Goal: Task Accomplishment & Management: Manage account settings

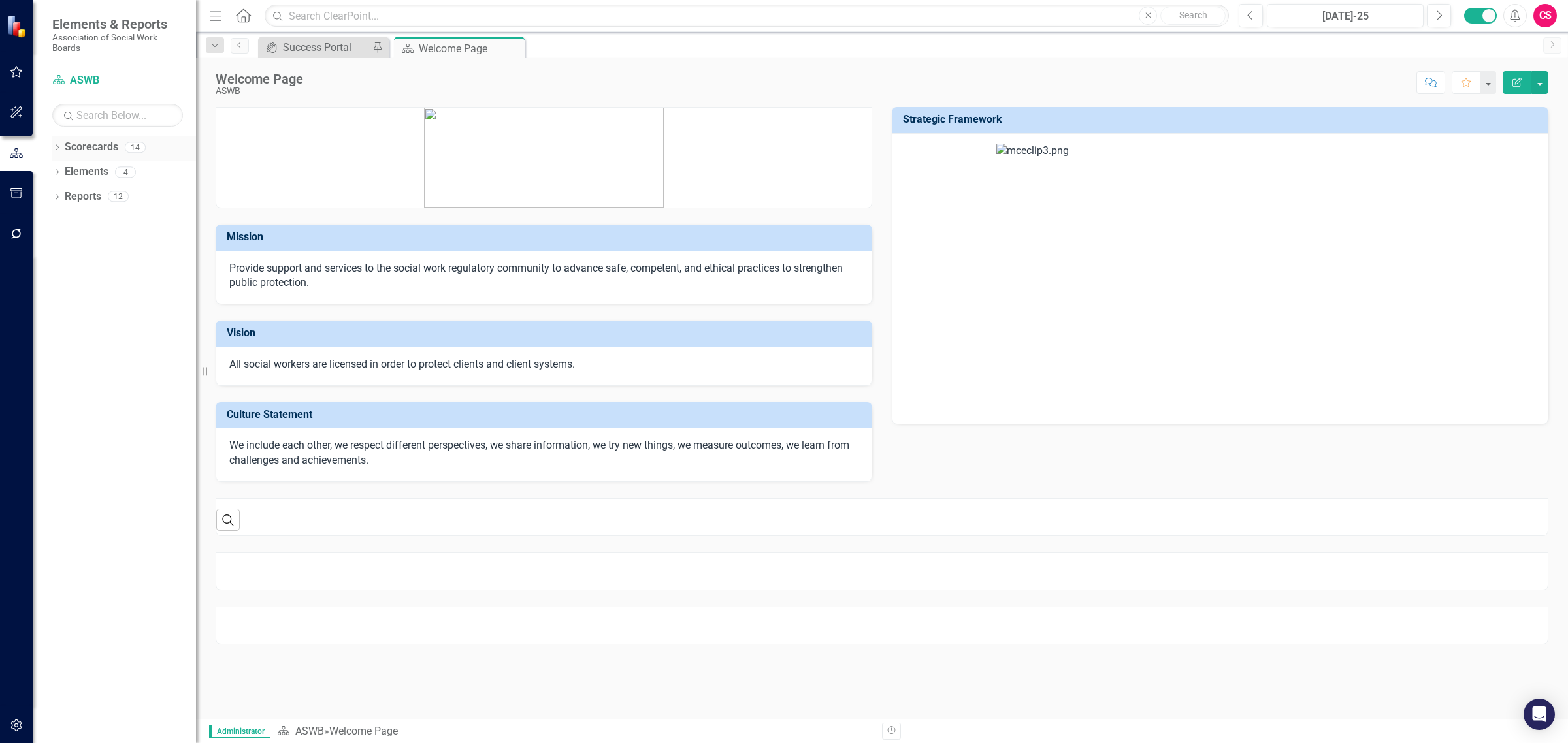
click at [58, 146] on icon "Dropdown" at bounding box center [56, 148] width 9 height 7
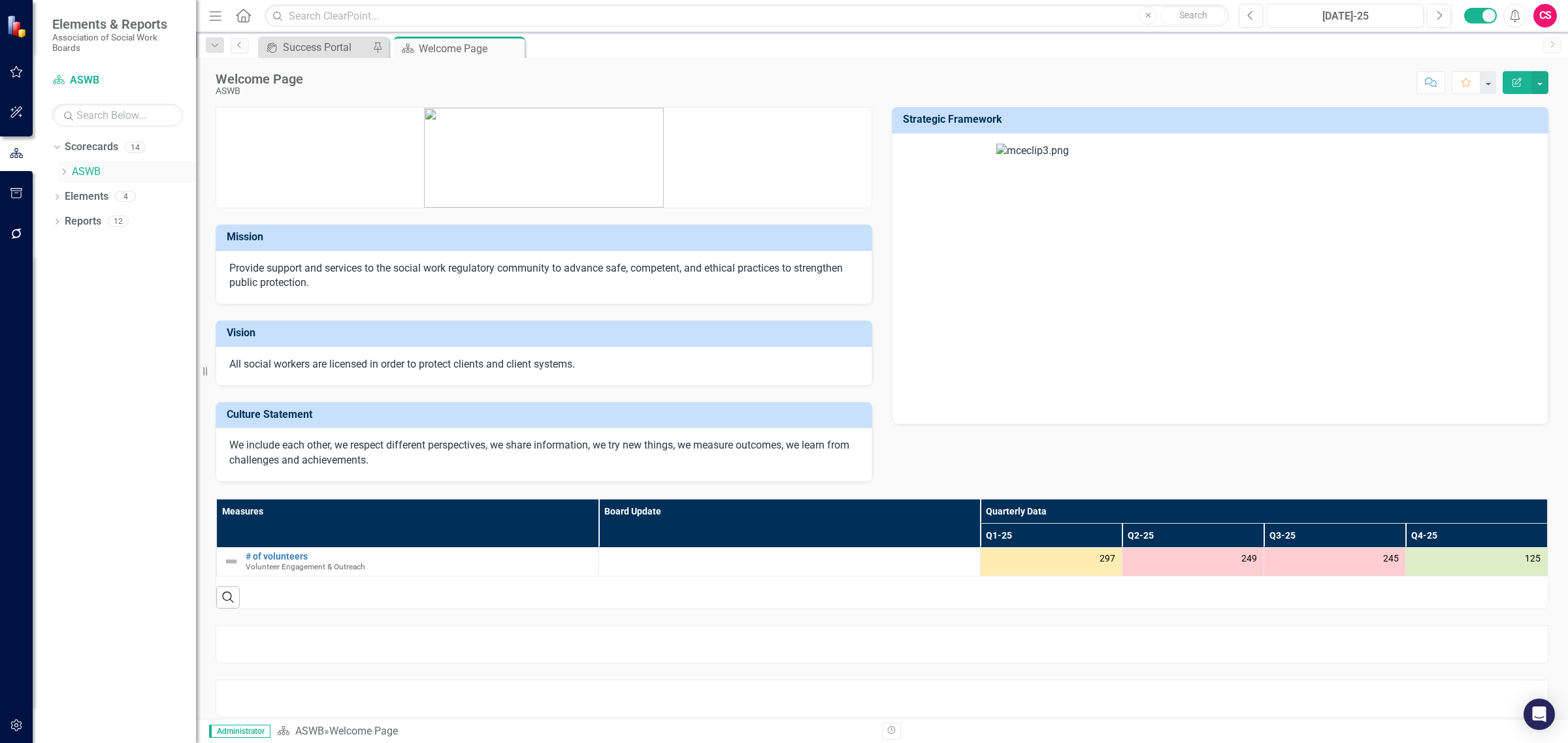
click at [61, 171] on icon "Dropdown" at bounding box center [64, 172] width 10 height 8
click at [77, 196] on icon "Dropdown" at bounding box center [77, 196] width 10 height 8
click at [115, 198] on link "Finance and Operations" at bounding box center [140, 197] width 111 height 15
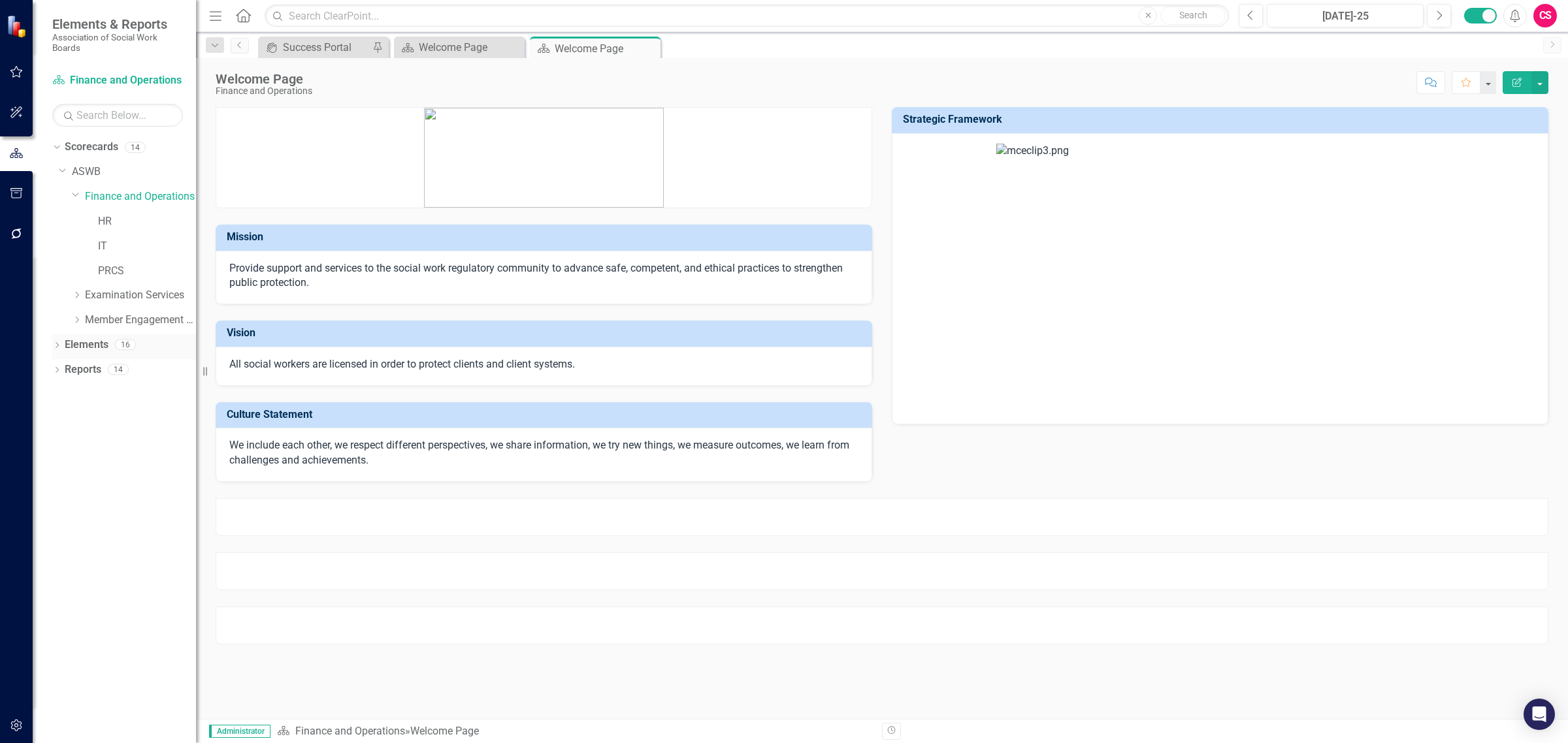
click at [83, 344] on link "Elements" at bounding box center [86, 345] width 44 height 15
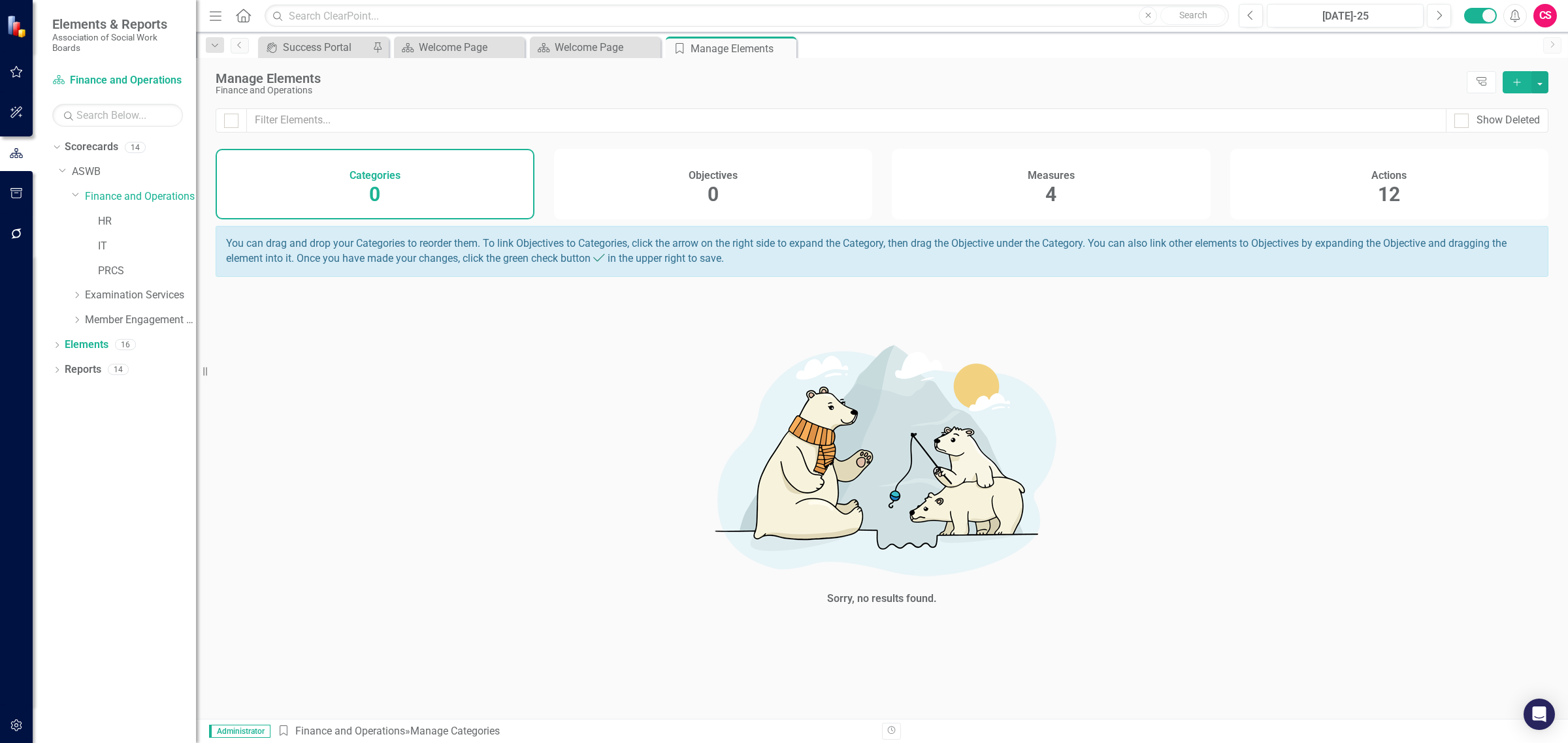
click at [1050, 167] on div "Measures" at bounding box center [1051, 174] width 47 height 15
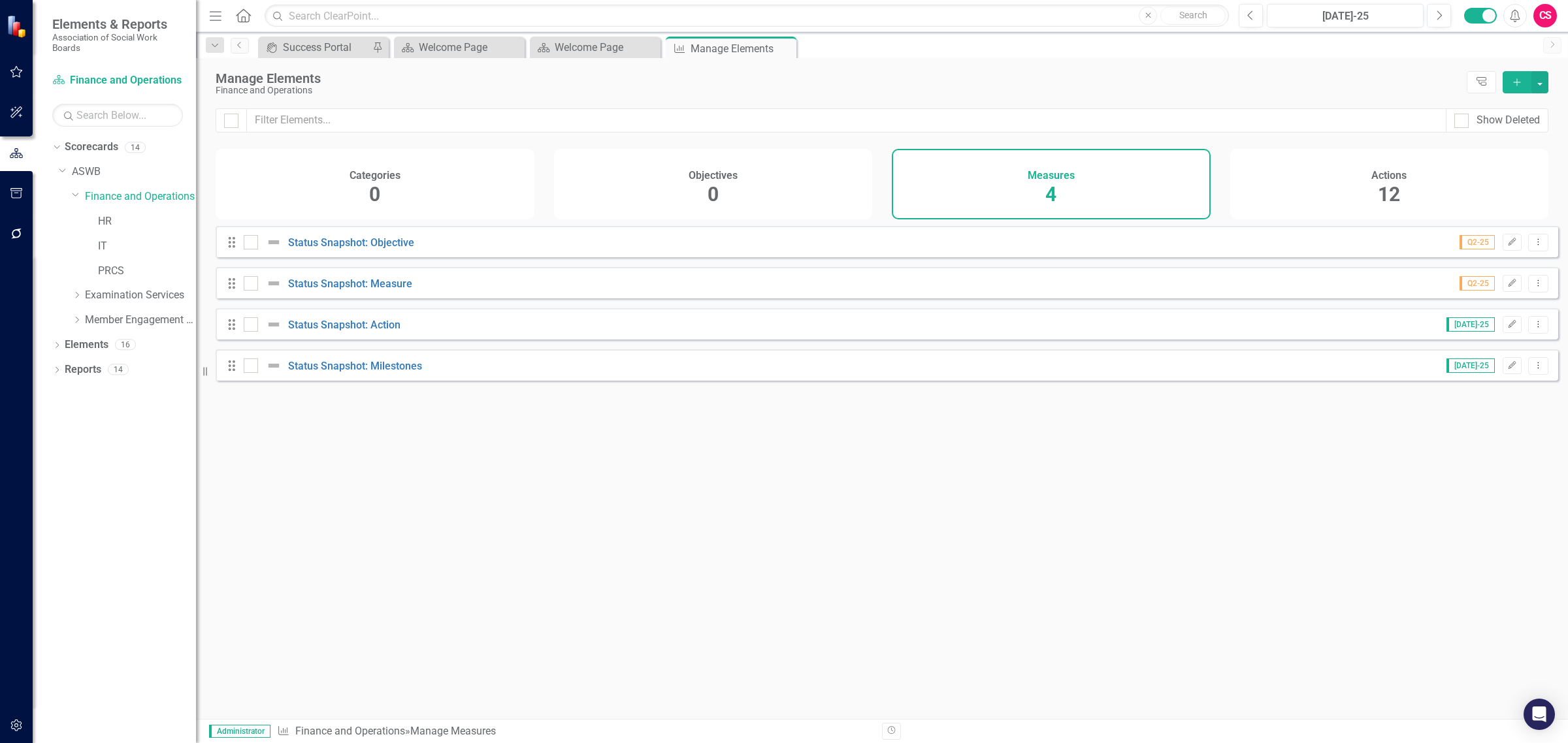
click at [1434, 153] on div "Actions 12" at bounding box center [1389, 185] width 318 height 71
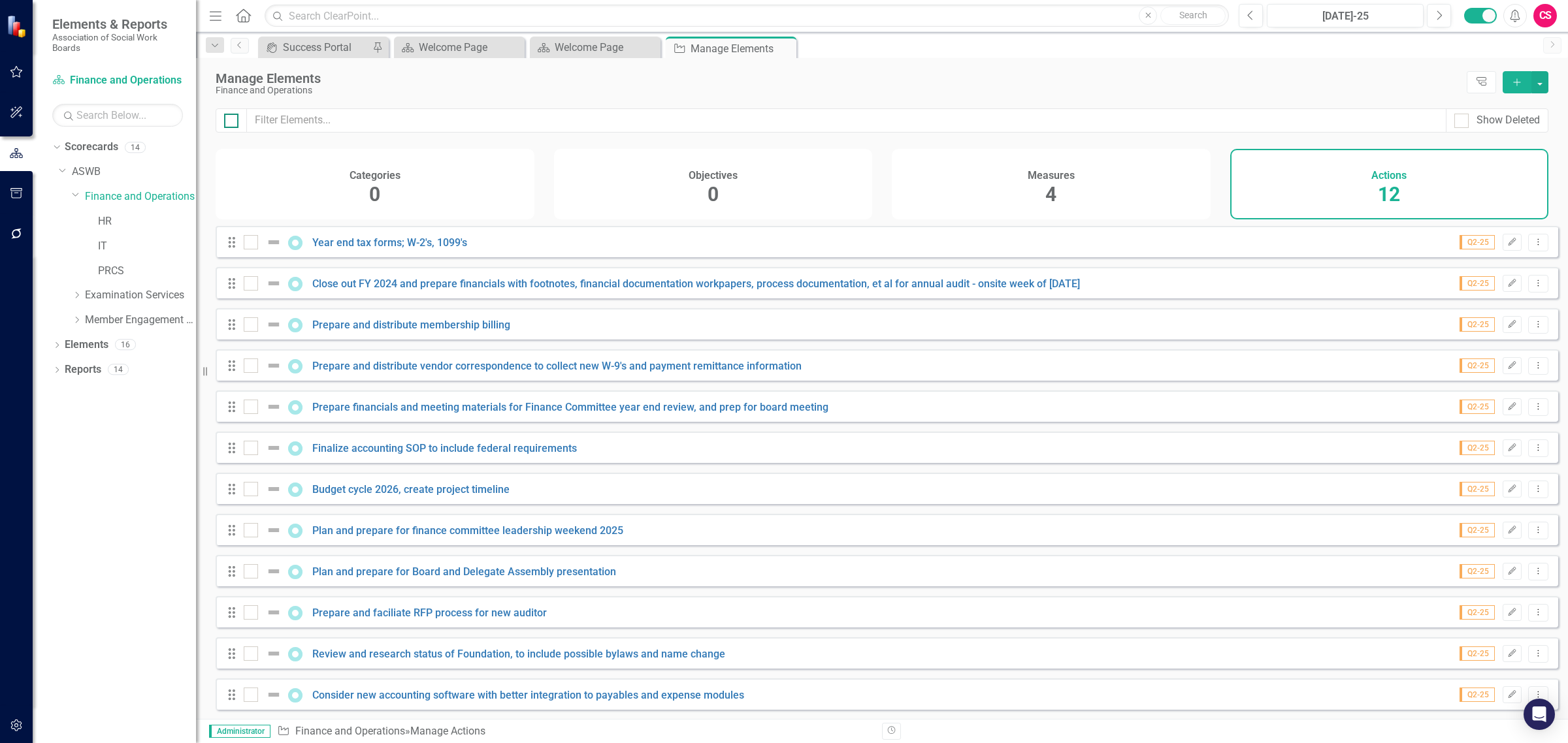
click at [228, 118] on input "checkbox" at bounding box center [228, 118] width 8 height 8
checkbox input "true"
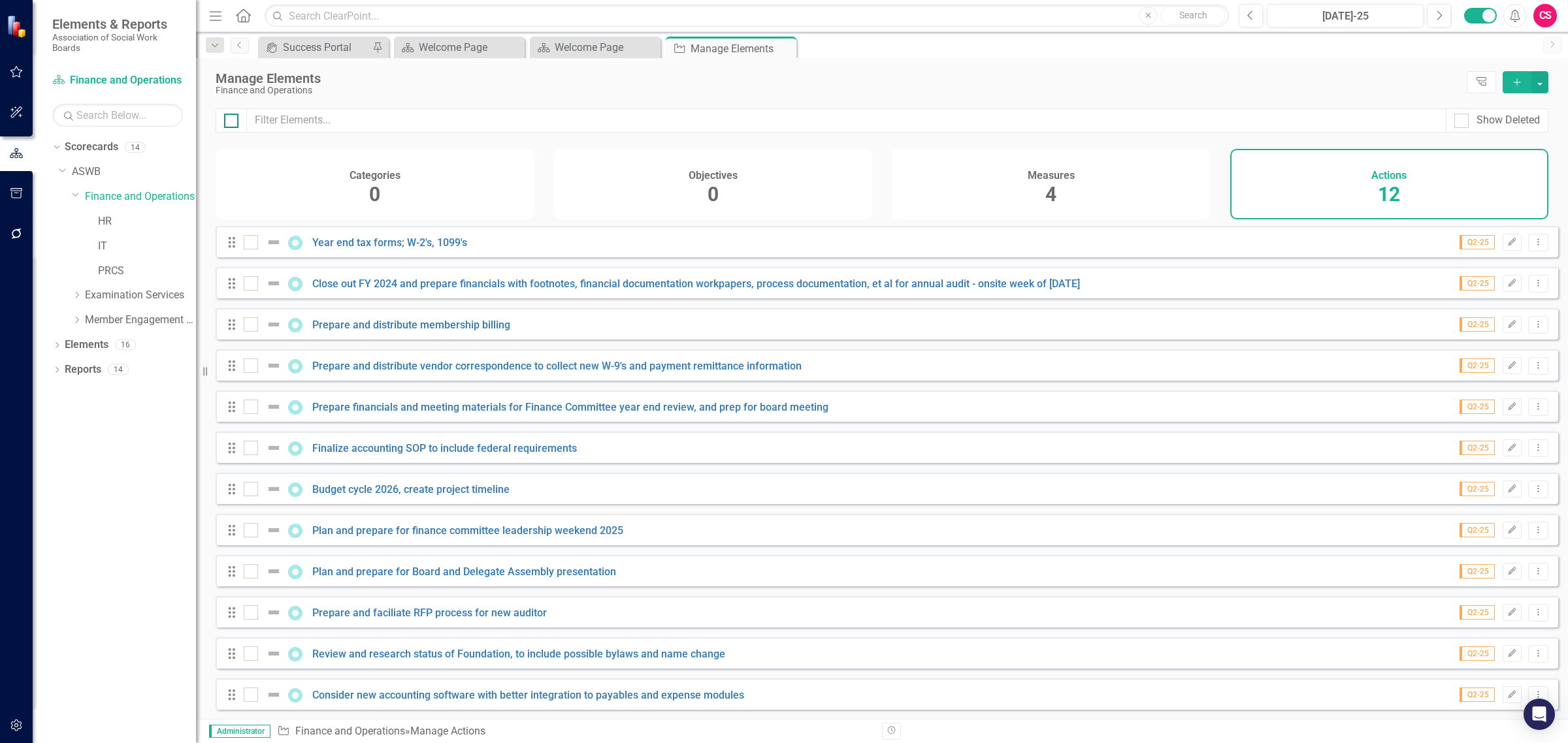
checkbox input "true"
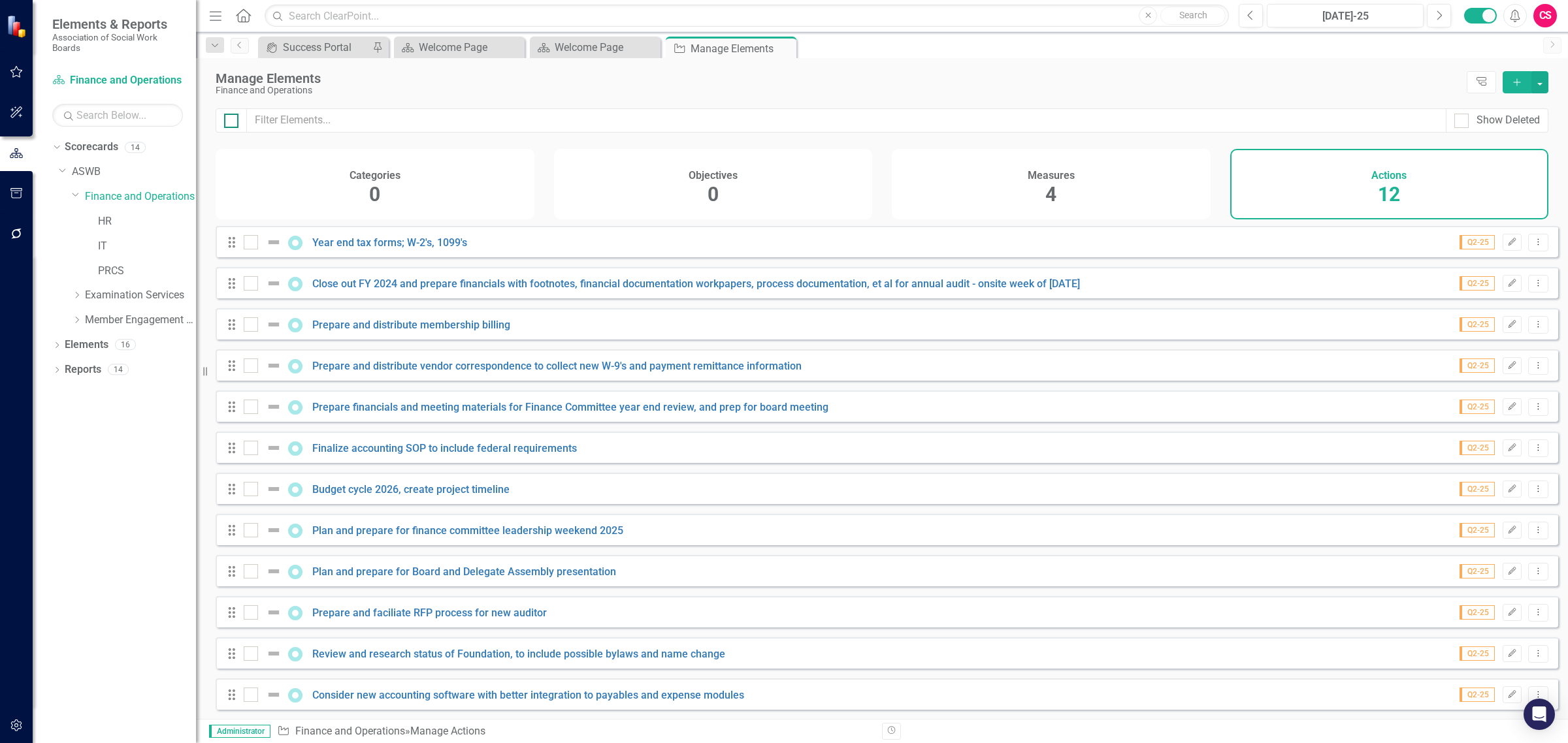
checkbox input "true"
click at [1537, 86] on button "button" at bounding box center [1539, 82] width 17 height 22
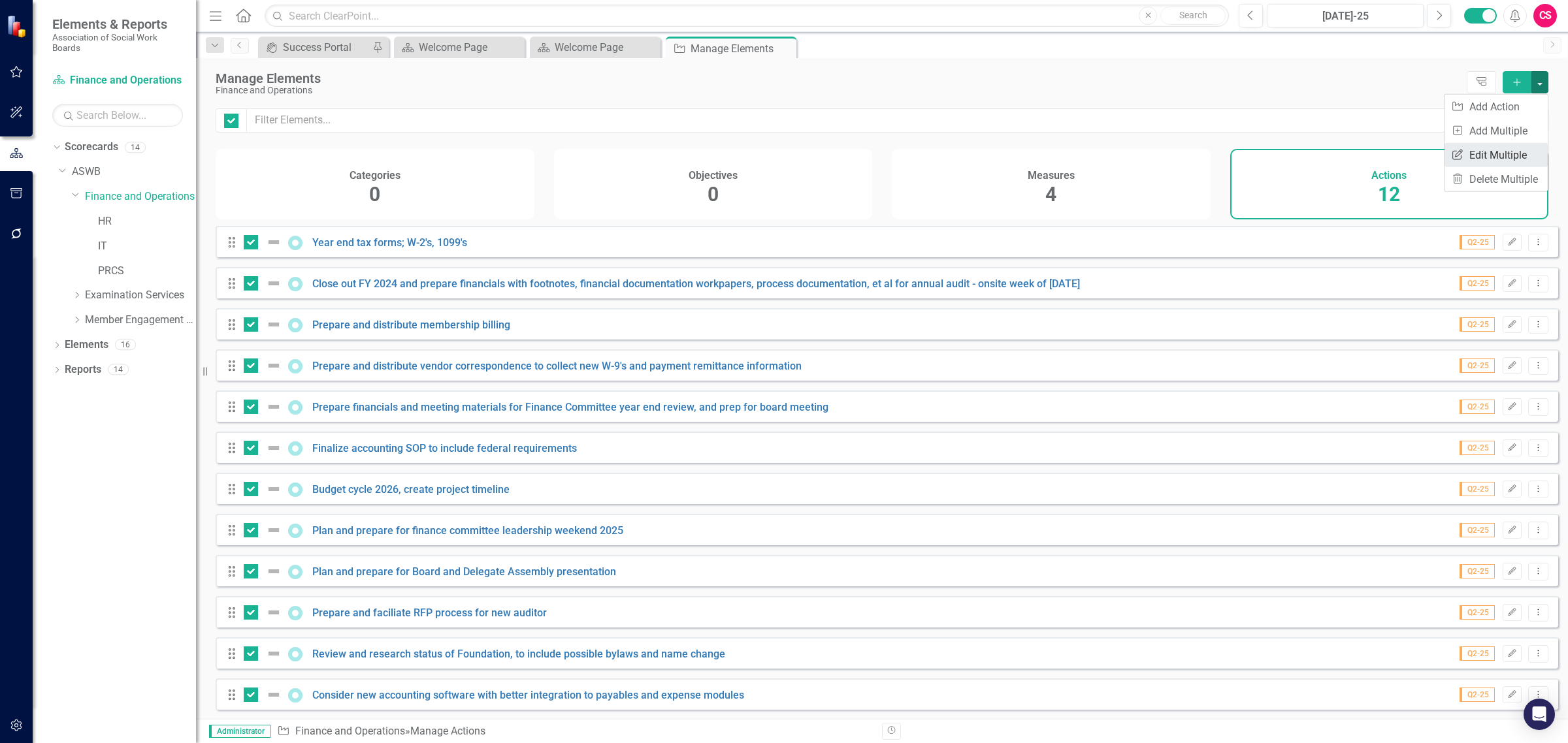
click at [1522, 157] on link "Edit Multiple Edit Multiple" at bounding box center [1495, 154] width 103 height 24
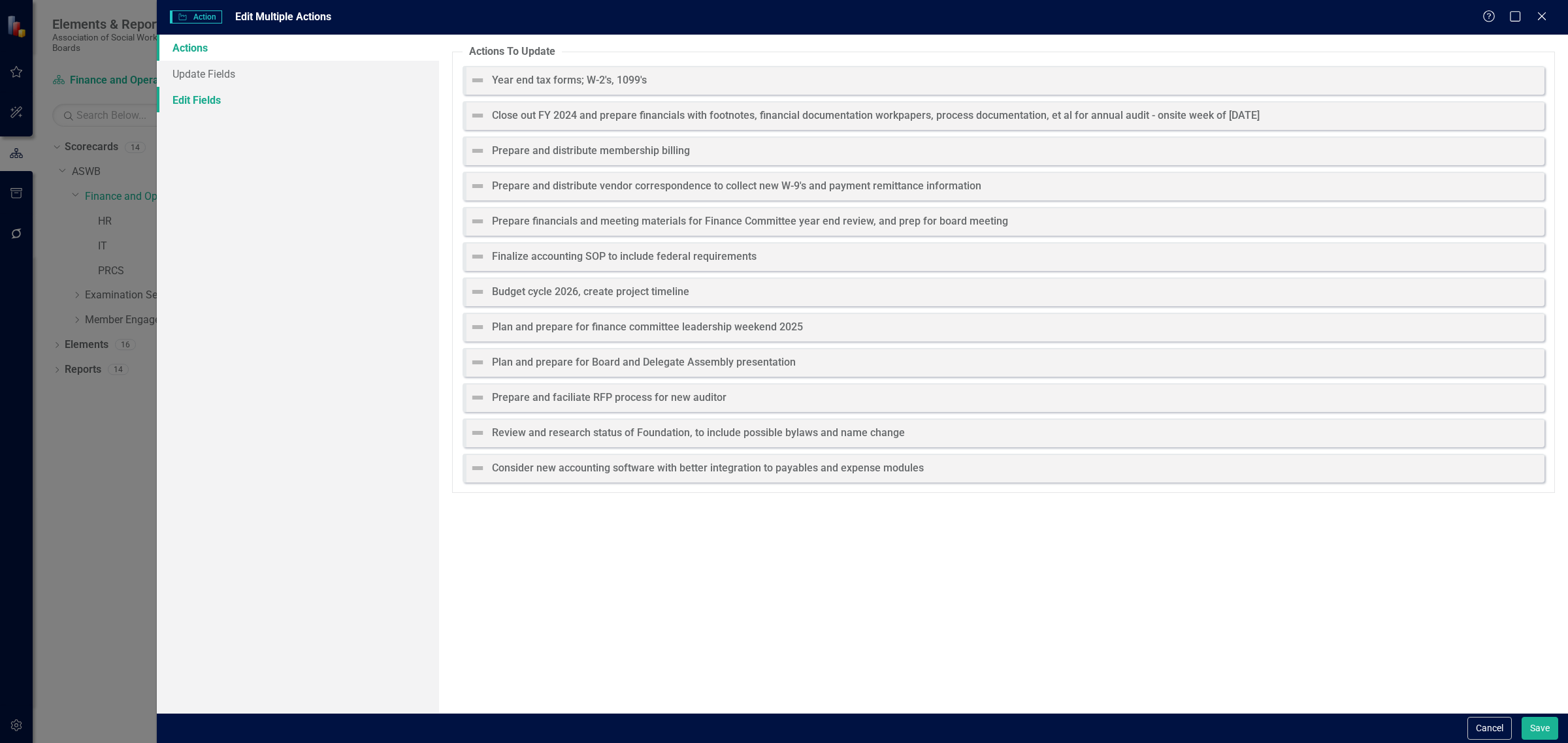
click at [305, 103] on link "Edit Fields" at bounding box center [298, 100] width 282 height 26
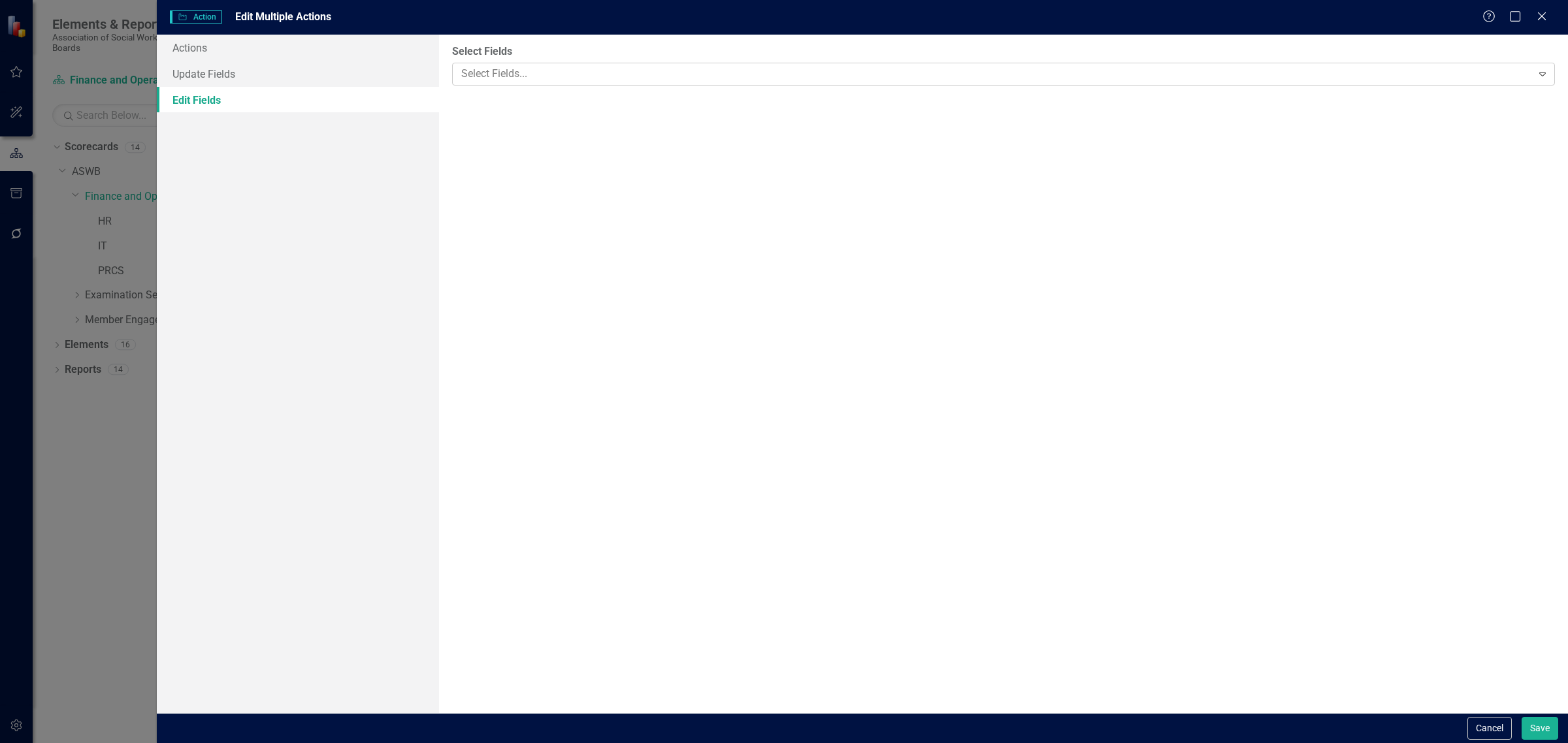
click at [518, 76] on div at bounding box center [994, 73] width 1076 height 17
type input "h"
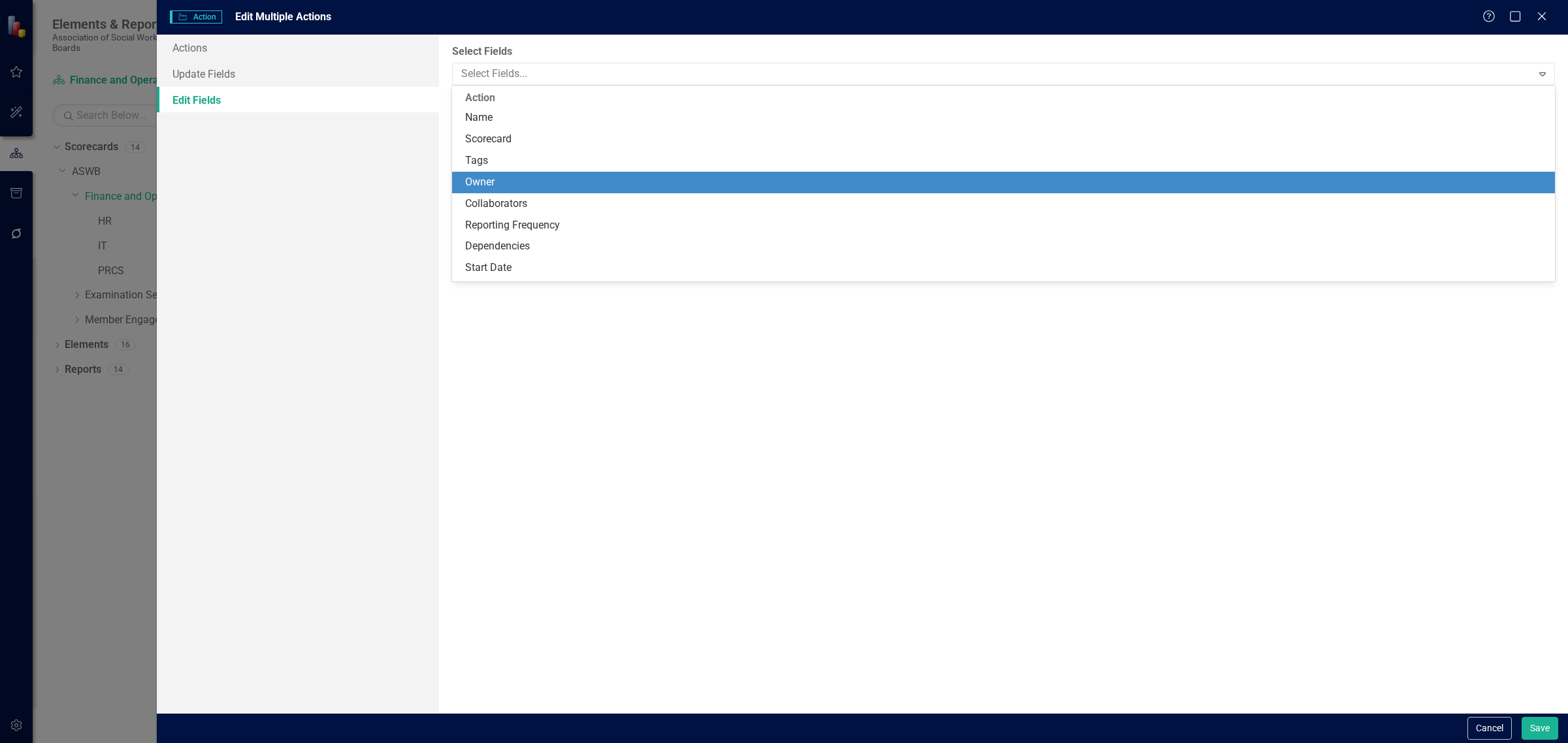
click at [482, 176] on div "Owner" at bounding box center [1005, 182] width 1081 height 15
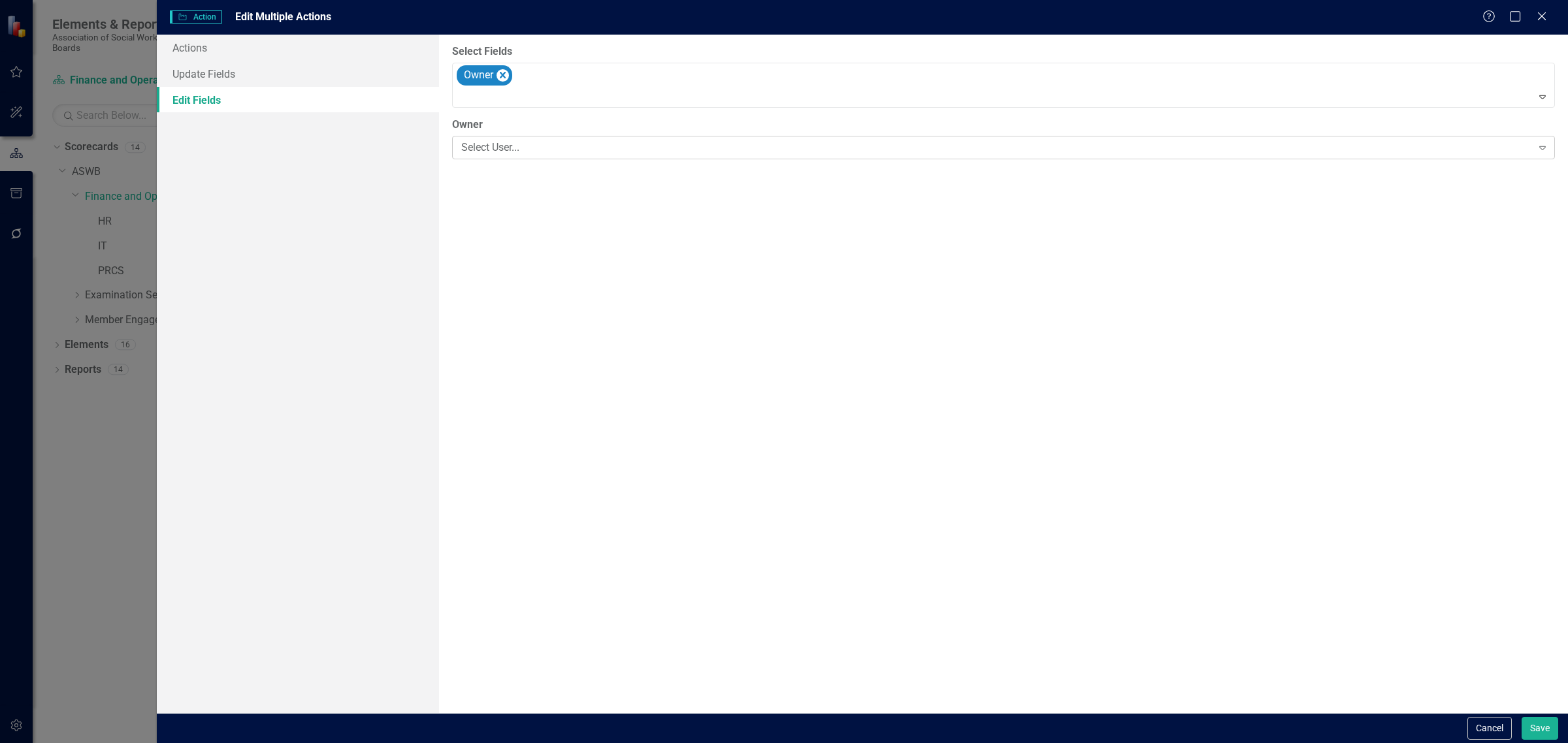
click at [532, 143] on div "Select User..." at bounding box center [996, 148] width 1071 height 15
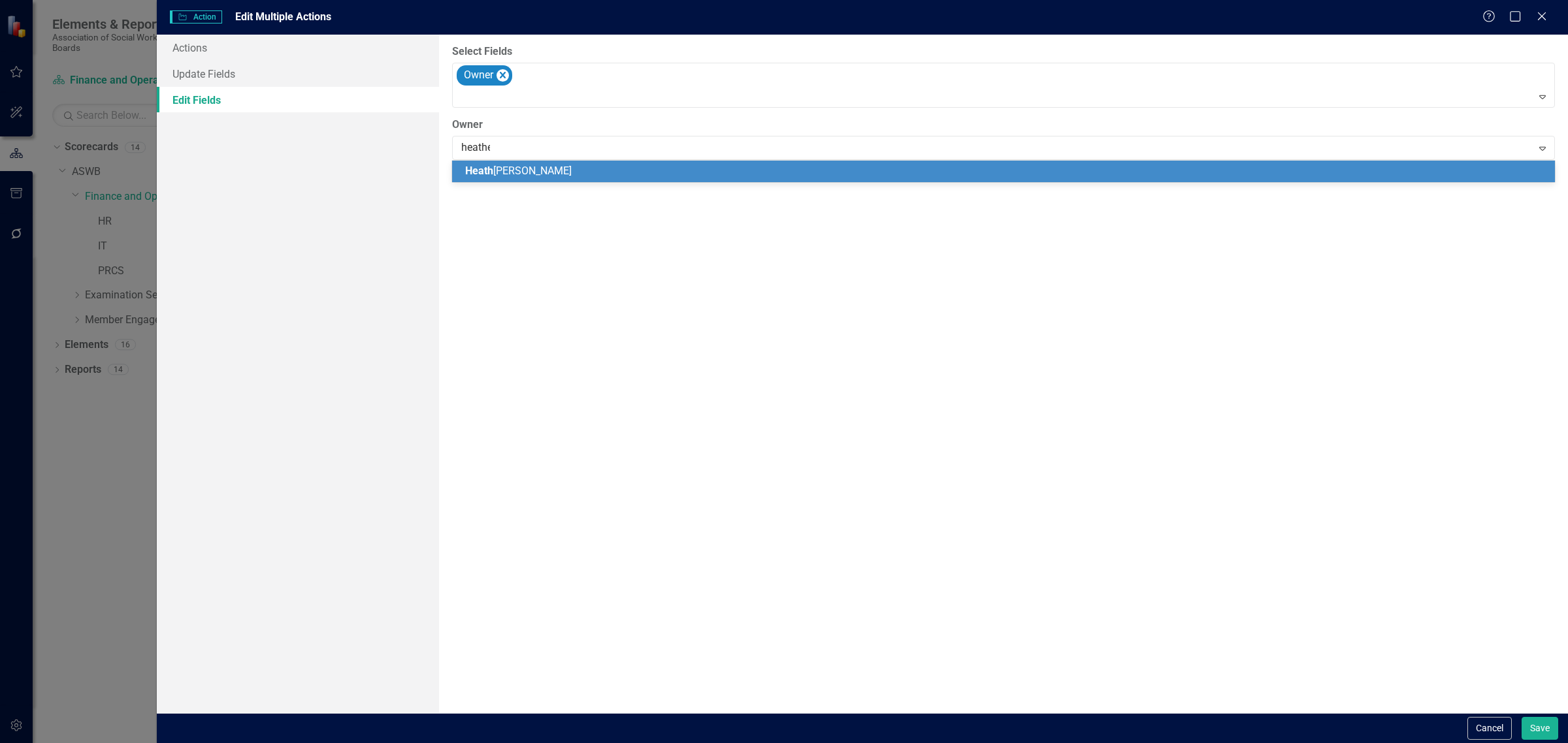
type input "[PERSON_NAME]"
click at [530, 170] on div "[PERSON_NAME]" at bounding box center [1005, 172] width 1081 height 15
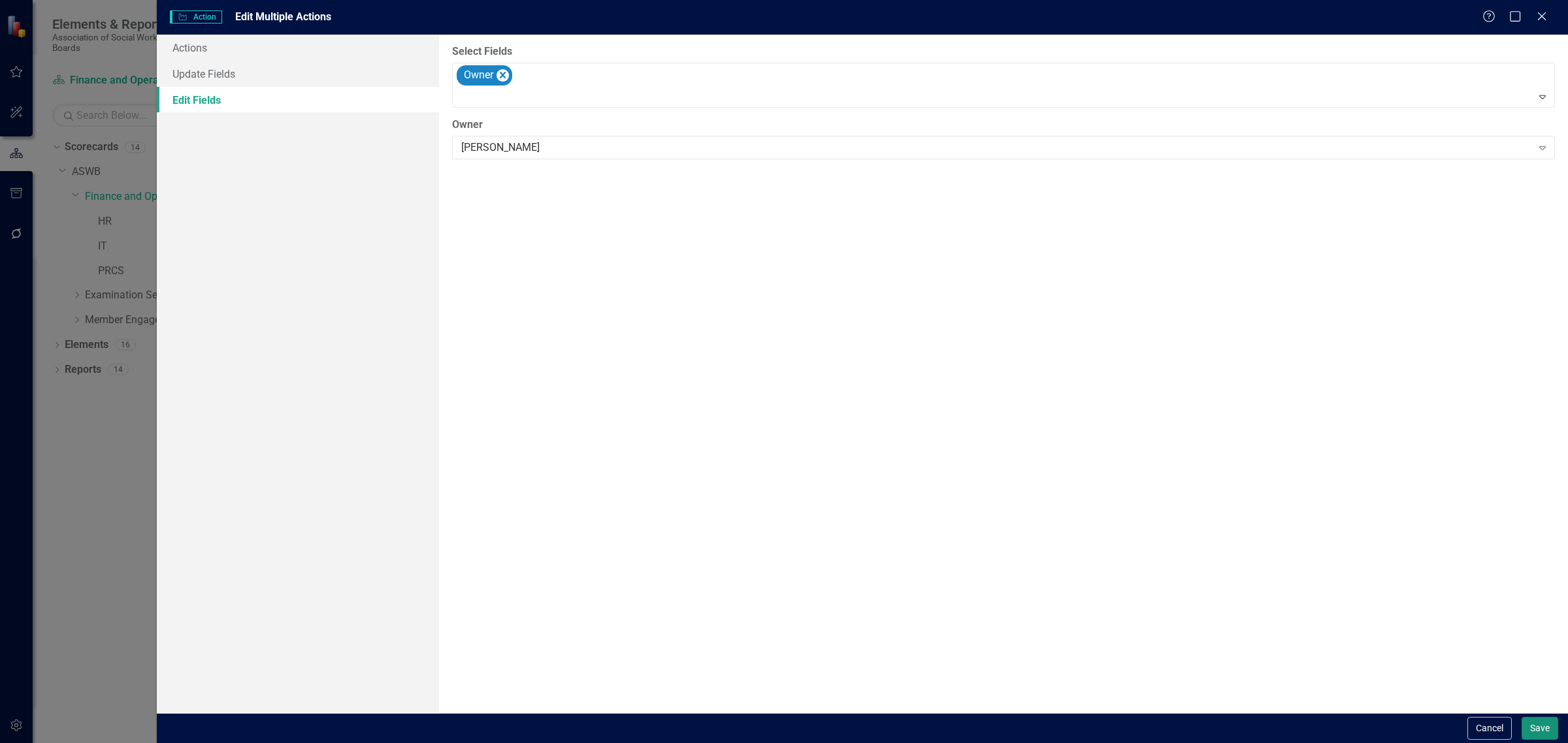
click at [1538, 733] on button "Save" at bounding box center [1539, 728] width 36 height 23
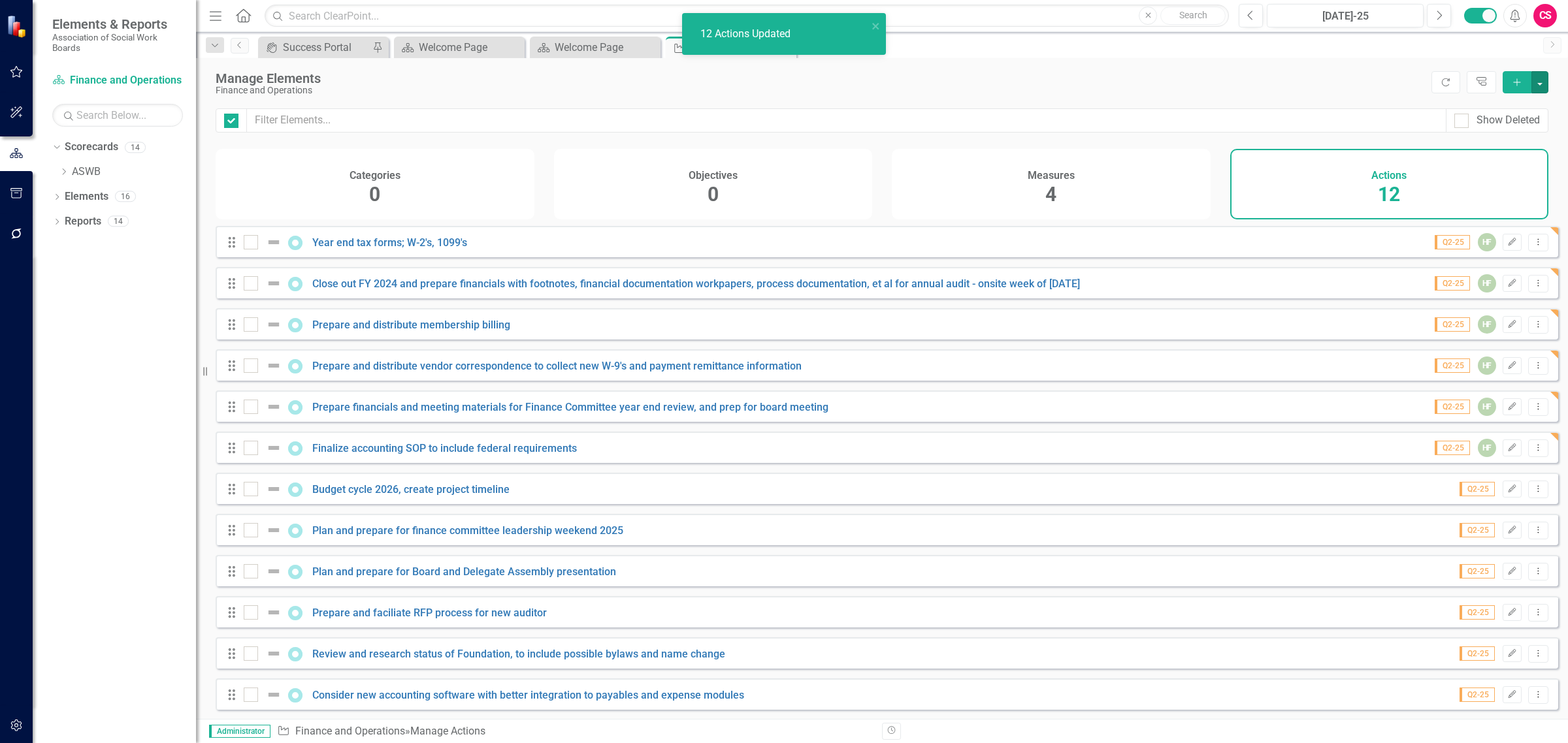
checkbox input "false"
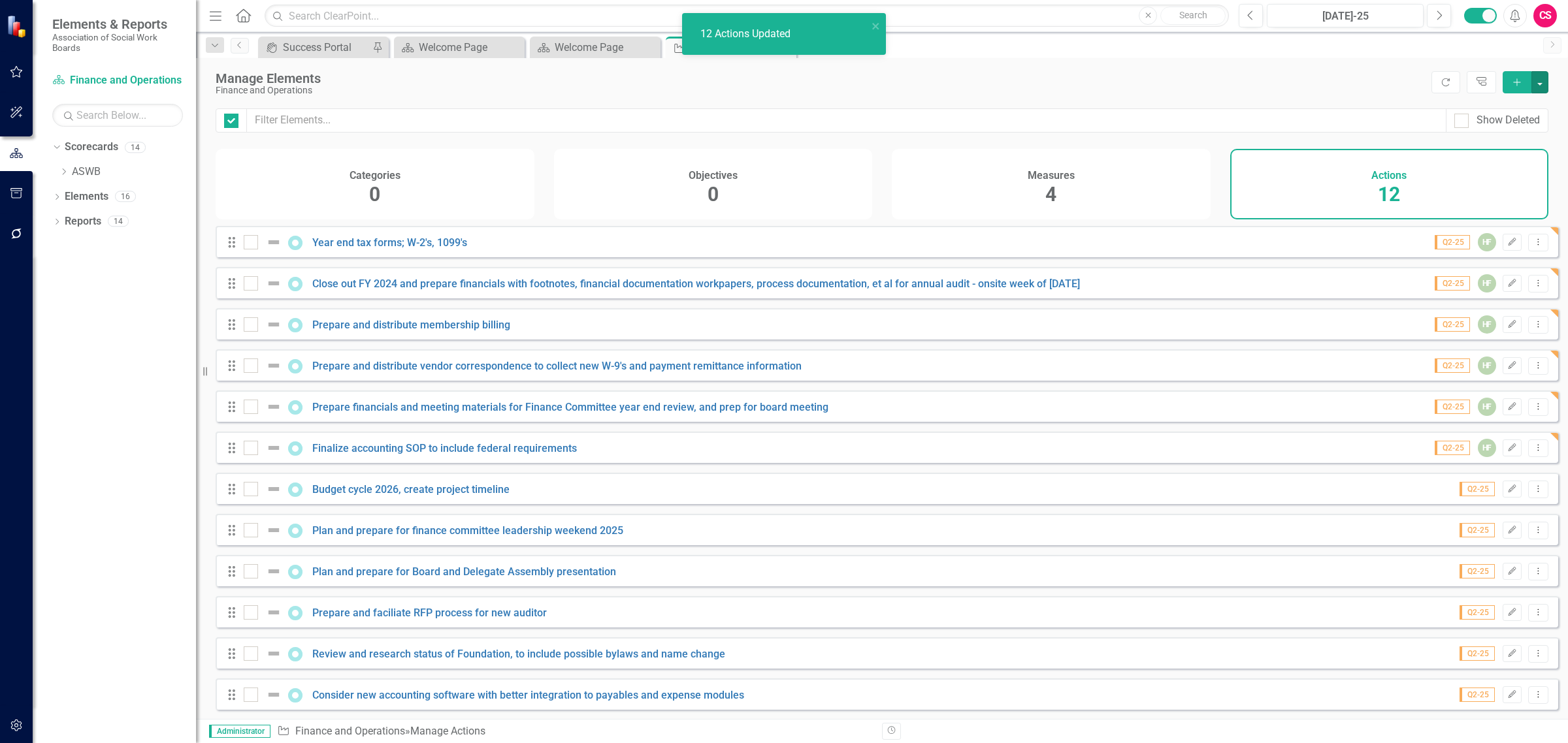
checkbox input "false"
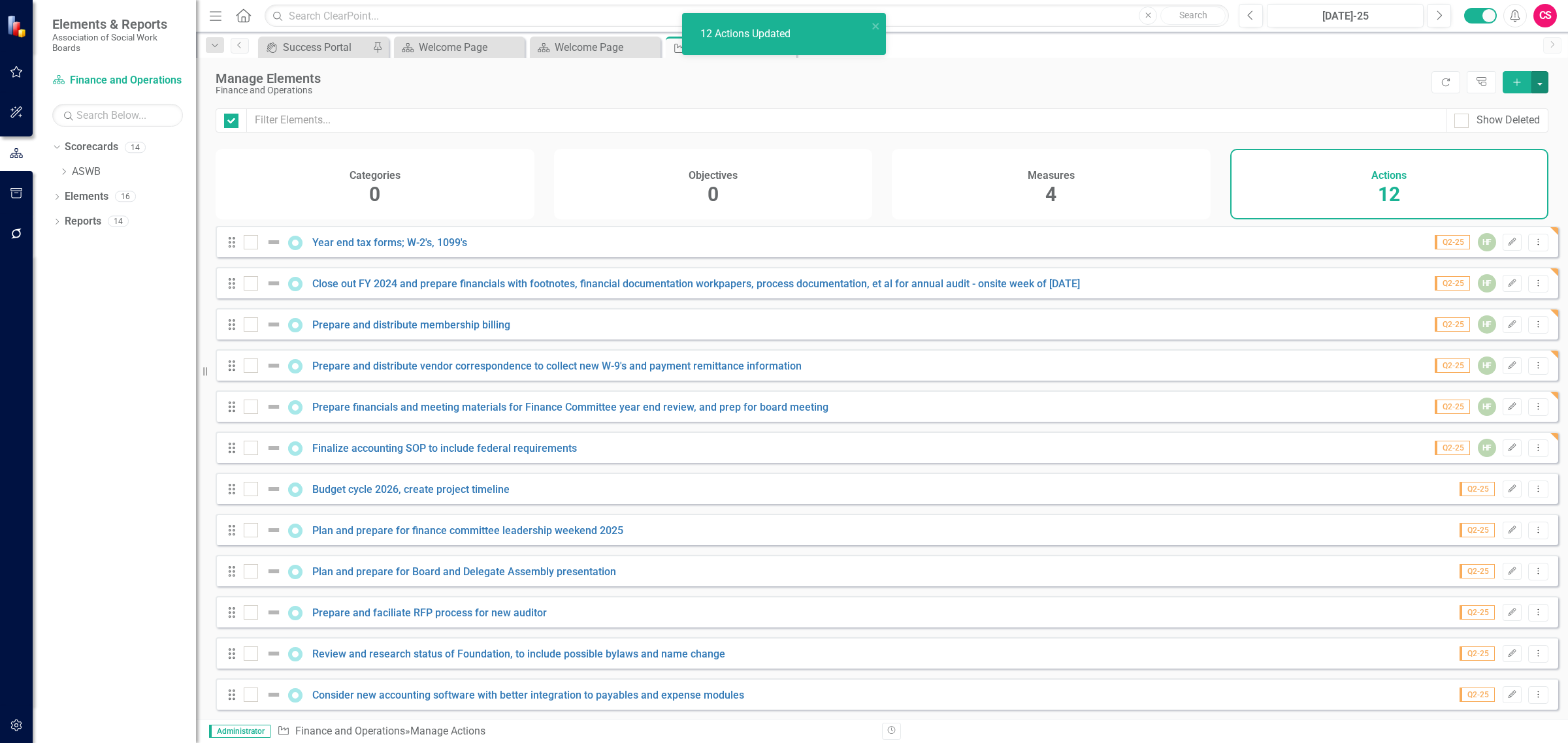
checkbox input "false"
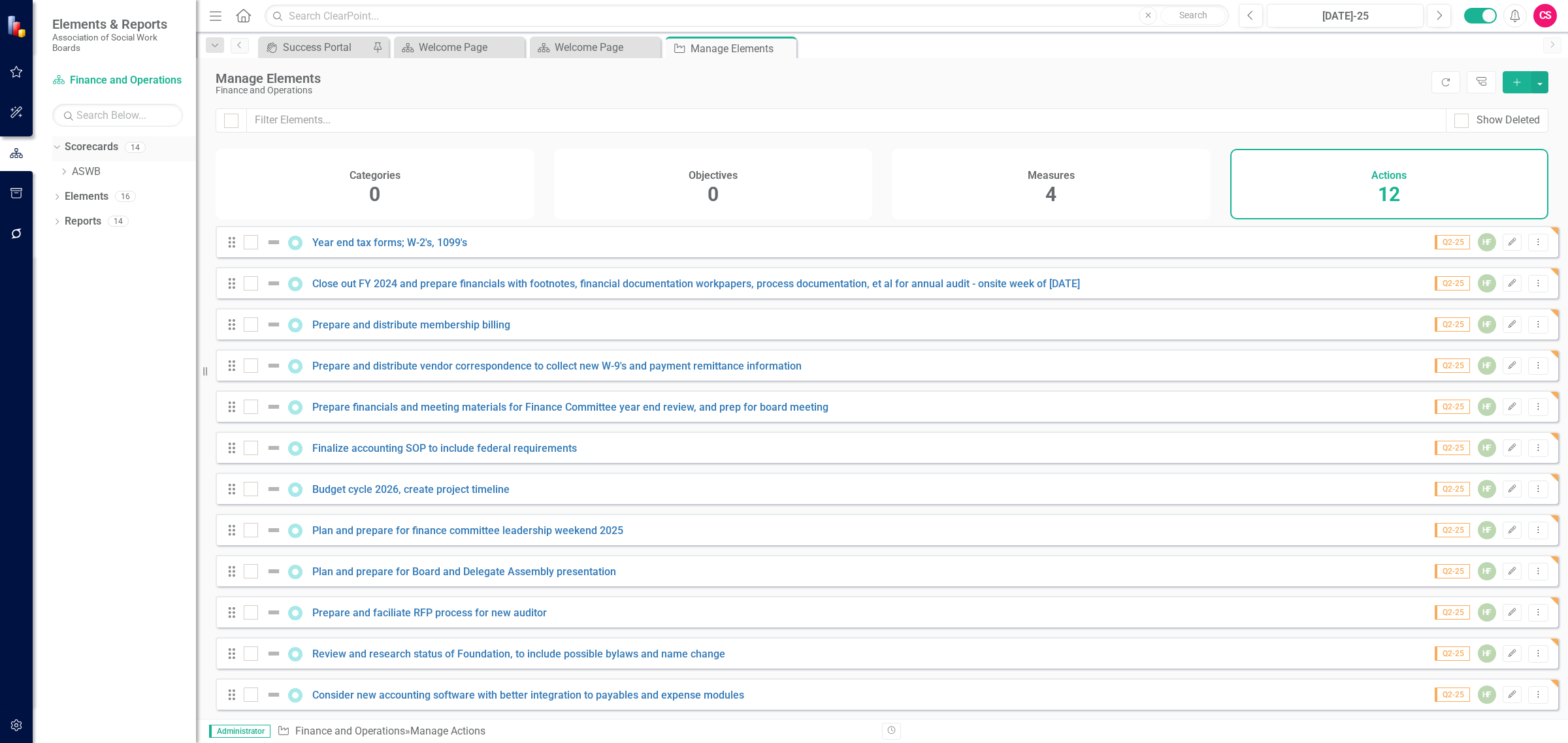
click at [106, 148] on link "Scorecards" at bounding box center [91, 147] width 54 height 15
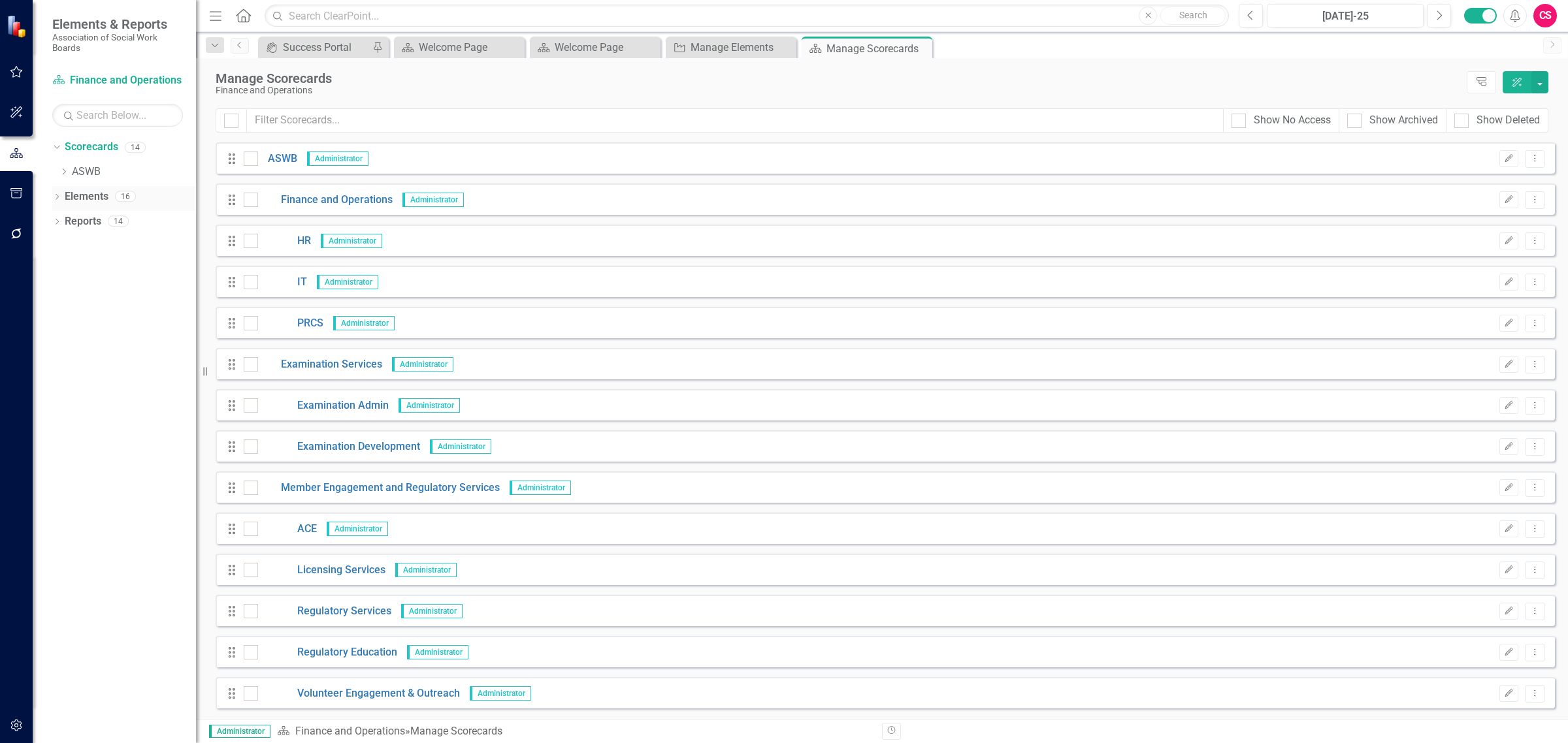
click at [88, 197] on link "Elements" at bounding box center [86, 197] width 44 height 15
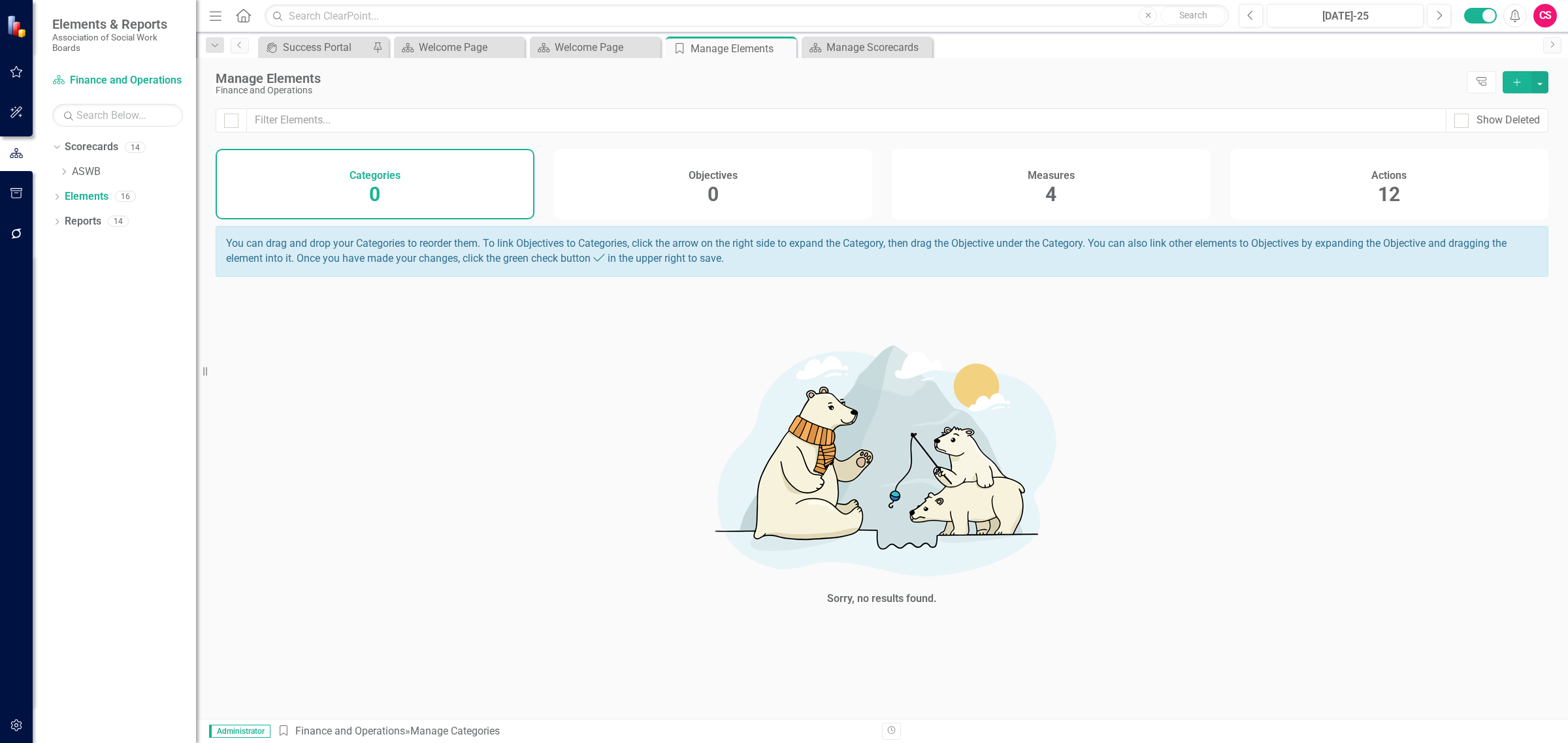
click at [1453, 173] on div "Actions 12" at bounding box center [1389, 185] width 318 height 71
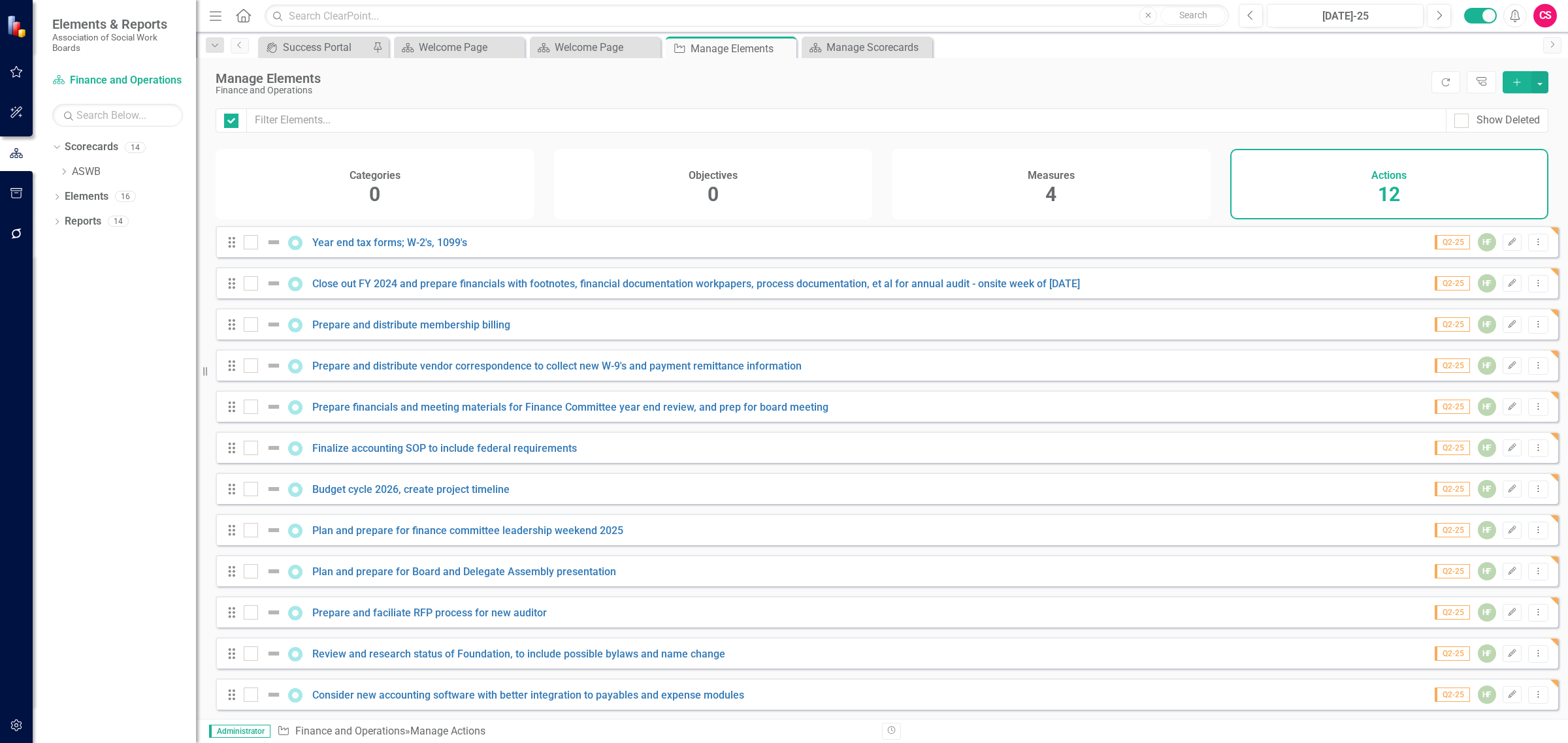
checkbox input "false"
click at [65, 172] on icon at bounding box center [64, 172] width 3 height 7
click at [73, 195] on icon "Dropdown" at bounding box center [77, 196] width 10 height 8
click at [106, 219] on link "HR" at bounding box center [147, 222] width 98 height 15
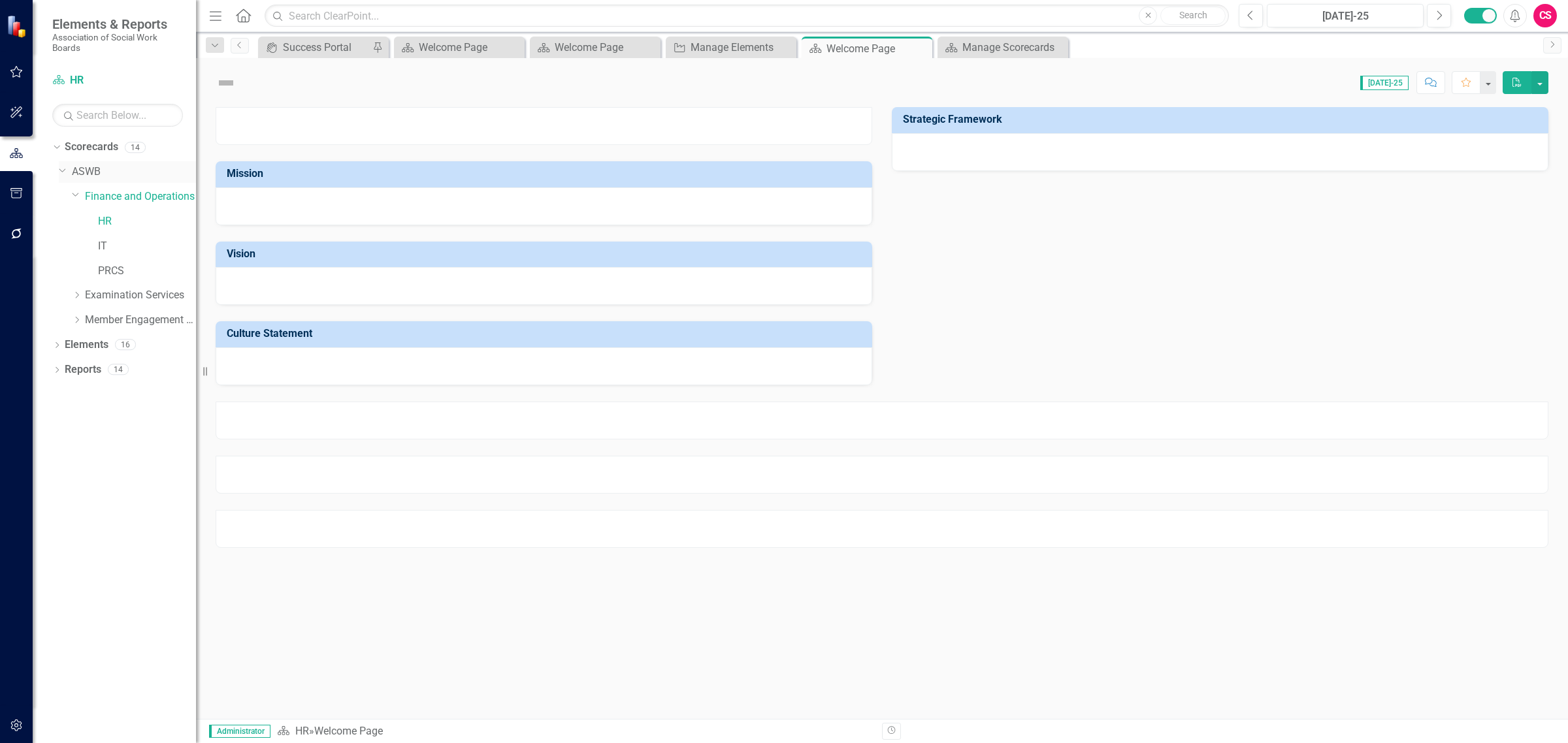
click at [59, 168] on icon "Dropdown" at bounding box center [63, 170] width 8 height 10
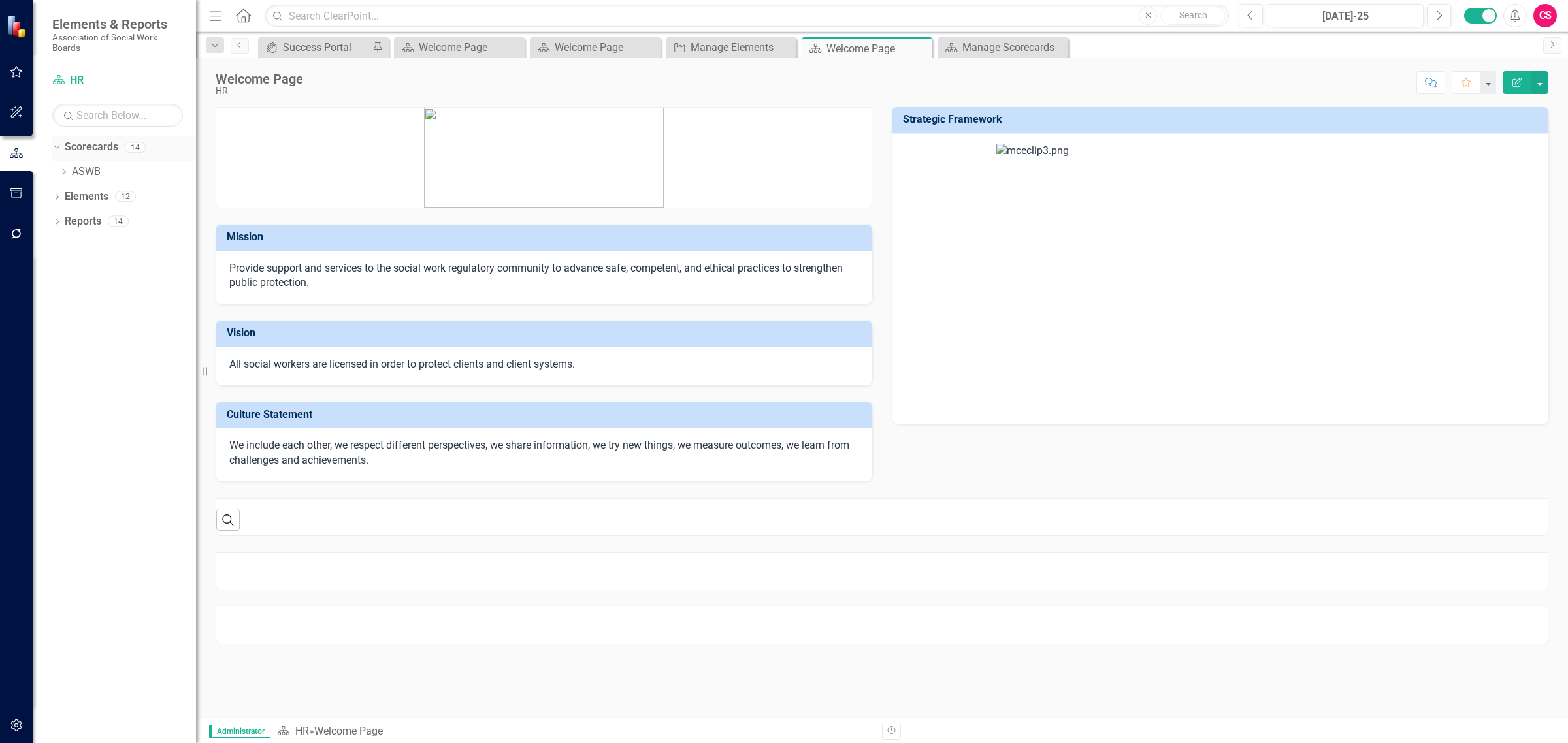
click at [59, 148] on icon "Dropdown" at bounding box center [55, 147] width 7 height 9
click at [89, 170] on link "Elements" at bounding box center [86, 172] width 44 height 15
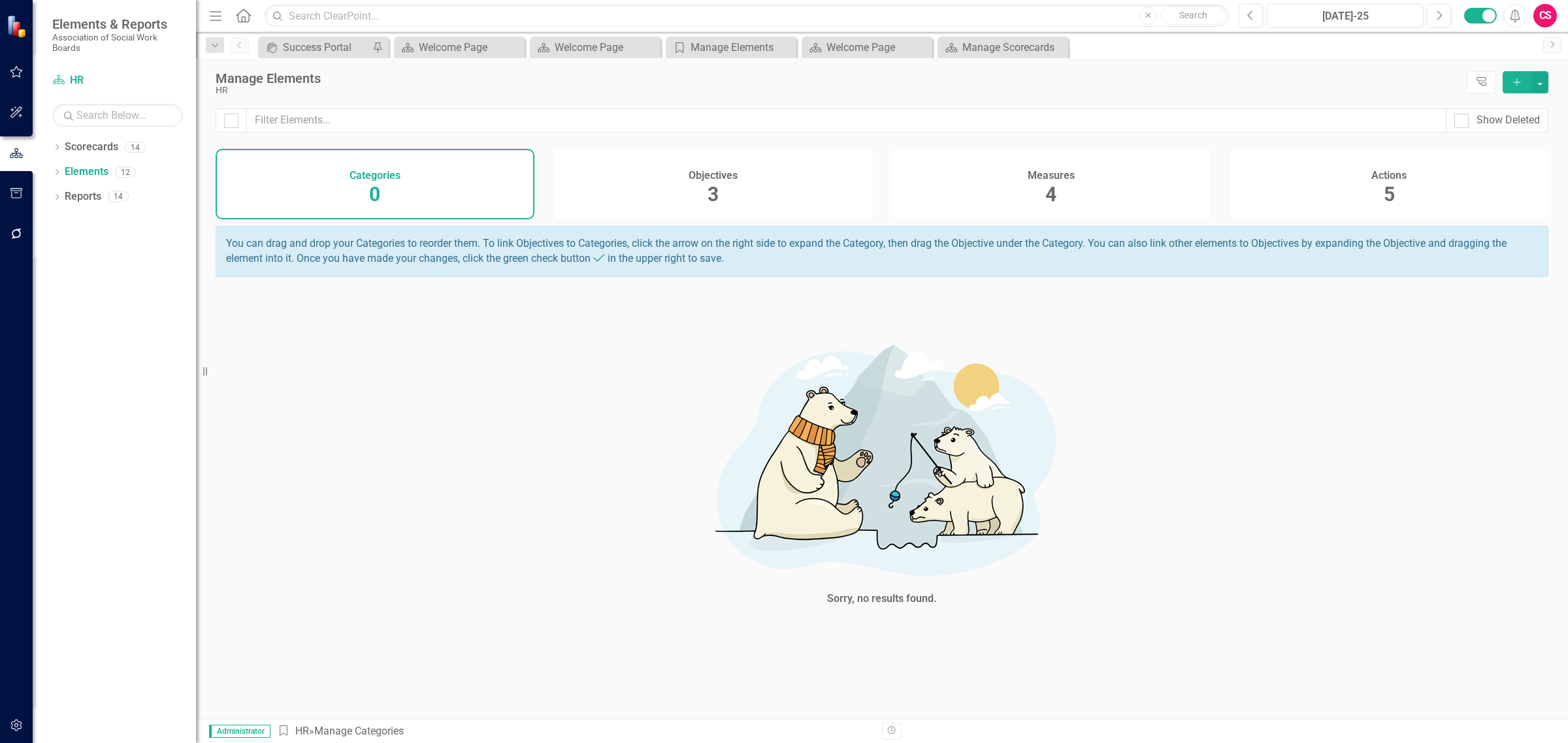
click at [782, 211] on div "Objectives 3" at bounding box center [713, 185] width 318 height 71
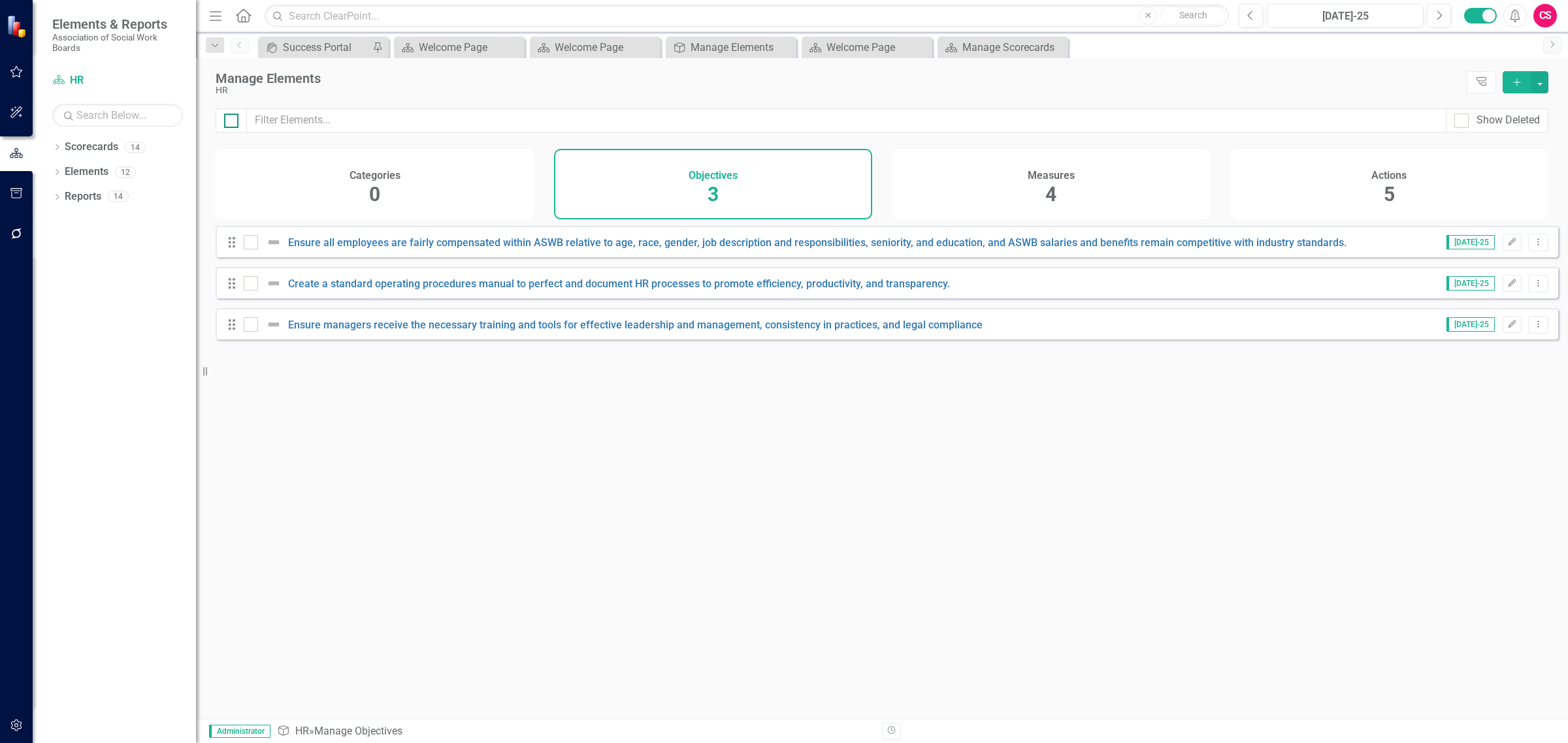
click at [233, 119] on div at bounding box center [231, 120] width 14 height 14
click at [233, 119] on input "checkbox" at bounding box center [228, 118] width 8 height 8
checkbox input "true"
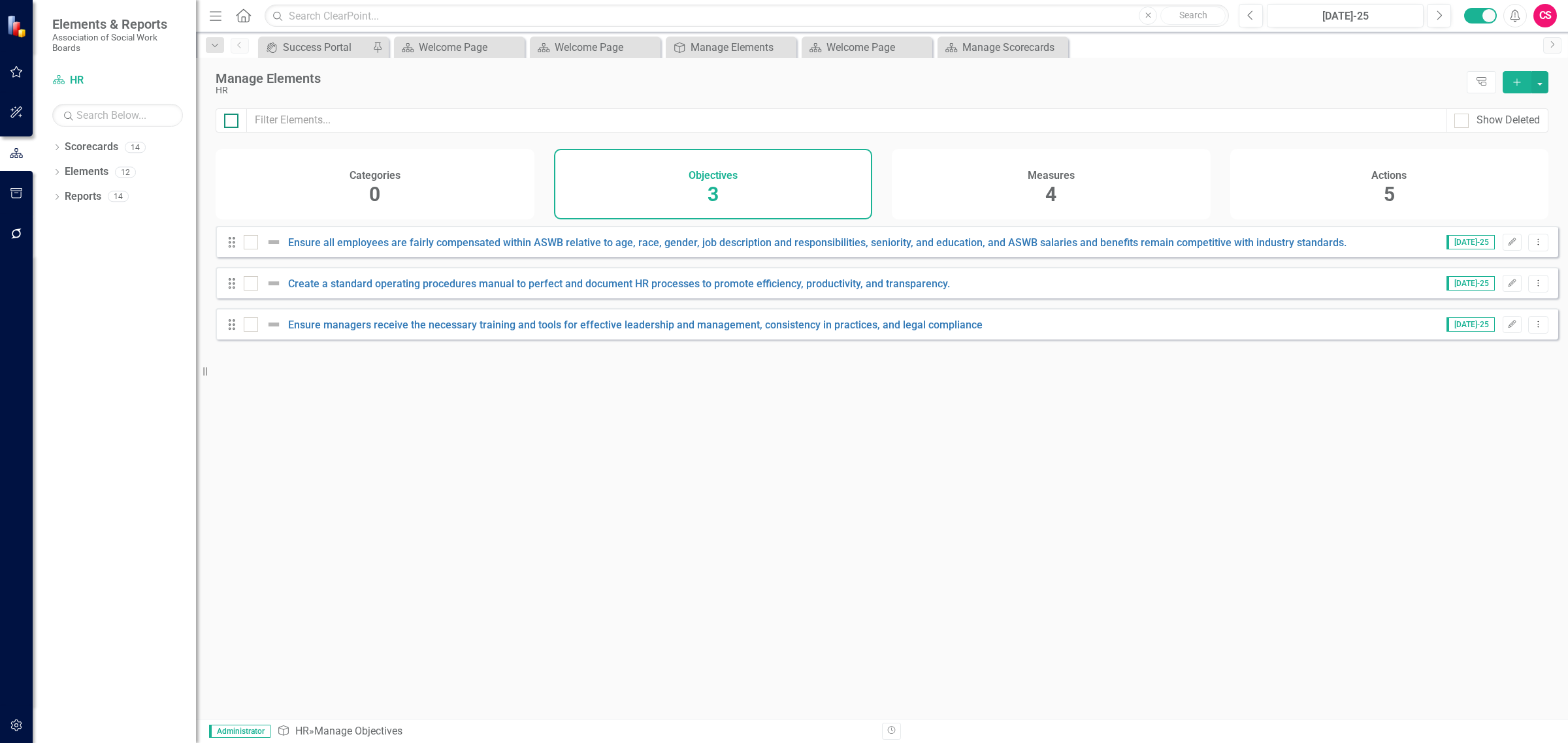
checkbox input "true"
click at [1545, 83] on button "button" at bounding box center [1539, 82] width 17 height 22
click at [1530, 154] on link "Edit Multiple Edit Multiple" at bounding box center [1495, 154] width 103 height 24
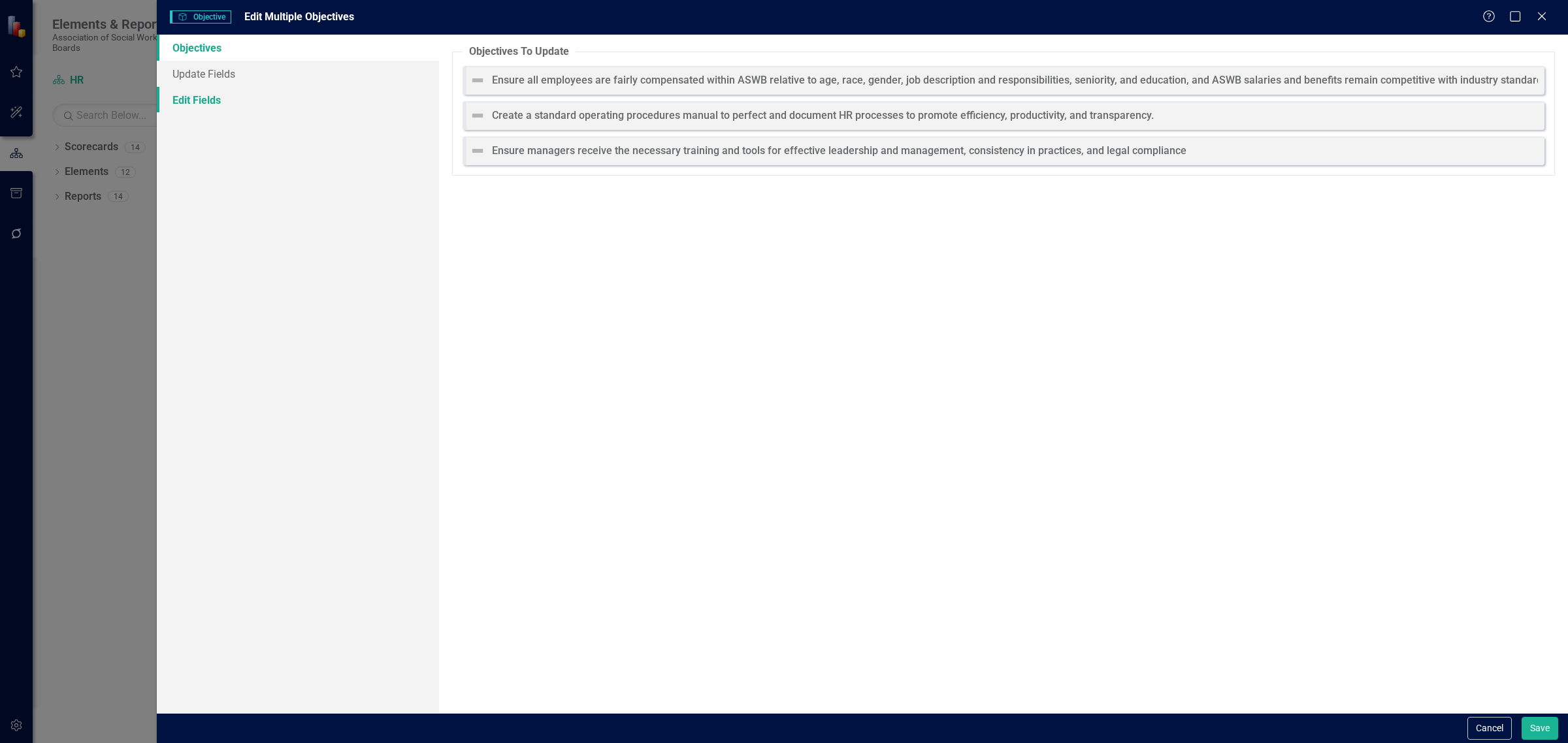
click at [315, 103] on link "Edit Fields" at bounding box center [298, 100] width 282 height 26
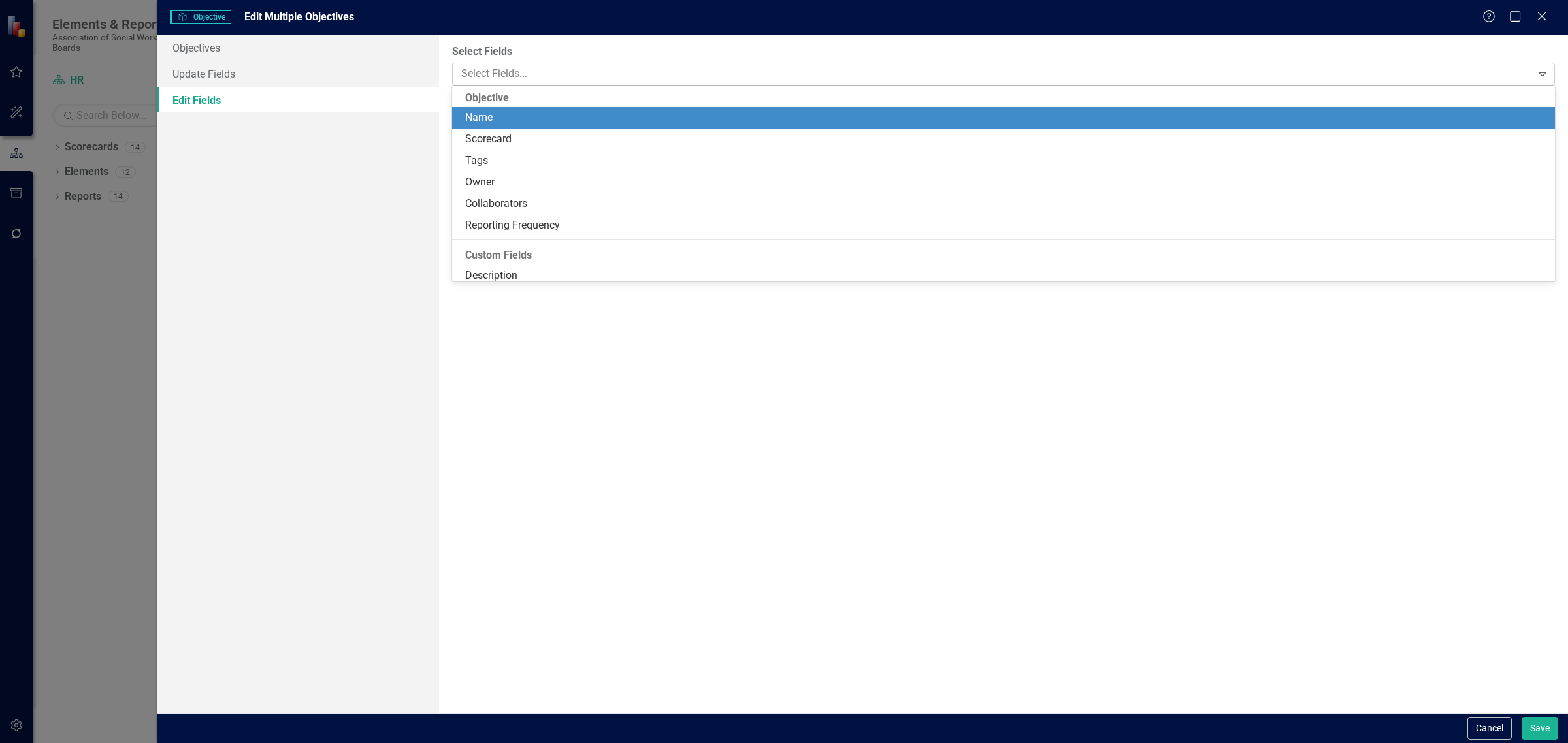
click at [575, 76] on div at bounding box center [994, 73] width 1076 height 17
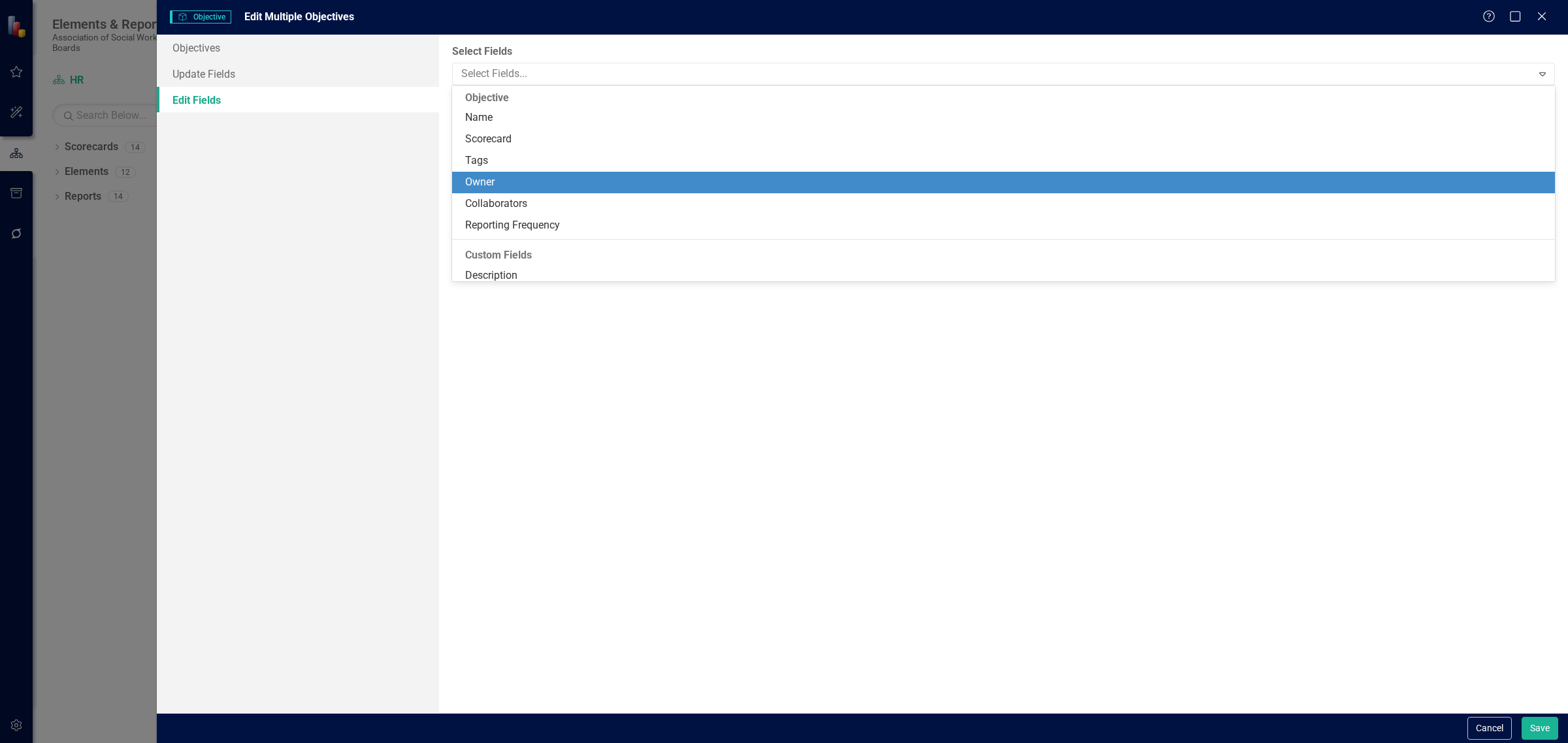
click at [540, 177] on div "Owner" at bounding box center [1005, 182] width 1081 height 15
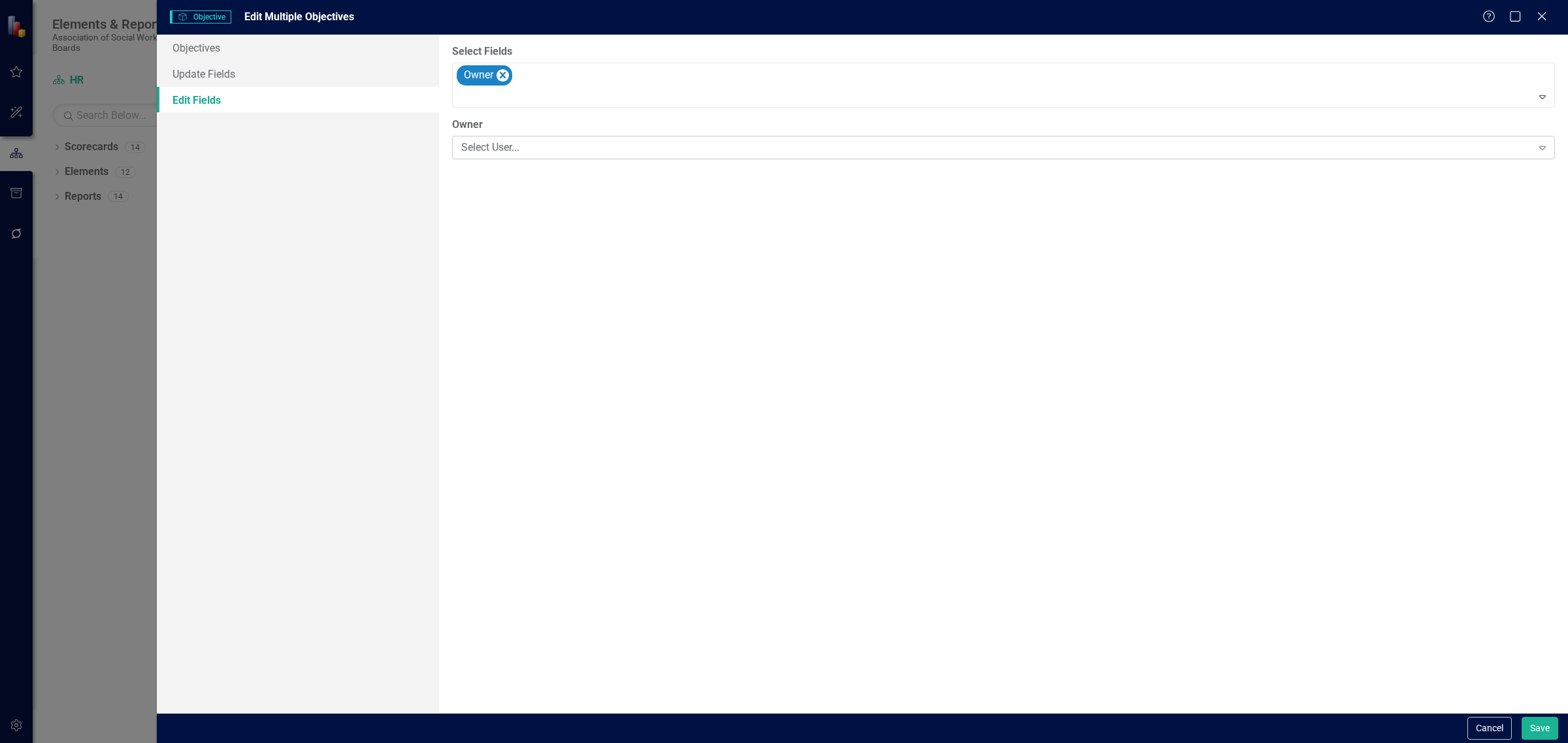
click at [549, 153] on div "Select User..." at bounding box center [996, 148] width 1071 height 15
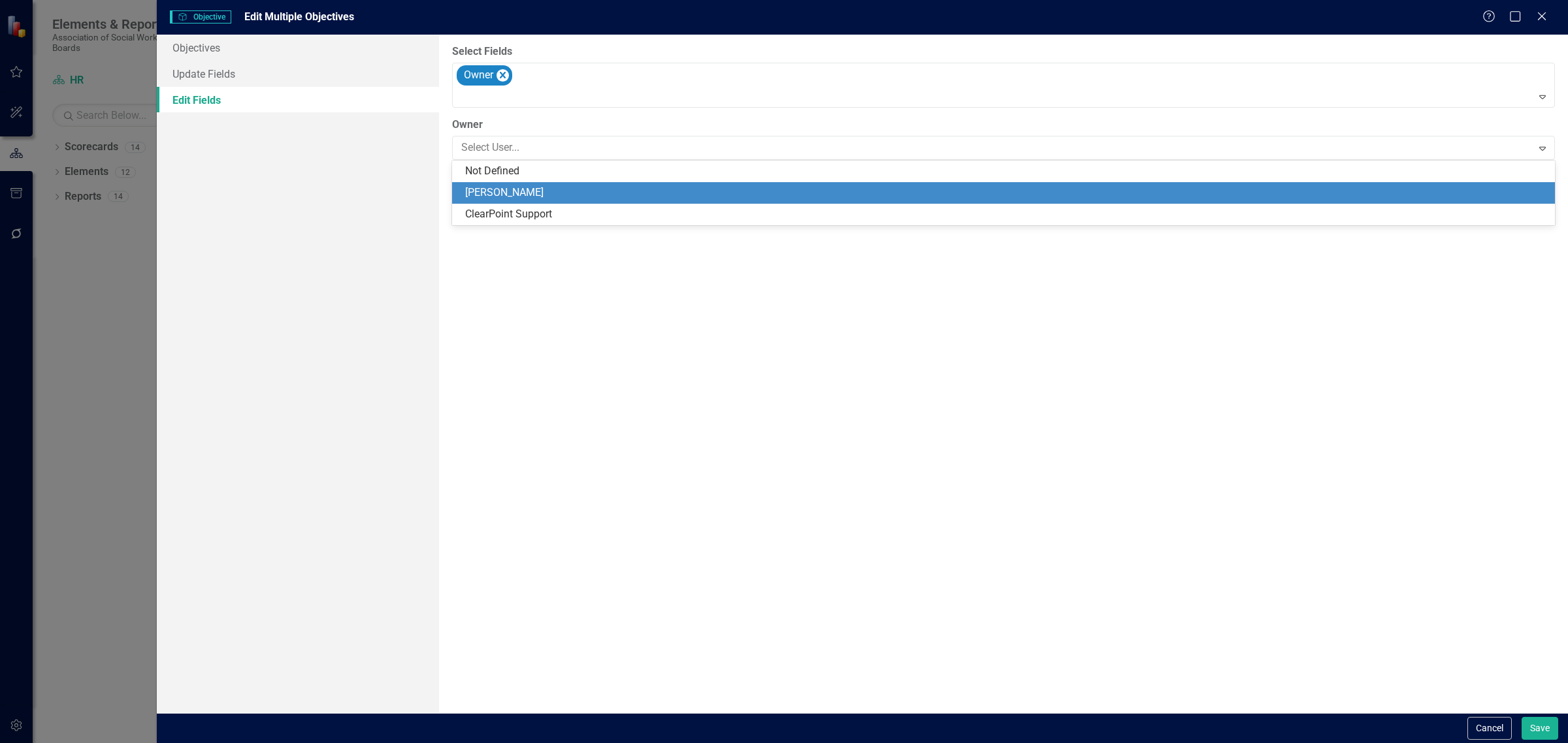
click at [548, 193] on div "[PERSON_NAME]" at bounding box center [1005, 193] width 1081 height 15
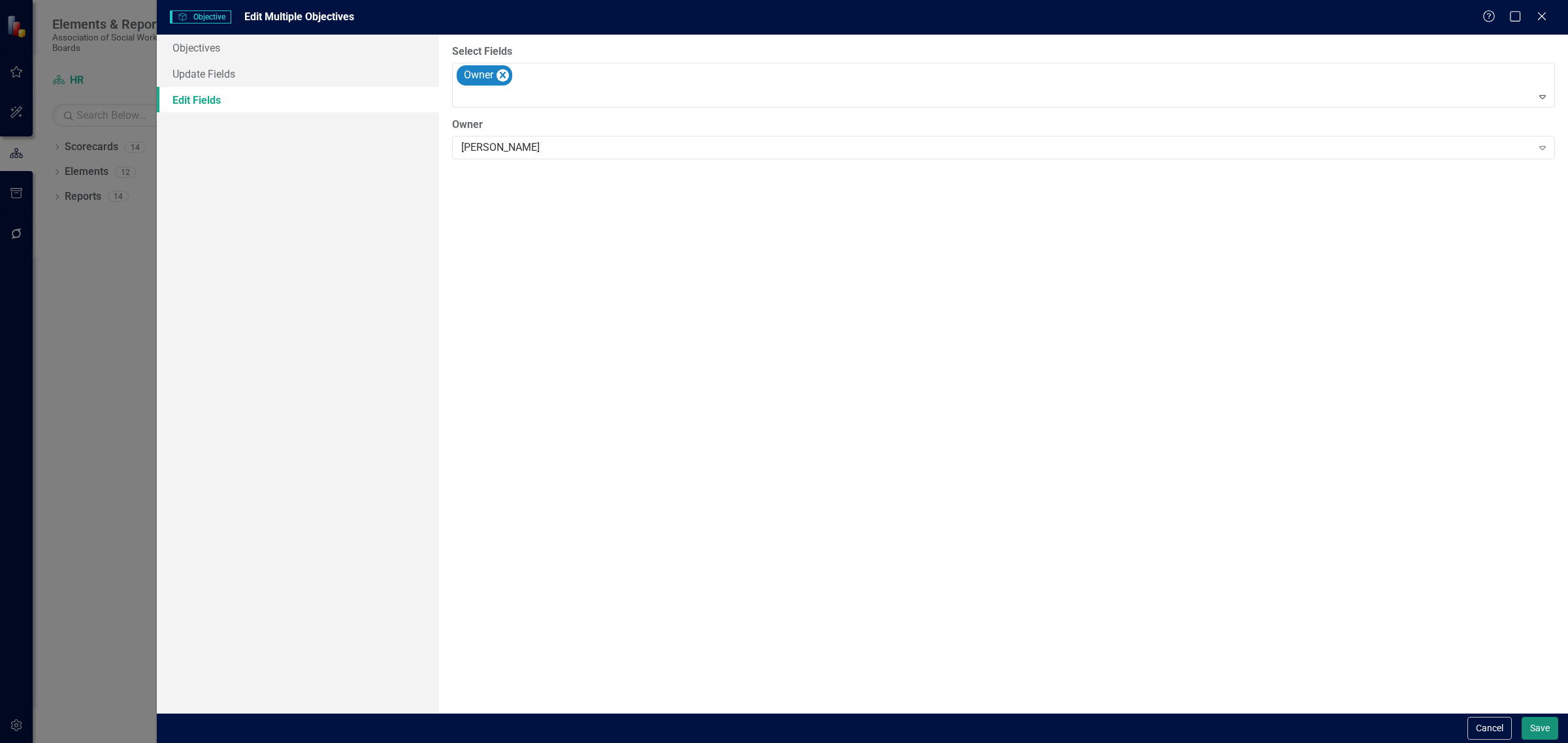
click at [1543, 723] on button "Save" at bounding box center [1539, 728] width 36 height 23
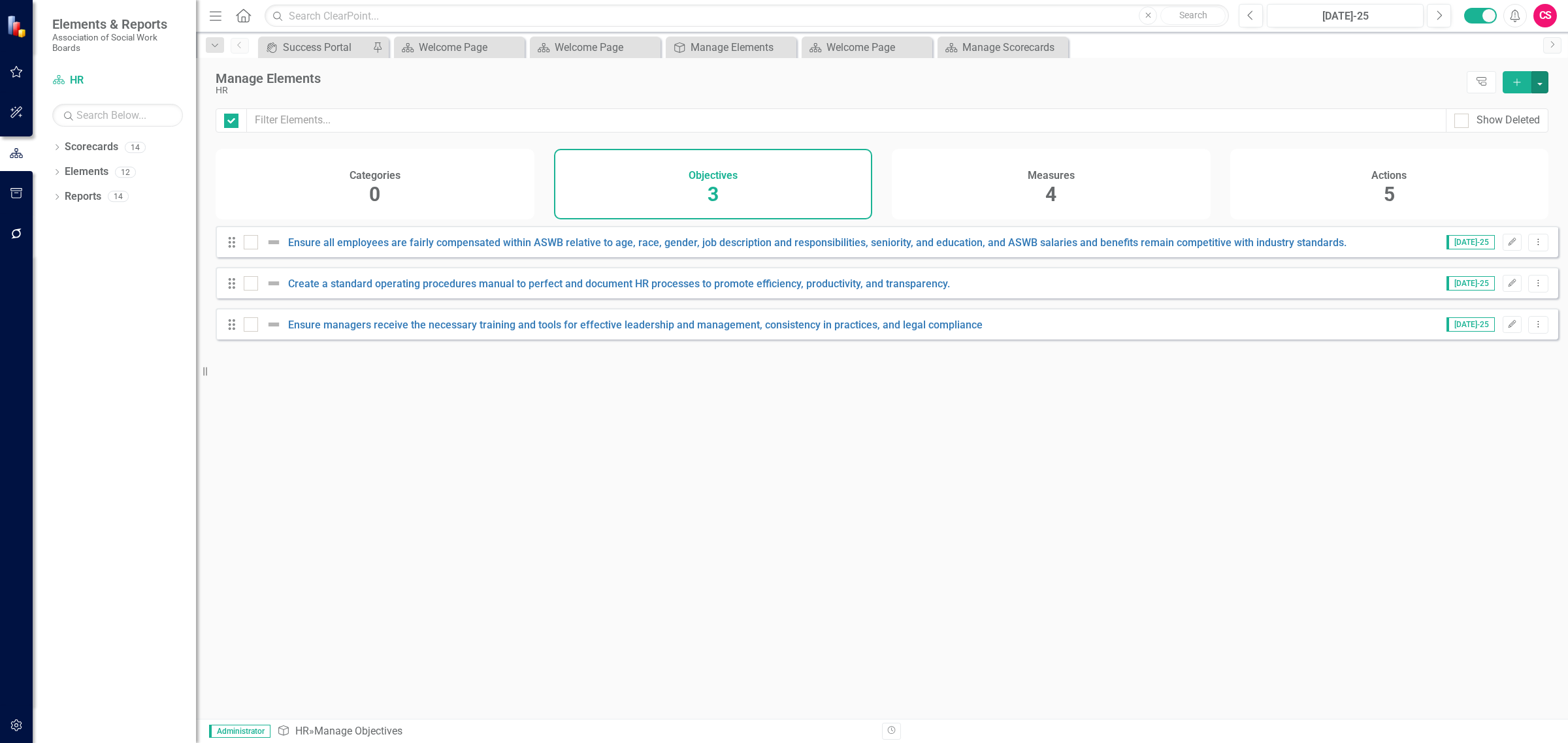
checkbox input "false"
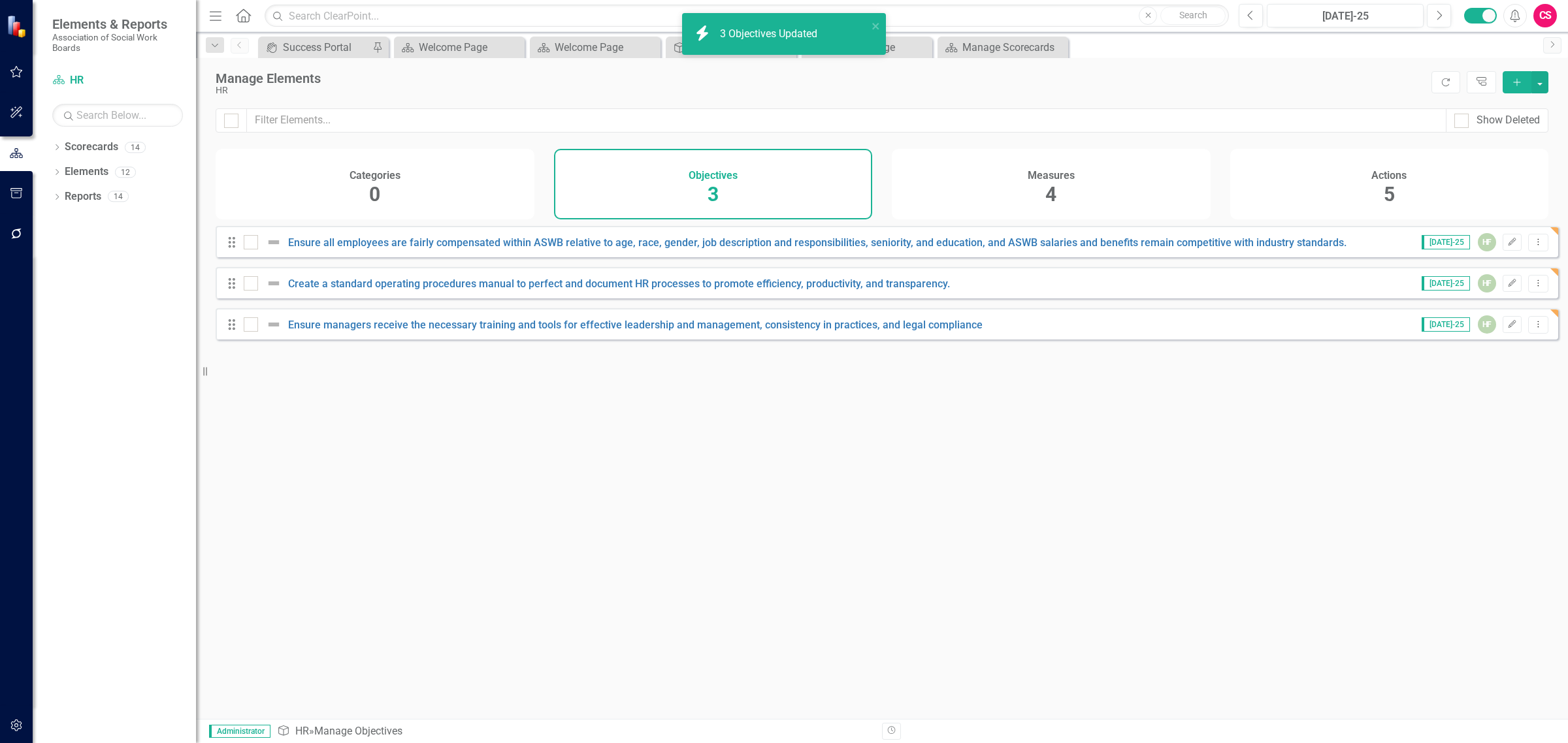
click at [1421, 191] on div "Actions 5" at bounding box center [1389, 185] width 318 height 71
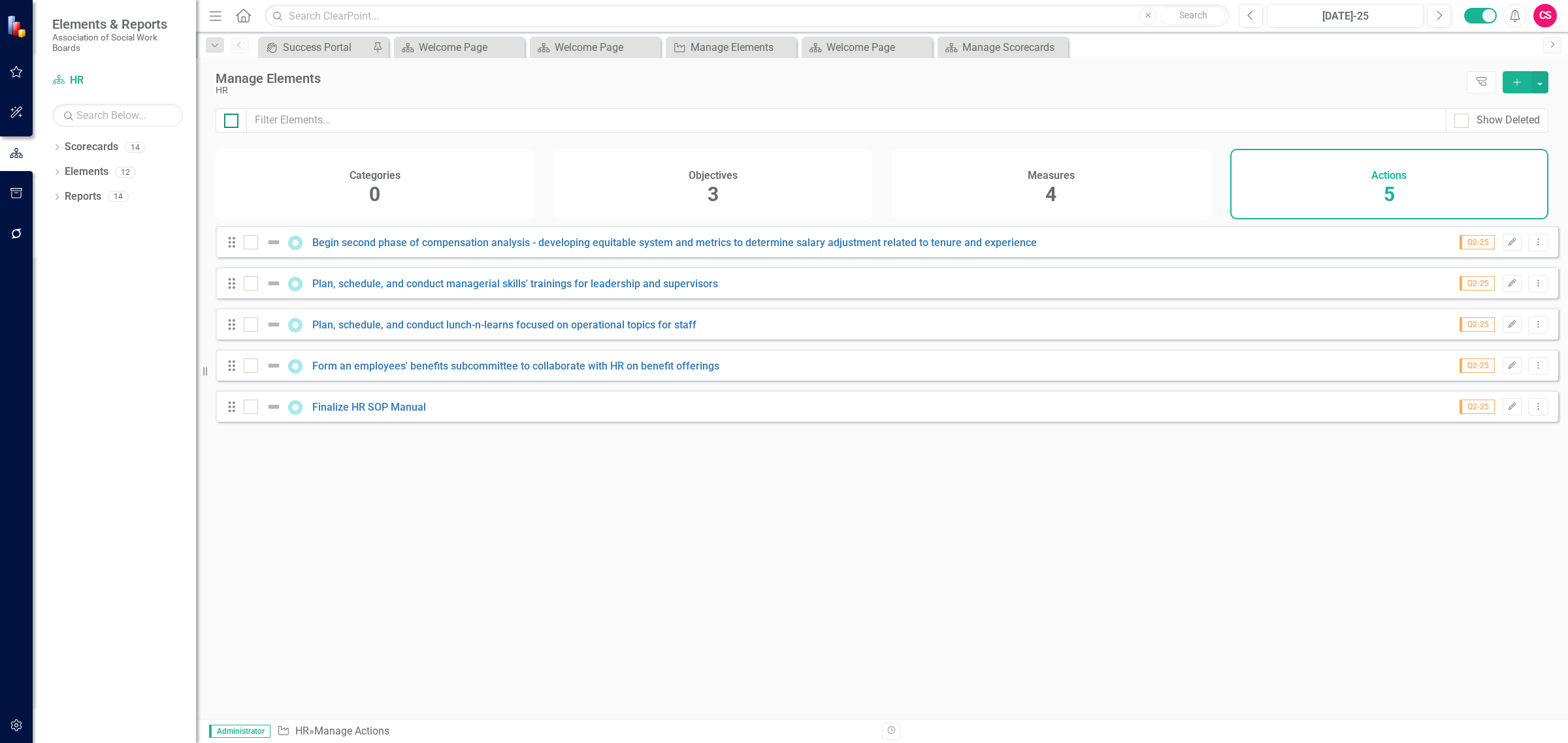
click at [237, 126] on div at bounding box center [231, 120] width 14 height 14
click at [233, 122] on input "checkbox" at bounding box center [228, 118] width 8 height 8
checkbox input "true"
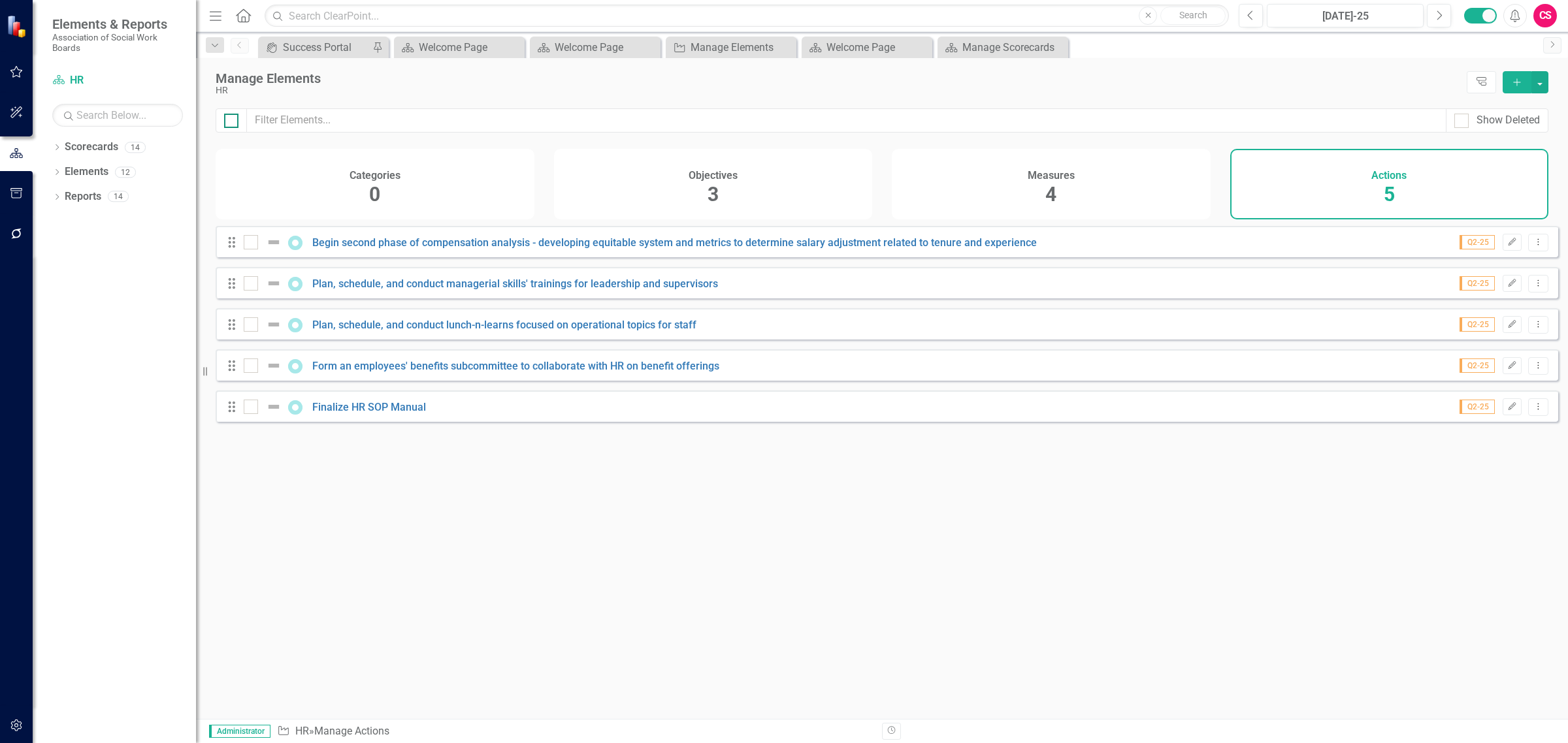
checkbox input "true"
click at [1546, 82] on button "button" at bounding box center [1539, 82] width 17 height 22
click at [1496, 163] on link "Edit Multiple Edit Multiple" at bounding box center [1495, 154] width 103 height 24
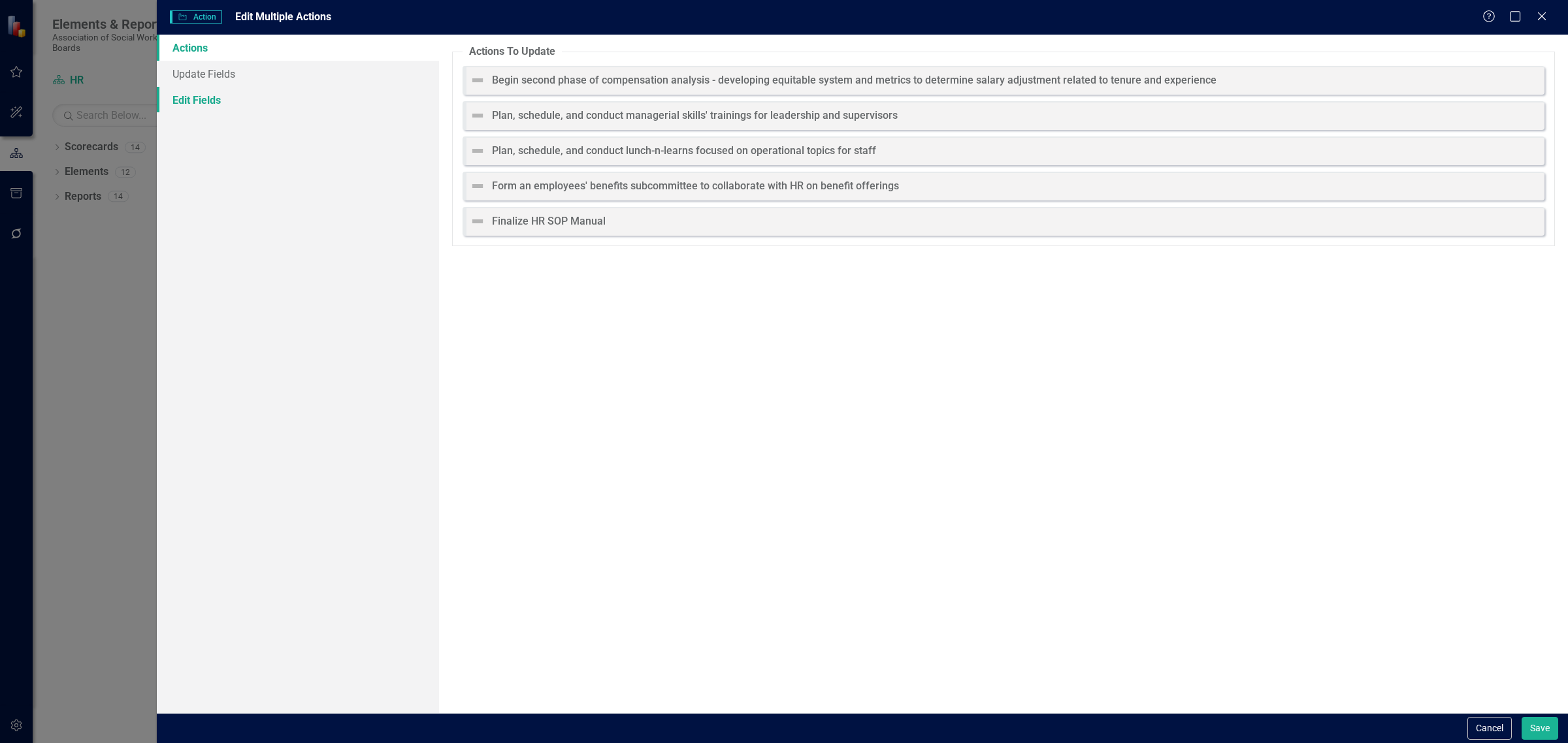
click at [334, 109] on link "Edit Fields" at bounding box center [298, 100] width 282 height 26
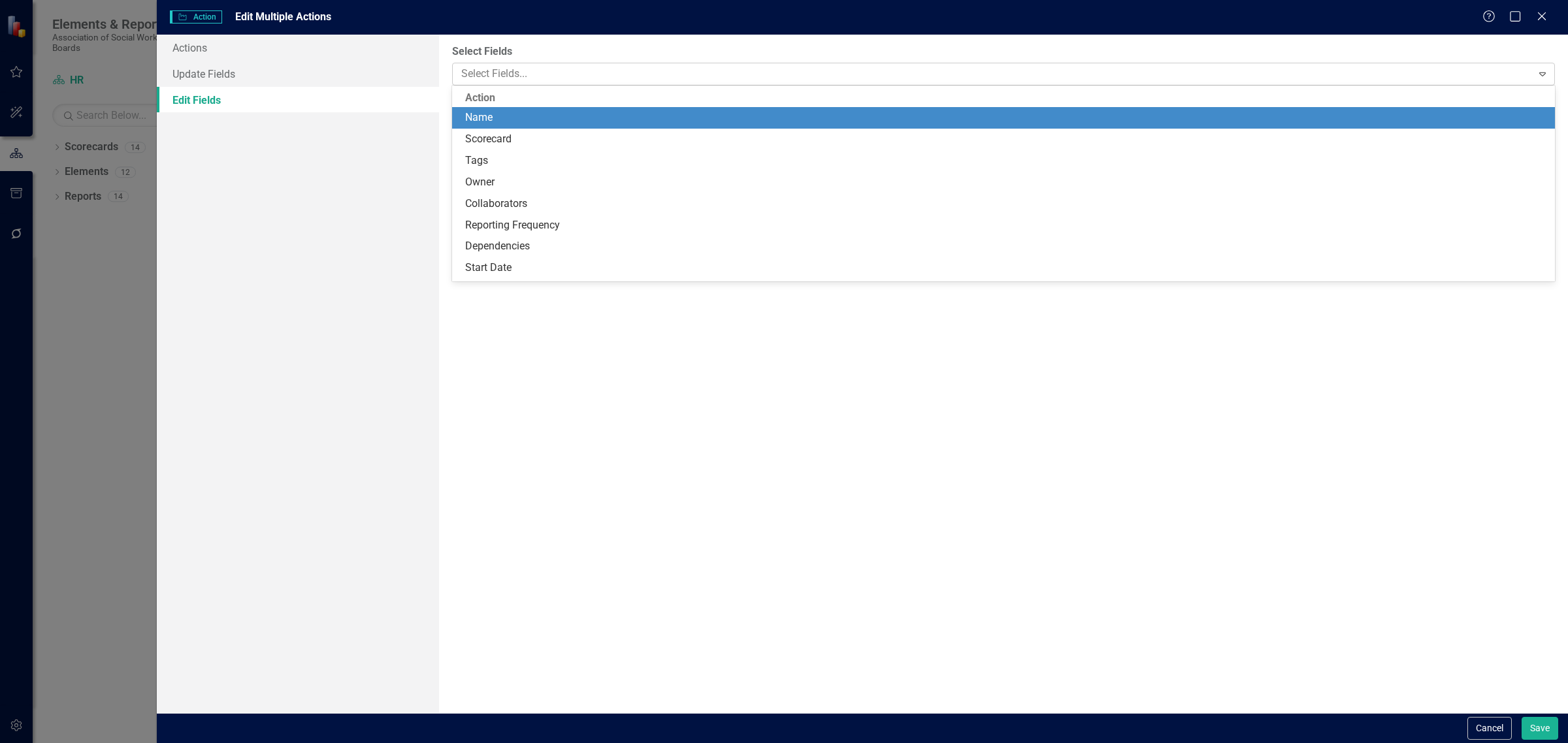
click at [582, 69] on div at bounding box center [994, 73] width 1076 height 17
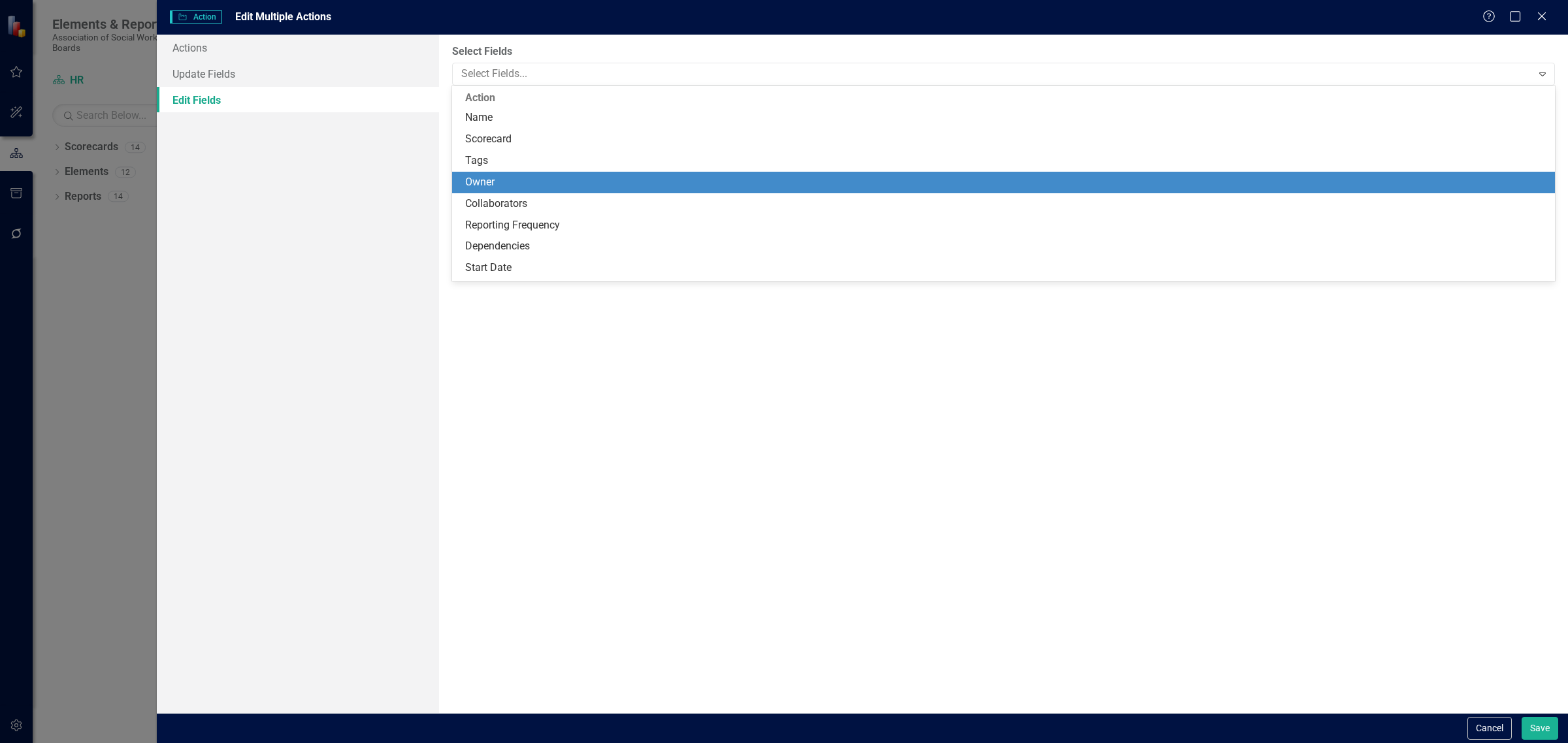
click at [525, 176] on div "Owner" at bounding box center [1005, 182] width 1081 height 15
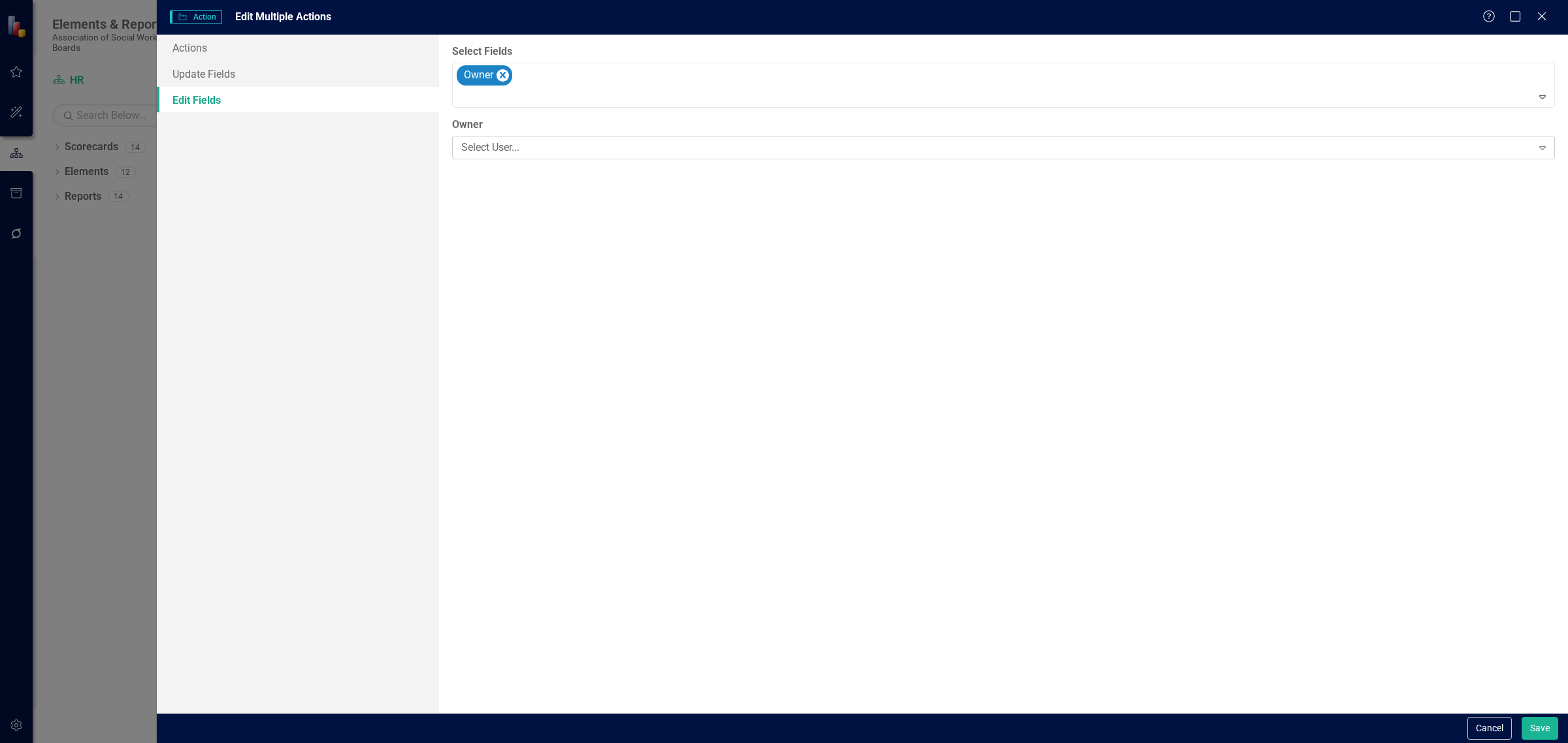
click at [533, 151] on div "Select User..." at bounding box center [996, 148] width 1071 height 15
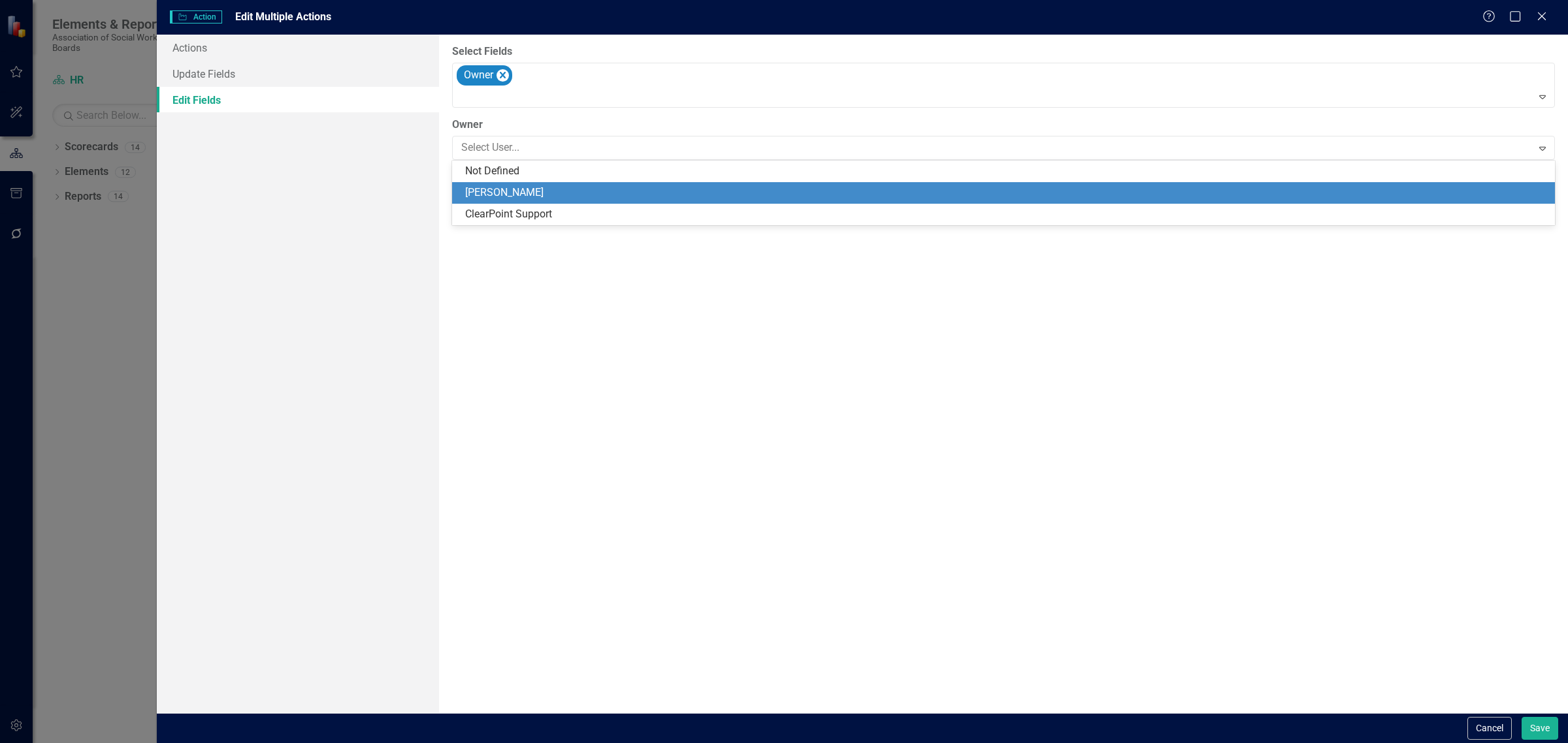
click at [518, 196] on div "[PERSON_NAME]" at bounding box center [1005, 193] width 1081 height 15
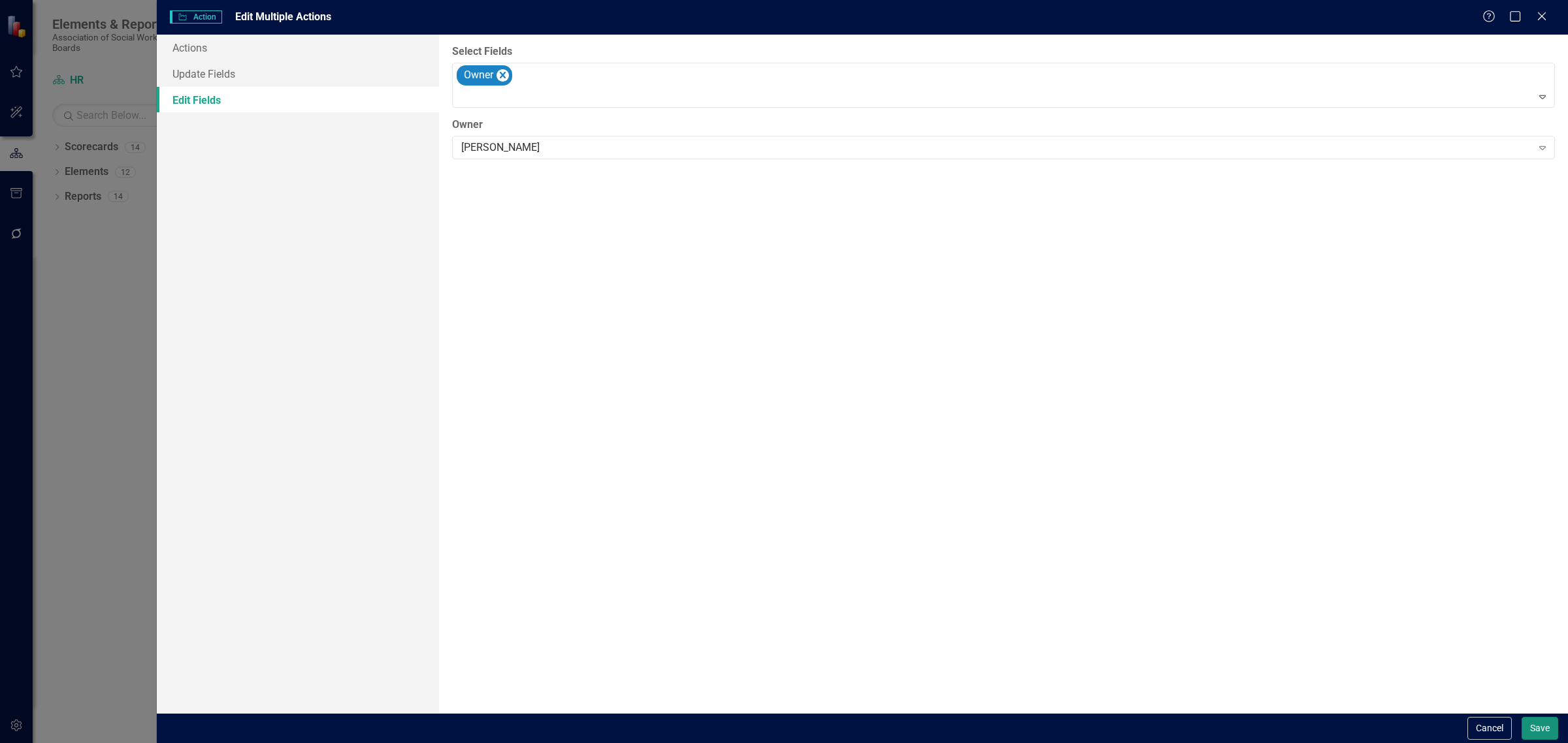
click at [1548, 732] on button "Save" at bounding box center [1539, 728] width 36 height 23
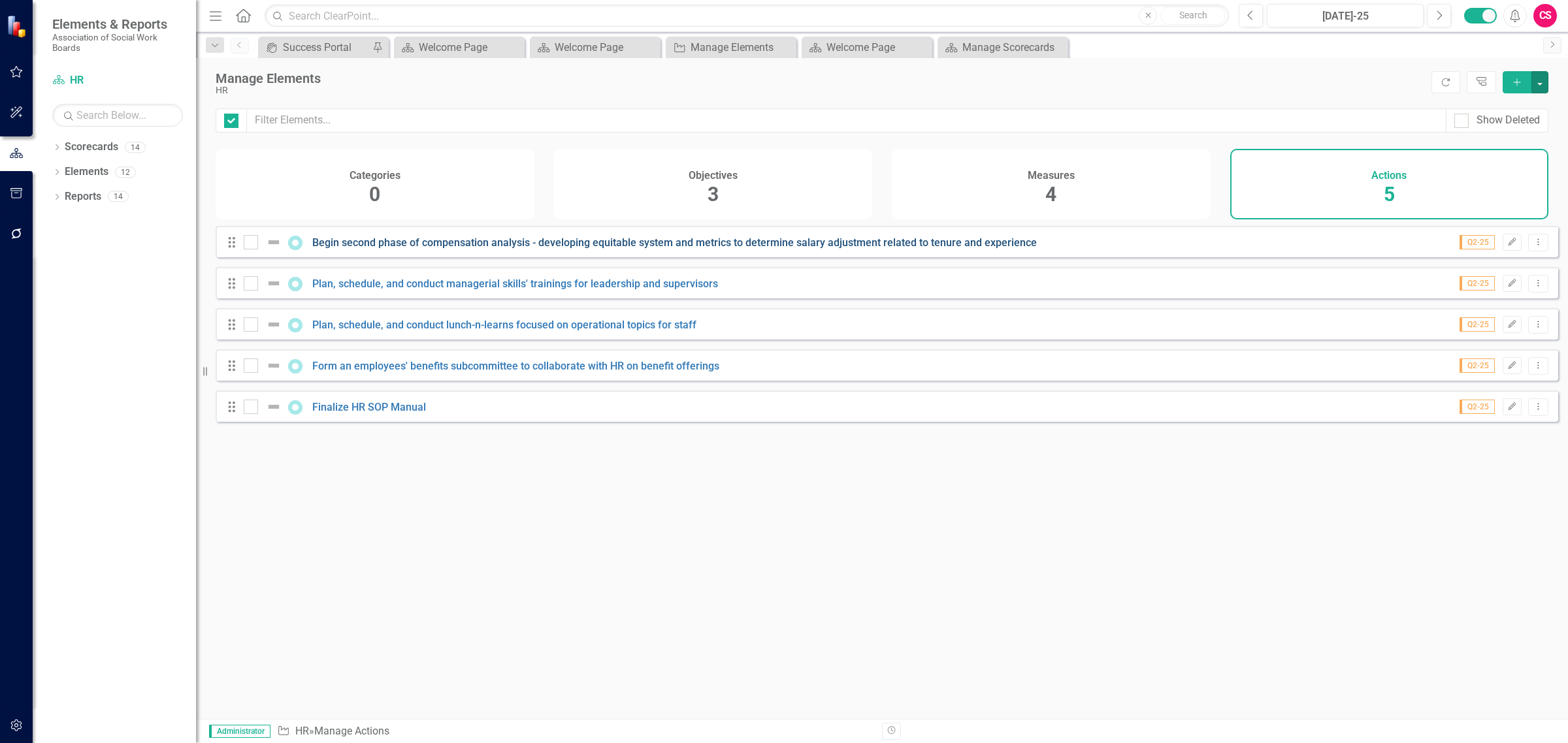
checkbox input "false"
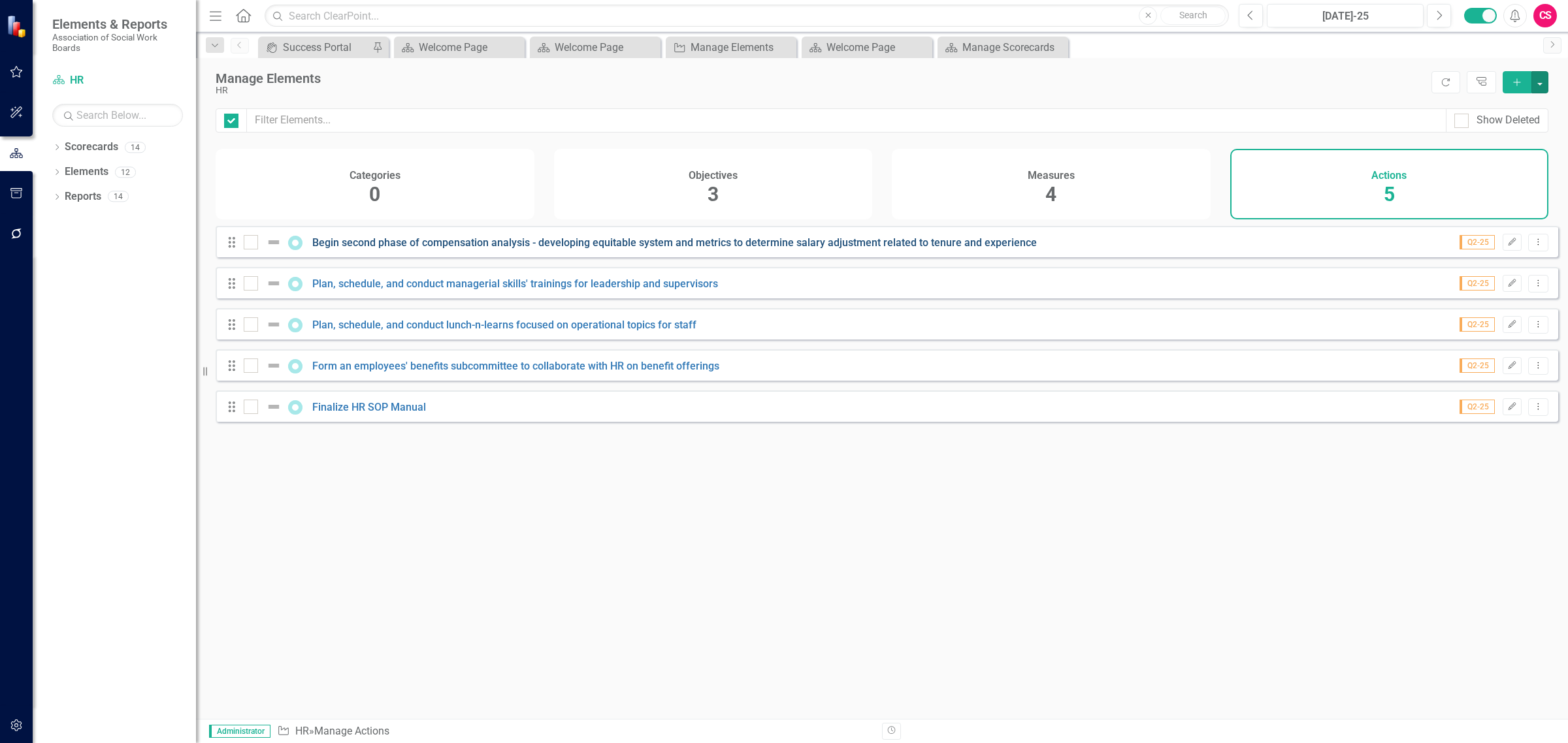
checkbox input "false"
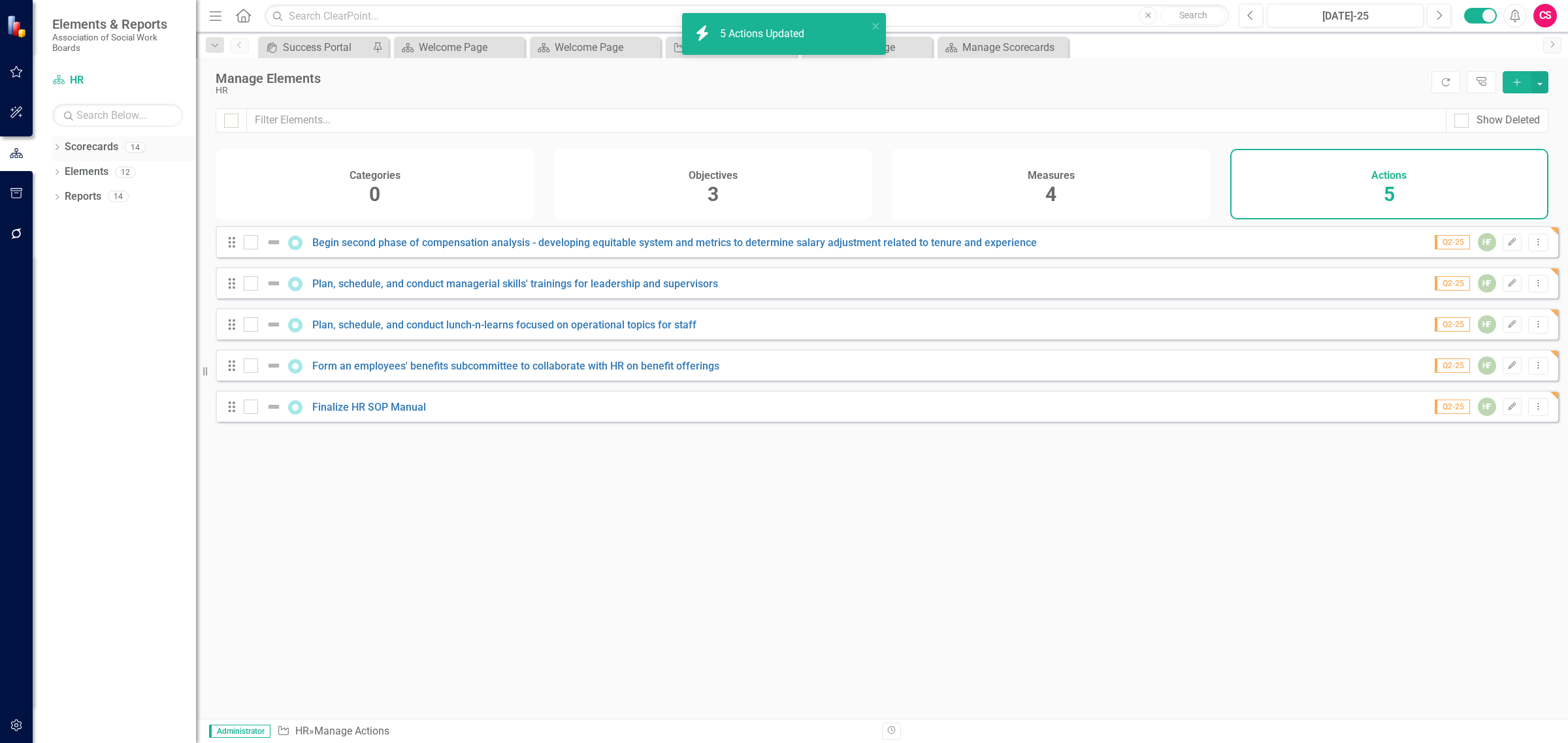
click at [55, 147] on icon "Dropdown" at bounding box center [56, 148] width 9 height 7
click at [64, 173] on icon "Dropdown" at bounding box center [64, 172] width 10 height 8
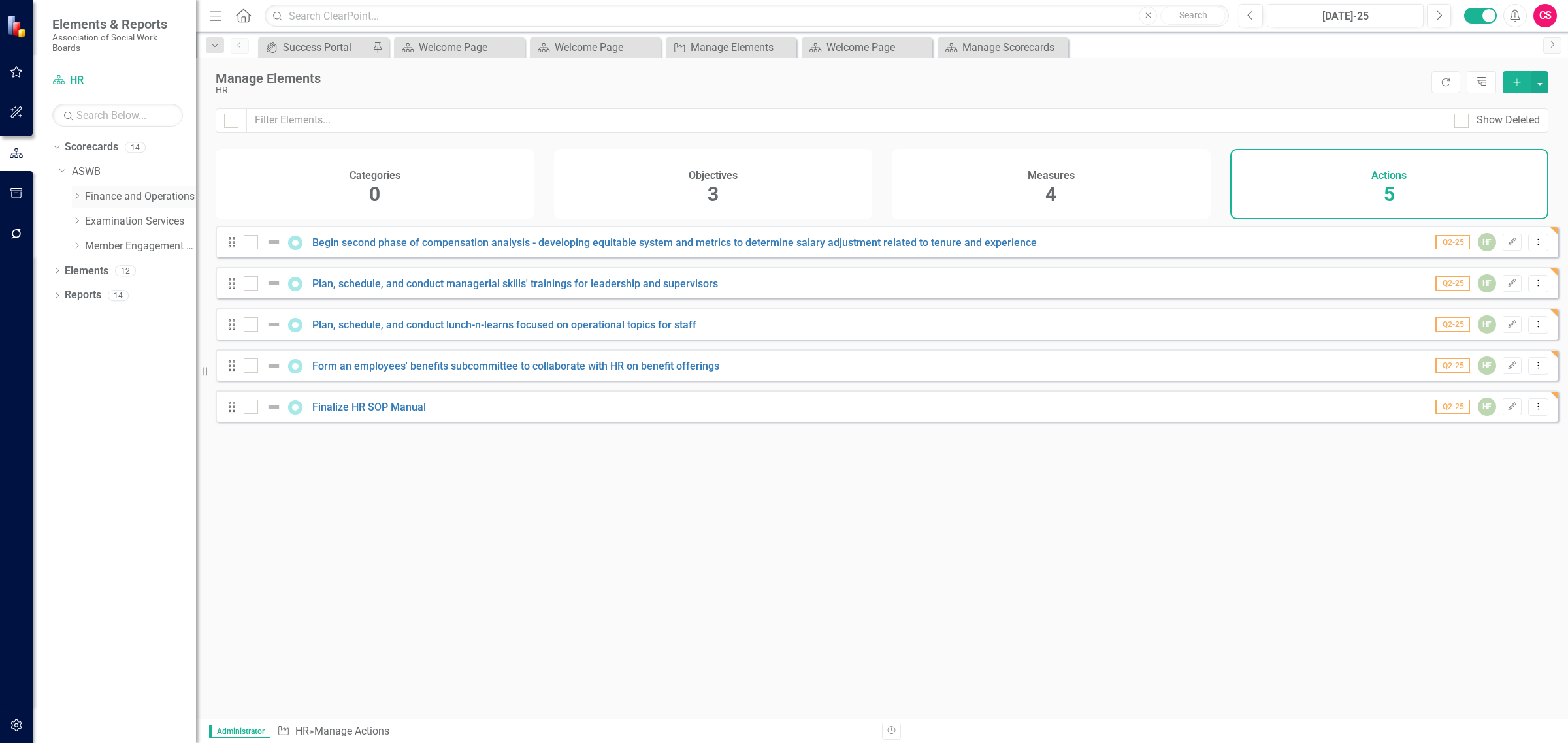
click at [78, 200] on icon "Dropdown" at bounding box center [77, 196] width 10 height 8
click at [116, 246] on link "IT" at bounding box center [147, 247] width 98 height 15
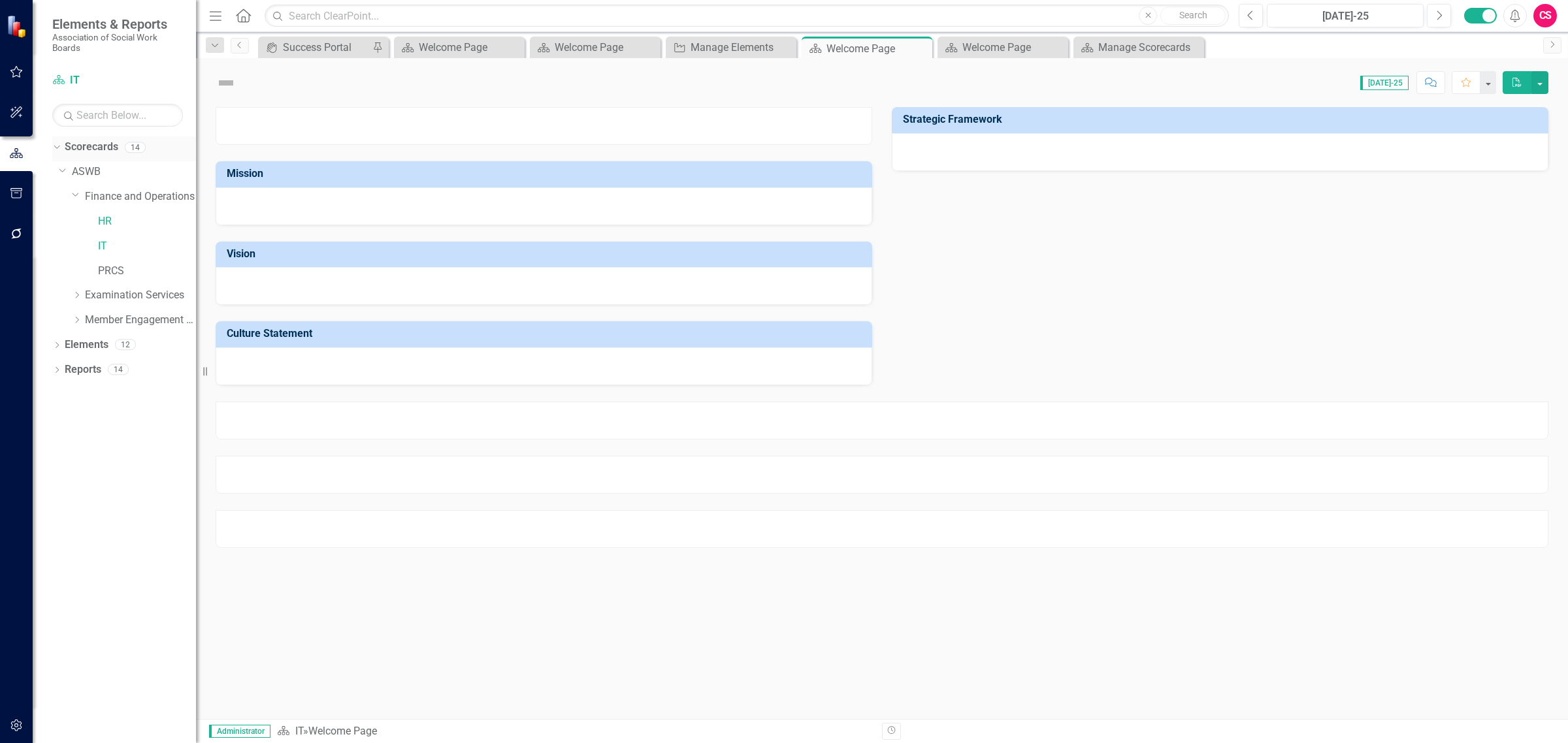
click at [59, 150] on icon "Dropdown" at bounding box center [55, 147] width 7 height 9
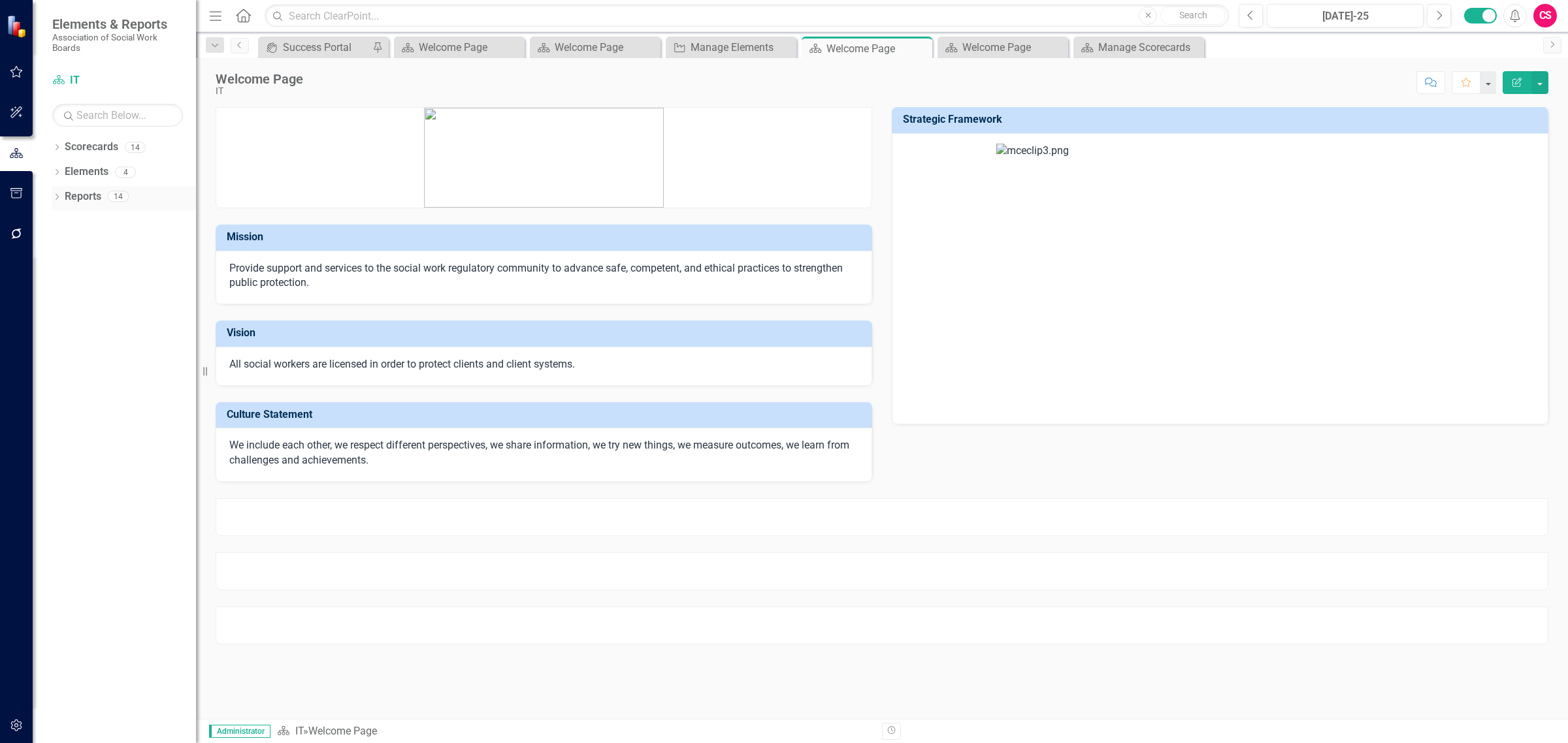
click at [96, 200] on link "Reports" at bounding box center [82, 197] width 36 height 15
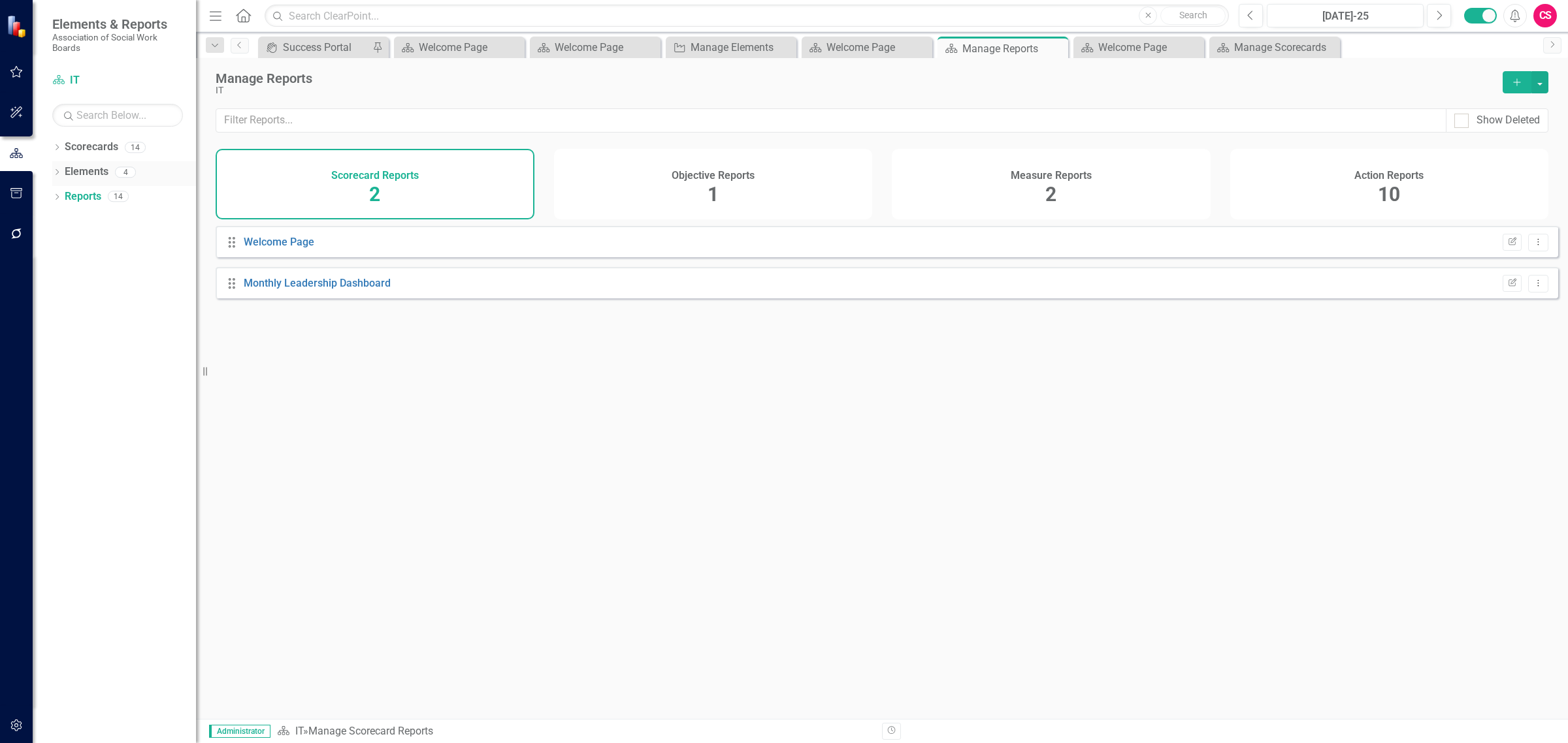
click at [99, 181] on div "Elements" at bounding box center [86, 172] width 44 height 21
click at [97, 174] on link "Elements" at bounding box center [86, 172] width 44 height 15
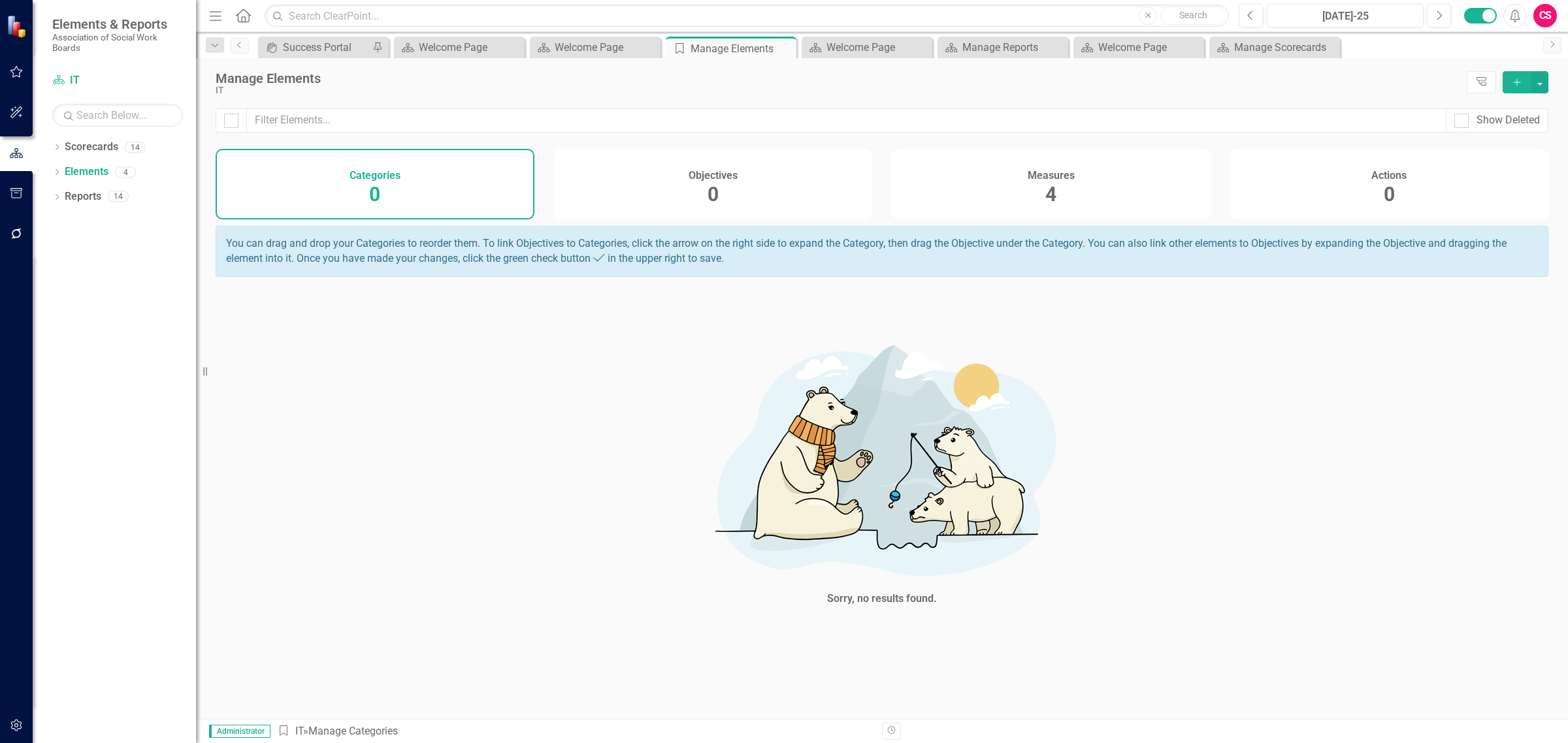
click at [109, 323] on div "Dropdown Scorecards 14 Dropdown ASWB Dropdown Finance and Operations HR IT PRCS…" at bounding box center [115, 440] width 163 height 607
click at [61, 143] on div "Dropdown Scorecards 14" at bounding box center [124, 149] width 144 height 25
click at [58, 146] on icon "Dropdown" at bounding box center [56, 148] width 9 height 7
click at [311, 448] on div "Sorry, no results found." at bounding box center [881, 470] width 1332 height 360
click at [869, 607] on div "Sorry, no results found." at bounding box center [882, 599] width 110 height 15
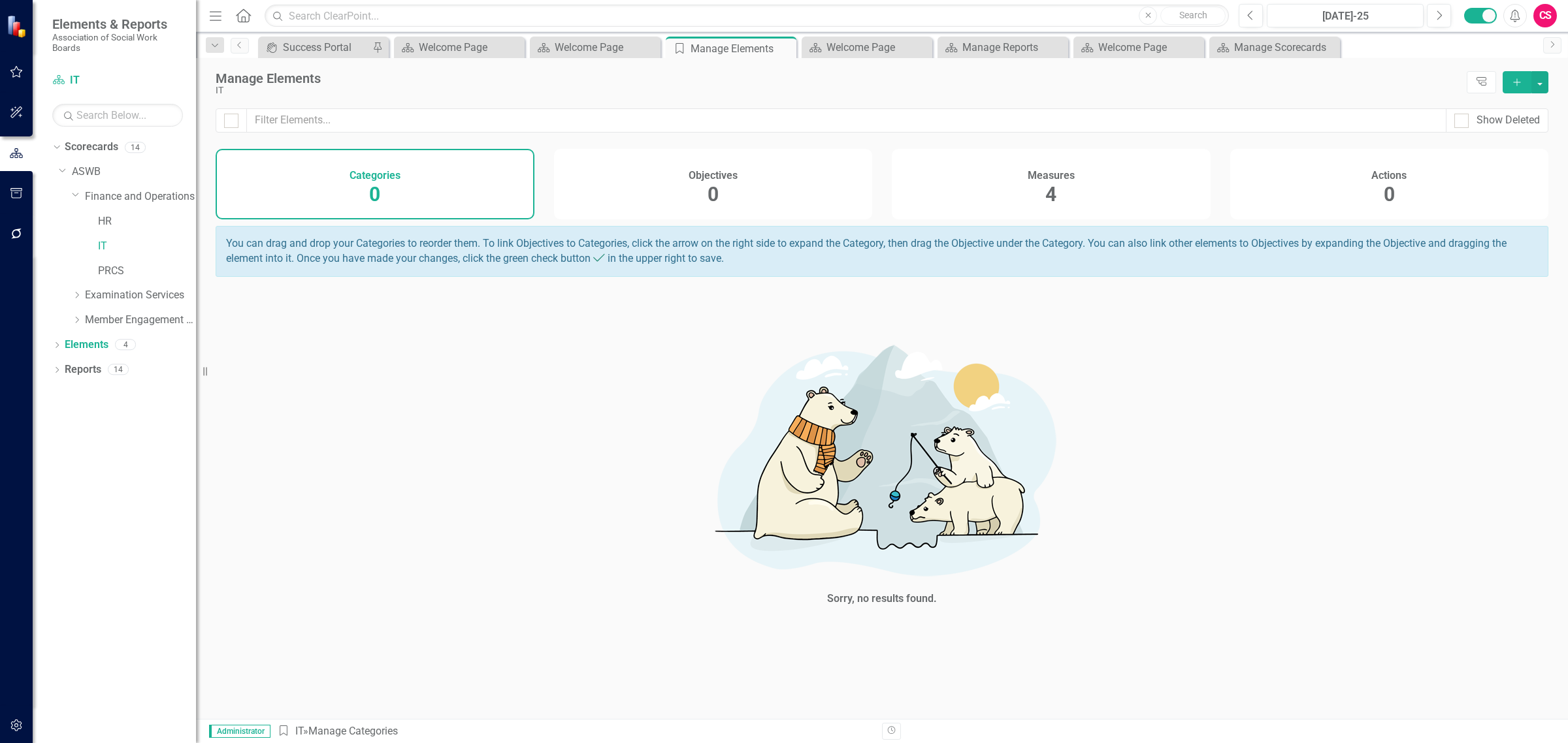
click at [876, 601] on div "Sorry, no results found." at bounding box center [882, 599] width 110 height 15
click at [902, 259] on div "You can drag and drop your Categories to reorder them. To link Objectives to Ca…" at bounding box center [881, 252] width 1332 height 51
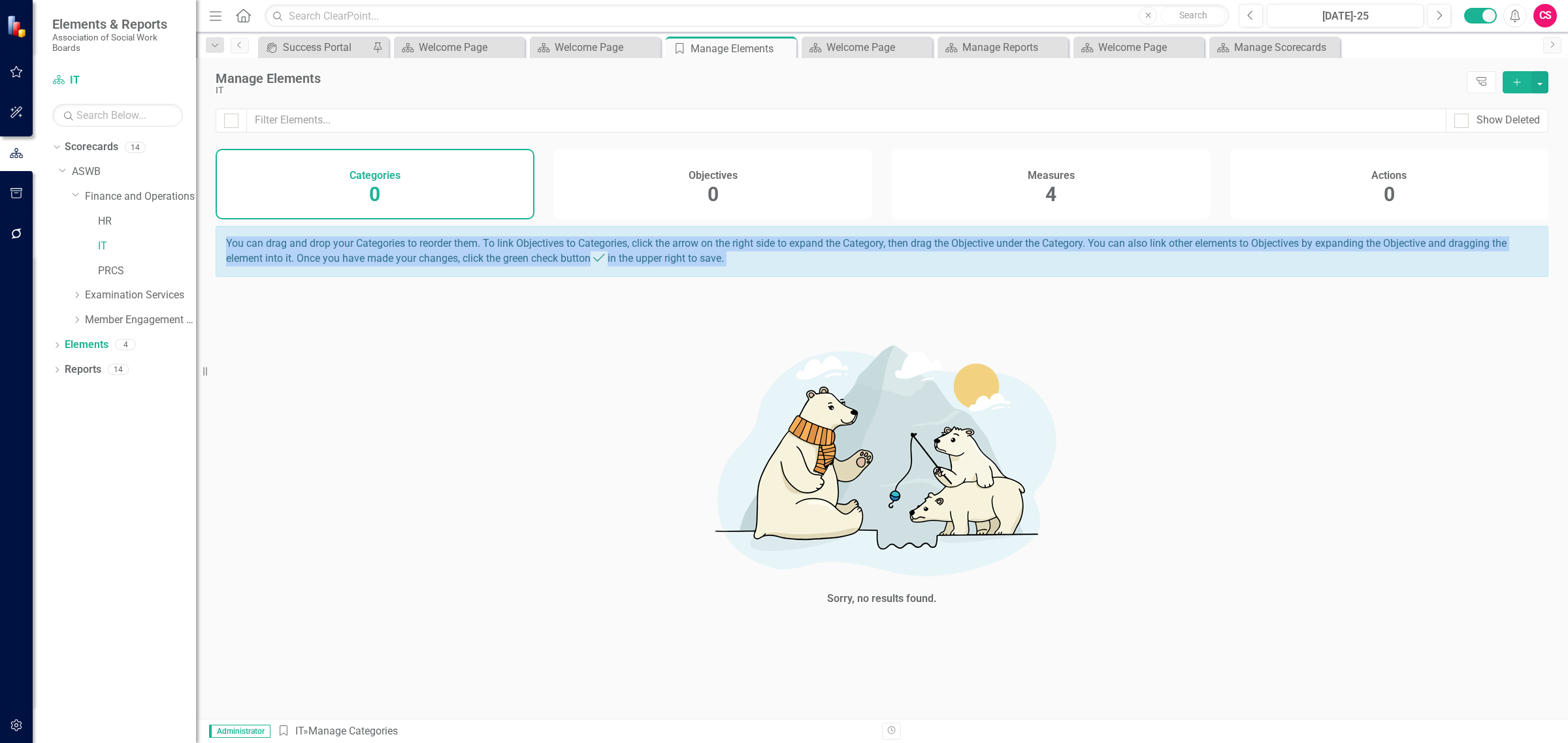
click at [902, 259] on div "You can drag and drop your Categories to reorder them. To link Objectives to Ca…" at bounding box center [881, 252] width 1332 height 51
click at [850, 312] on div "Sorry, no results found." at bounding box center [881, 470] width 392 height 360
click at [641, 261] on div "You can drag and drop your Categories to reorder them. To link Objectives to Ca…" at bounding box center [881, 252] width 1332 height 51
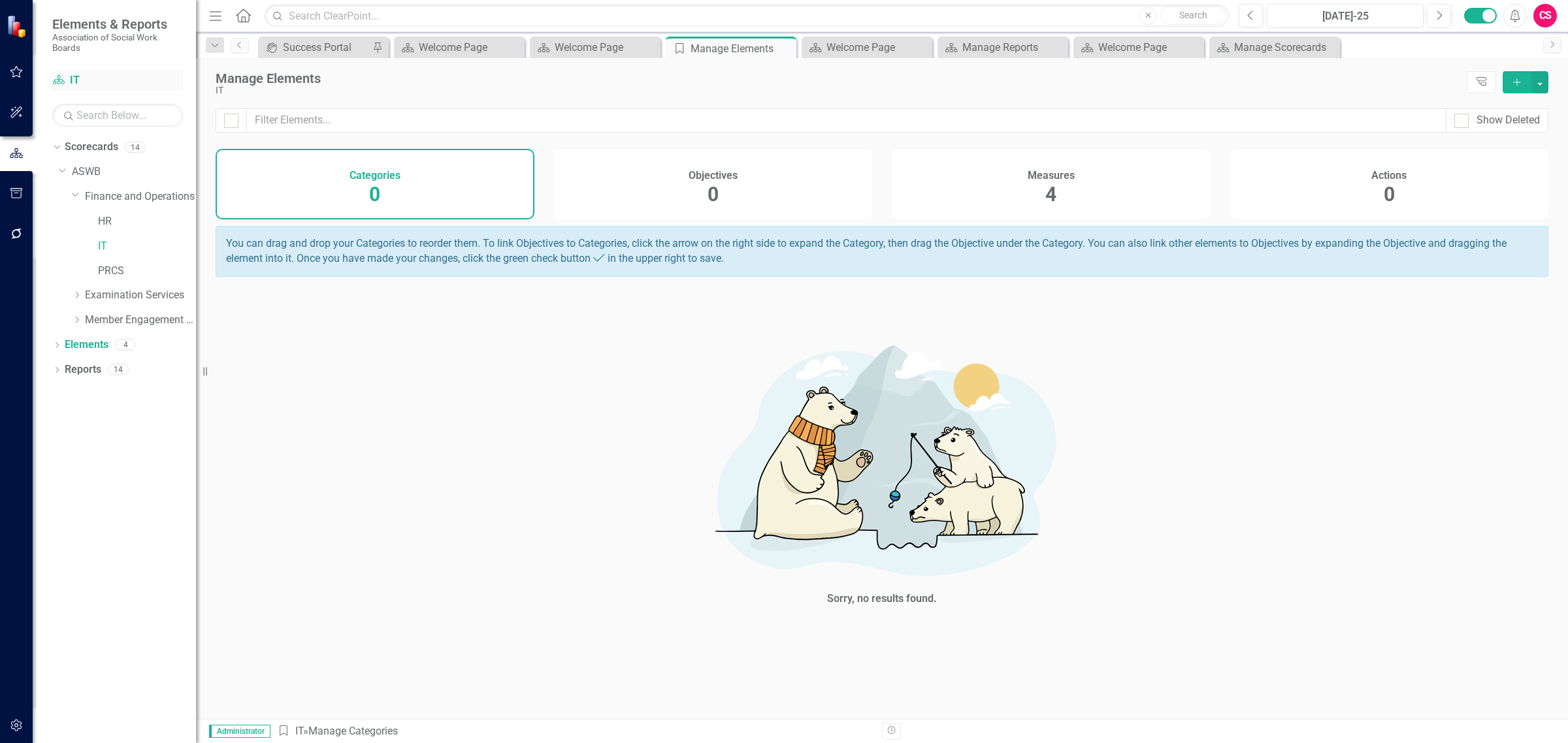
click at [70, 78] on link "Scorecard IT" at bounding box center [117, 81] width 130 height 15
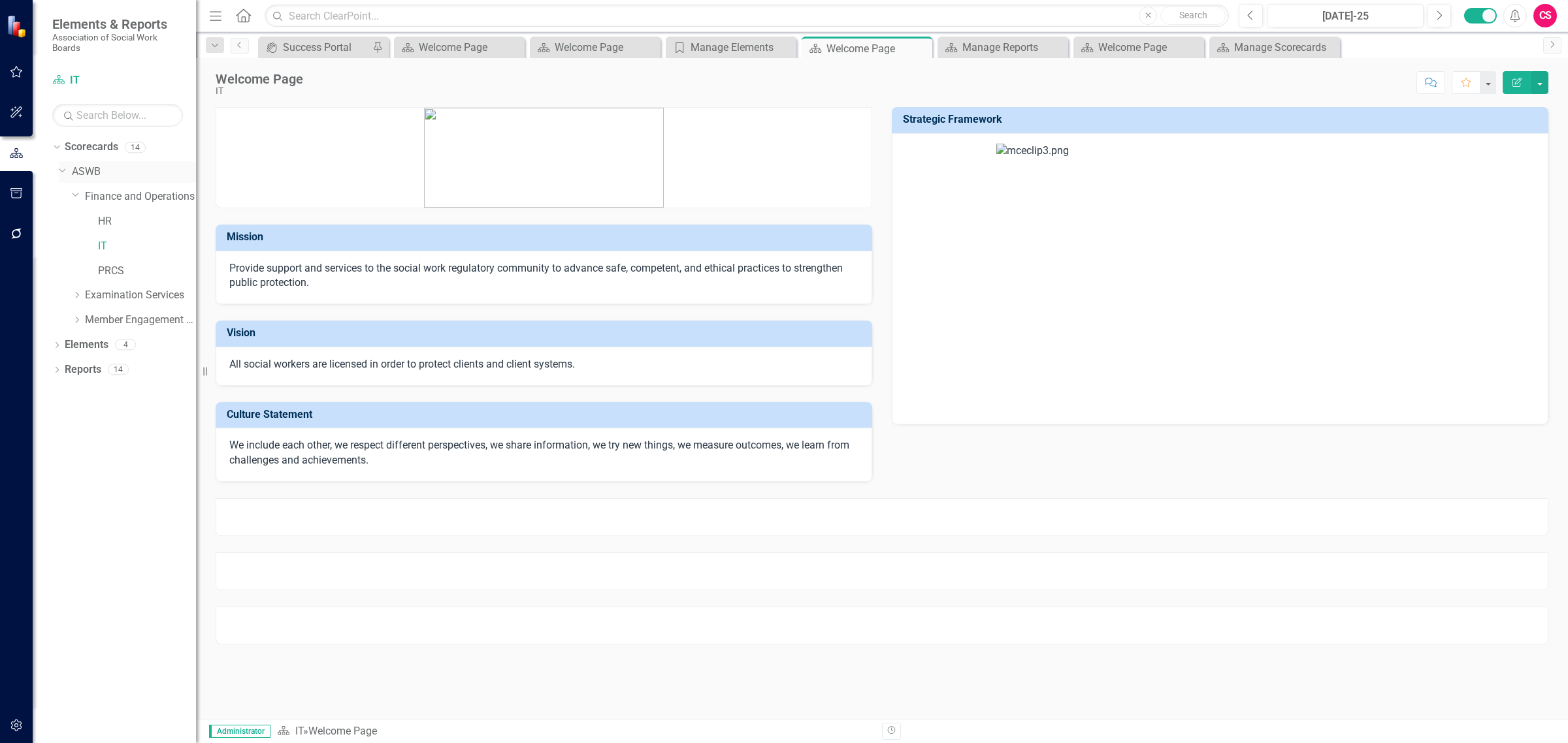
click at [87, 173] on link "ASWB" at bounding box center [134, 172] width 124 height 15
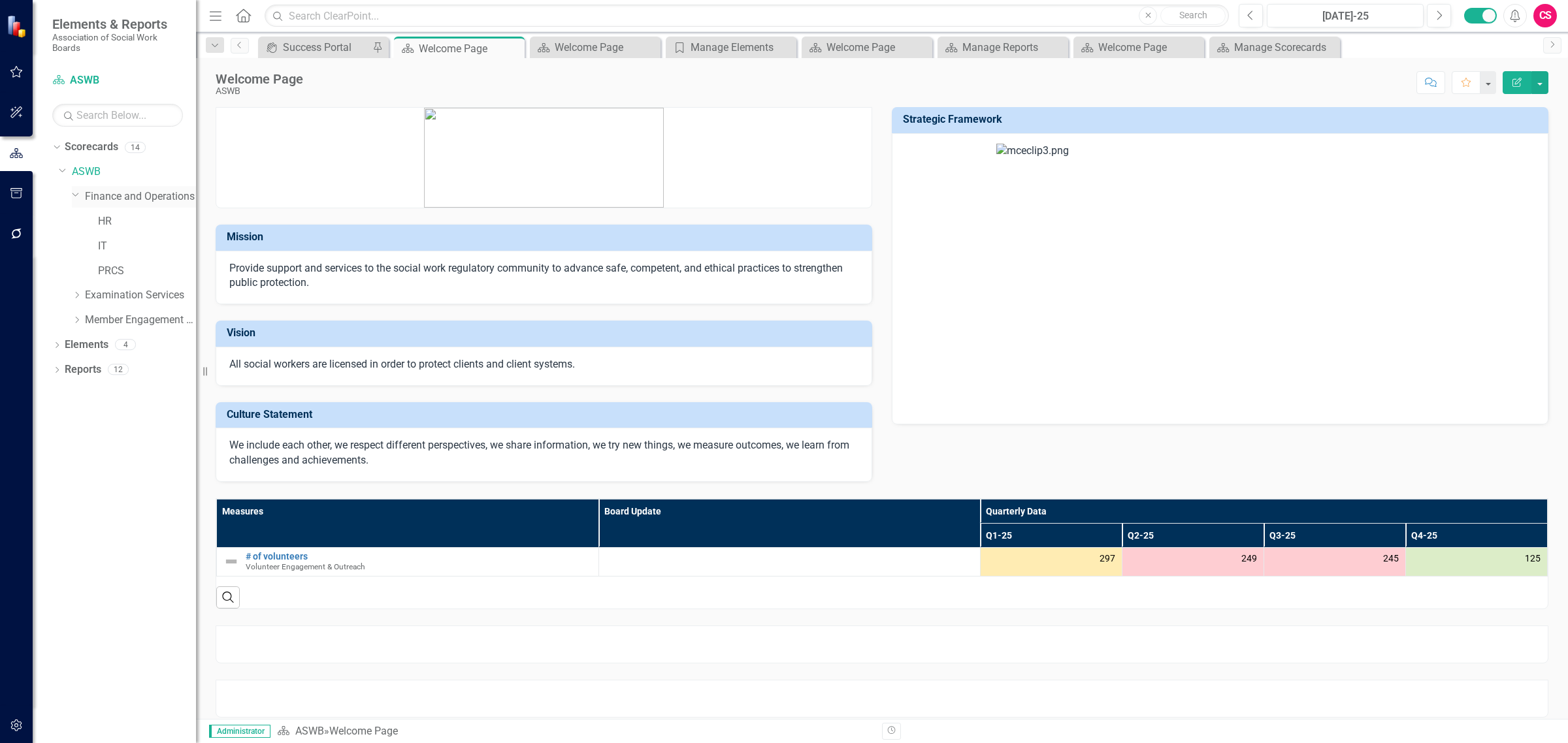
click at [108, 195] on link "Finance and Operations" at bounding box center [140, 197] width 111 height 15
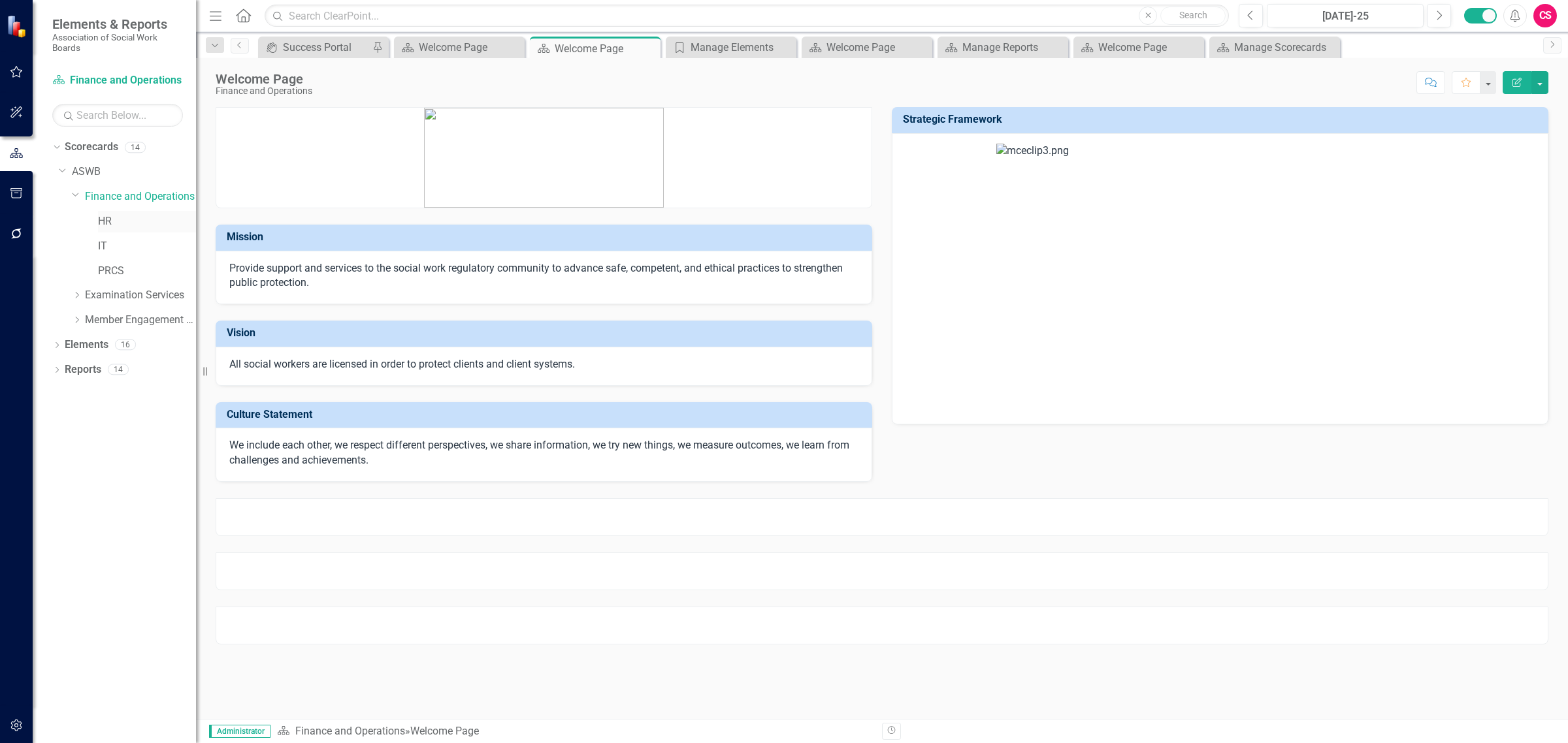
click at [108, 220] on link "HR" at bounding box center [147, 222] width 98 height 15
click at [105, 249] on link "IT" at bounding box center [147, 247] width 98 height 15
click at [111, 196] on link "Finance and Operations" at bounding box center [140, 197] width 111 height 15
click at [15, 720] on icon "button" at bounding box center [16, 725] width 14 height 11
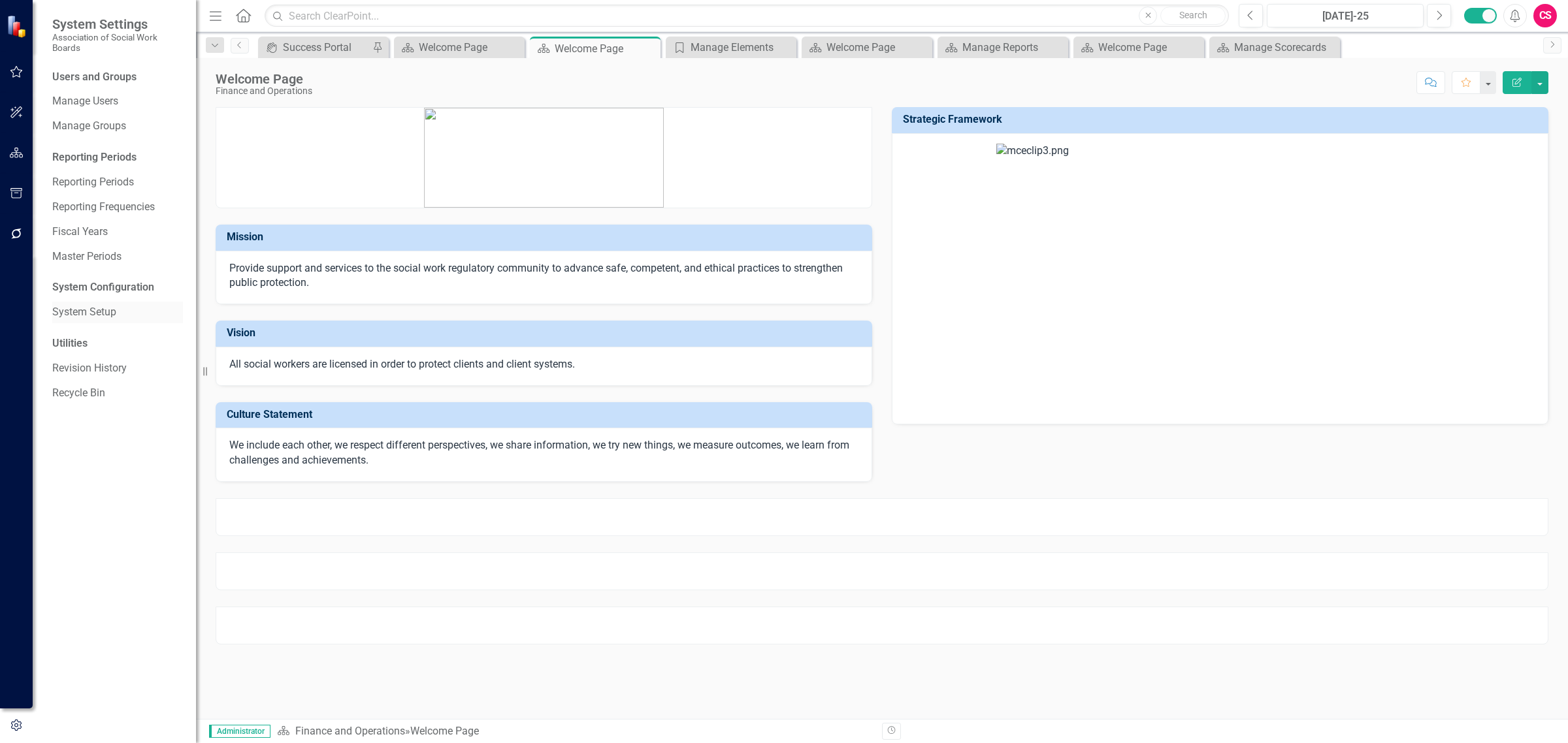
click at [92, 318] on link "System Setup" at bounding box center [117, 313] width 130 height 15
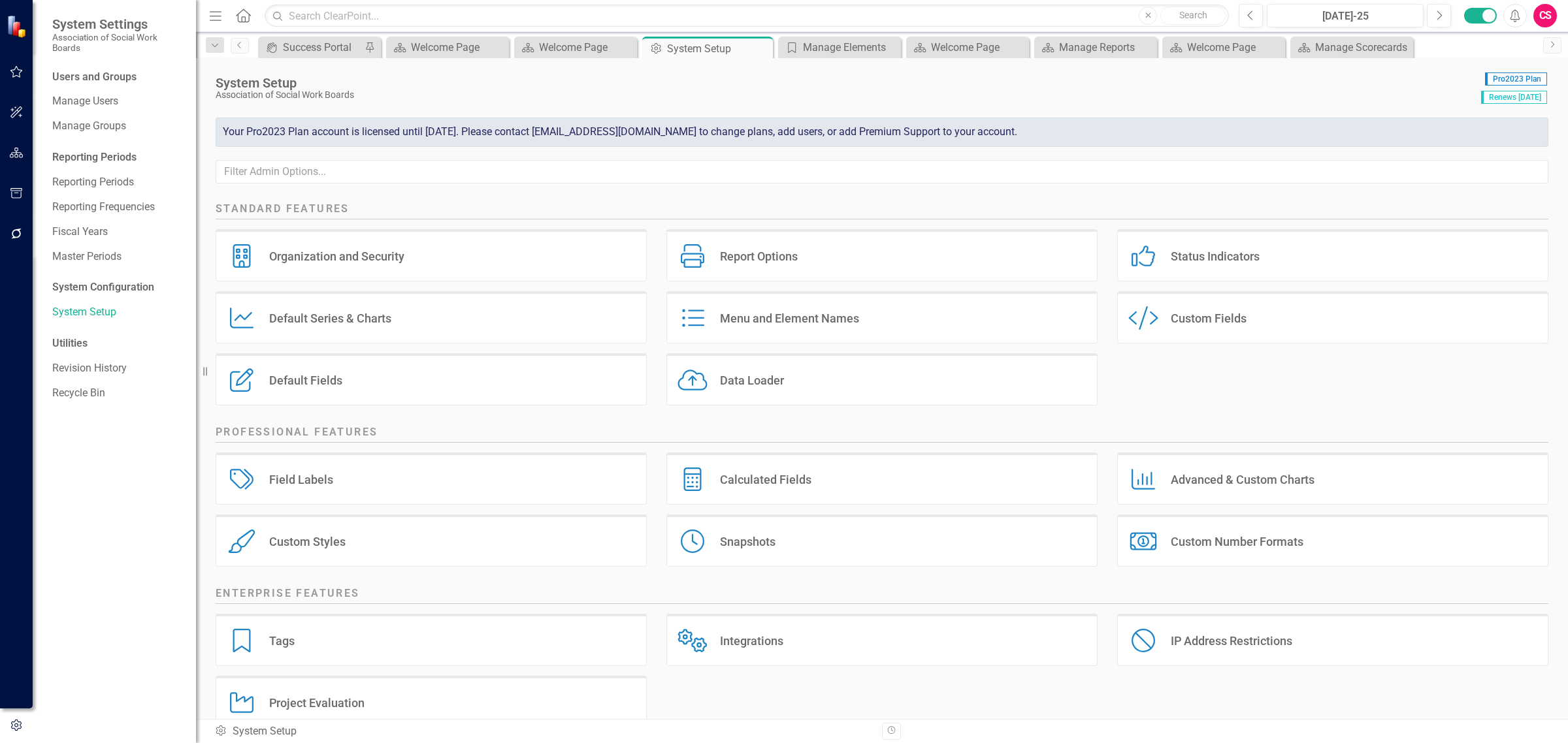
click at [831, 269] on div "Report Options Report Options" at bounding box center [882, 255] width 431 height 52
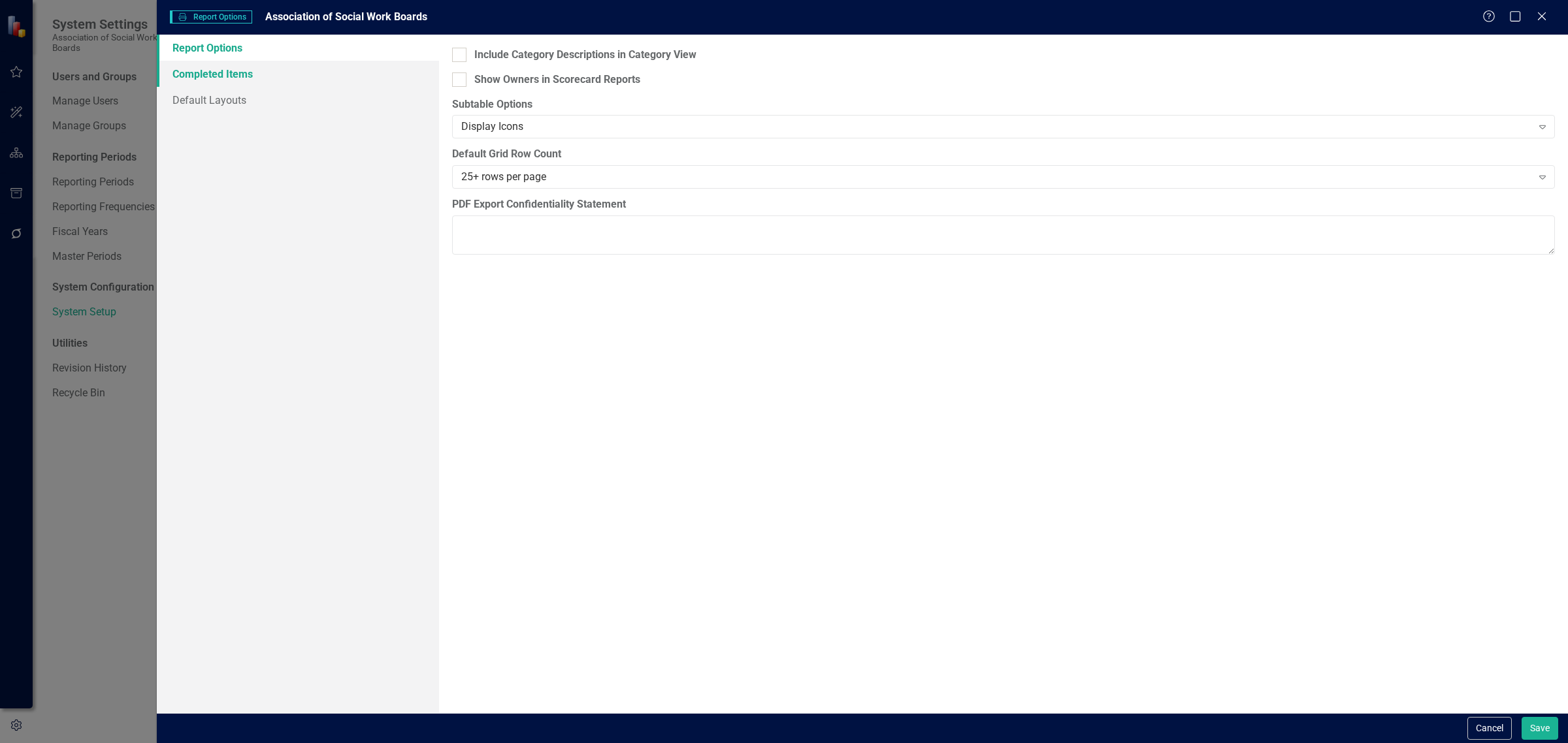
click at [255, 82] on link "Completed Items" at bounding box center [298, 74] width 282 height 26
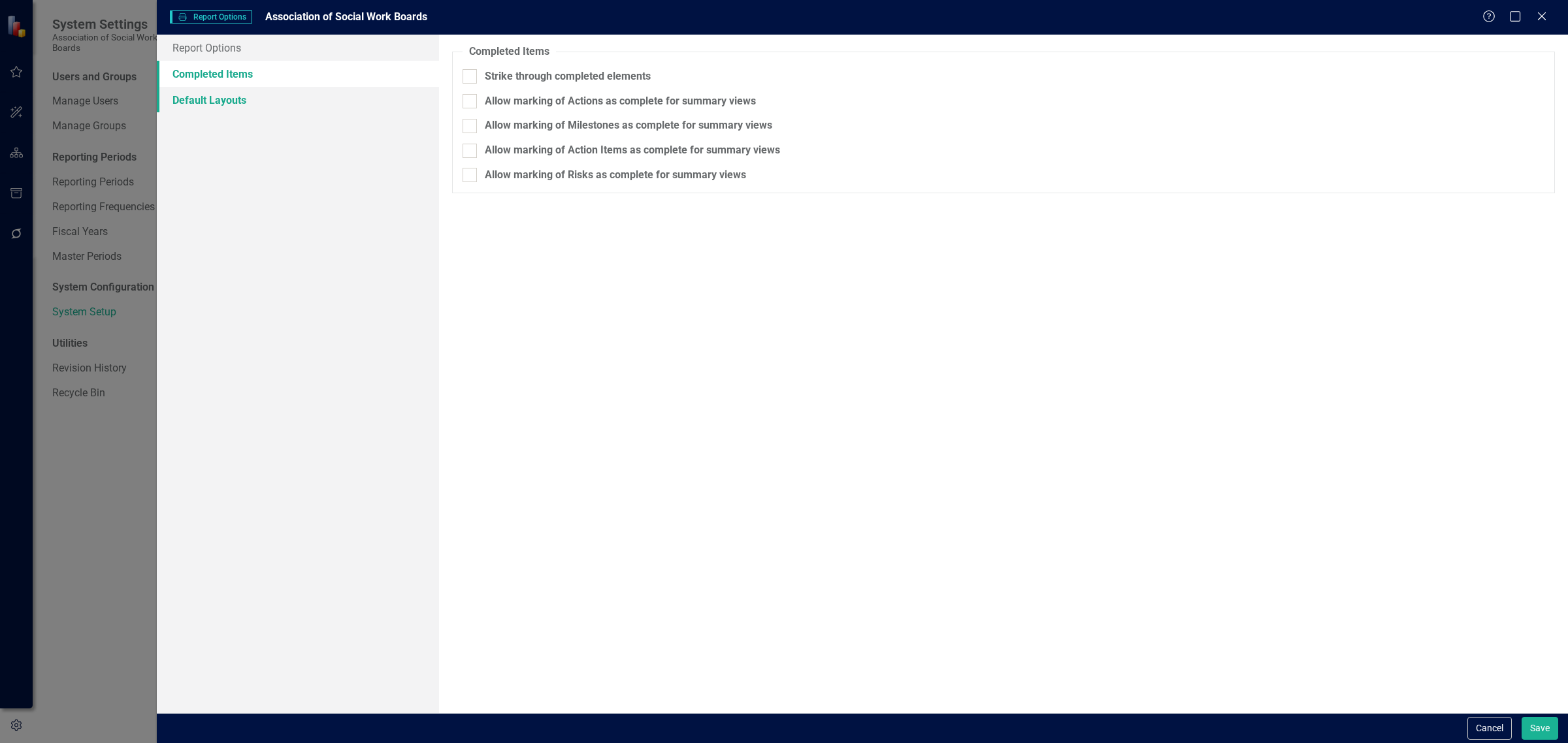
click at [255, 92] on link "Default Layouts" at bounding box center [298, 100] width 282 height 26
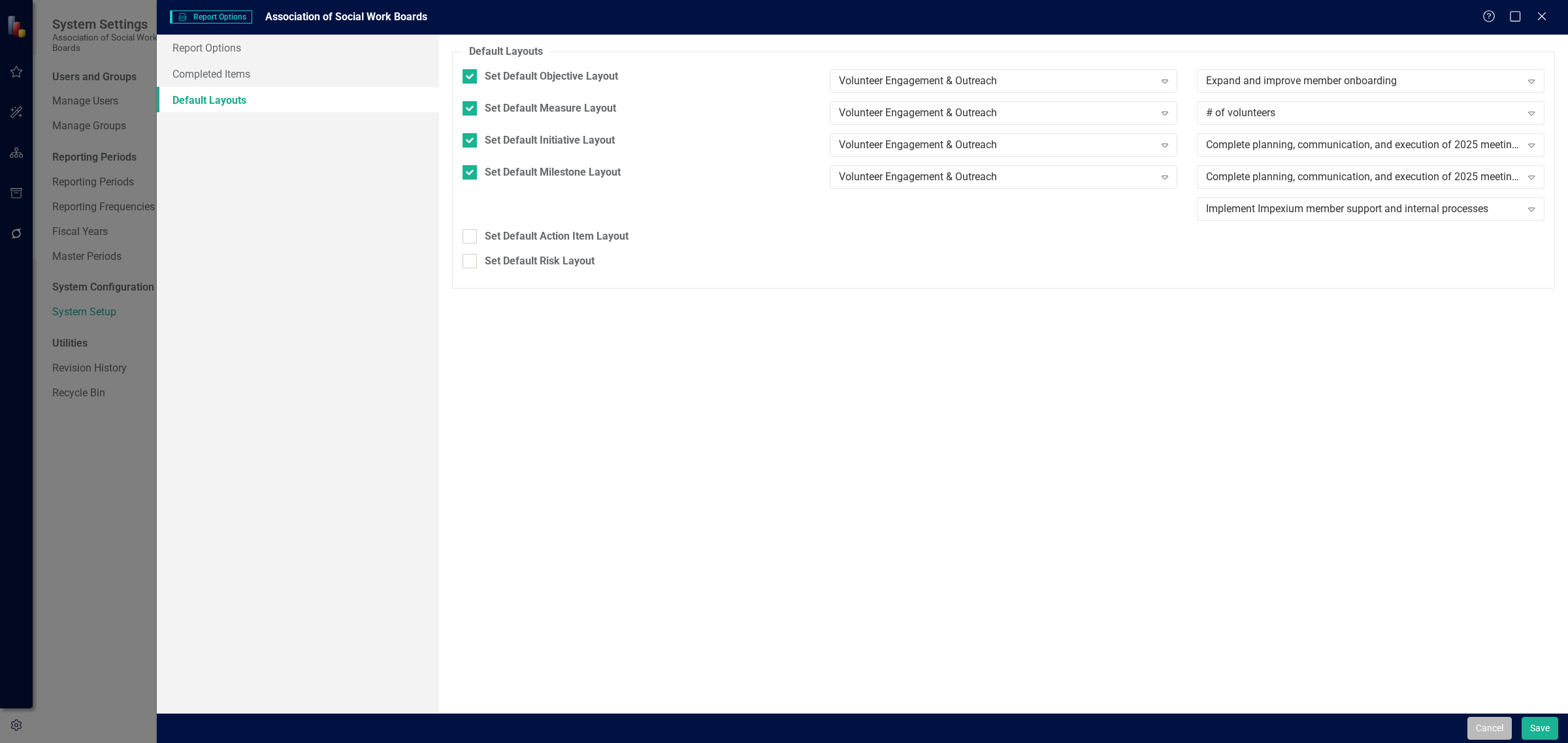
click at [1499, 730] on button "Cancel" at bounding box center [1490, 728] width 45 height 23
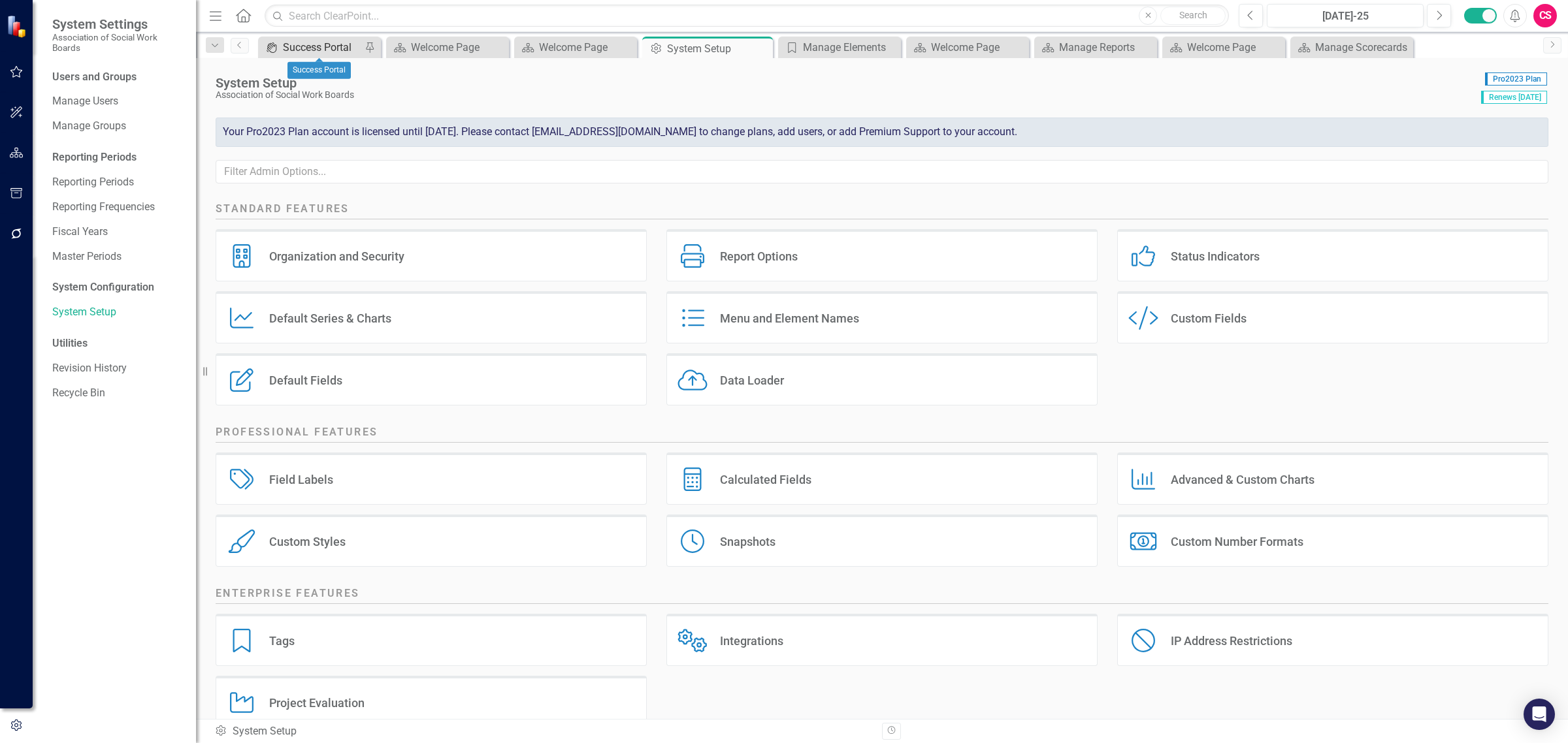
click at [321, 41] on div "Success Portal" at bounding box center [322, 48] width 78 height 16
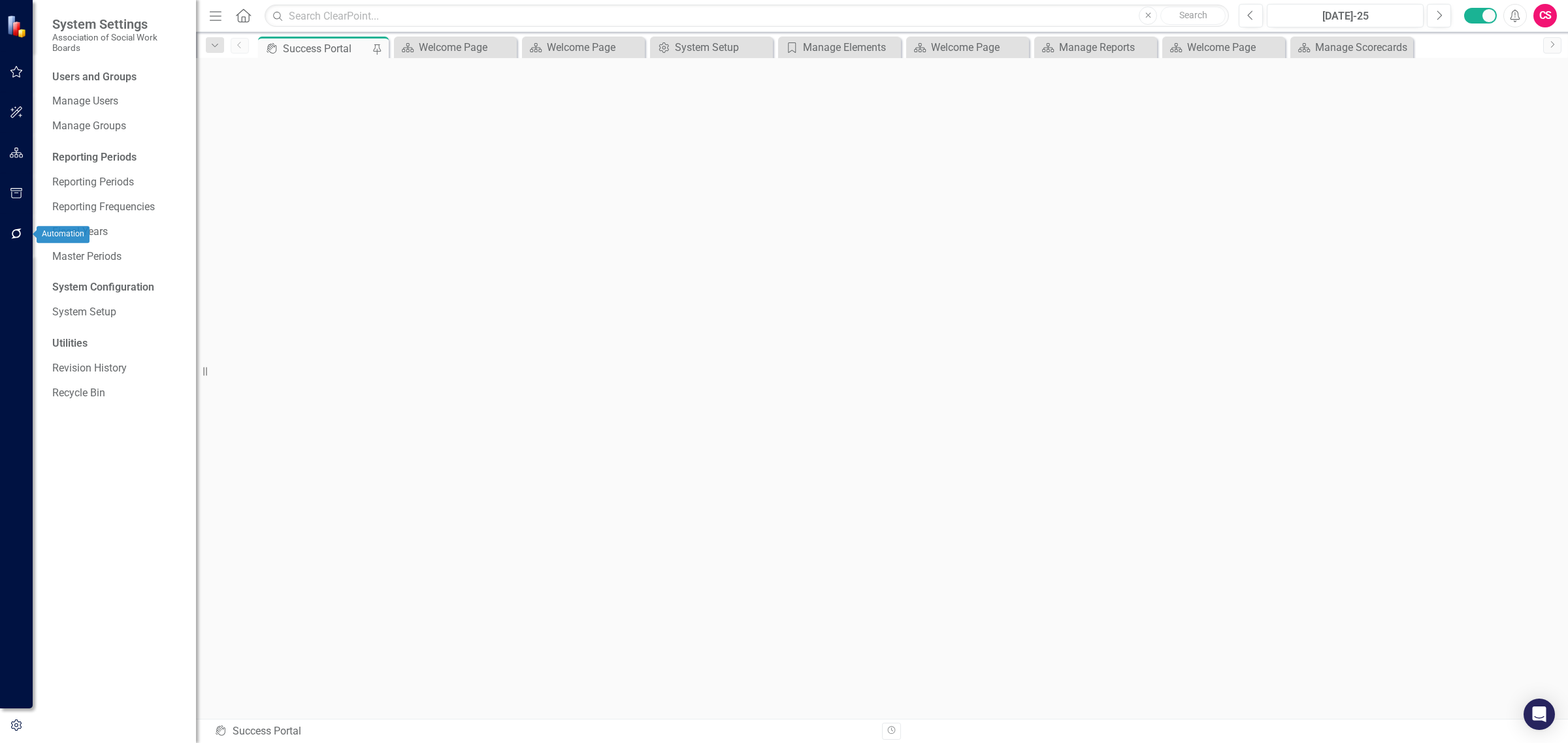
click at [15, 233] on icon "button" at bounding box center [16, 233] width 14 height 11
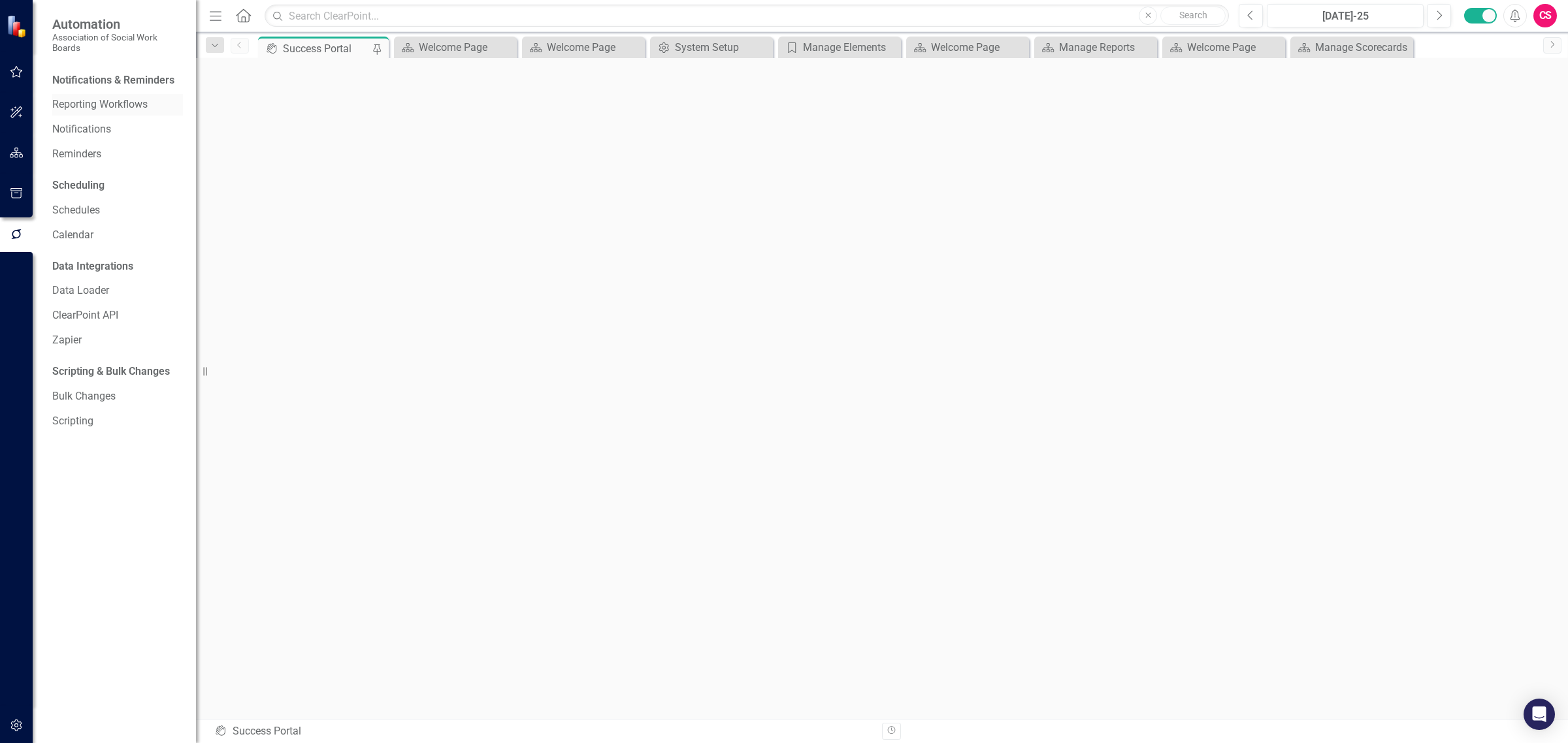
click at [111, 102] on link "Reporting Workflows" at bounding box center [117, 105] width 130 height 15
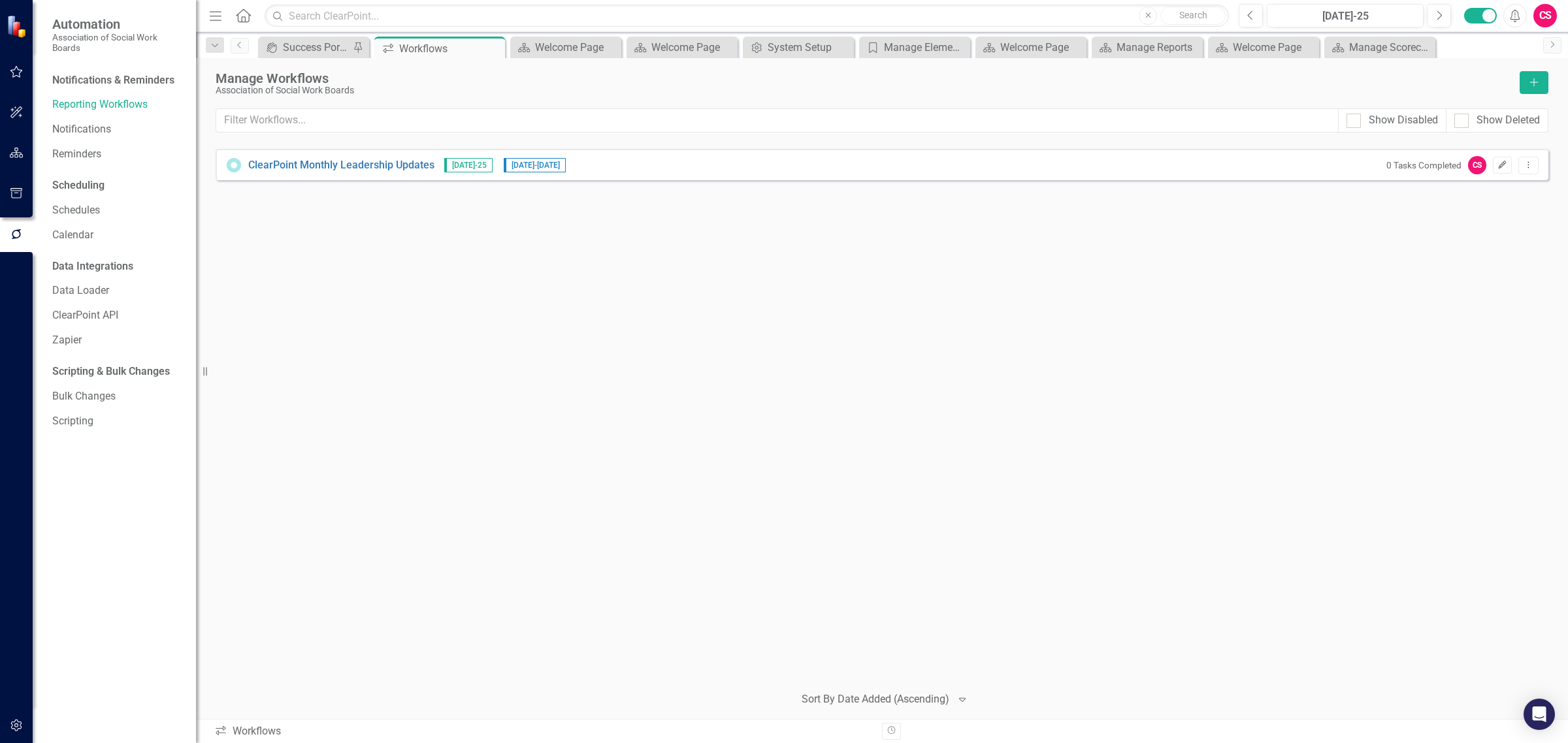
click at [1503, 163] on icon "Edit" at bounding box center [1502, 166] width 10 height 8
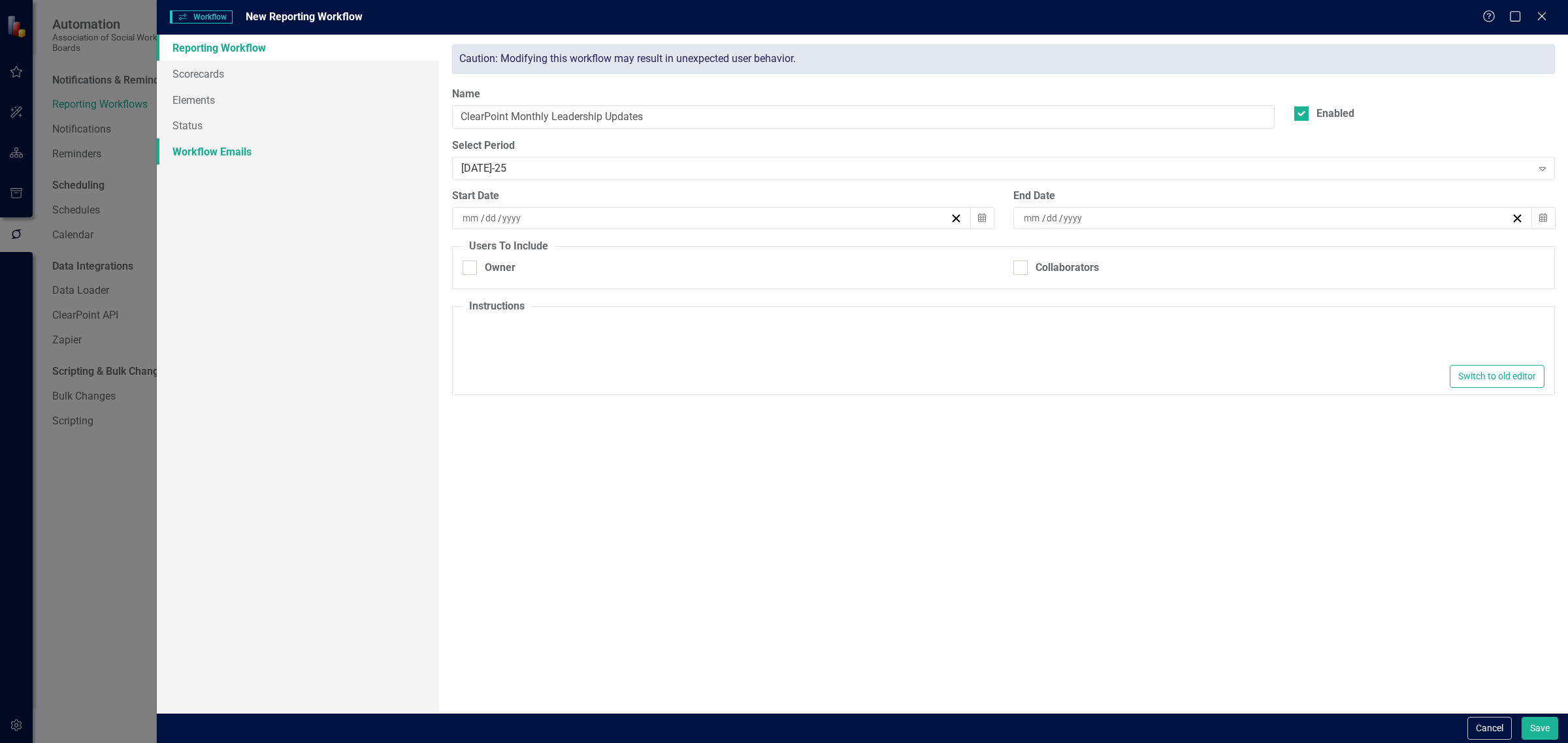
type input "8"
type input "1"
type input "2025"
type input "8"
type input "11"
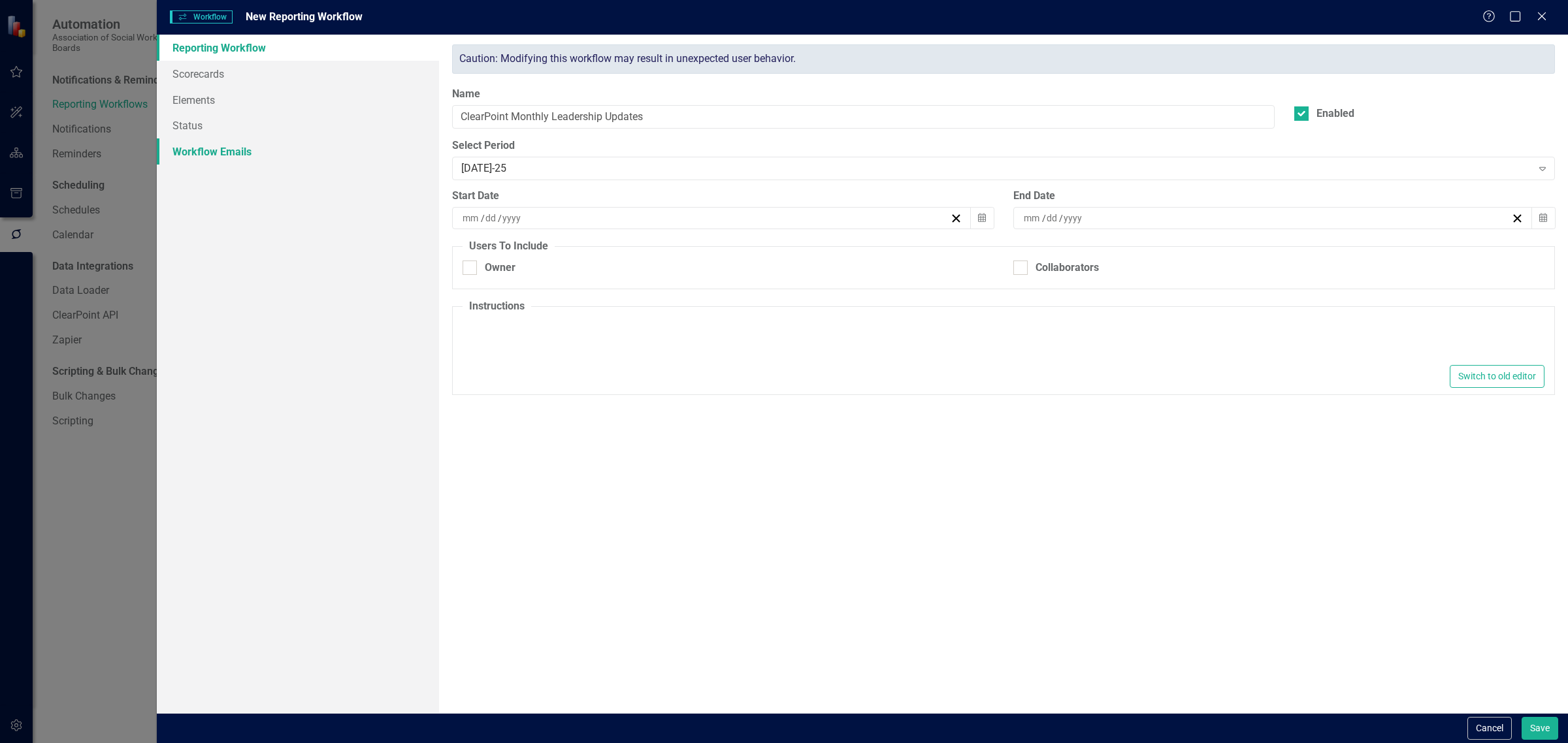
type input "2025"
type textarea "<p>Please make updates to your assigned elements for this reporting period. Rev…"
click at [294, 155] on link "Workflow Emails" at bounding box center [298, 152] width 282 height 26
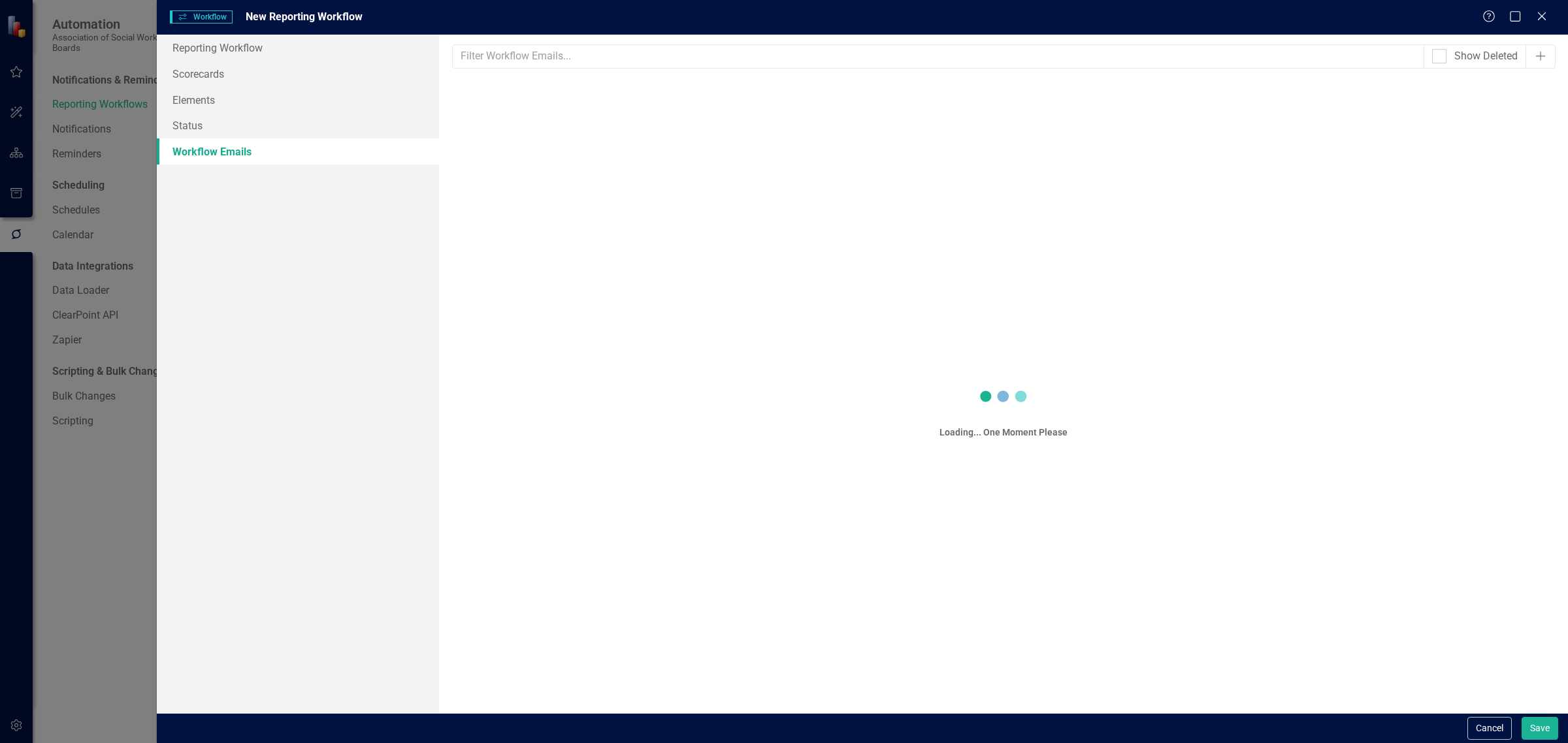
checkbox input "true"
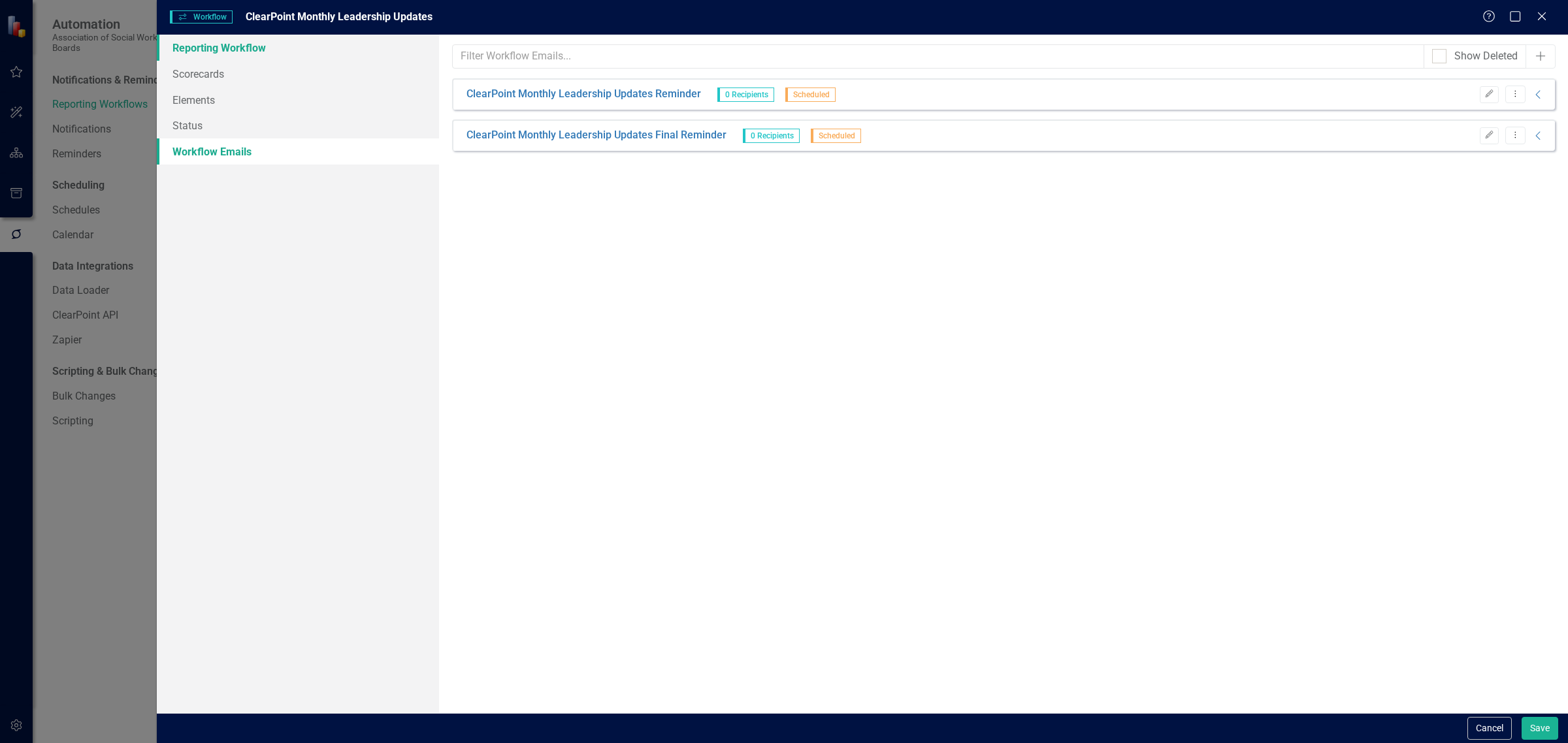
click at [279, 36] on link "Reporting Workflow" at bounding box center [298, 48] width 282 height 26
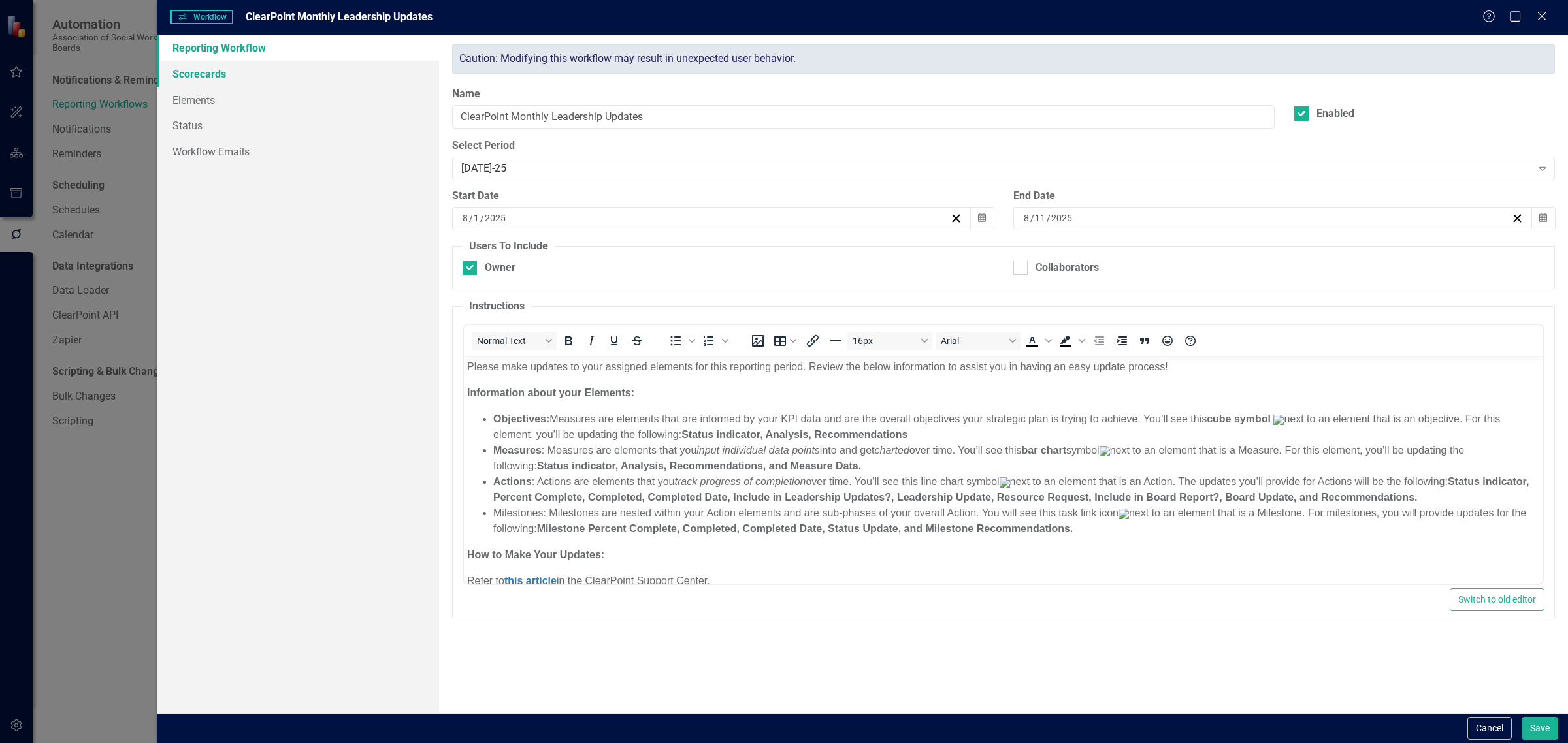
click at [249, 70] on link "Scorecards" at bounding box center [298, 74] width 282 height 26
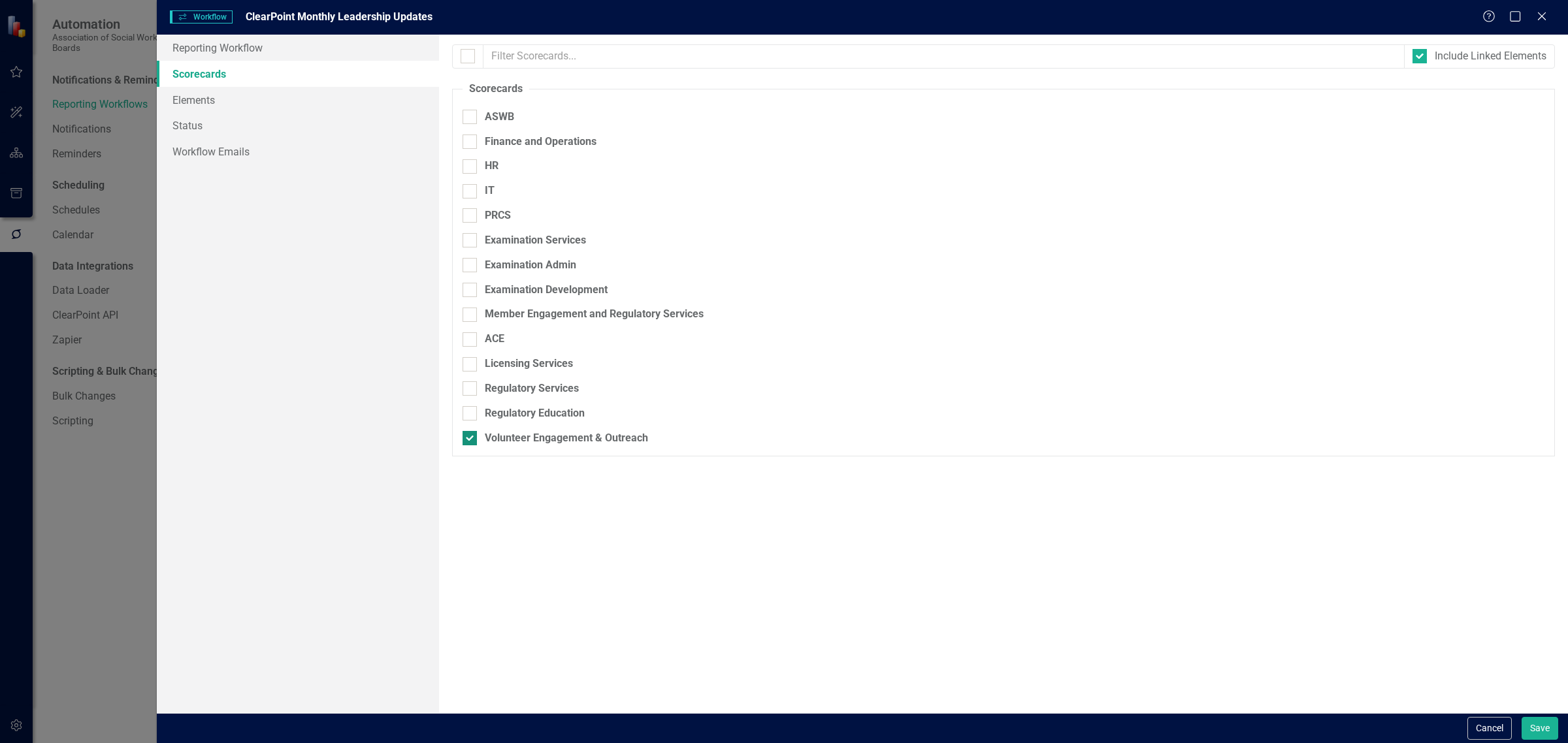
click at [481, 435] on div "Volunteer Engagement & Outreach" at bounding box center [1003, 439] width 1081 height 15
click at [471, 435] on input "Volunteer Engagement & Outreach" at bounding box center [467, 435] width 8 height 8
checkbox input "false"
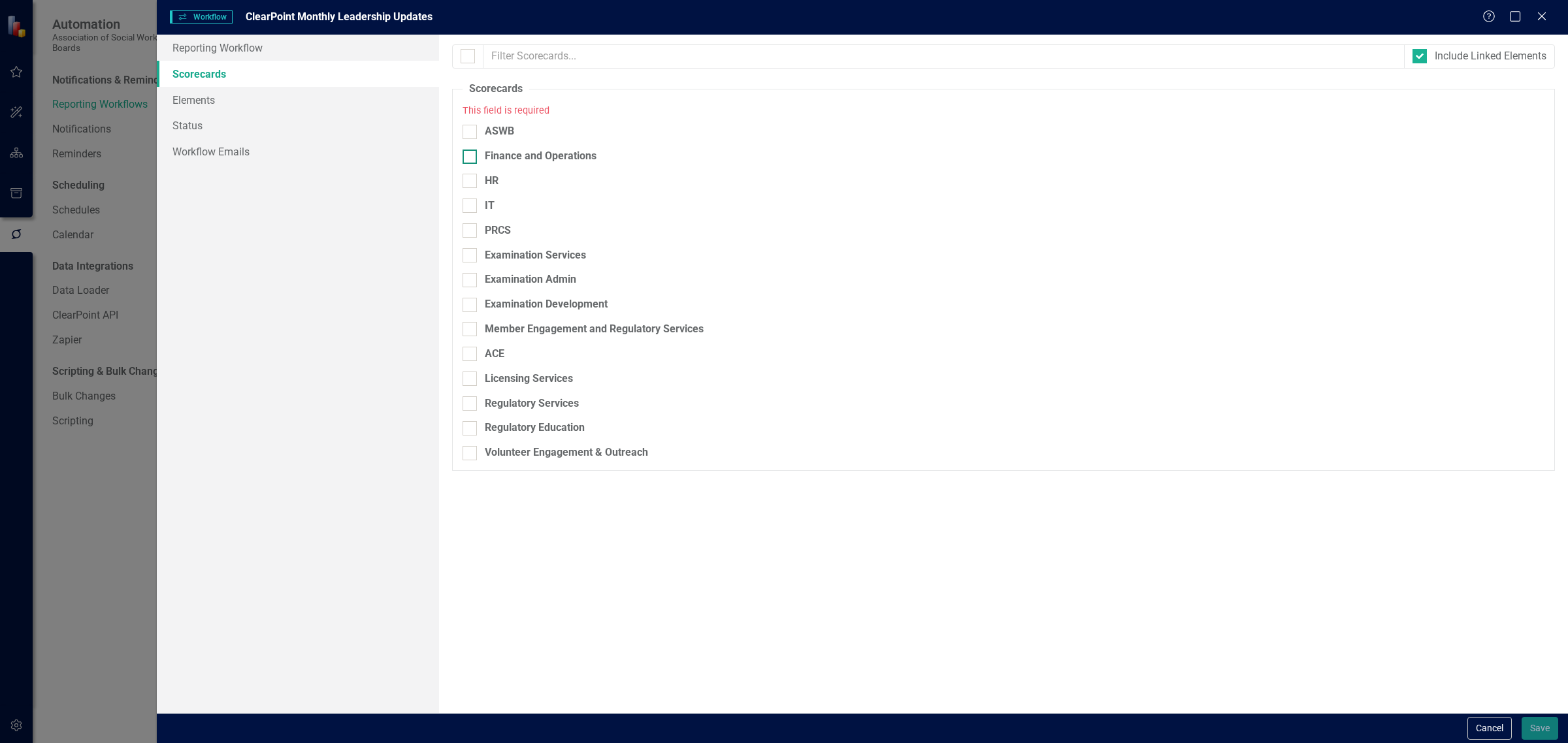
click at [513, 161] on div "Finance and Operations" at bounding box center [540, 157] width 111 height 15
click at [471, 158] on input "Finance and Operations" at bounding box center [467, 153] width 8 height 8
checkbox input "true"
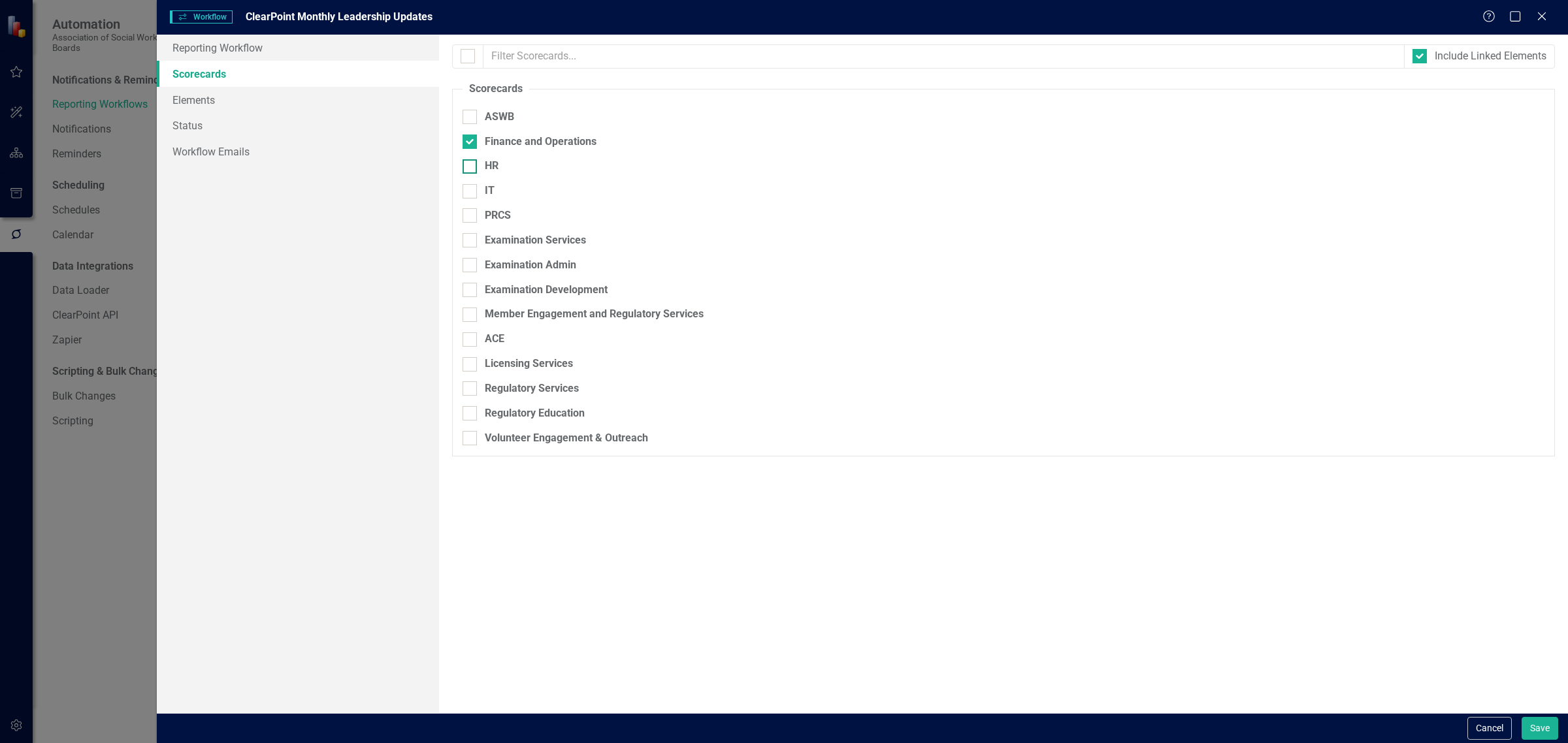
click at [487, 170] on div "HR" at bounding box center [492, 166] width 14 height 15
click at [471, 168] on input "HR" at bounding box center [467, 163] width 8 height 8
click at [325, 92] on link "Elements" at bounding box center [298, 100] width 282 height 26
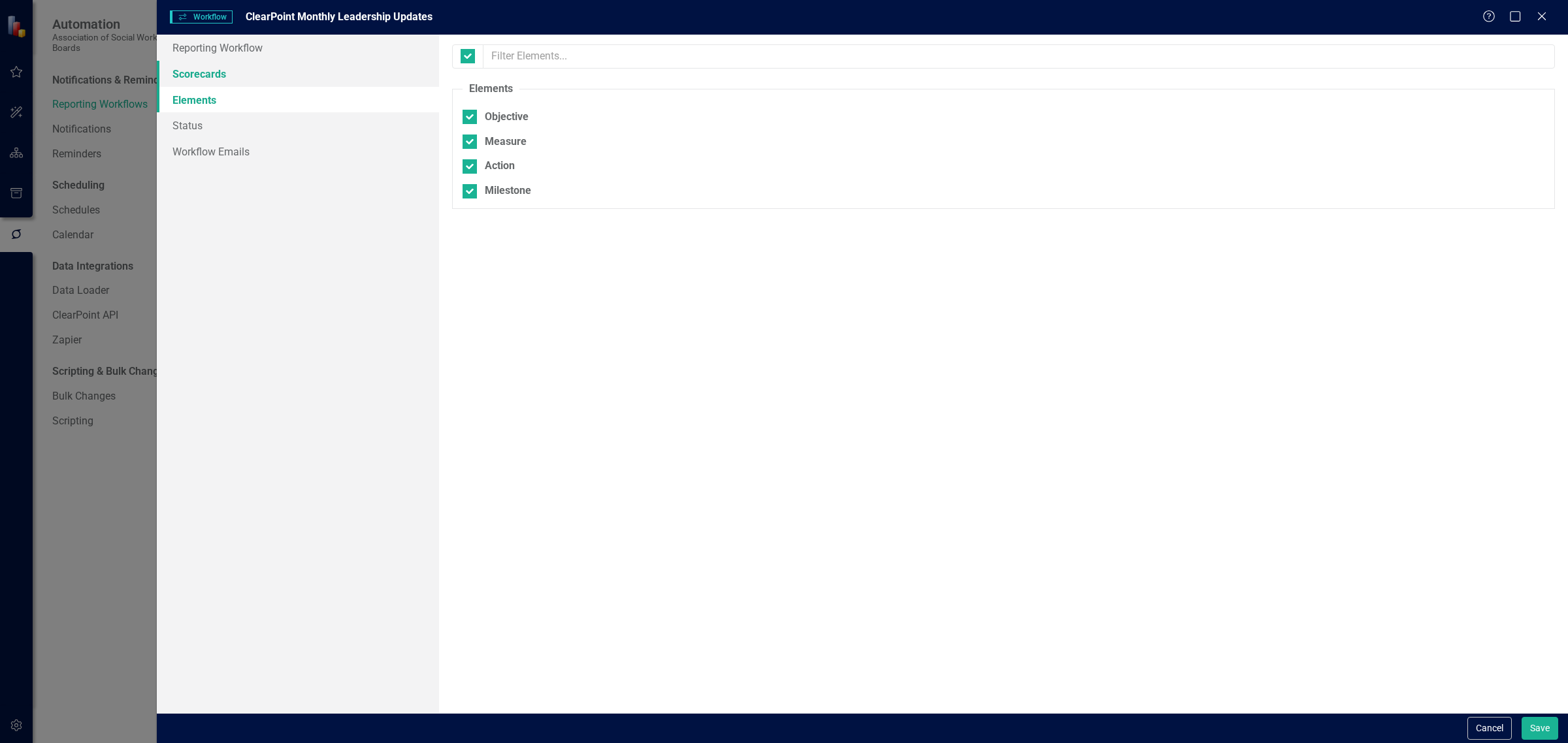
click at [323, 73] on link "Scorecards" at bounding box center [298, 74] width 282 height 26
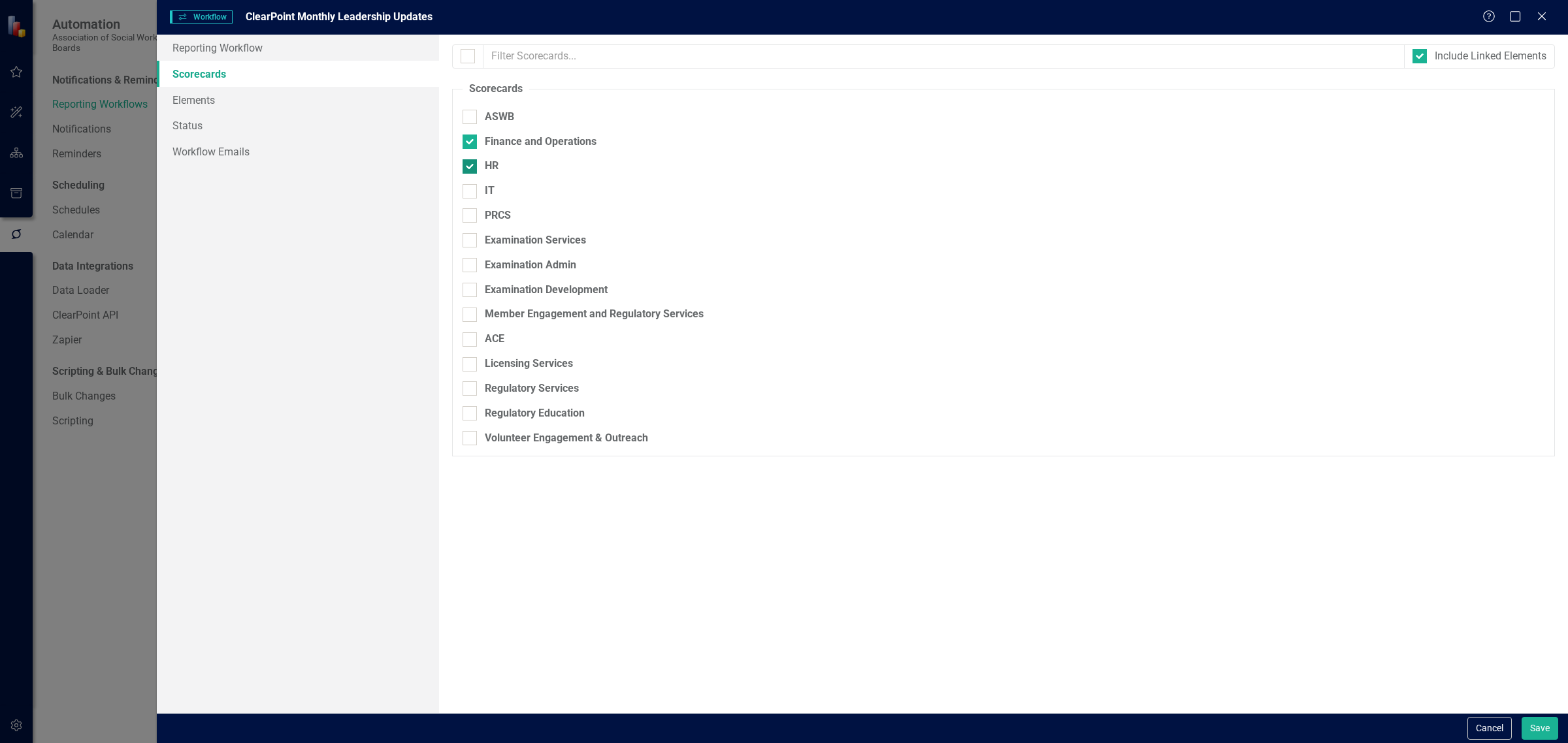
click at [466, 164] on input "HR" at bounding box center [467, 163] width 8 height 8
checkbox input "false"
click at [403, 112] on link "Status" at bounding box center [298, 125] width 282 height 26
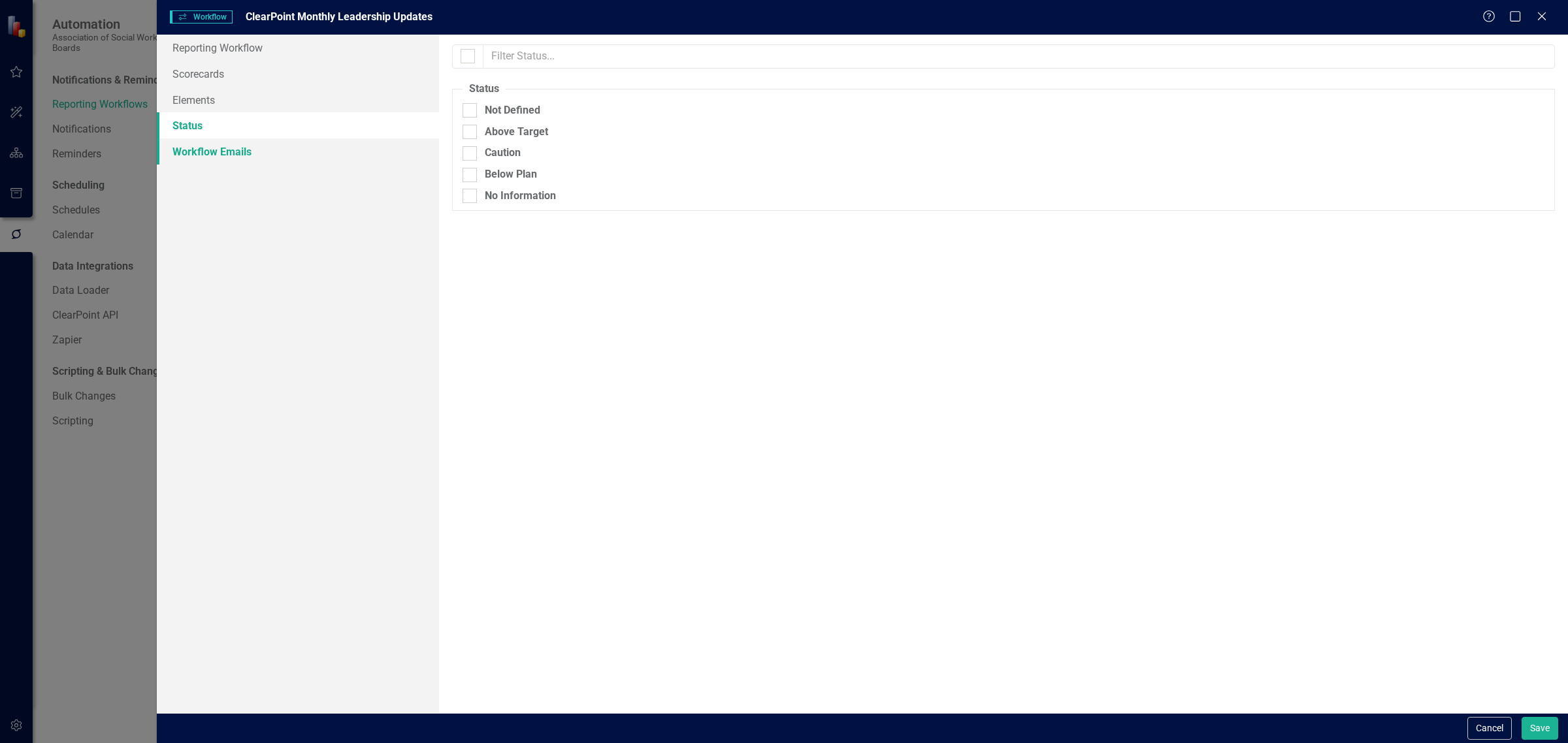
click at [390, 151] on link "Workflow Emails" at bounding box center [298, 152] width 282 height 26
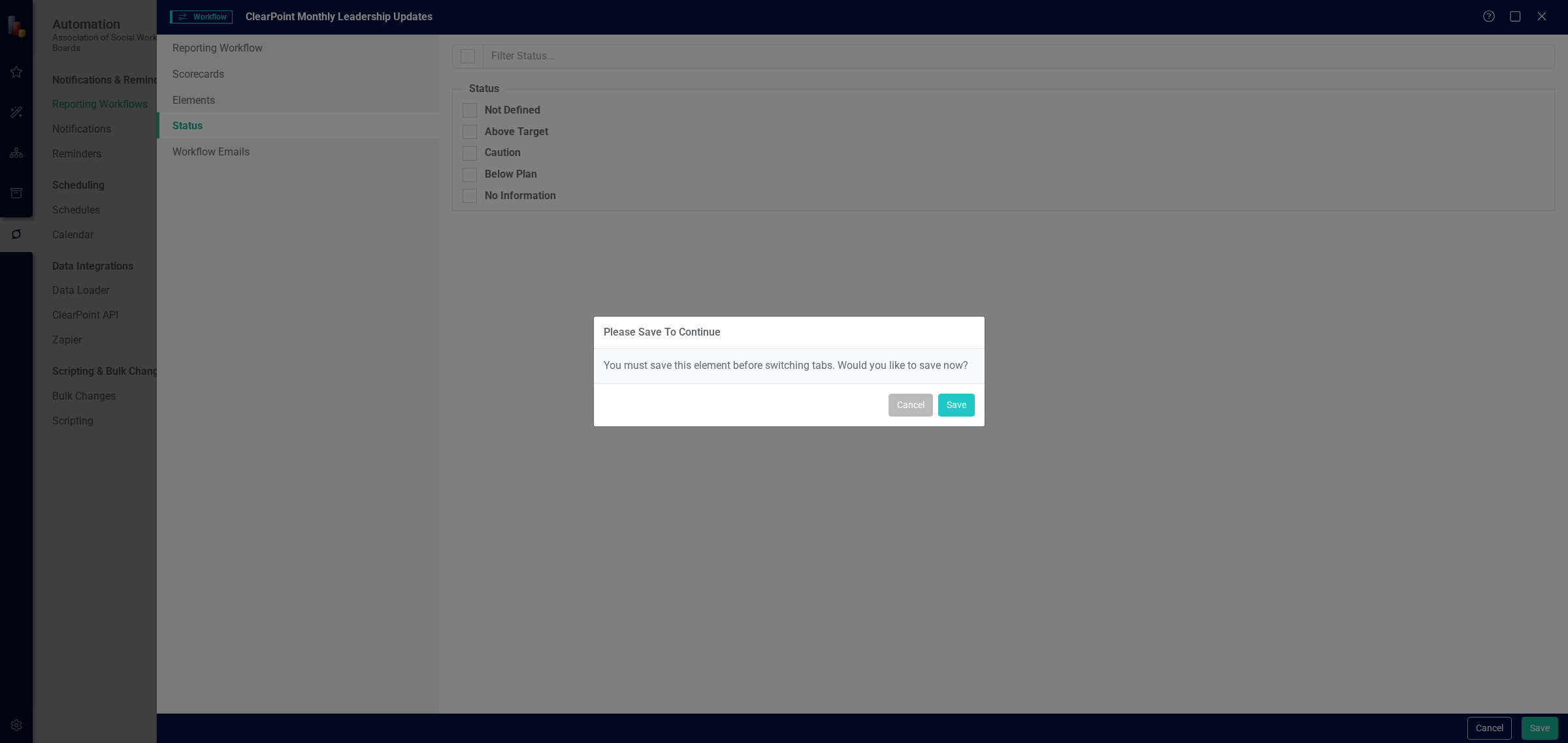
click at [911, 402] on button "Cancel" at bounding box center [911, 406] width 45 height 23
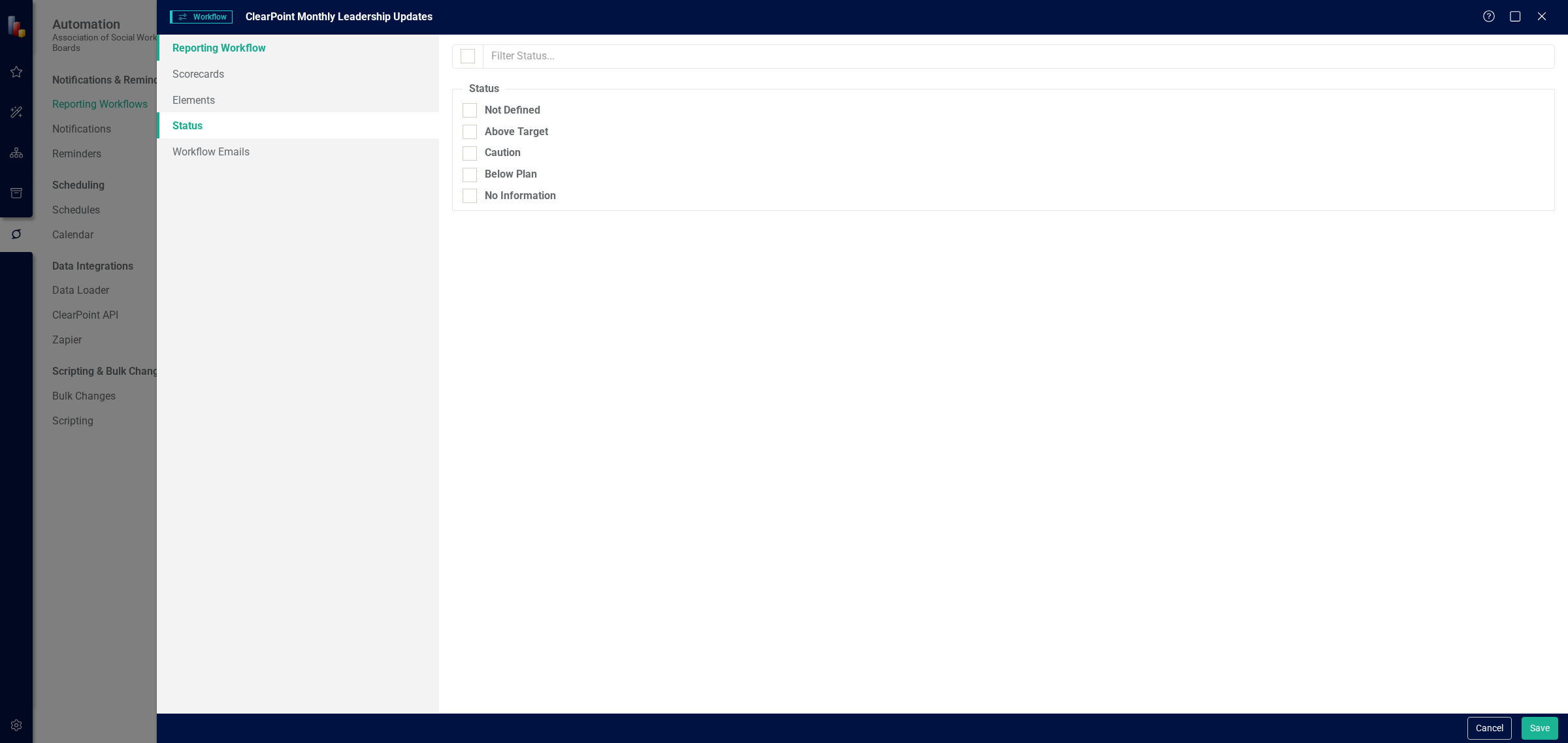
click at [334, 40] on link "Reporting Workflow" at bounding box center [298, 48] width 282 height 26
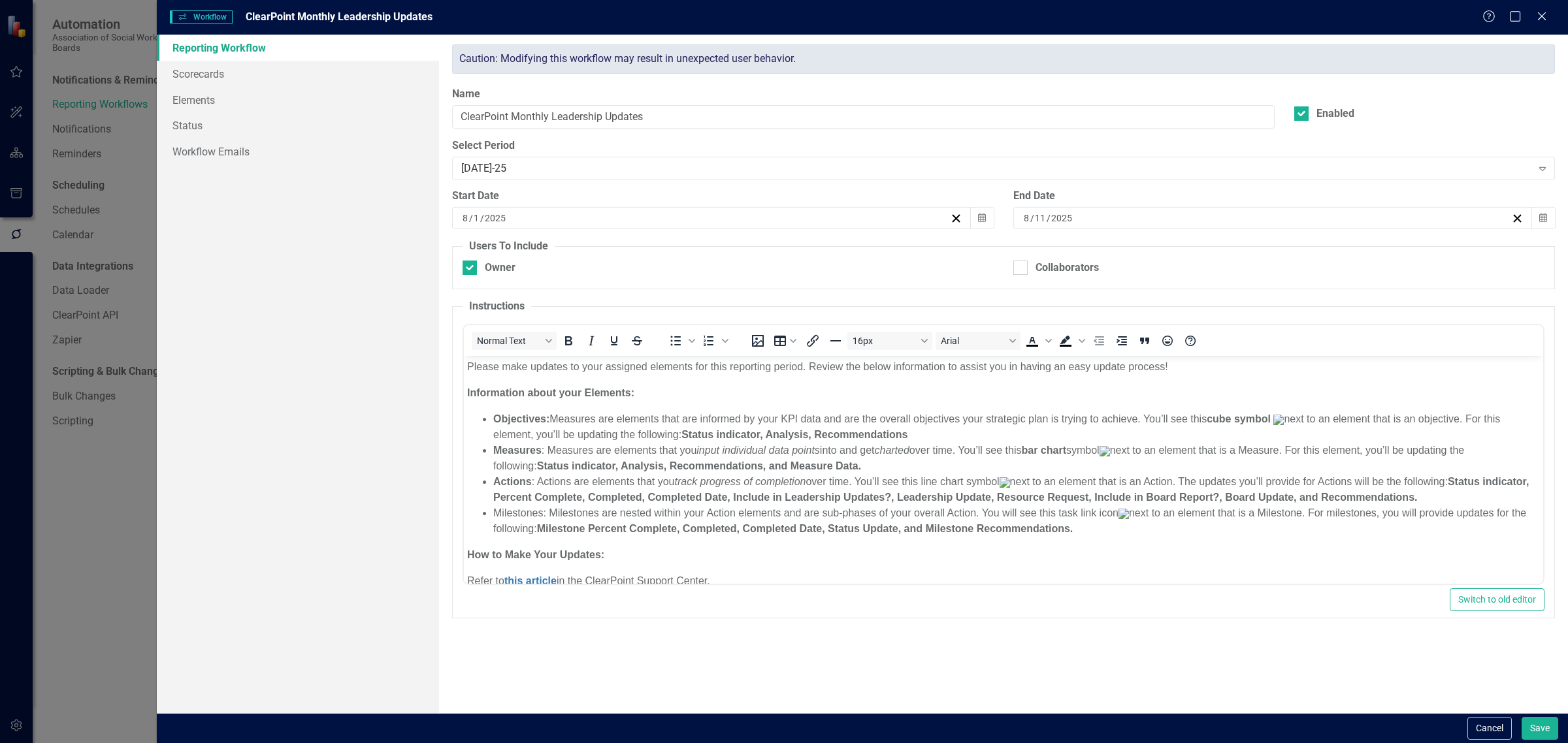
click at [530, 217] on div "[DATE]" at bounding box center [704, 219] width 489 height 13
click at [651, 371] on button "18" at bounding box center [646, 365] width 33 height 24
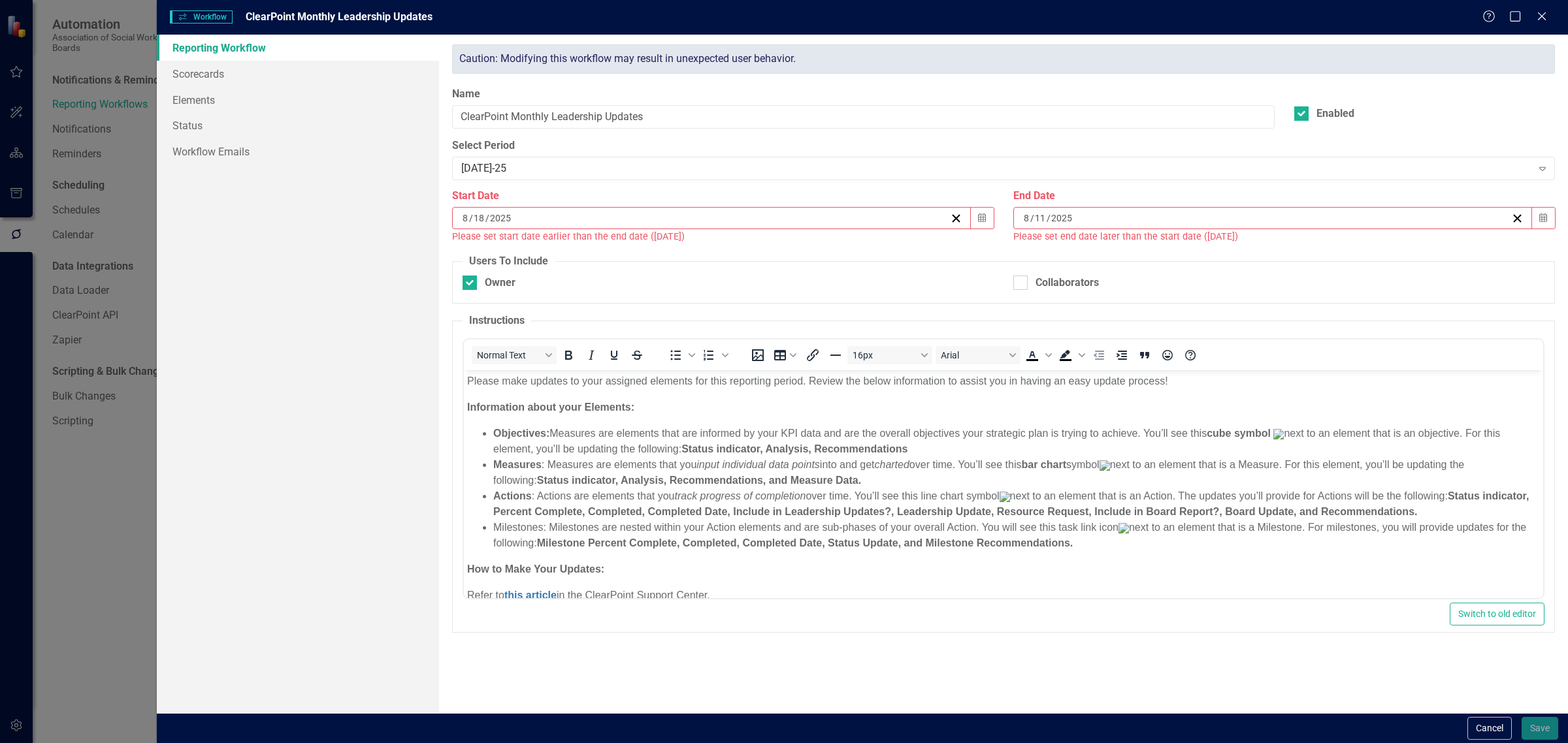
click at [1085, 210] on div "[DATE]" at bounding box center [1272, 218] width 519 height 22
click at [1342, 249] on button "›" at bounding box center [1343, 252] width 29 height 29
click at [1189, 249] on button "‹" at bounding box center [1202, 252] width 29 height 29
click at [1335, 285] on button "5" at bounding box center [1337, 295] width 33 height 24
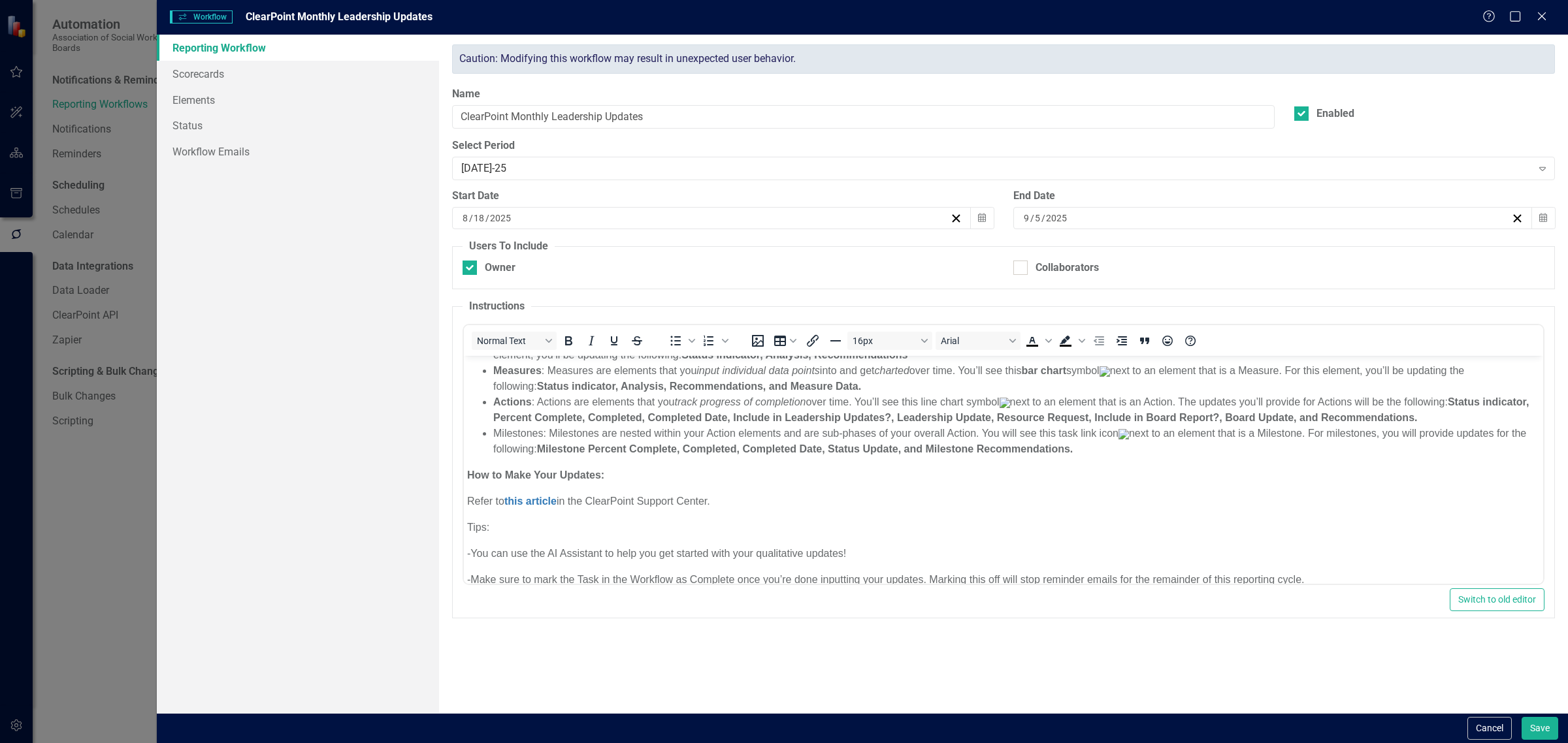
scroll to position [82, 0]
click at [525, 435] on li "Milestones: Milestones are nested within your Action elements and are sub-phase…" at bounding box center [1016, 439] width 1047 height 31
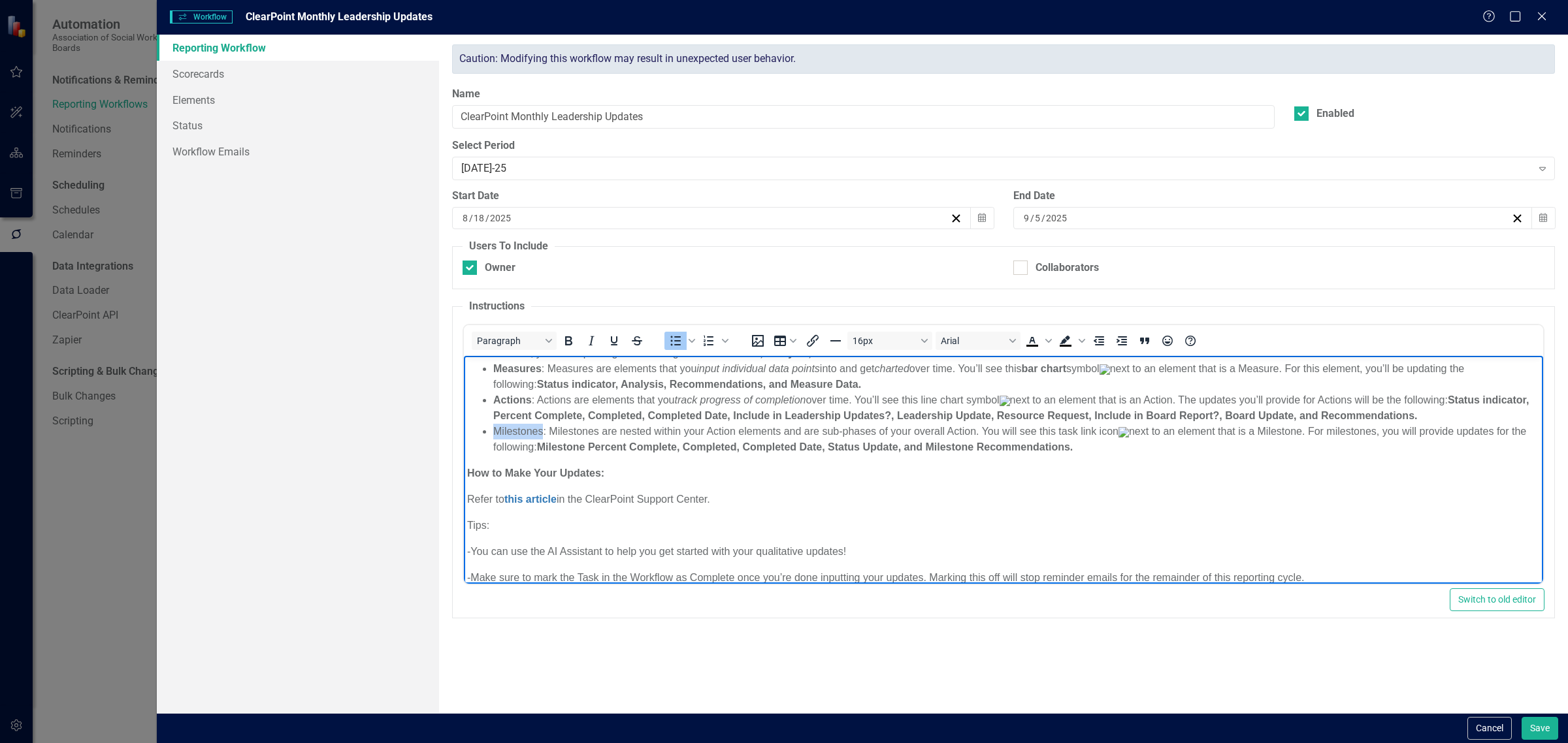
click at [525, 435] on li "Milestones: Milestones are nested within your Action elements and are sub-phase…" at bounding box center [1016, 439] width 1047 height 31
click at [773, 430] on li "Milestones : Milestones are nested within your Action elements and are sub-phas…" at bounding box center [1016, 439] width 1047 height 31
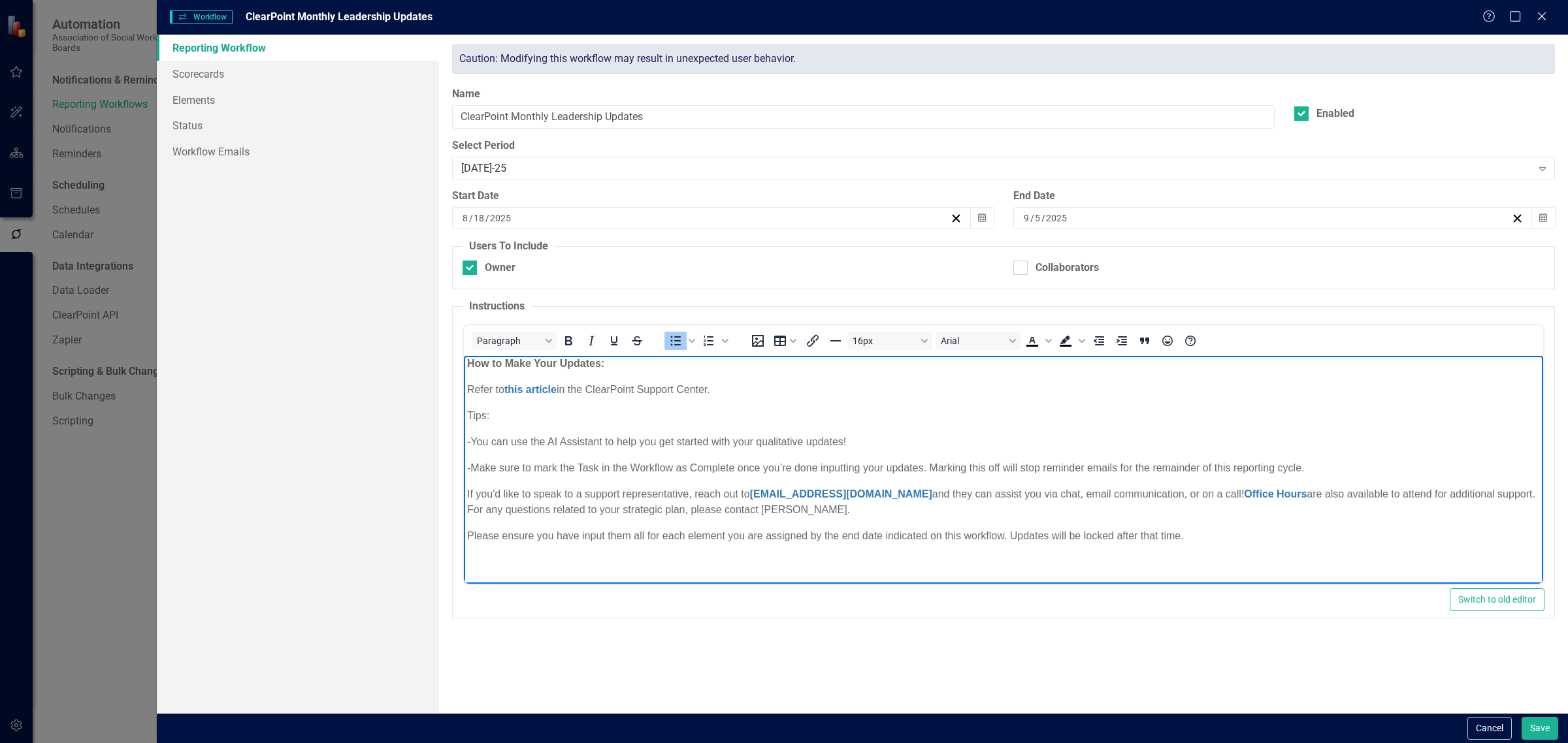
scroll to position [0, 0]
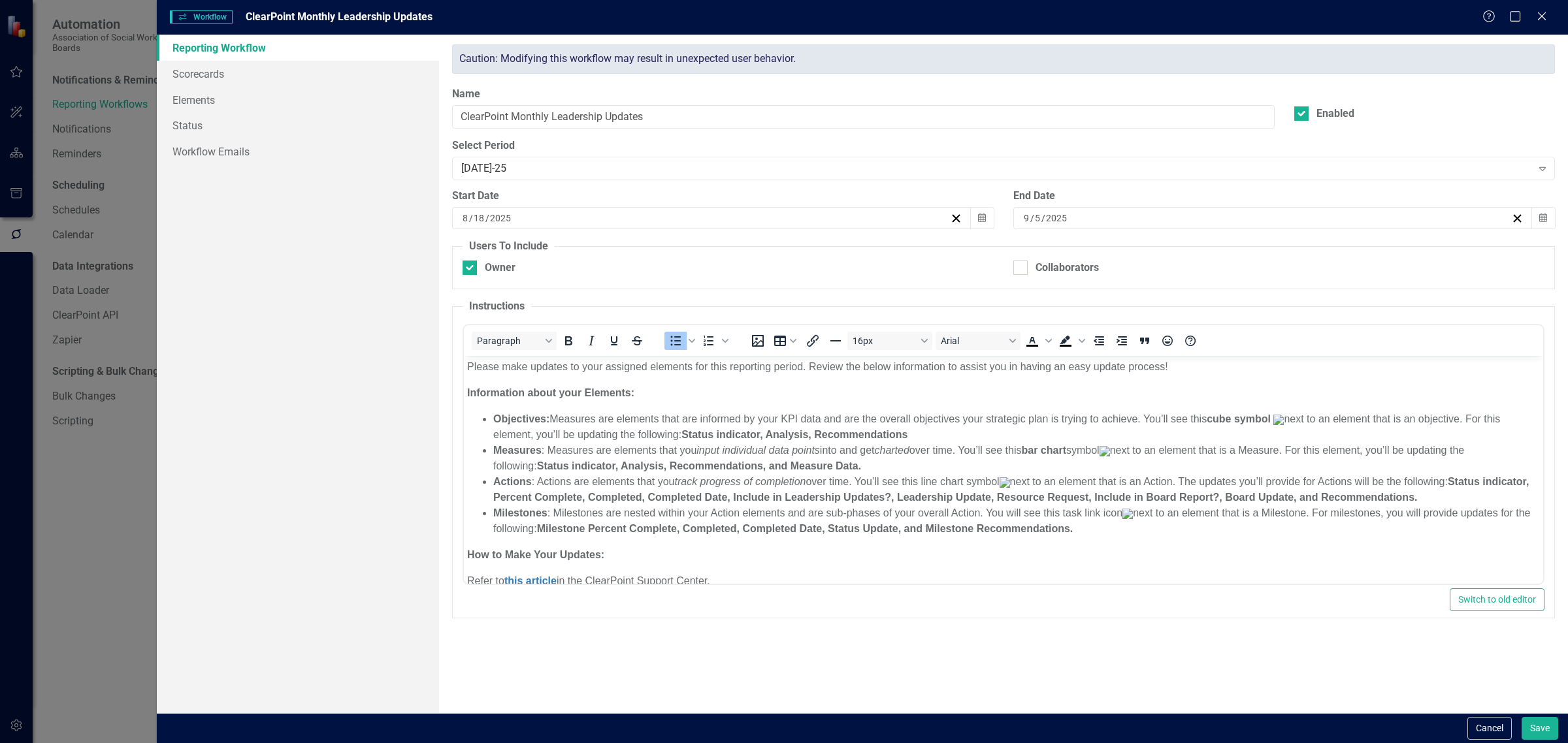
click at [249, 426] on div "Reporting Workflow Scorecards Elements Status Workflow Emails" at bounding box center [298, 374] width 282 height 679
click at [1555, 729] on button "Save" at bounding box center [1539, 728] width 36 height 23
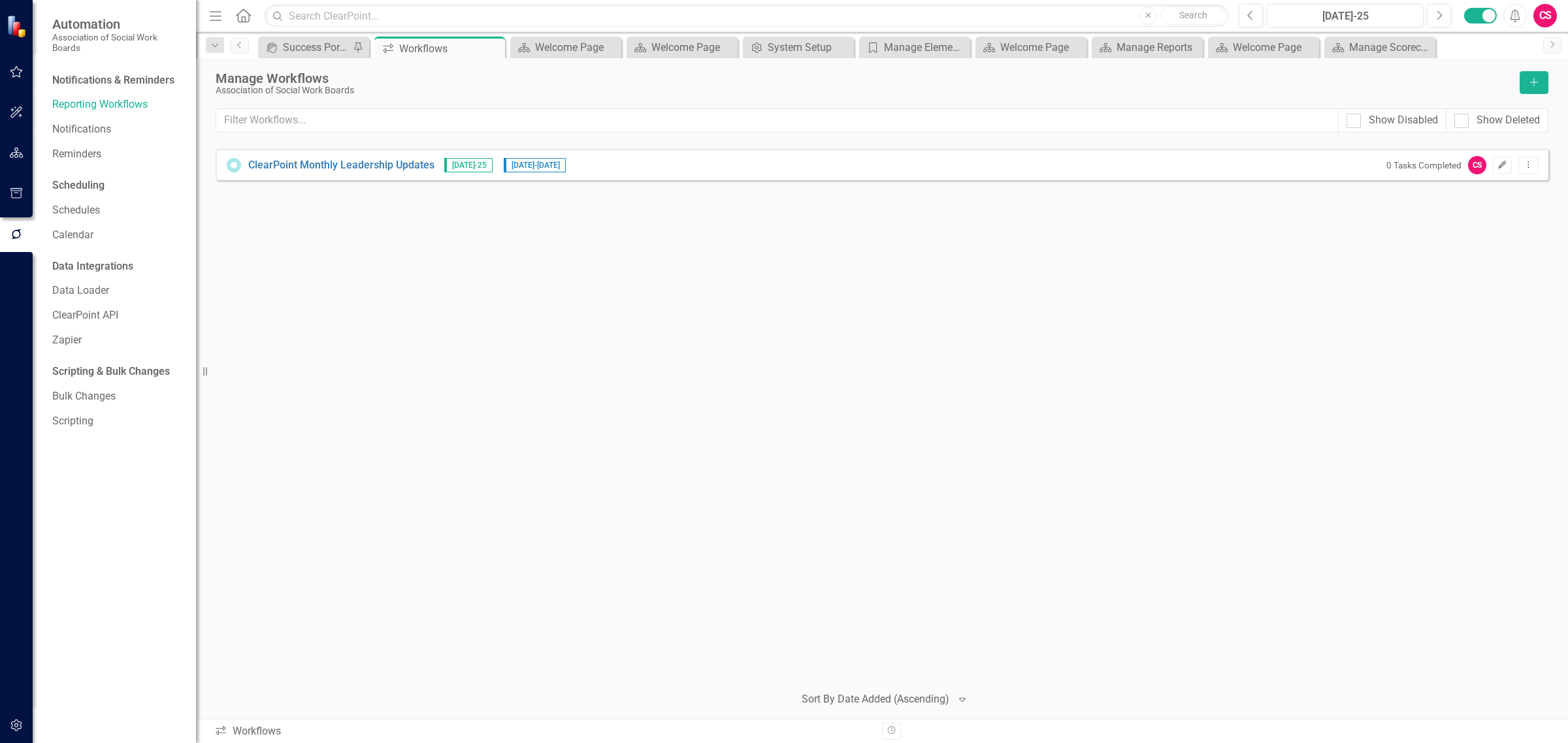
click at [1502, 167] on icon "Edit" at bounding box center [1502, 166] width 10 height 8
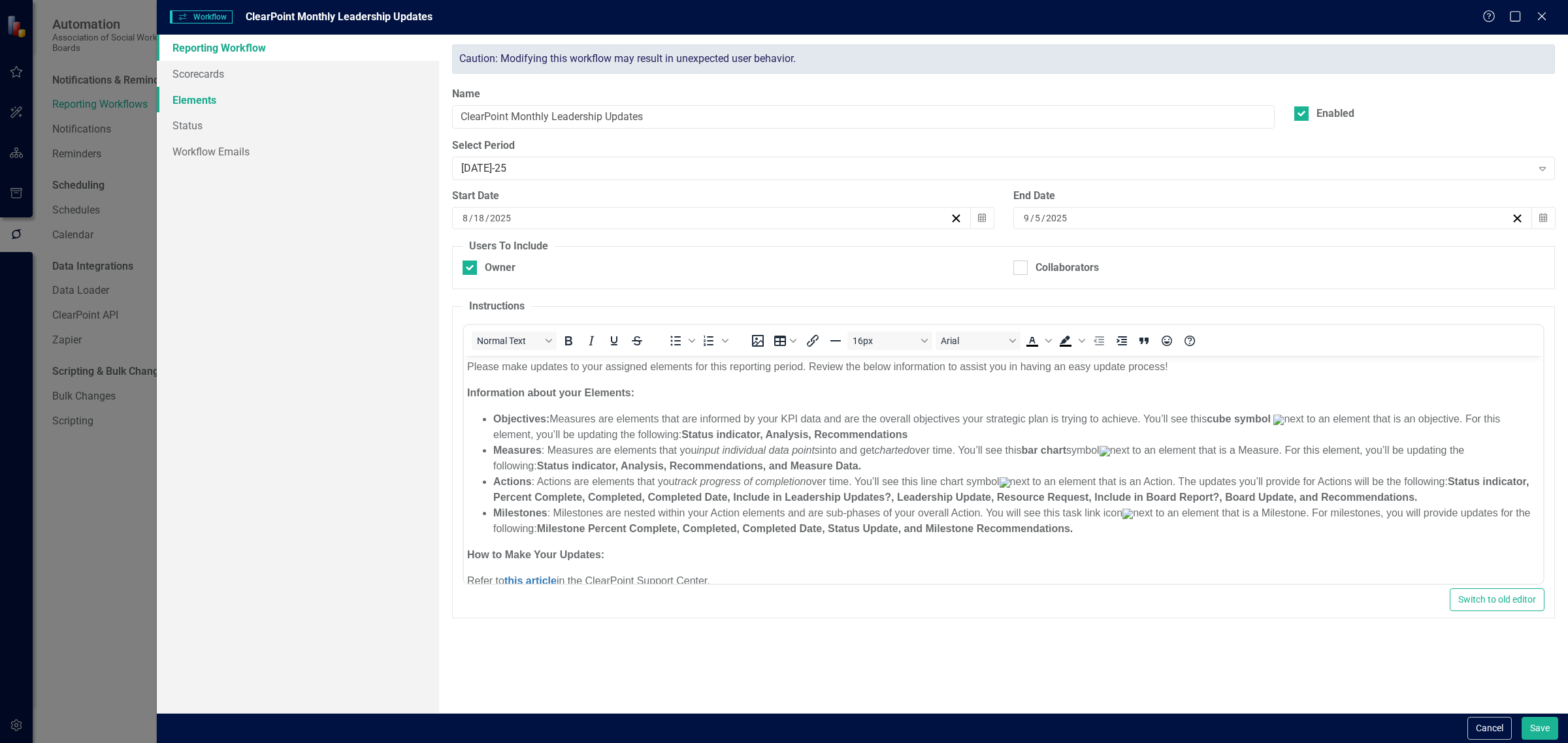
click at [273, 105] on link "Elements" at bounding box center [298, 100] width 282 height 26
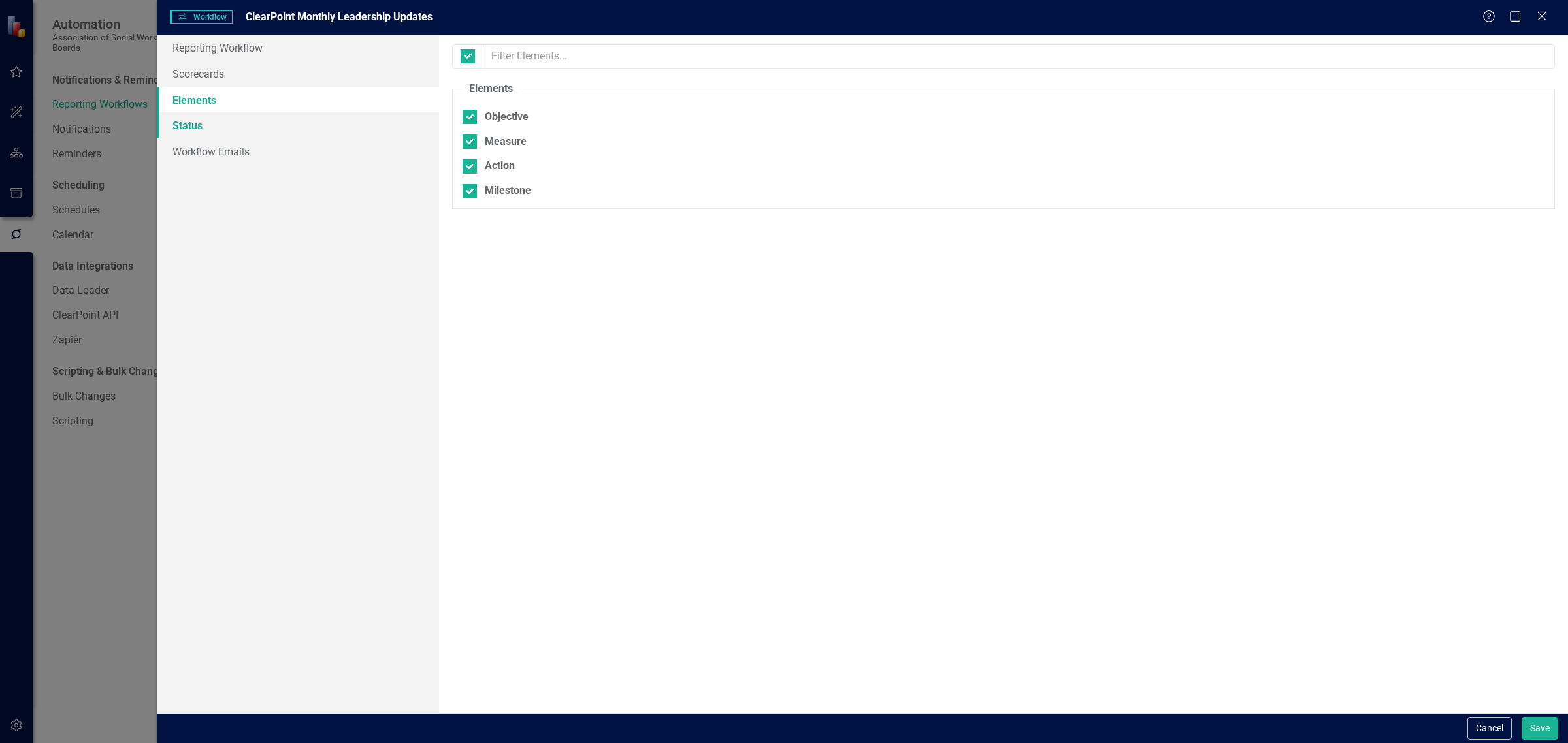
click at [271, 122] on link "Status" at bounding box center [298, 125] width 282 height 26
click at [271, 153] on link "Workflow Emails" at bounding box center [298, 152] width 282 height 26
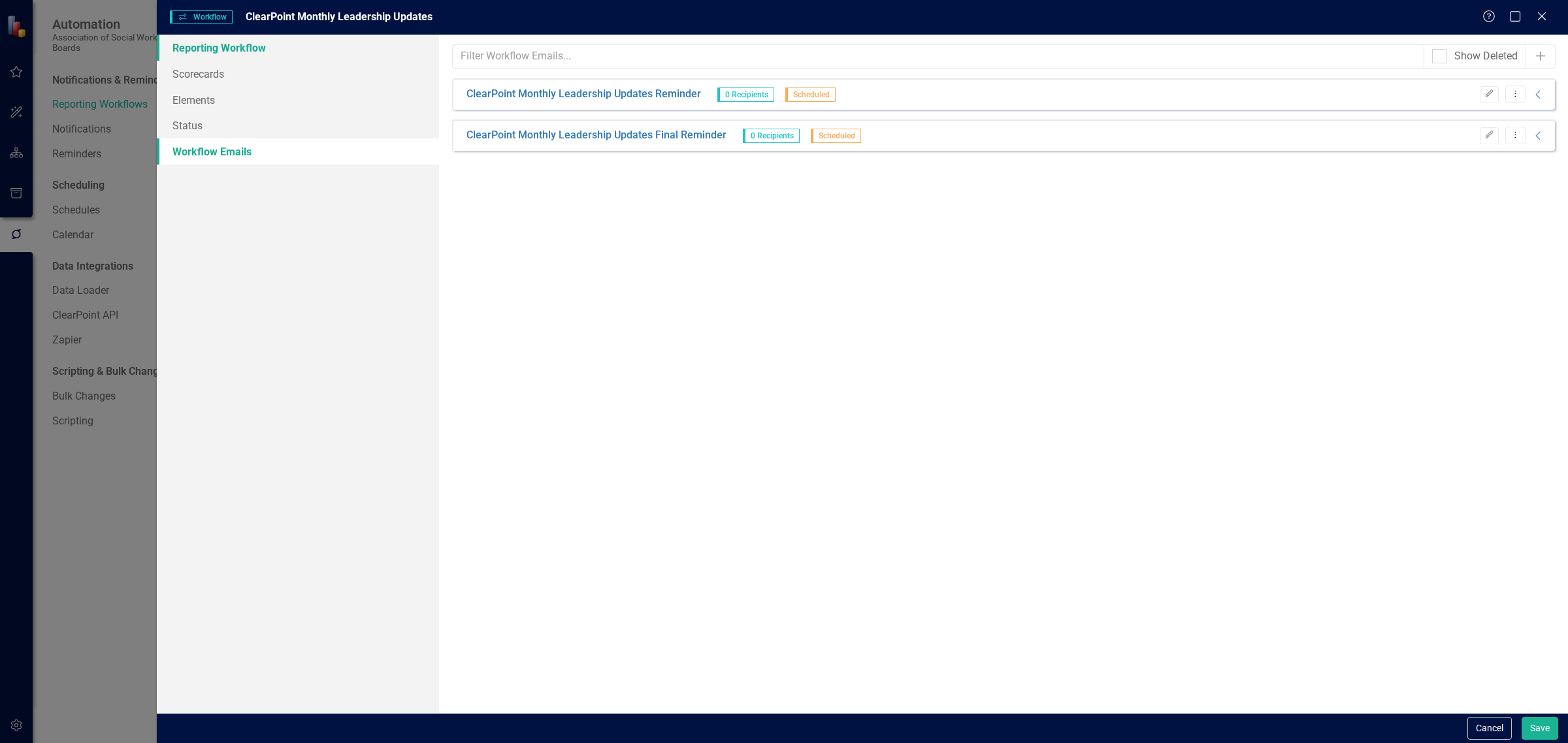
click at [275, 40] on link "Reporting Workflow" at bounding box center [298, 48] width 282 height 26
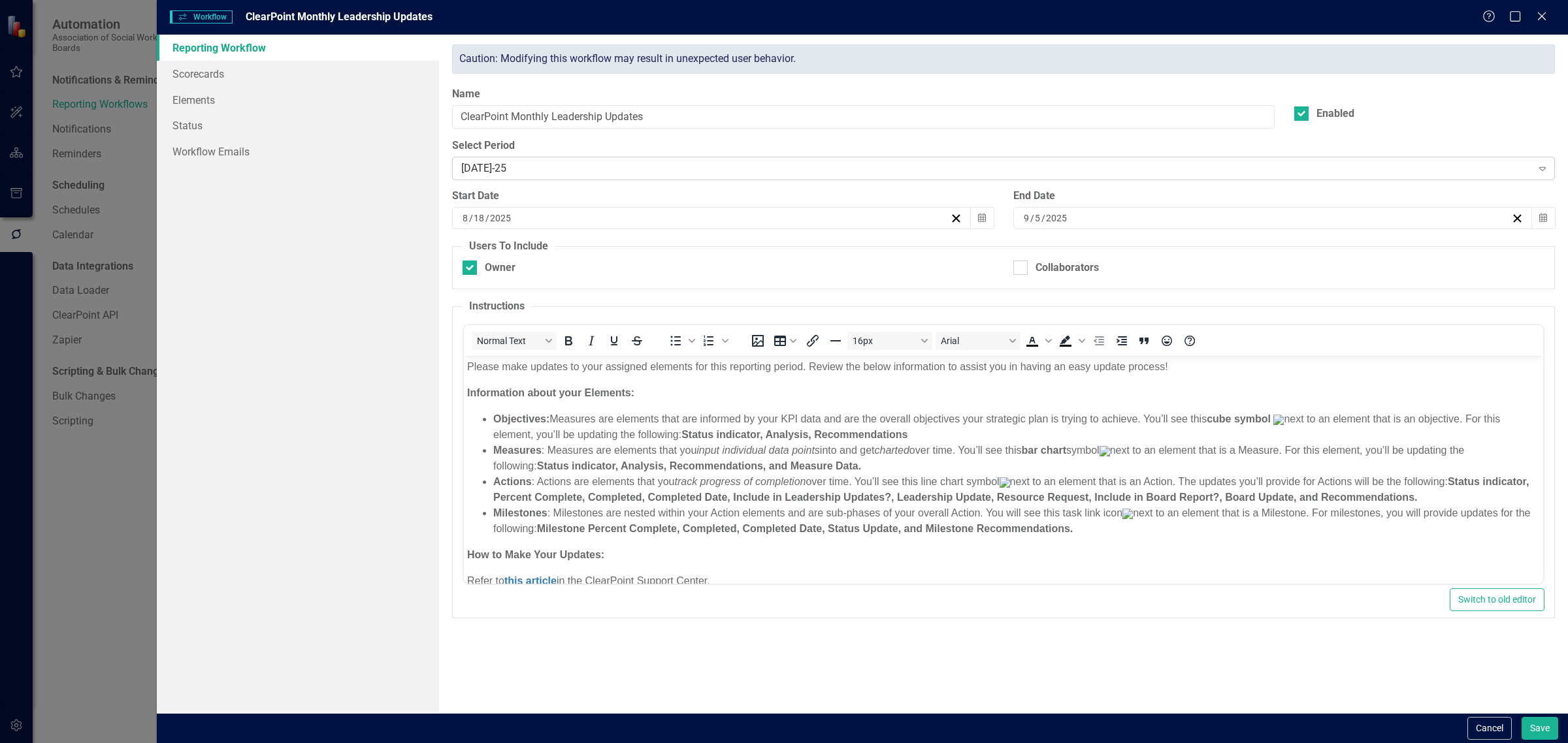
click at [493, 168] on div "[DATE]-25" at bounding box center [996, 169] width 1071 height 15
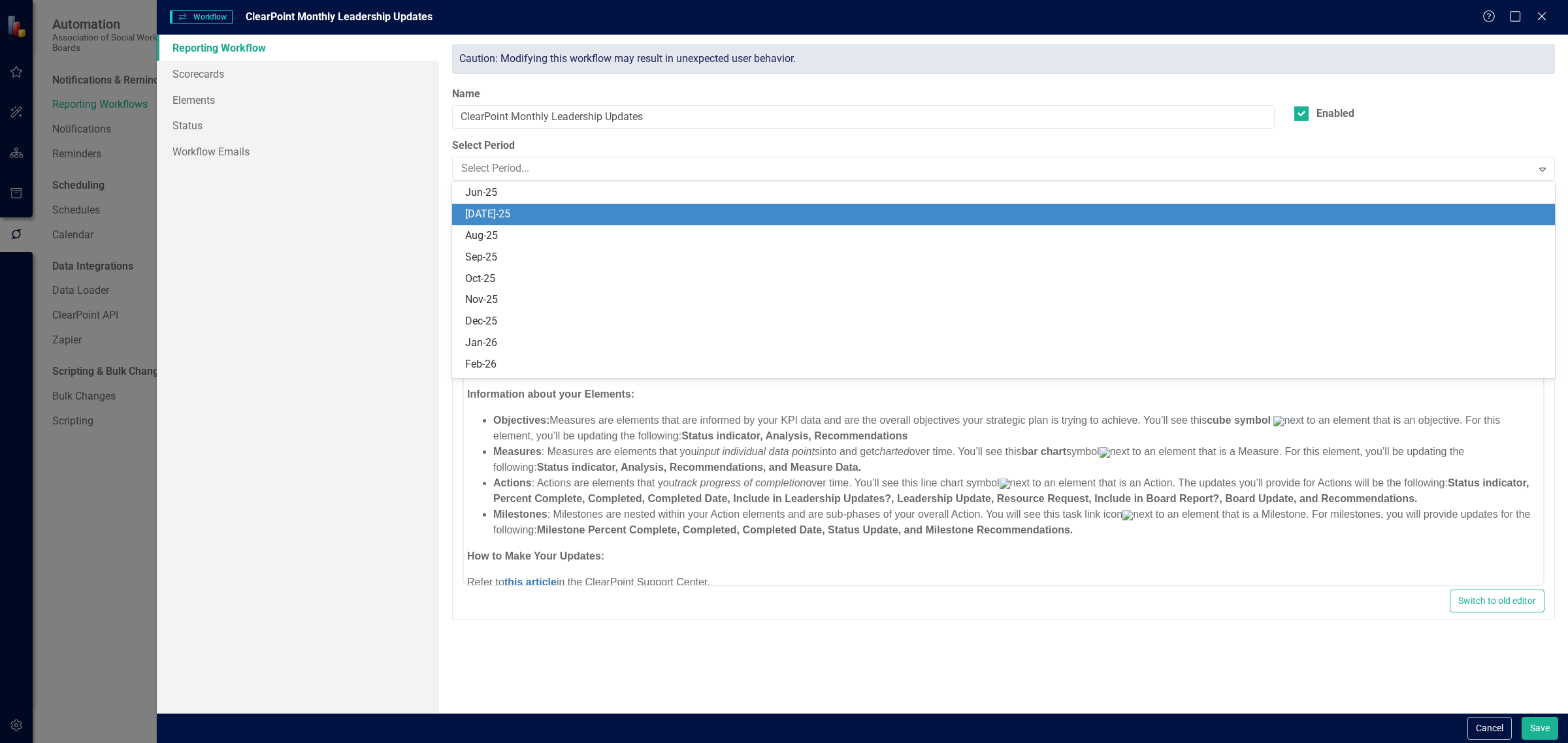
scroll to position [878, 0]
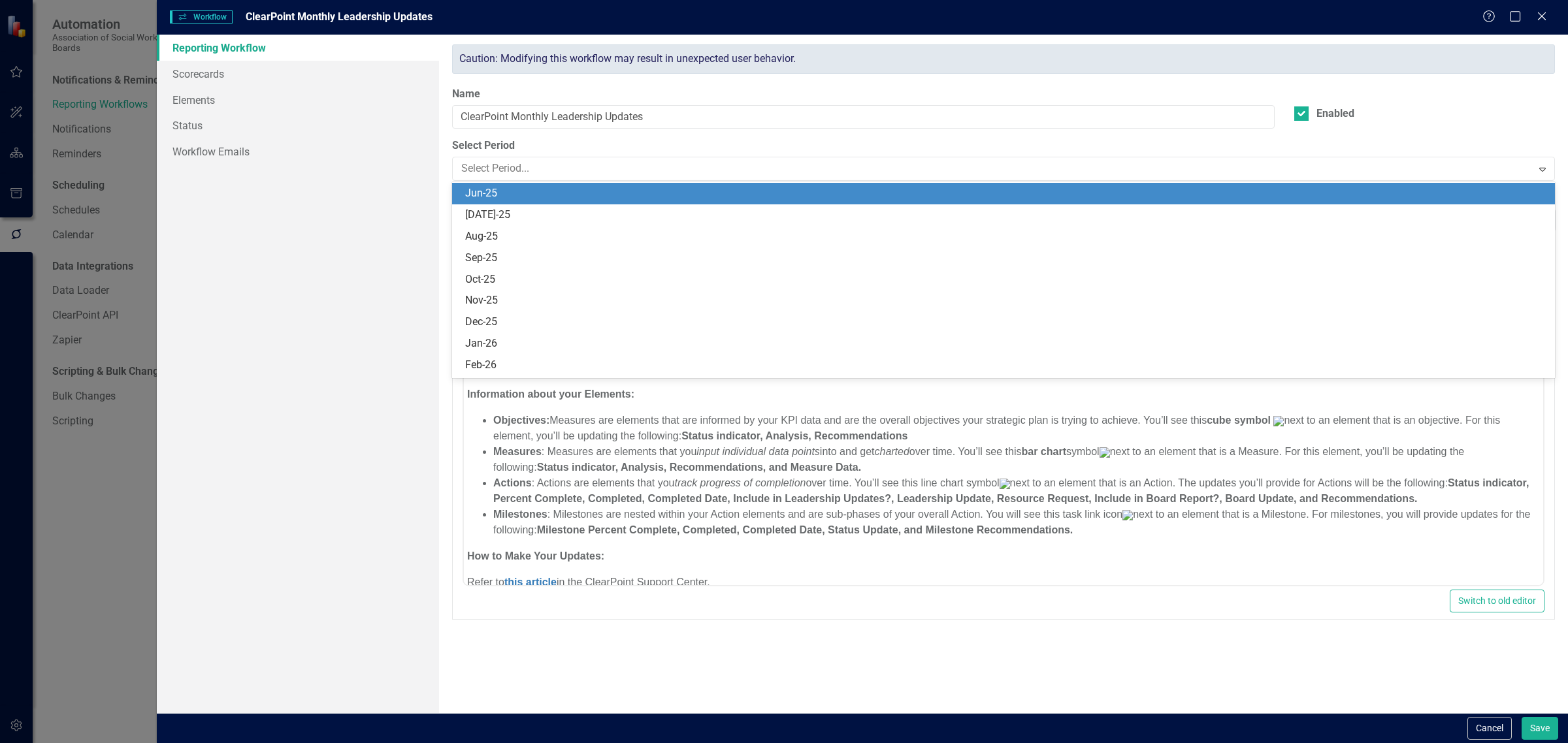
click at [497, 190] on div "Jun-25" at bounding box center [1005, 194] width 1081 height 15
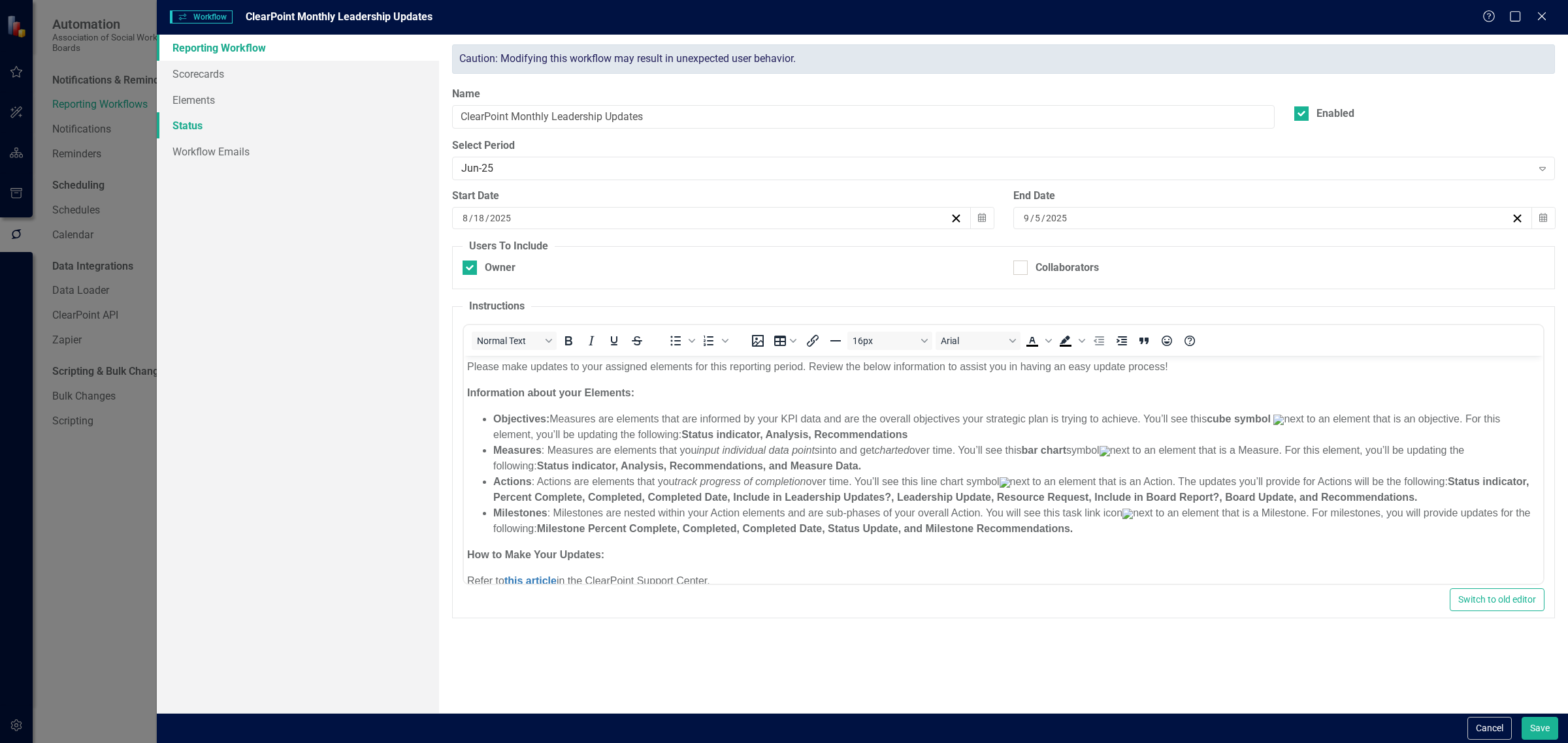
click at [318, 129] on link "Status" at bounding box center [298, 125] width 282 height 26
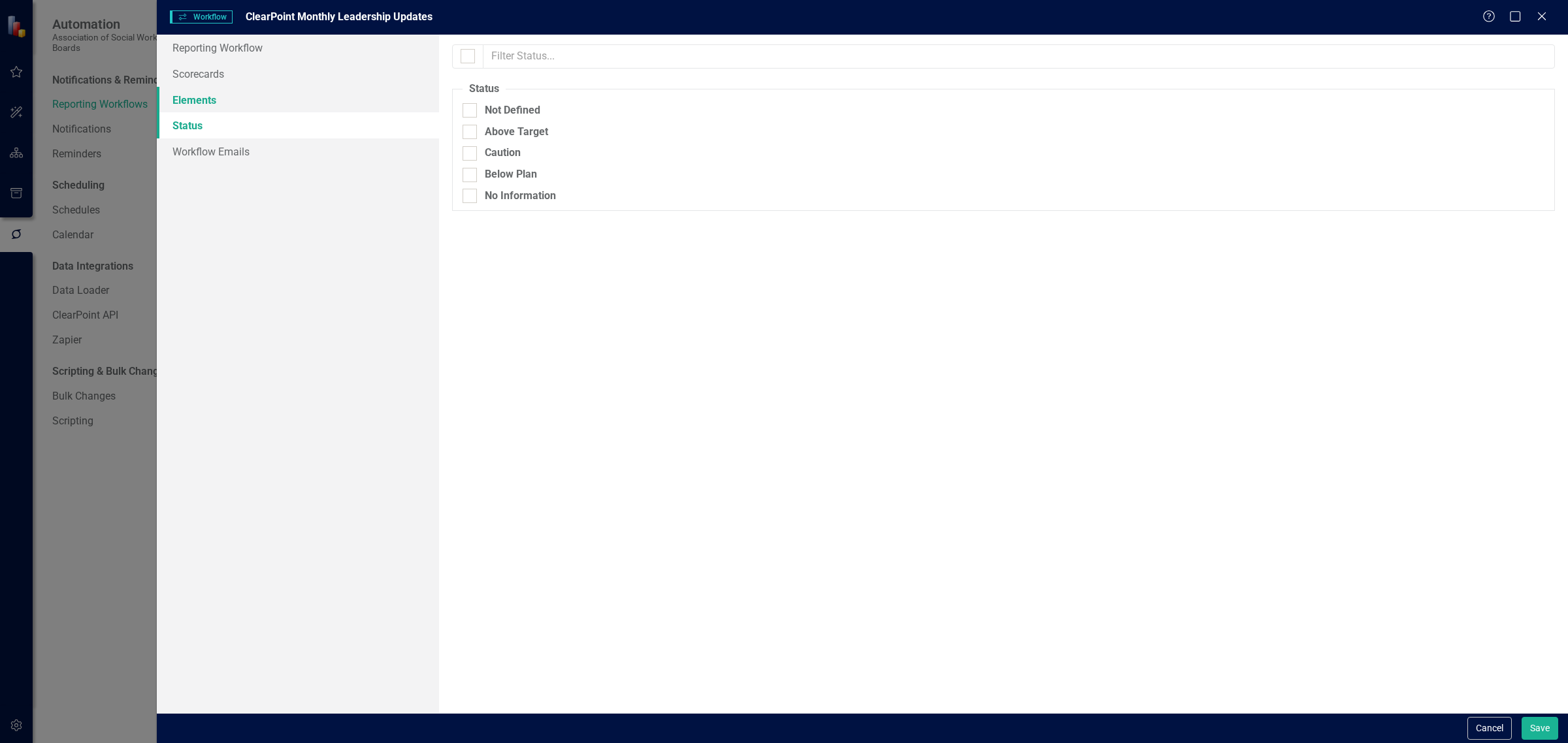
click at [317, 105] on link "Elements" at bounding box center [298, 100] width 282 height 26
click at [311, 153] on link "Workflow Emails" at bounding box center [298, 152] width 282 height 26
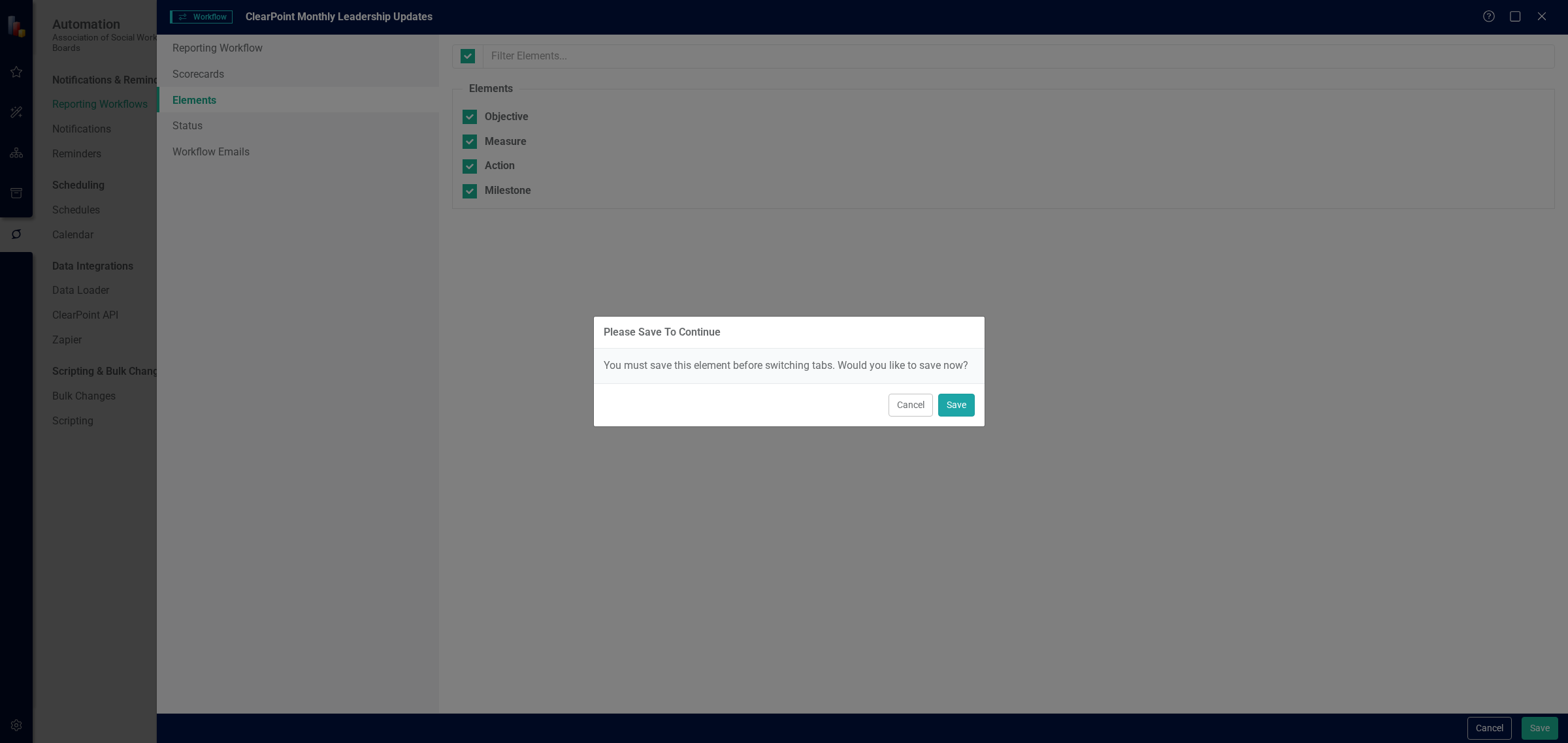
click at [960, 405] on button "Save" at bounding box center [956, 406] width 36 height 23
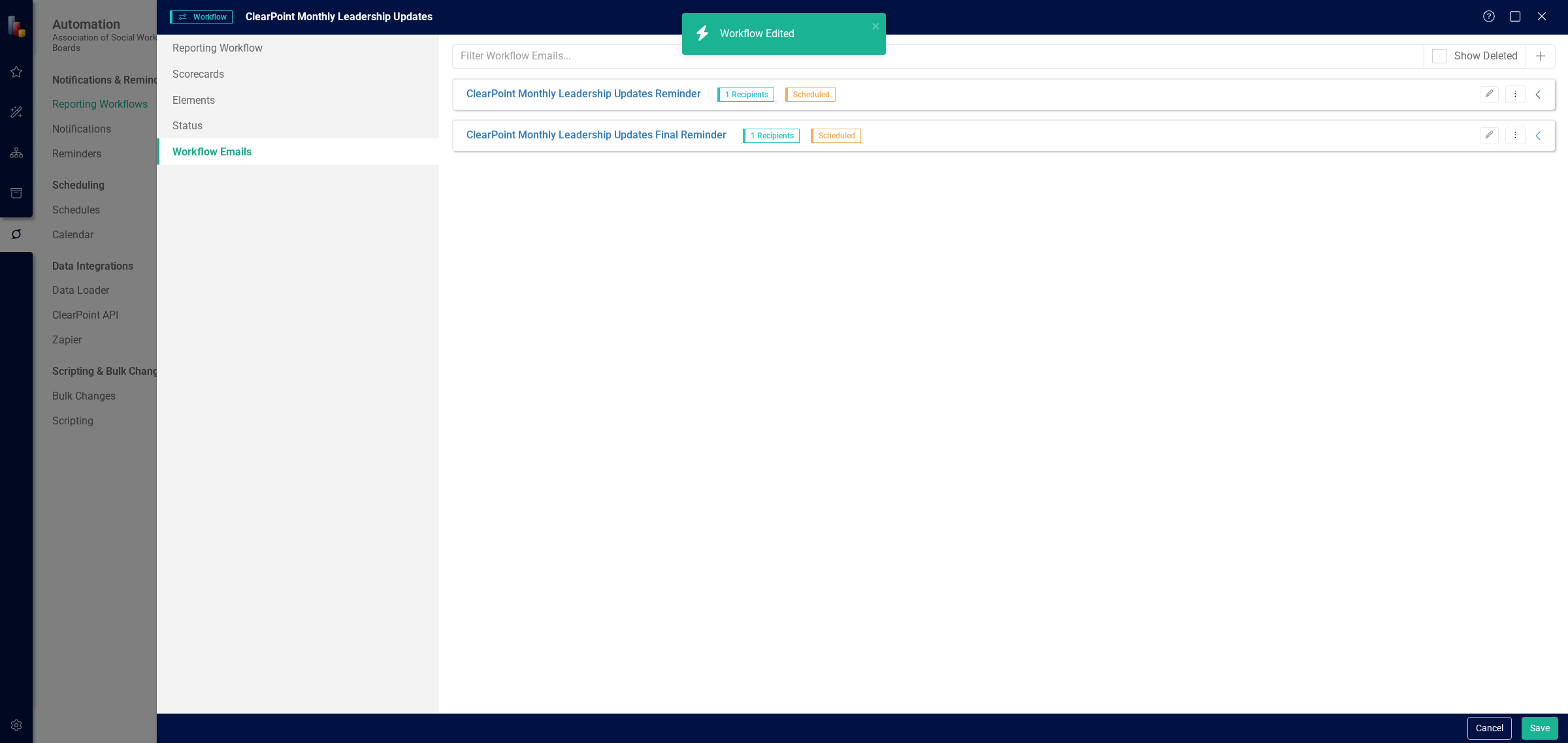
click at [1536, 96] on icon "Collapse" at bounding box center [1538, 94] width 13 height 11
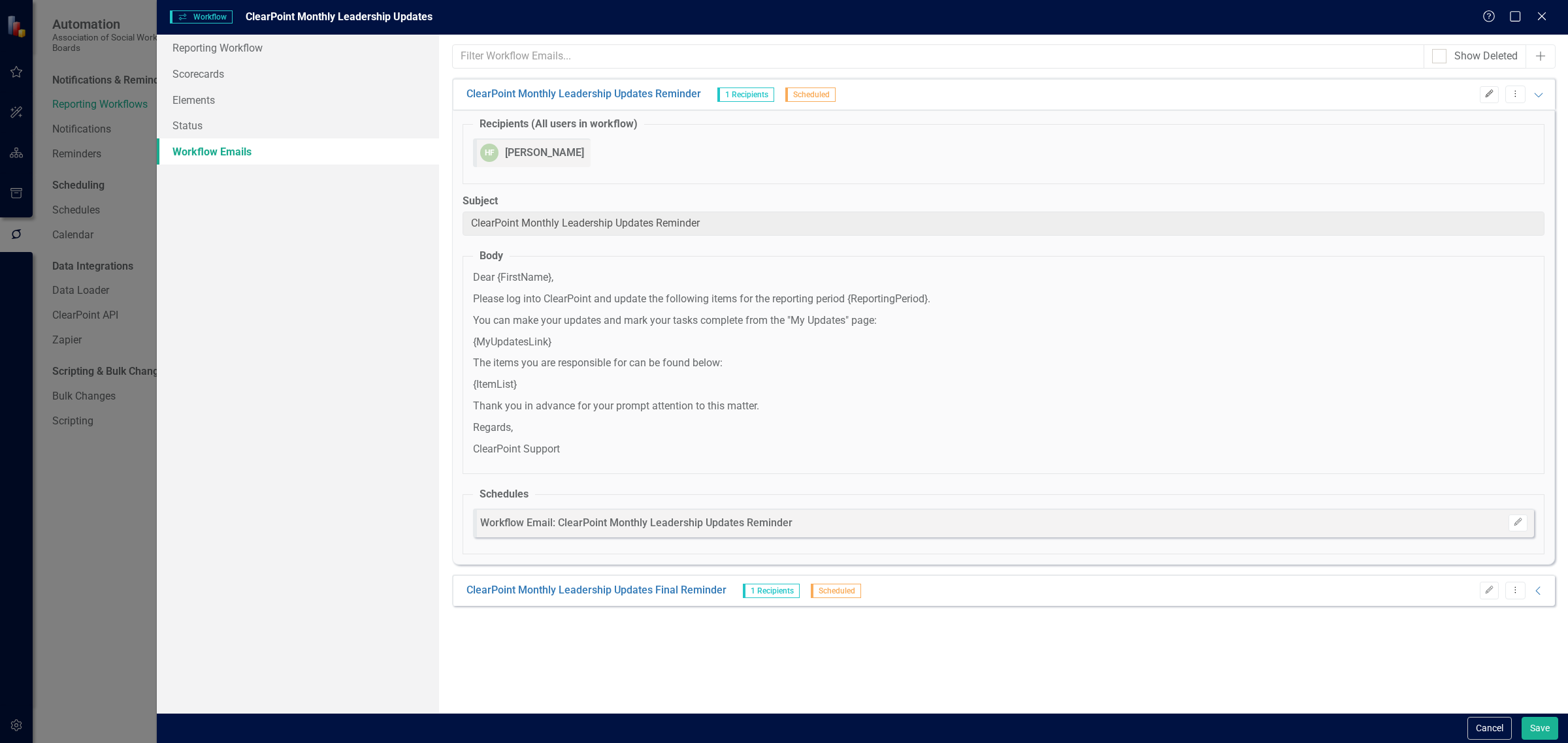
click at [1494, 96] on button "Edit" at bounding box center [1489, 95] width 19 height 17
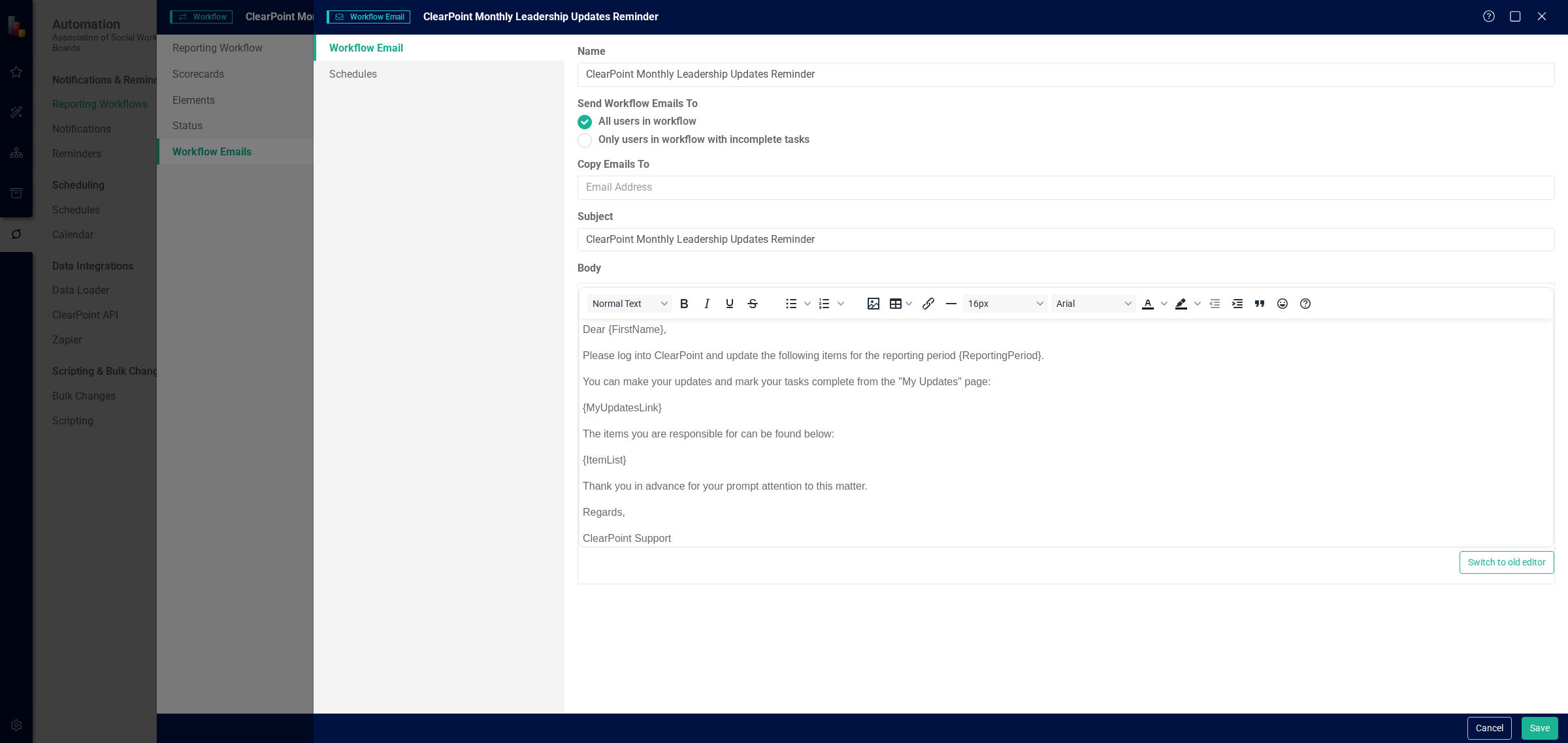
scroll to position [0, 0]
click at [474, 68] on link "Schedules" at bounding box center [439, 74] width 251 height 26
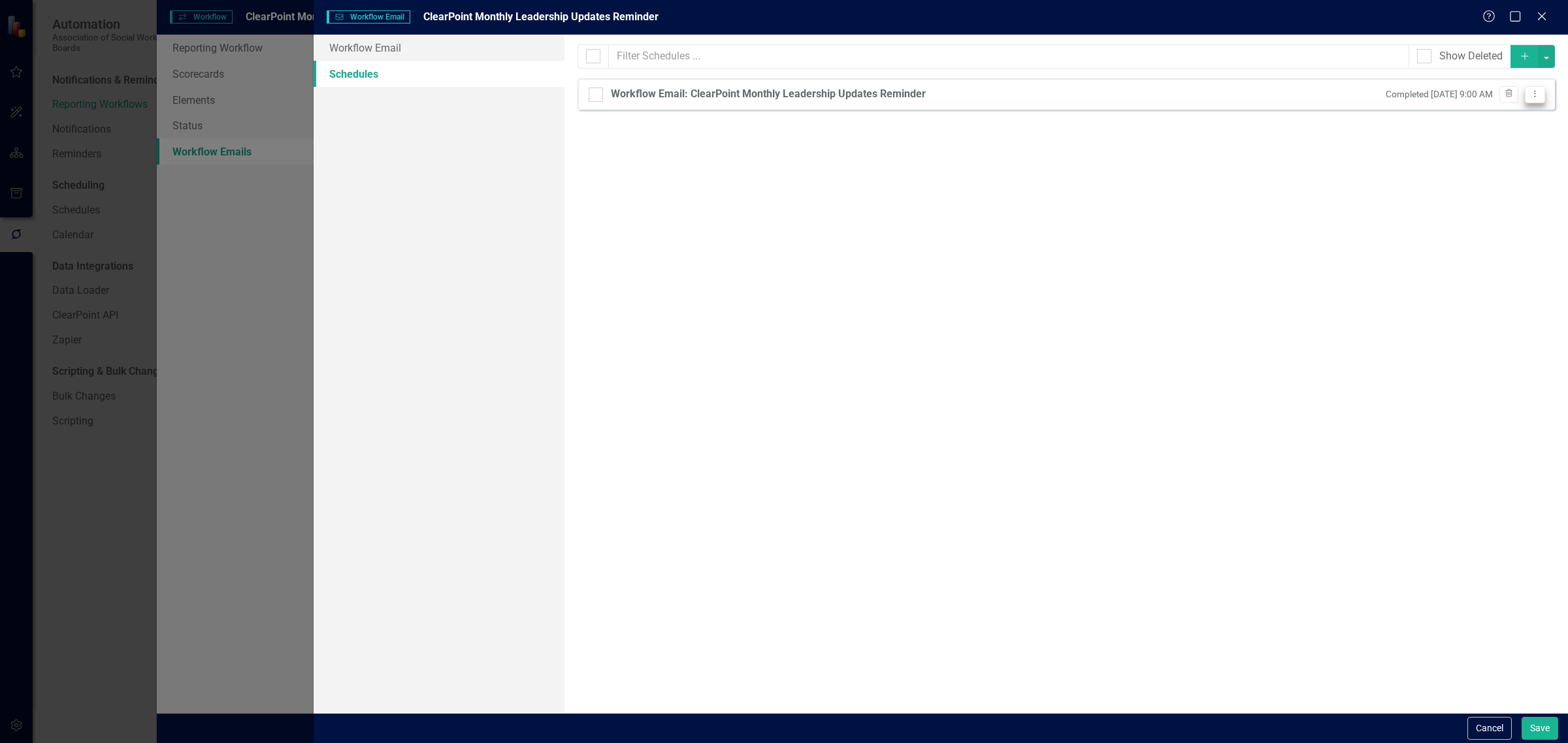
click at [1530, 99] on button "Dropdown Menu" at bounding box center [1534, 95] width 21 height 17
click at [1490, 109] on link "Edit Edit Schedule" at bounding box center [1484, 116] width 120 height 24
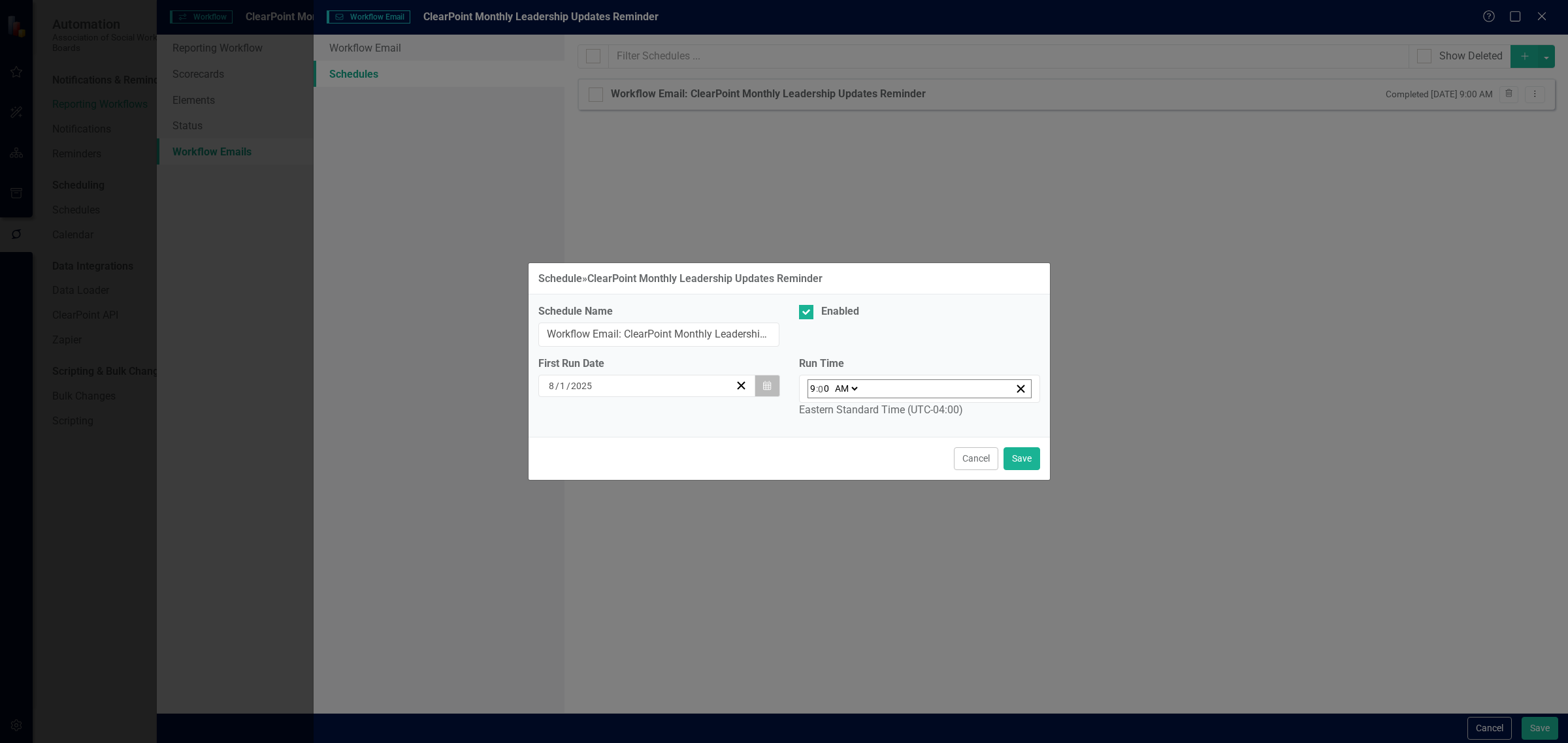
click at [770, 388] on icon "button" at bounding box center [767, 385] width 8 height 9
click at [582, 530] on abbr "18" at bounding box center [587, 524] width 11 height 11
click at [814, 393] on input "9" at bounding box center [812, 388] width 7 height 17
type input "03:00"
type input "3"
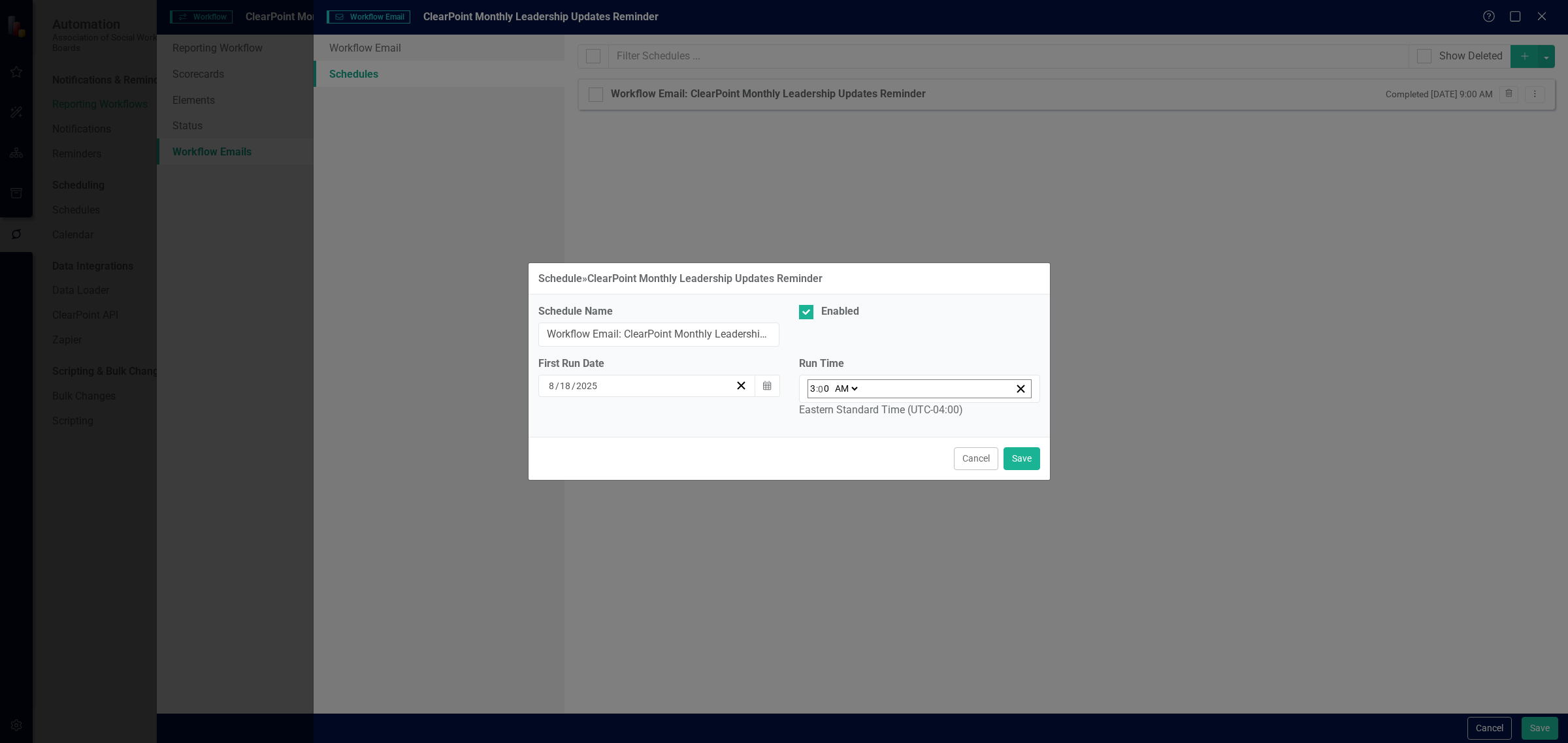
type input "02:00"
click at [811, 391] on input "2" at bounding box center [812, 388] width 7 height 17
type input "2"
click at [840, 390] on select "AM PM" at bounding box center [845, 388] width 28 height 17
select select "pm"
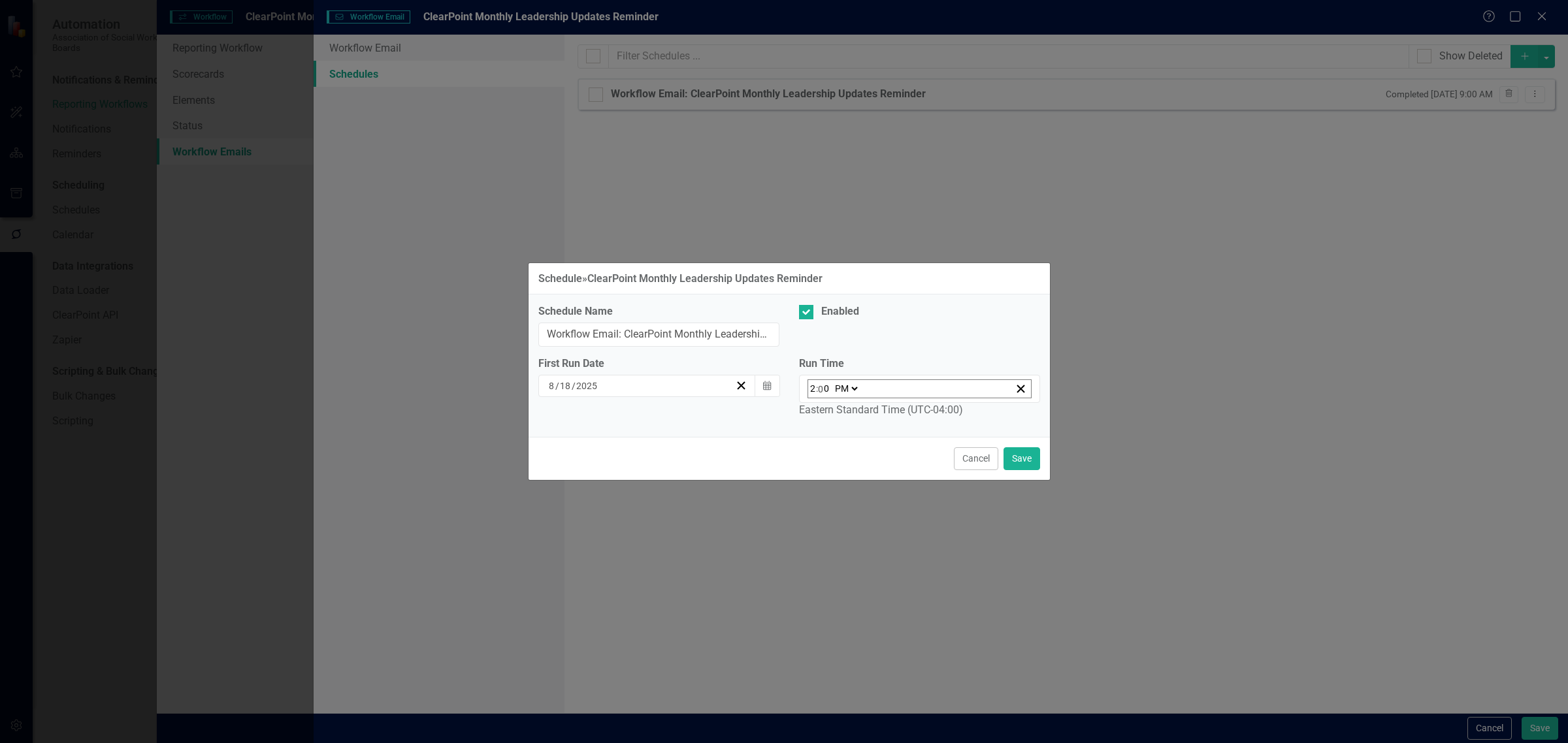
click at [831, 382] on select "AM PM" at bounding box center [845, 388] width 28 height 17
type input "14:00"
click at [1018, 452] on button "Save" at bounding box center [1021, 458] width 36 height 23
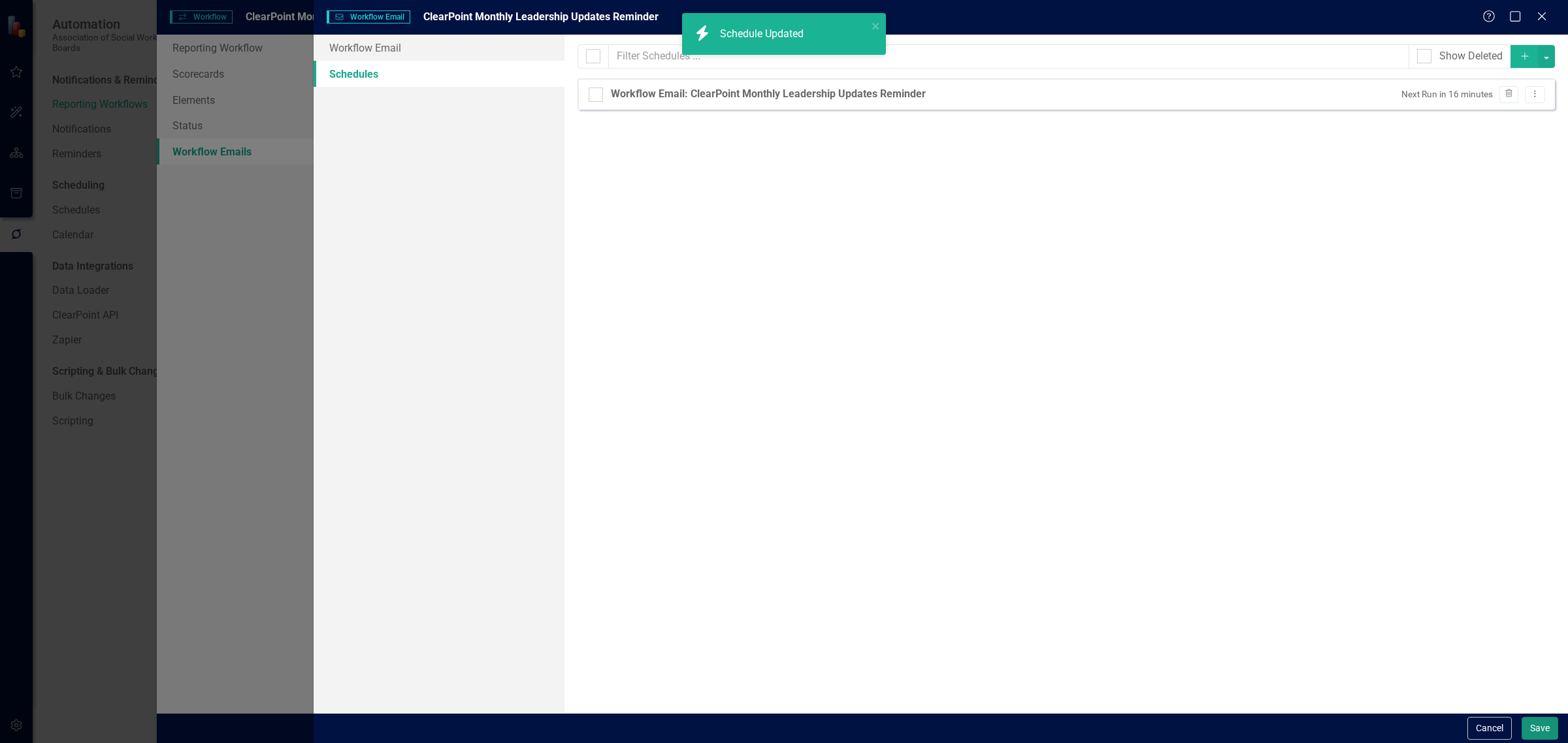
click at [1543, 729] on button "Save" at bounding box center [1539, 728] width 36 height 23
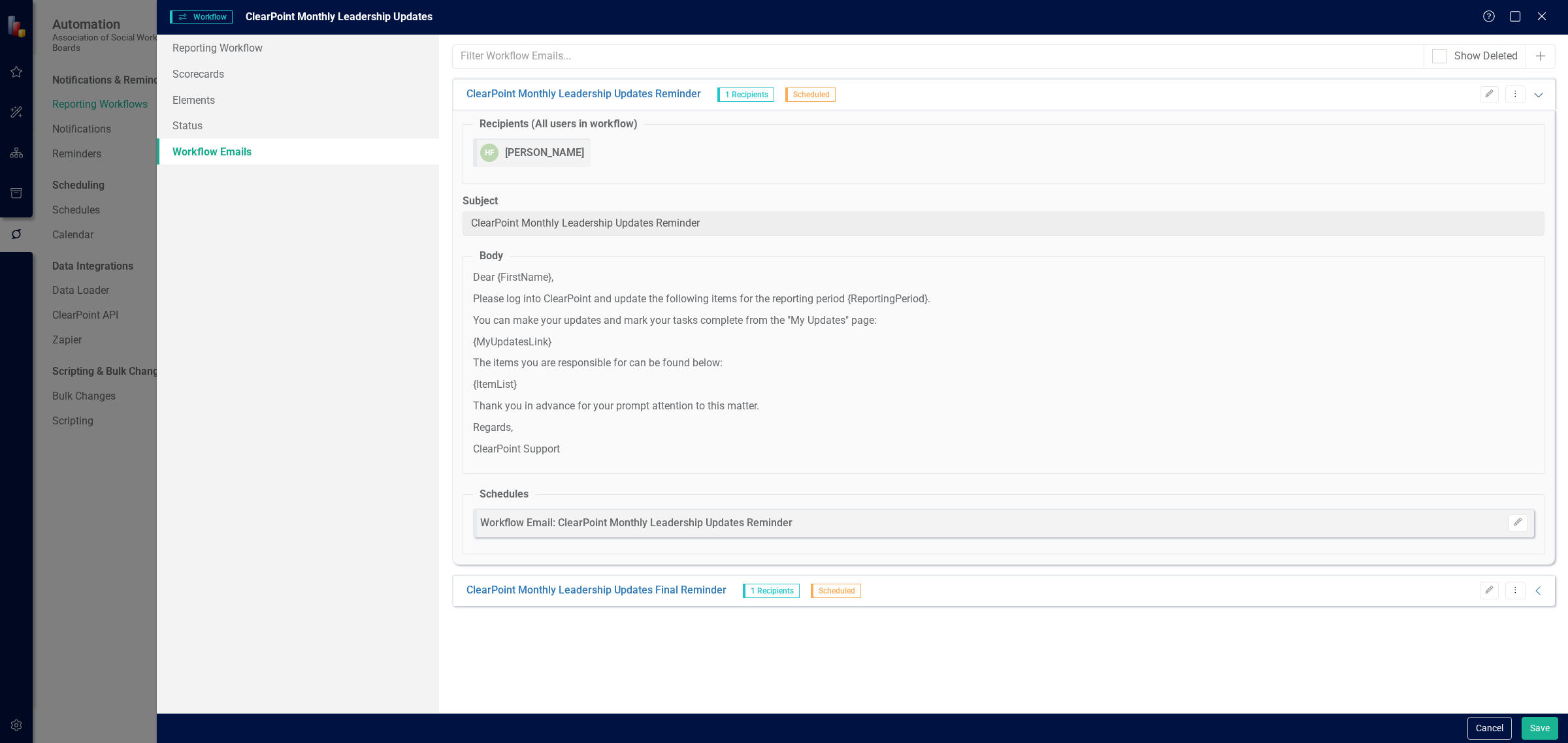
click at [1537, 96] on icon "Expanded" at bounding box center [1538, 94] width 13 height 11
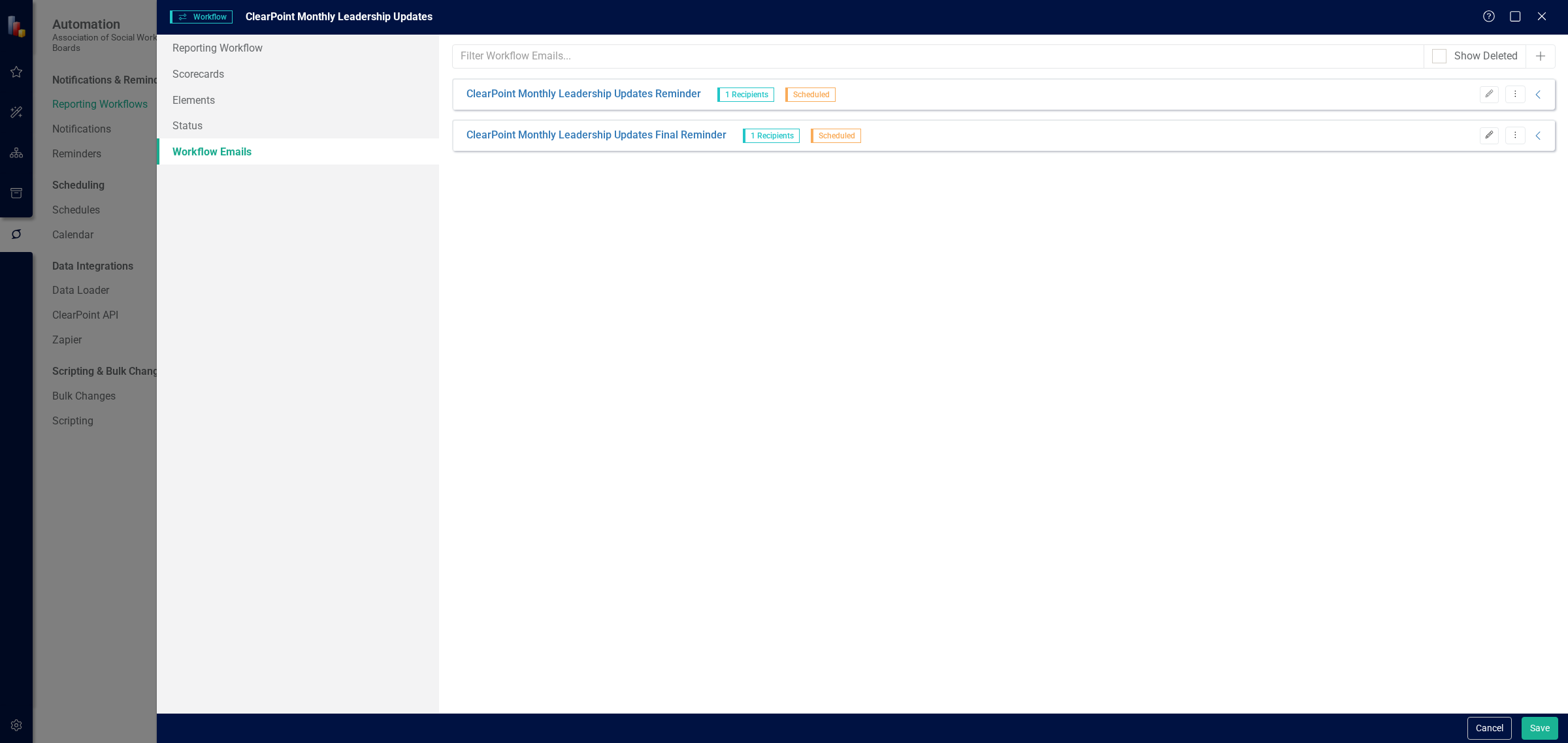
click at [1490, 134] on icon "Edit" at bounding box center [1489, 135] width 10 height 8
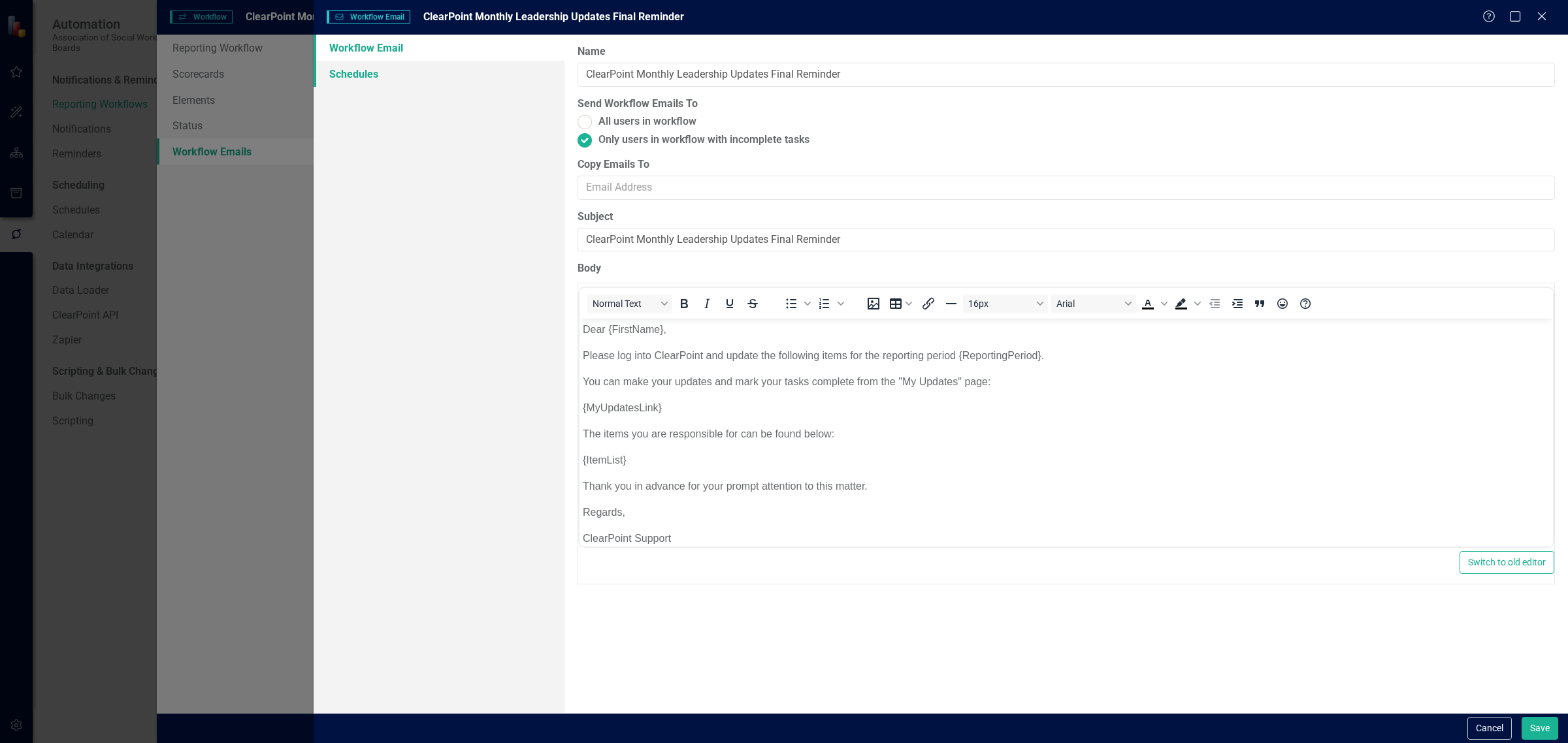
click at [444, 77] on link "Schedules" at bounding box center [439, 74] width 251 height 26
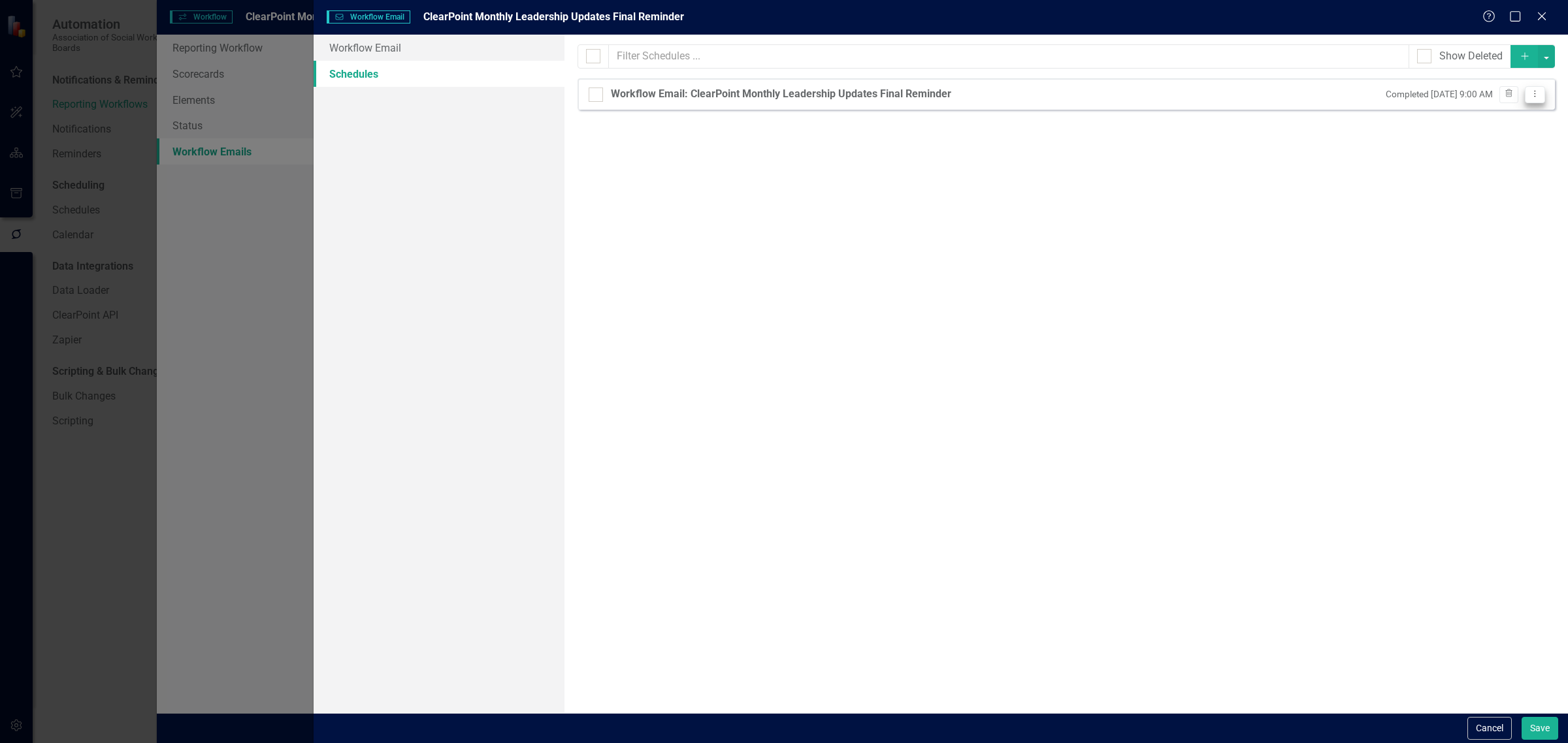
click at [1528, 101] on button "Dropdown Menu" at bounding box center [1534, 95] width 21 height 17
click at [1500, 119] on link "Edit Edit Schedule" at bounding box center [1484, 116] width 120 height 24
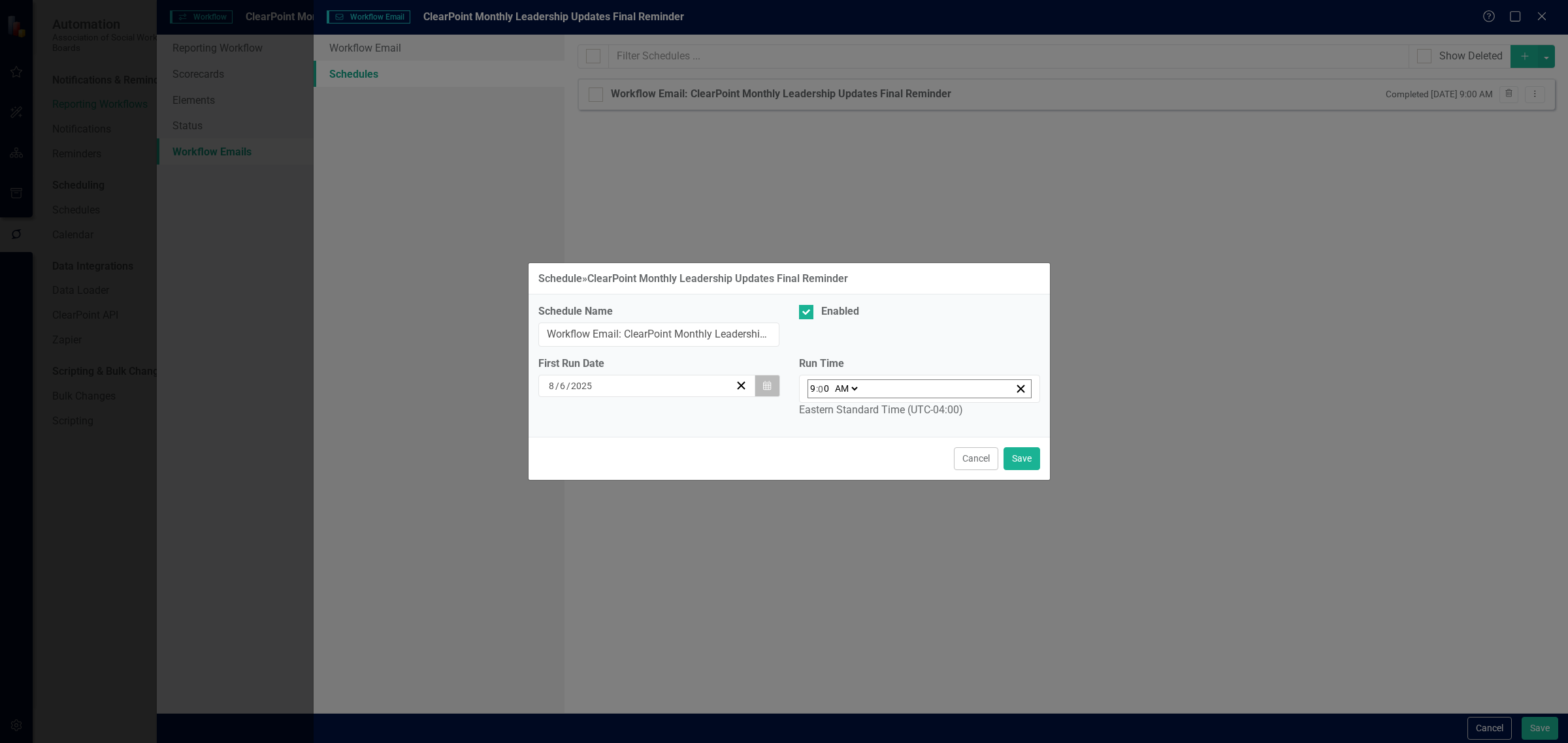
click at [765, 389] on icon "Calendar" at bounding box center [767, 385] width 8 height 9
click at [640, 554] on button "27" at bounding box center [653, 548] width 33 height 24
click at [1019, 447] on button "Save" at bounding box center [1021, 458] width 36 height 23
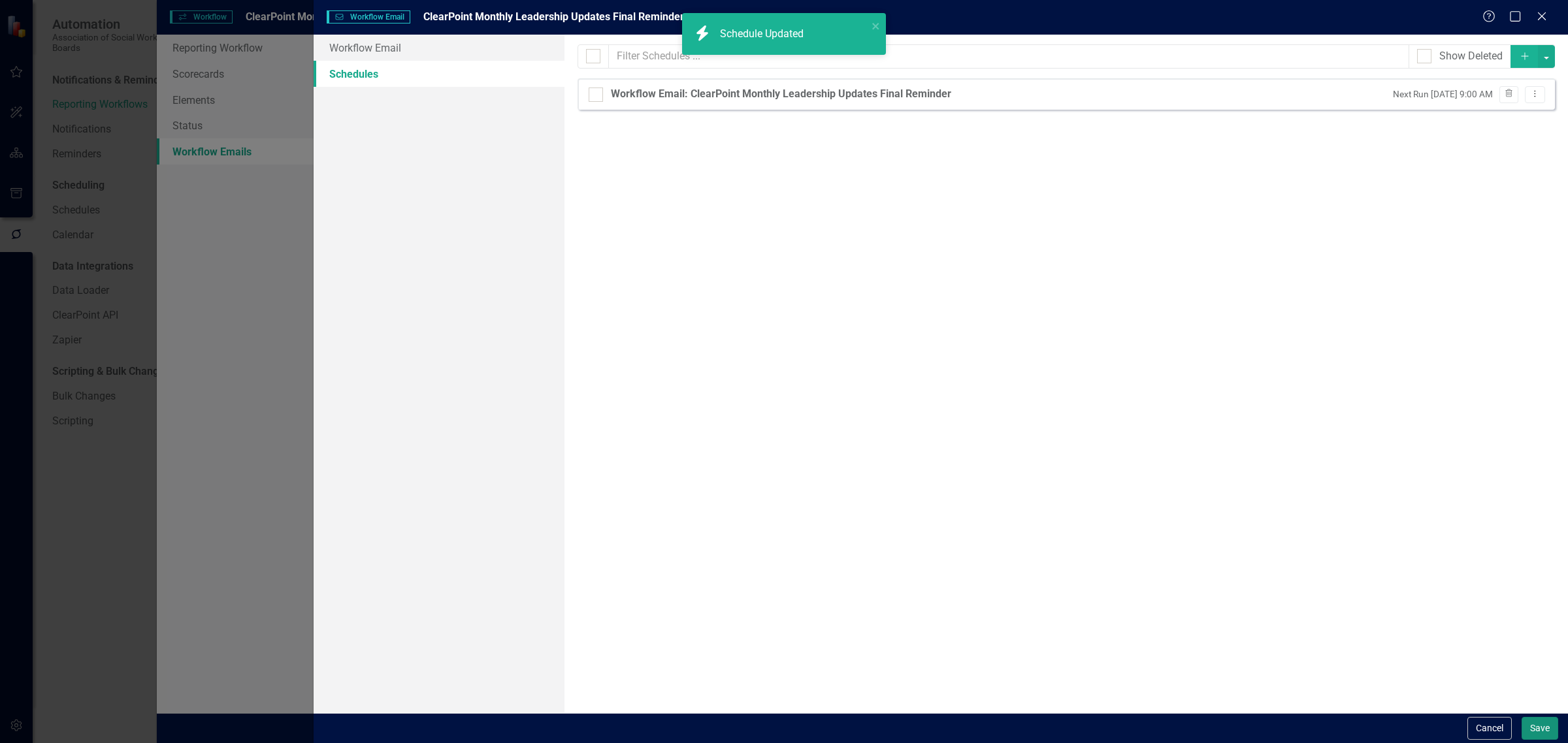
click at [1545, 722] on button "Save" at bounding box center [1539, 728] width 36 height 23
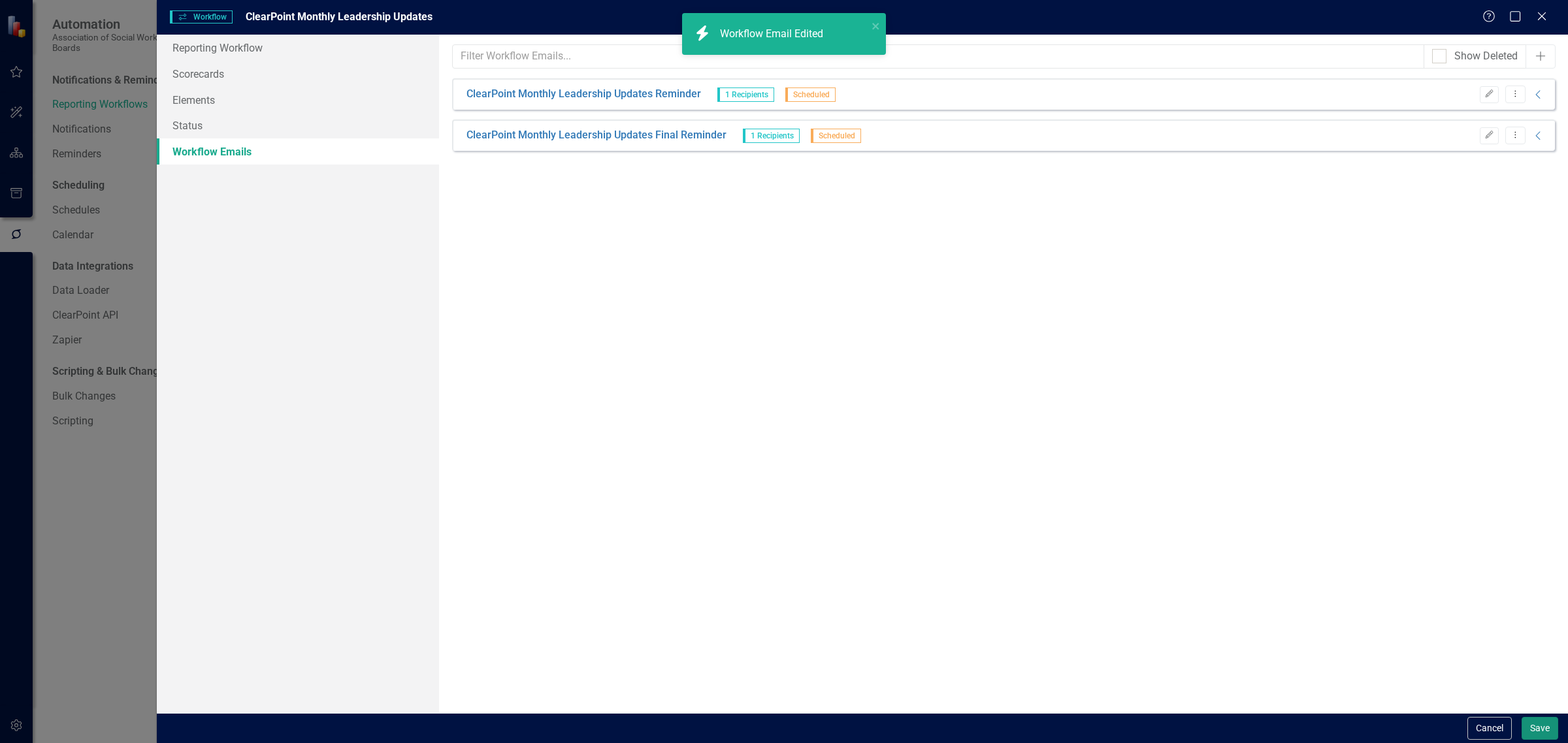
click at [1545, 722] on button "Save" at bounding box center [1539, 728] width 36 height 23
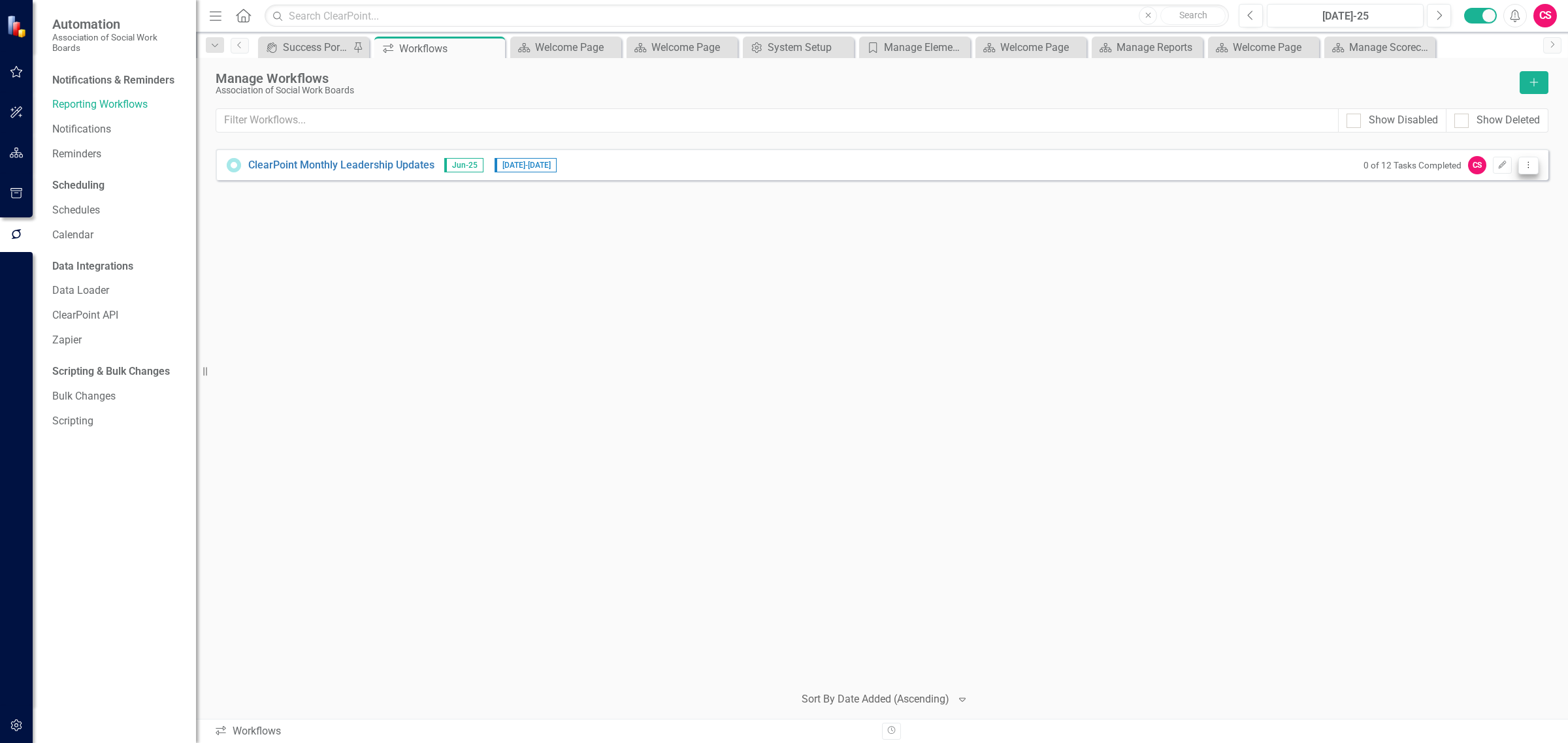
click at [1523, 165] on icon "Dropdown Menu" at bounding box center [1528, 165] width 11 height 8
click at [17, 155] on icon "button" at bounding box center [16, 153] width 14 height 11
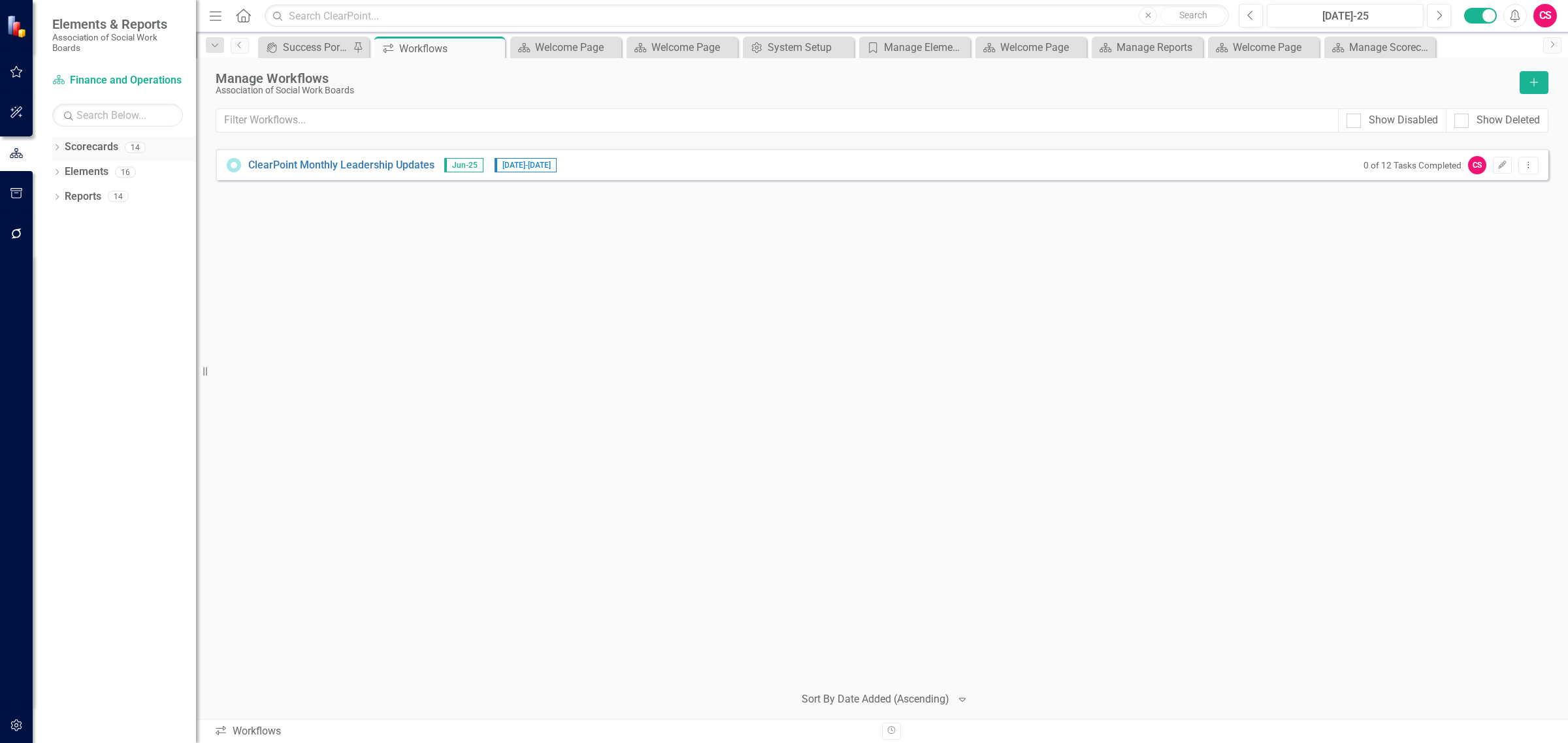
click at [57, 144] on div "Dropdown" at bounding box center [56, 148] width 9 height 11
click at [1504, 171] on button "Edit" at bounding box center [1501, 165] width 19 height 17
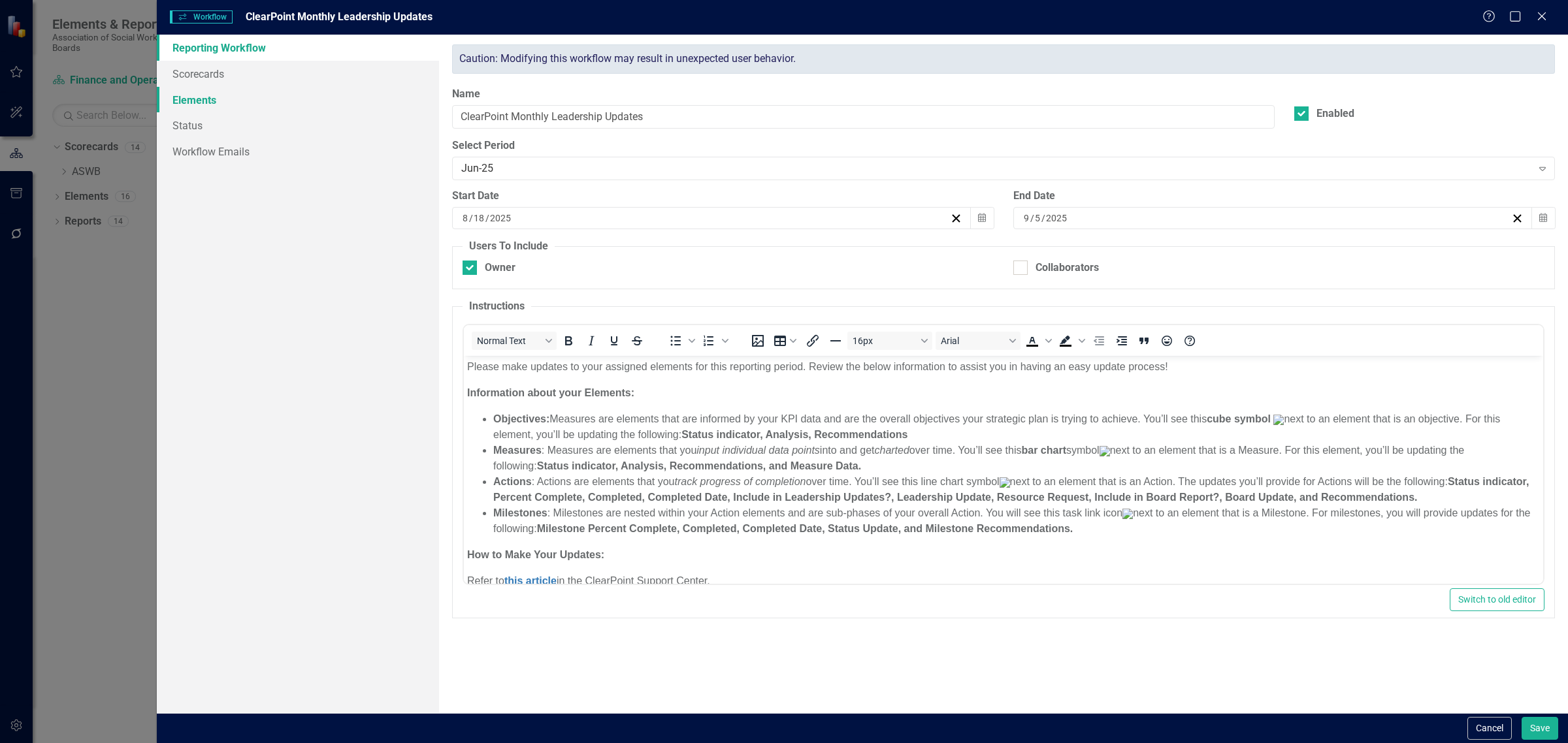
click at [360, 96] on link "Elements" at bounding box center [298, 100] width 282 height 26
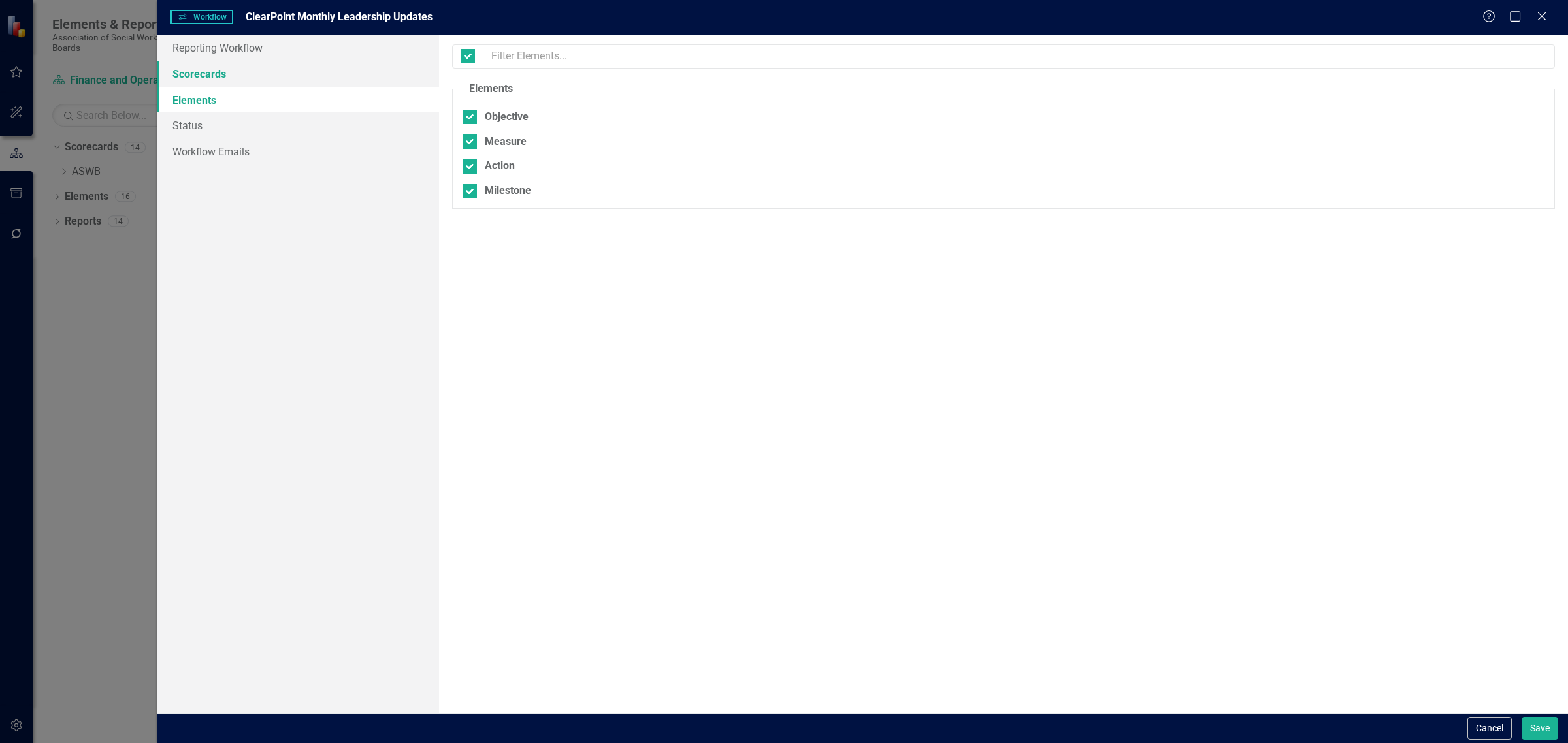
click at [361, 80] on link "Scorecards" at bounding box center [298, 74] width 282 height 26
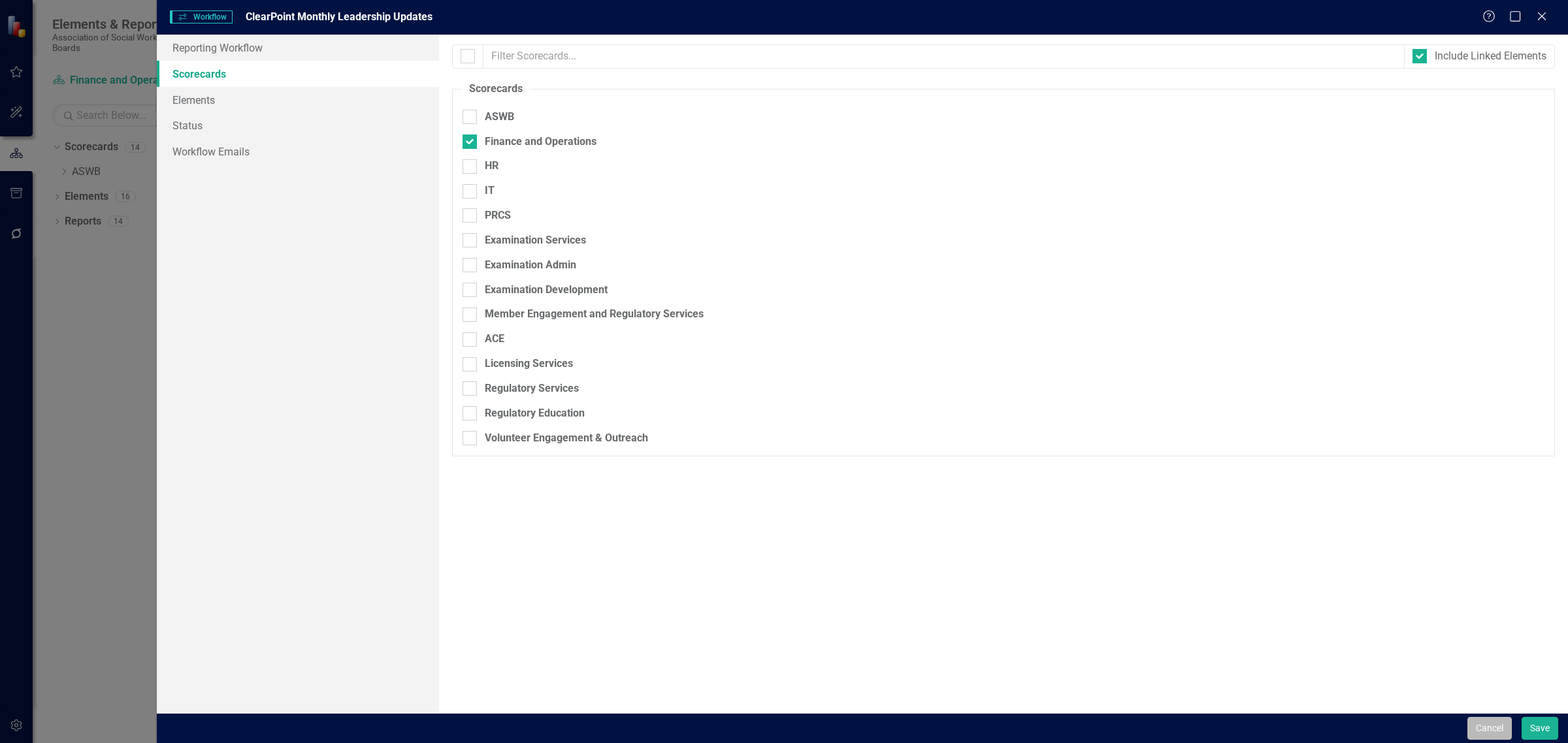
click at [1503, 729] on button "Cancel" at bounding box center [1490, 728] width 45 height 23
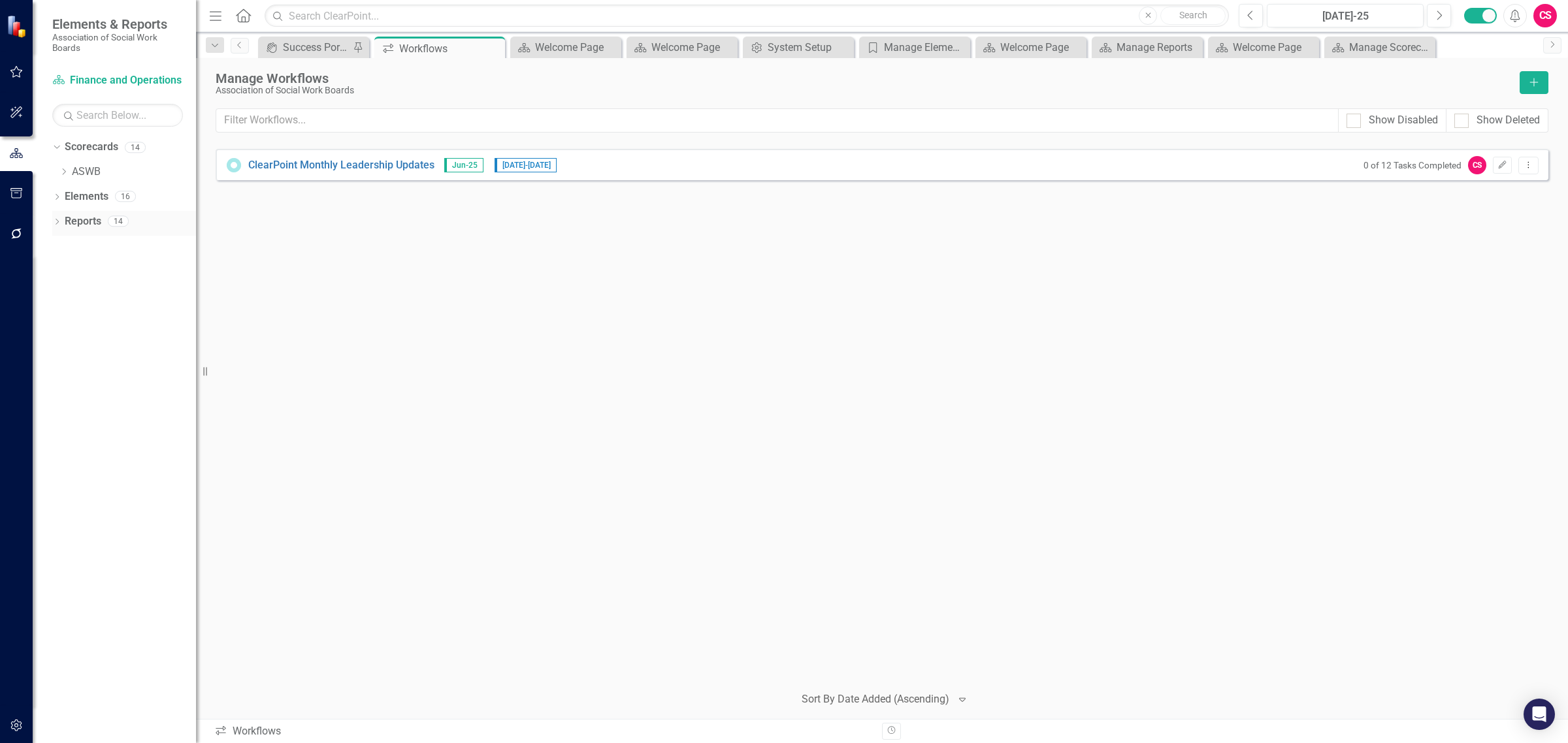
click at [95, 220] on link "Reports" at bounding box center [82, 222] width 36 height 15
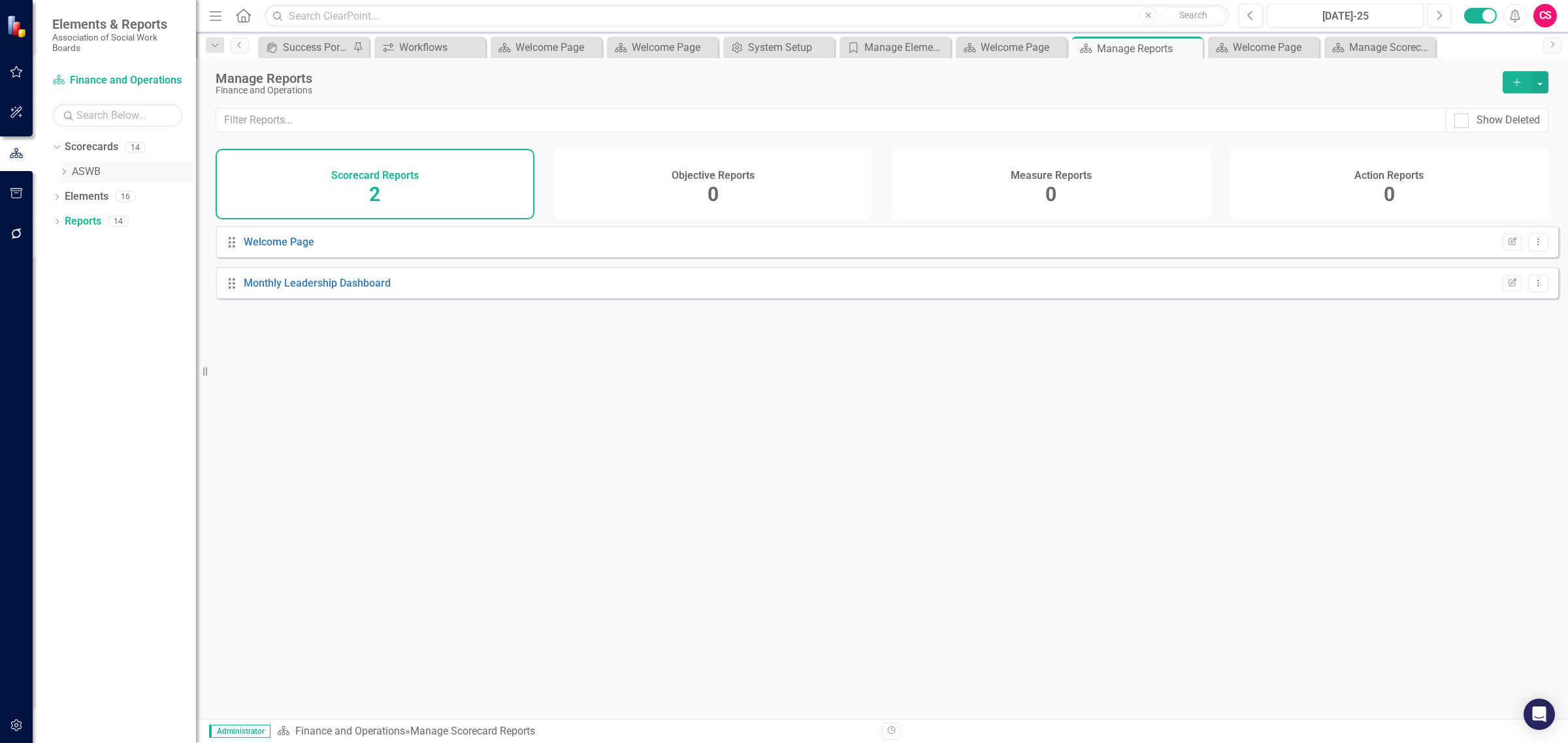
click at [79, 171] on link "ASWB" at bounding box center [134, 172] width 124 height 15
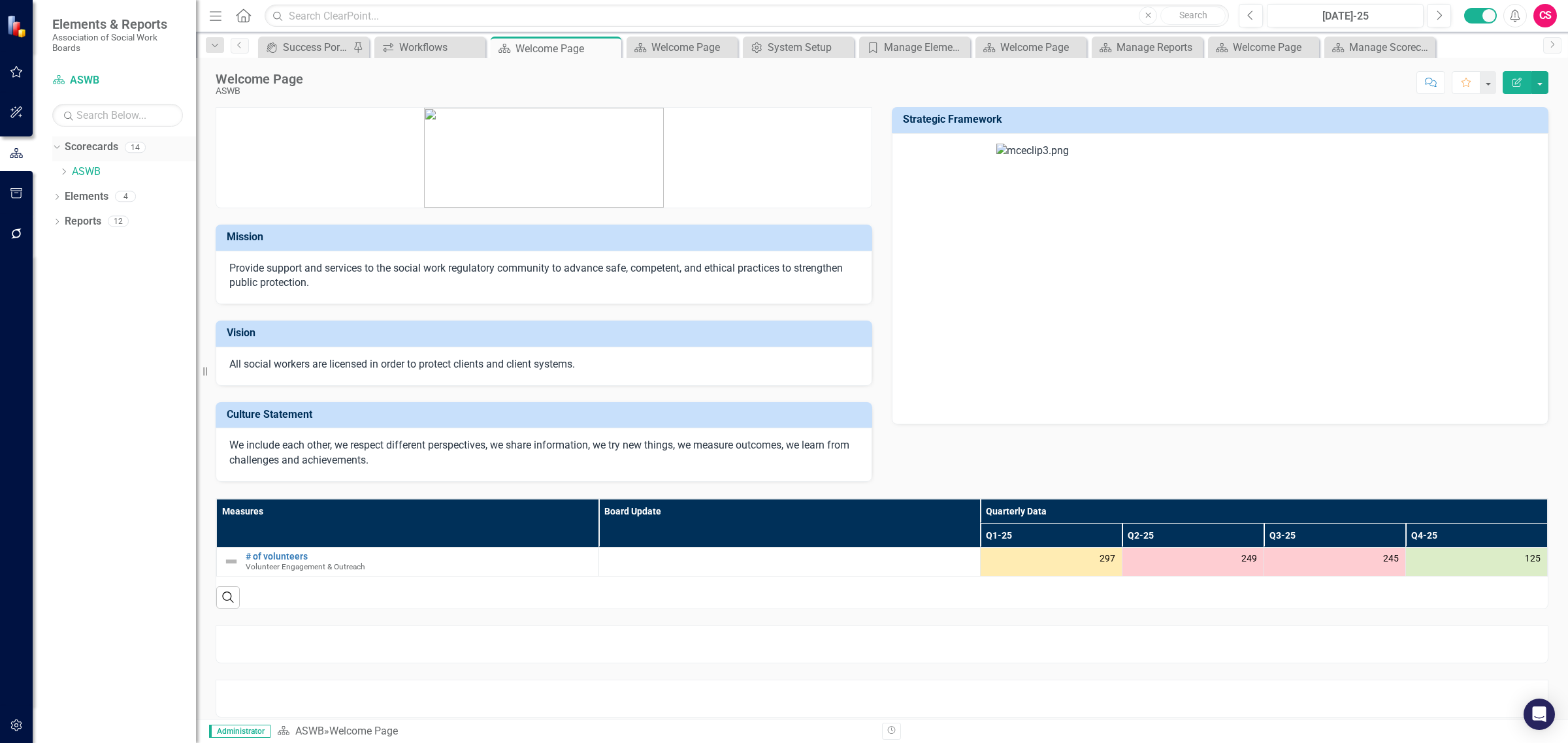
click at [54, 143] on icon "Dropdown" at bounding box center [55, 147] width 7 height 9
click at [93, 191] on link "Reports" at bounding box center [82, 197] width 36 height 15
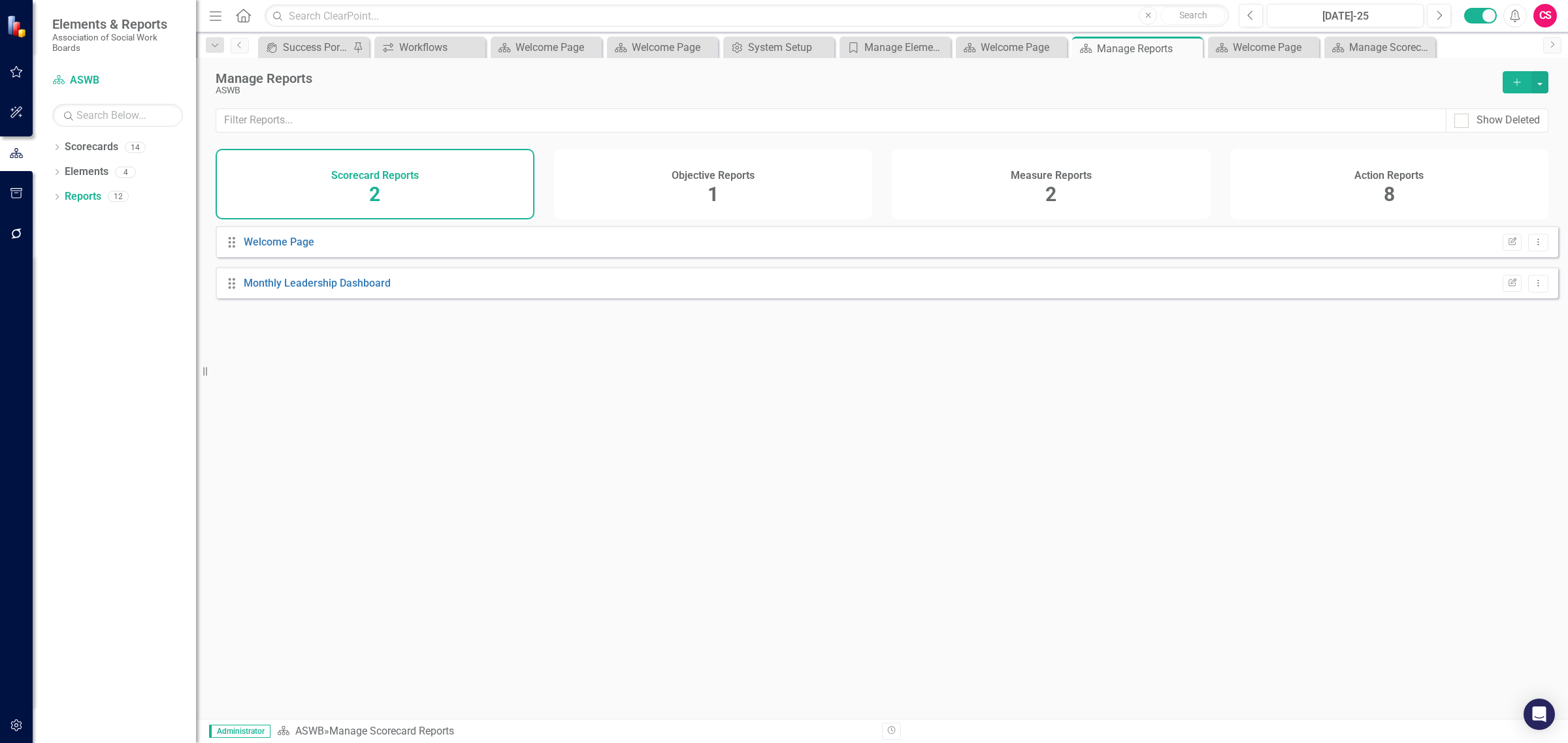
click at [759, 167] on div "Objective Reports 1" at bounding box center [713, 185] width 318 height 71
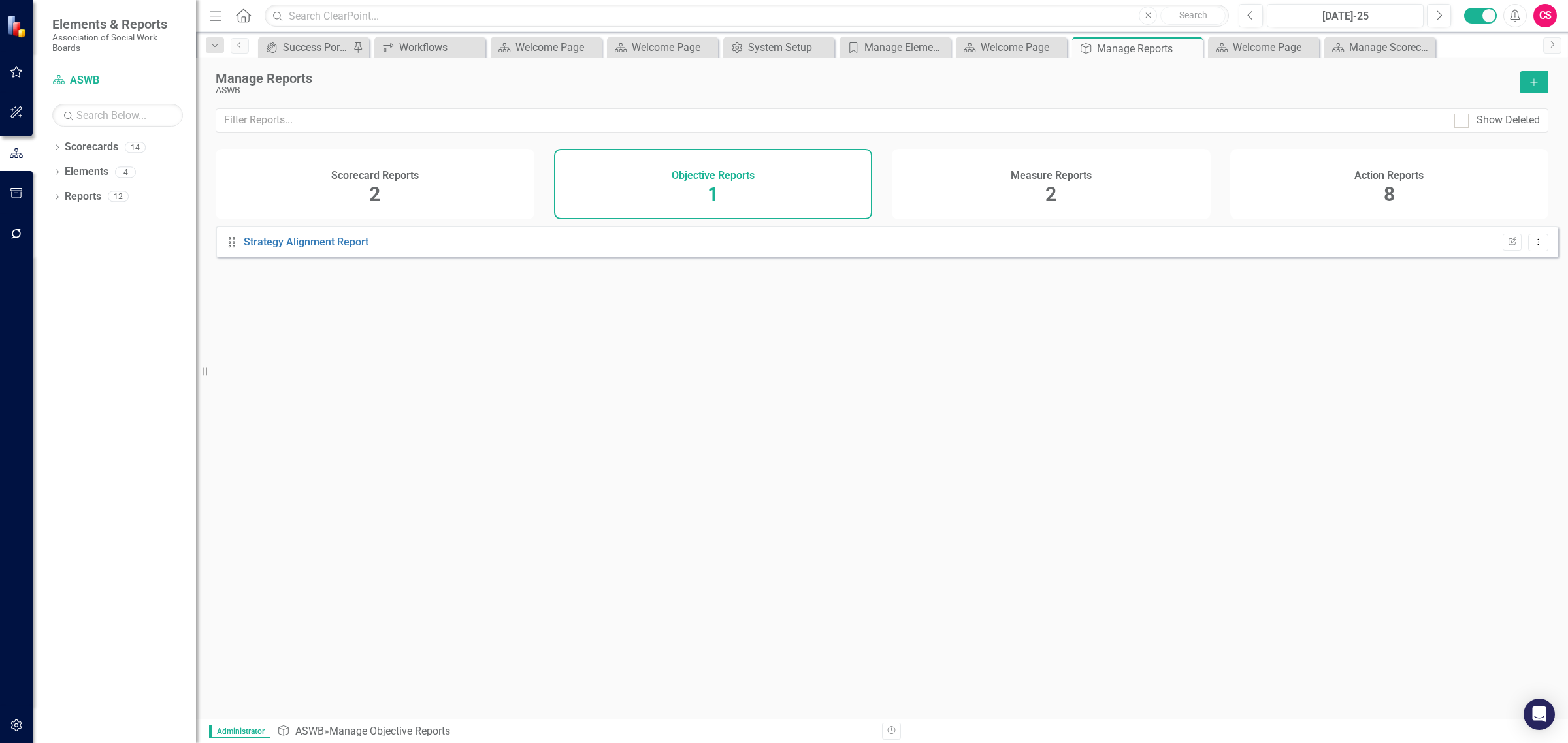
click at [993, 172] on div "Measure Reports 2" at bounding box center [1051, 185] width 318 height 71
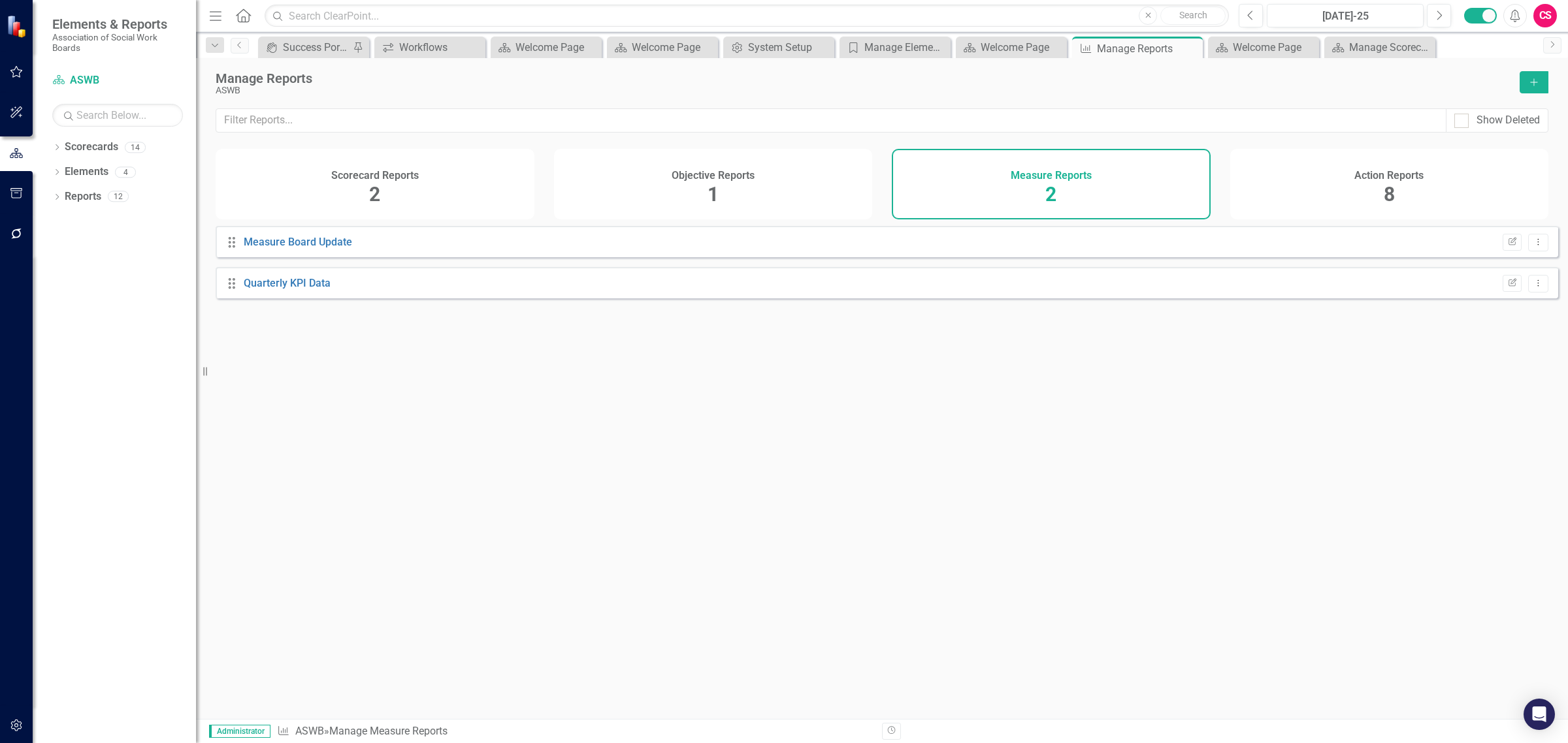
click at [727, 206] on div "Objective Reports 1" at bounding box center [713, 185] width 318 height 71
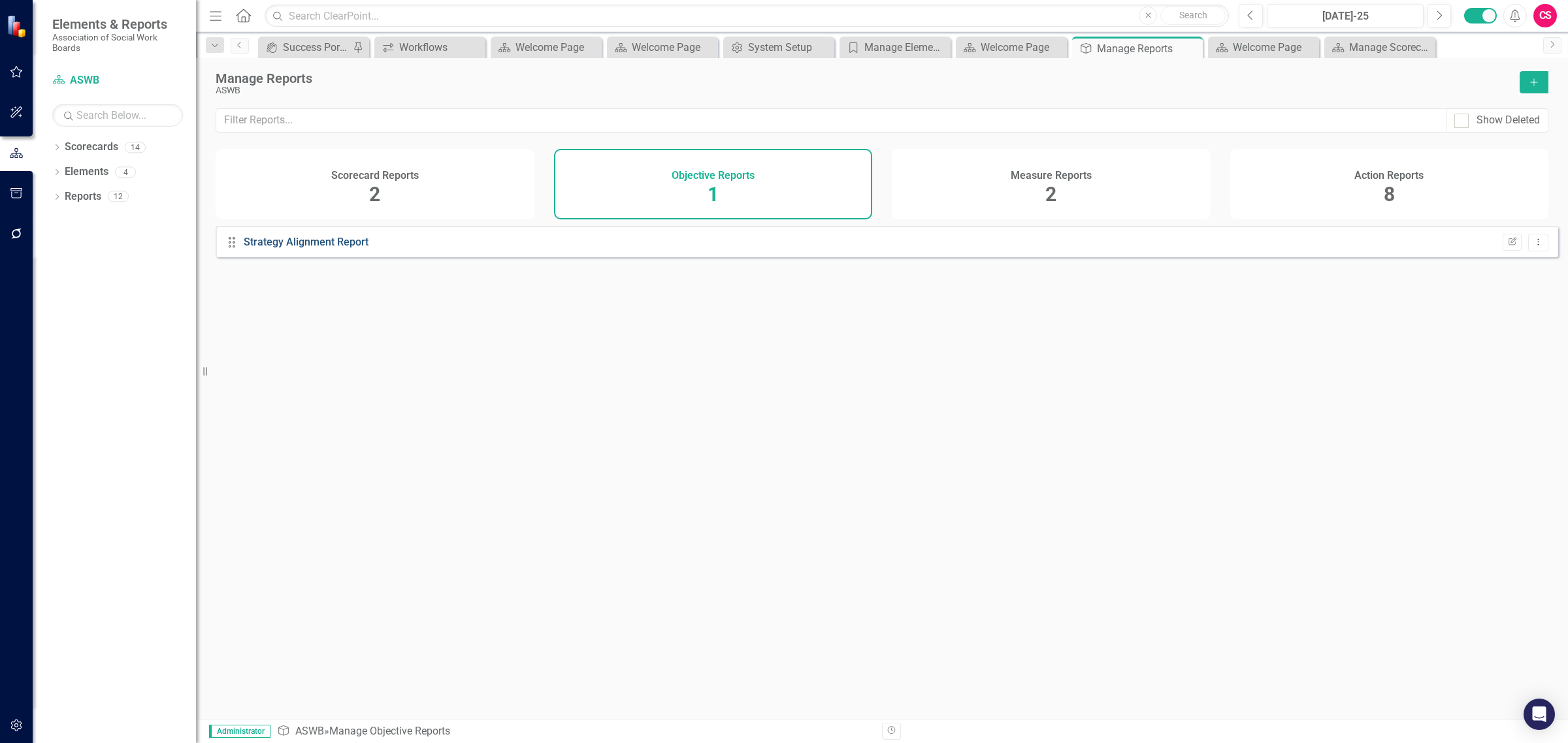
click at [327, 248] on link "Strategy Alignment Report" at bounding box center [305, 242] width 125 height 12
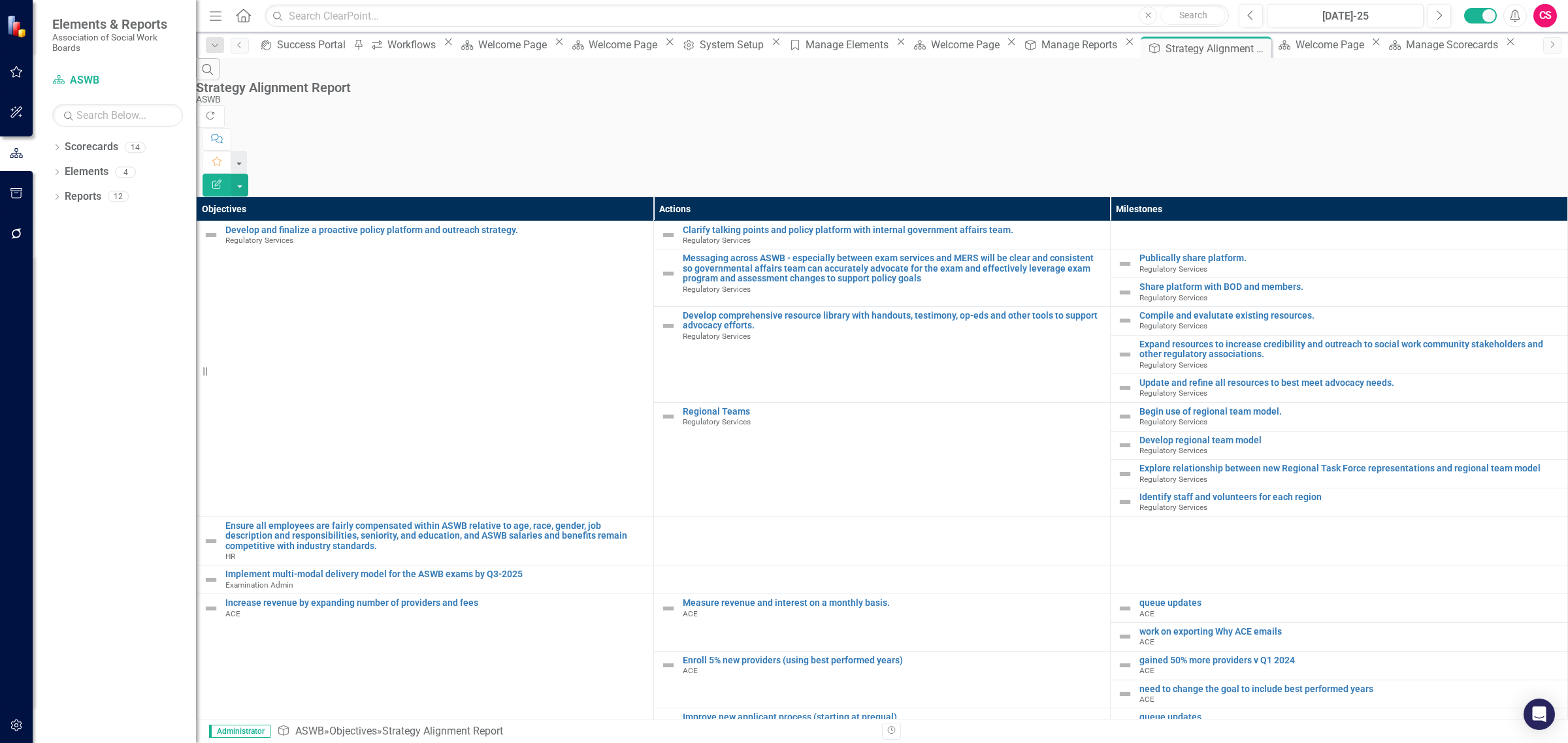
click at [1518, 96] on div "Search Strategy Alignment Report ASWB Refresh Comment Favorite Edit Report" at bounding box center [882, 127] width 1372 height 139
click at [231, 174] on button "Edit Report" at bounding box center [216, 186] width 29 height 23
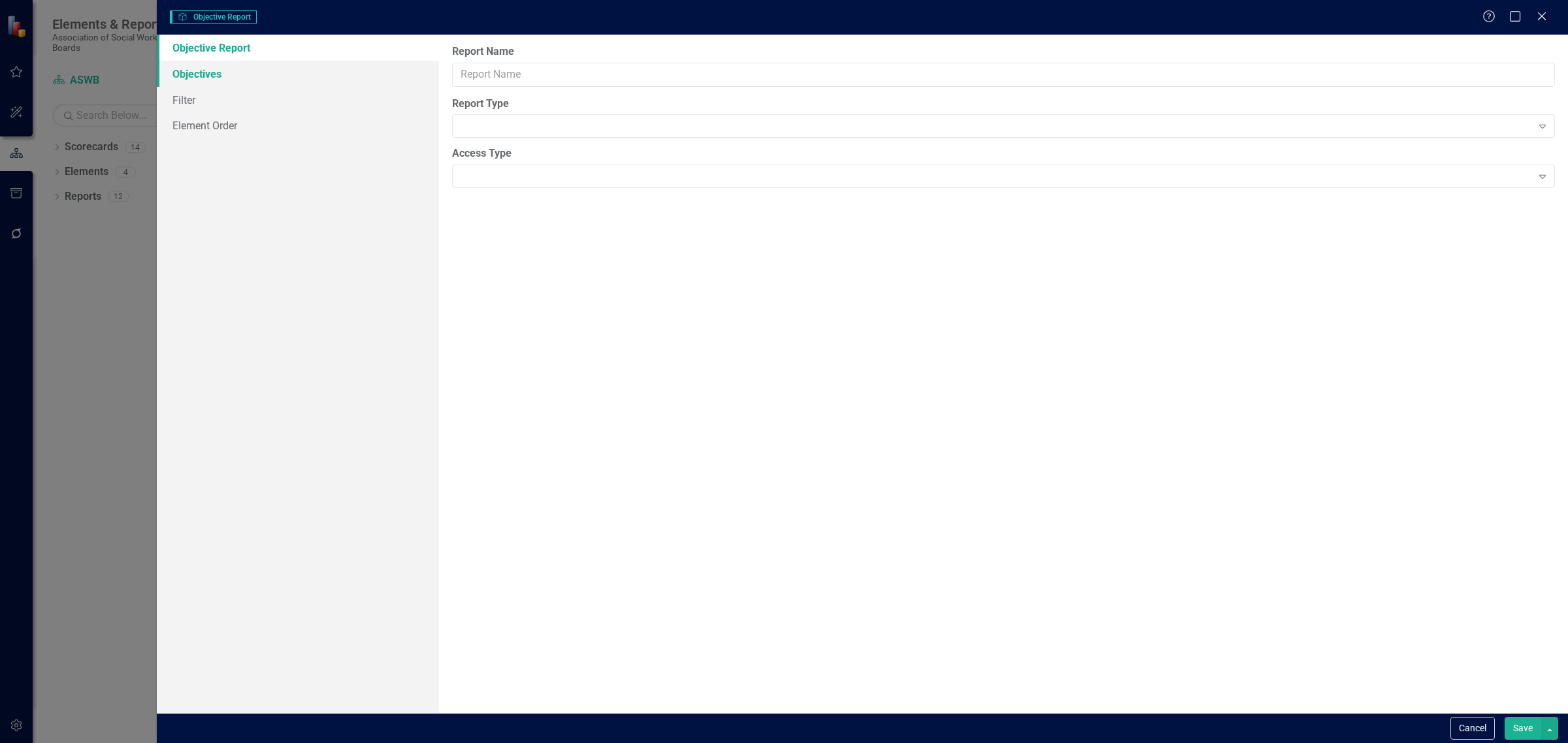
type input "Strategy Alignment Report"
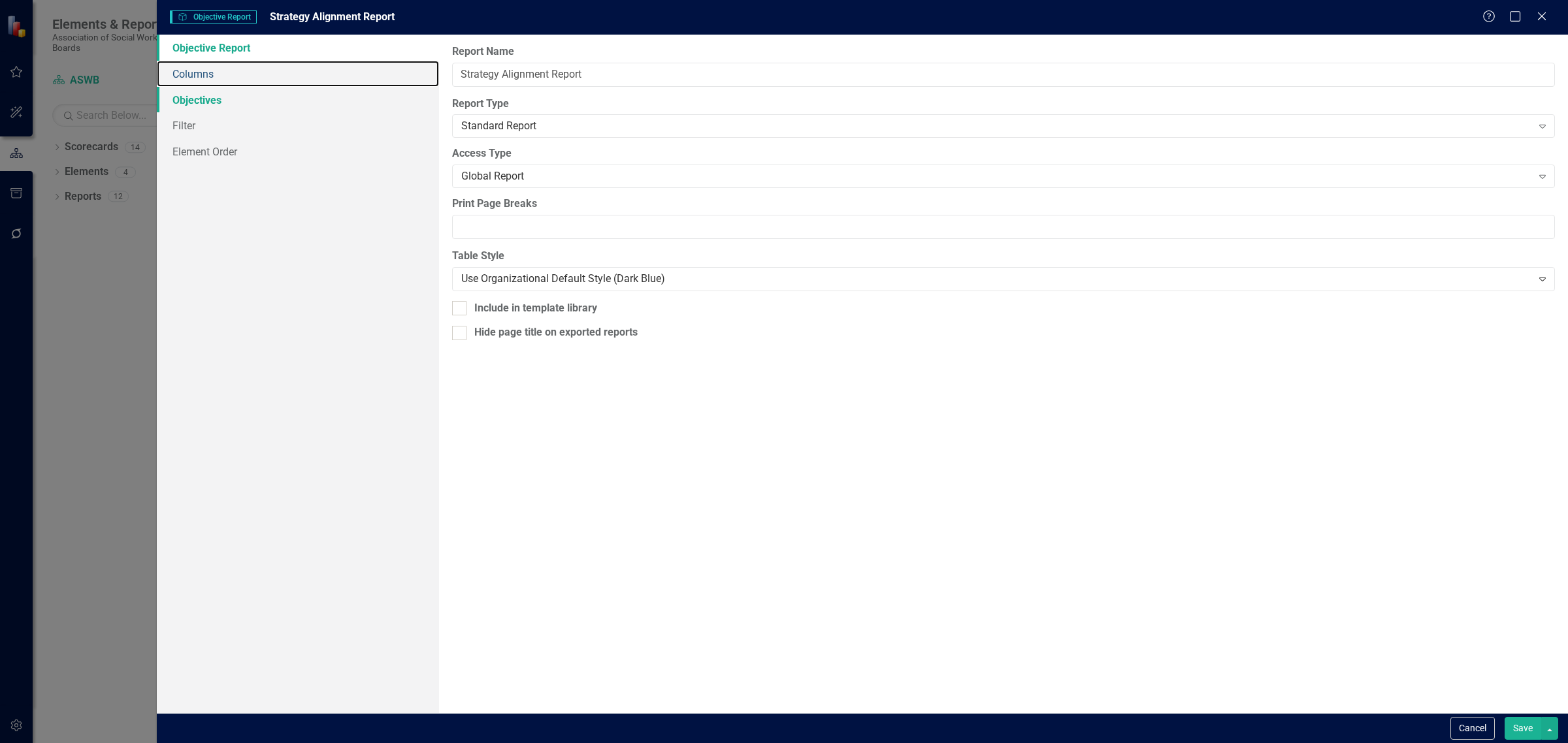
click at [208, 73] on link "Columns" at bounding box center [298, 74] width 282 height 26
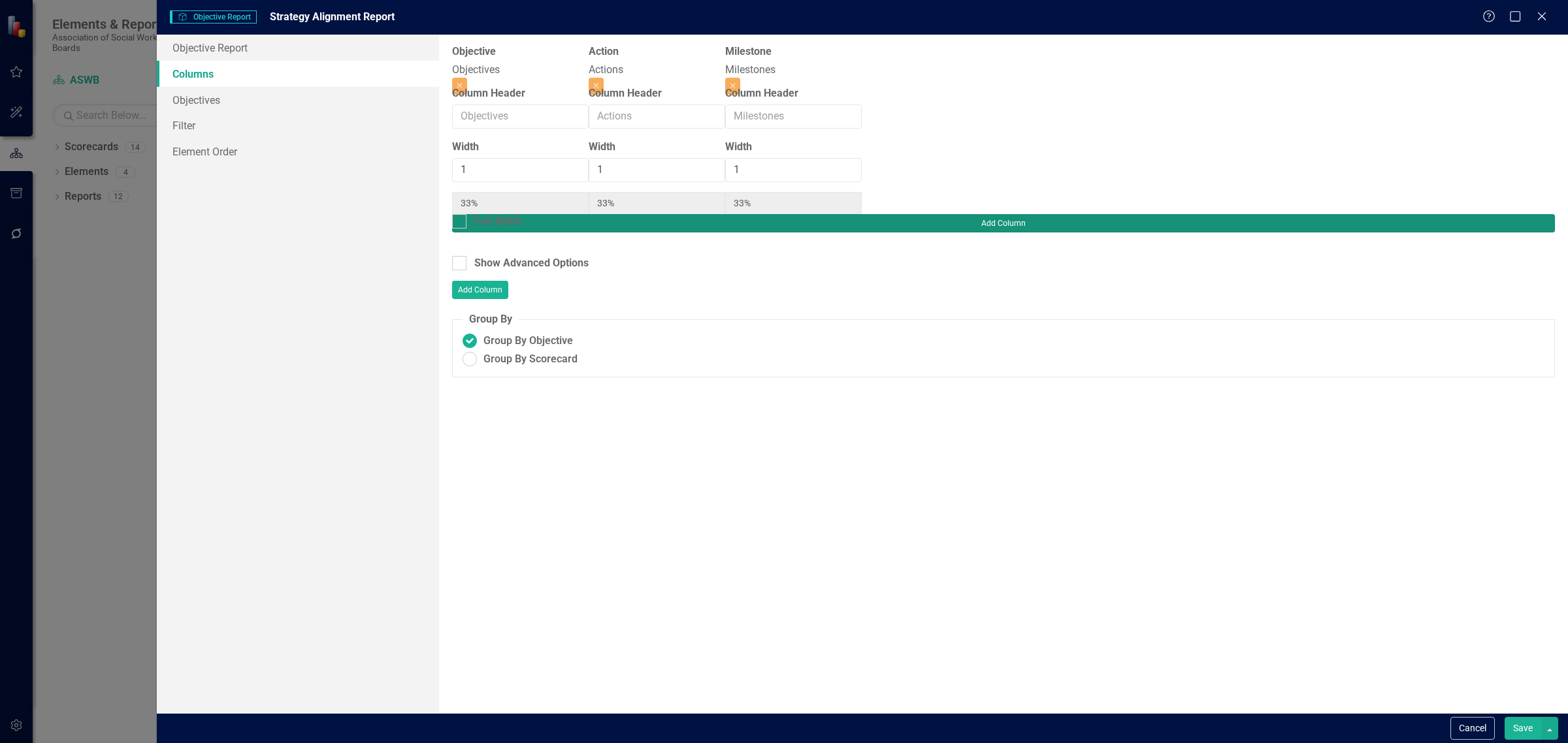
click at [1539, 214] on button "Add Column" at bounding box center [1003, 223] width 1103 height 18
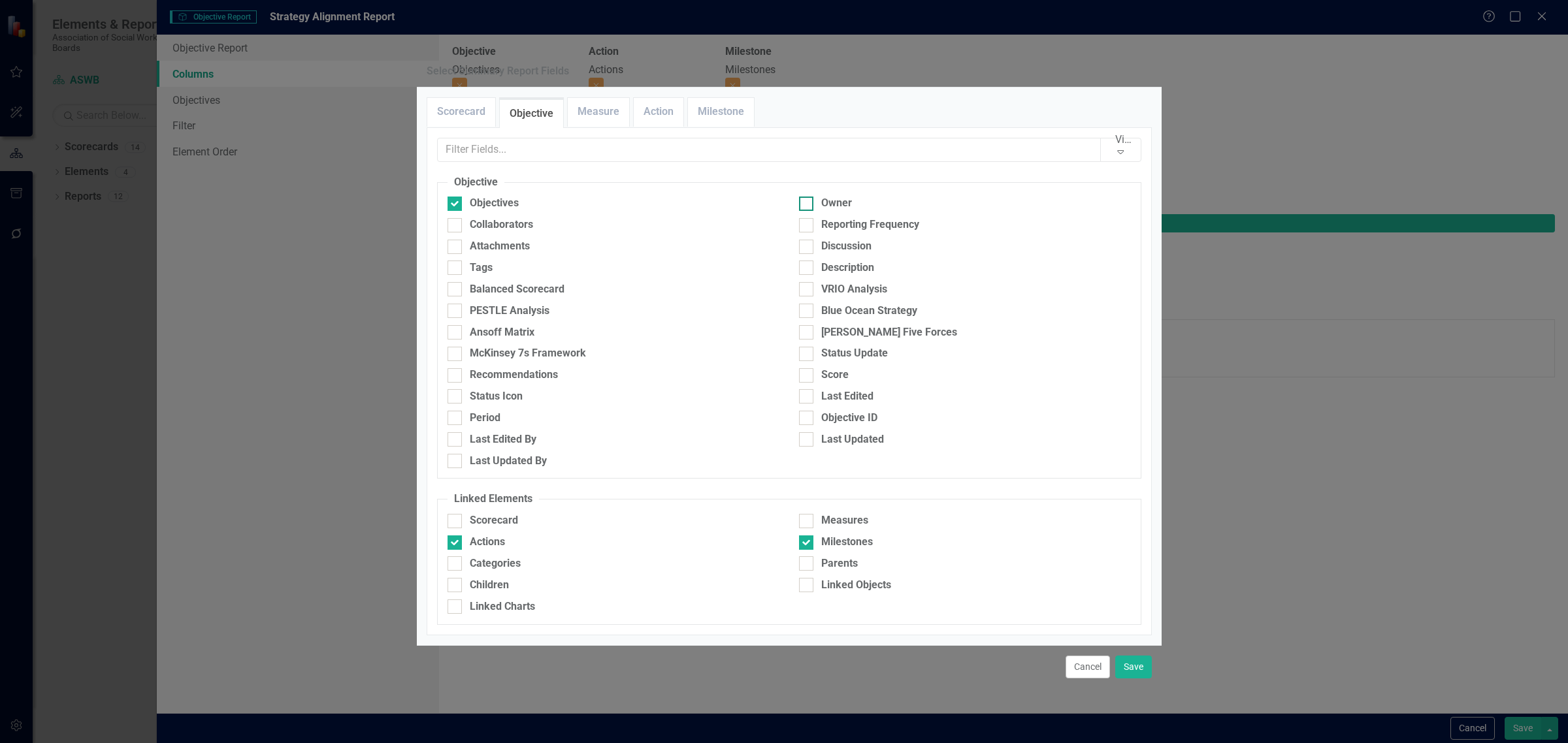
click at [803, 211] on div at bounding box center [805, 203] width 14 height 14
click at [803, 205] on input "Owner" at bounding box center [803, 200] width 8 height 8
checkbox input "true"
click at [645, 126] on link "Action" at bounding box center [658, 112] width 49 height 28
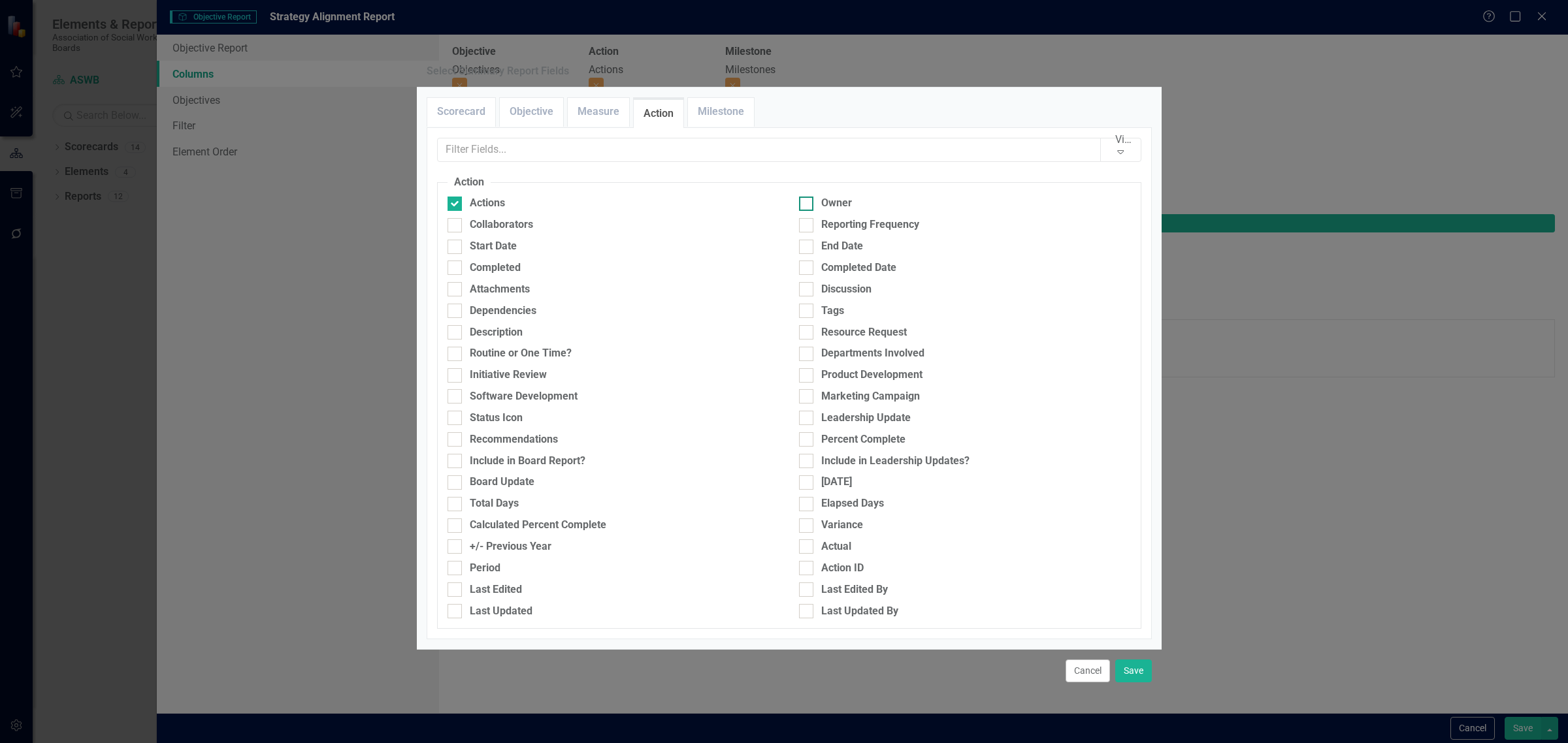
click at [808, 211] on div "Owner" at bounding box center [964, 204] width 332 height 15
click at [808, 205] on input "Owner" at bounding box center [803, 200] width 8 height 8
checkbox input "true"
click at [754, 126] on link "Milestone" at bounding box center [721, 112] width 66 height 28
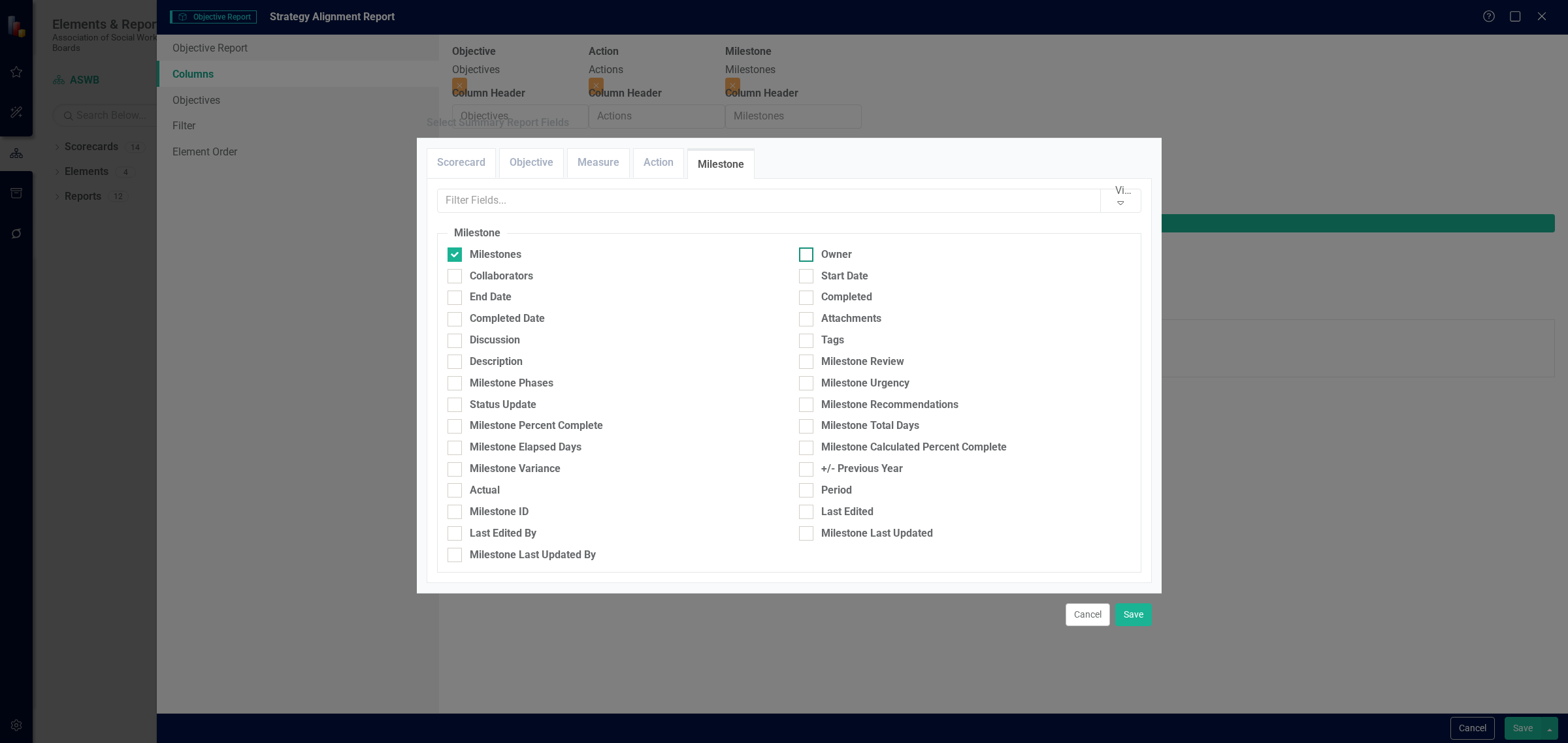
click at [818, 247] on div "Owner" at bounding box center [964, 255] width 332 height 15
click at [808, 247] on input "Owner" at bounding box center [803, 252] width 8 height 8
checkbox input "true"
click at [1128, 619] on button "Save" at bounding box center [1133, 615] width 36 height 23
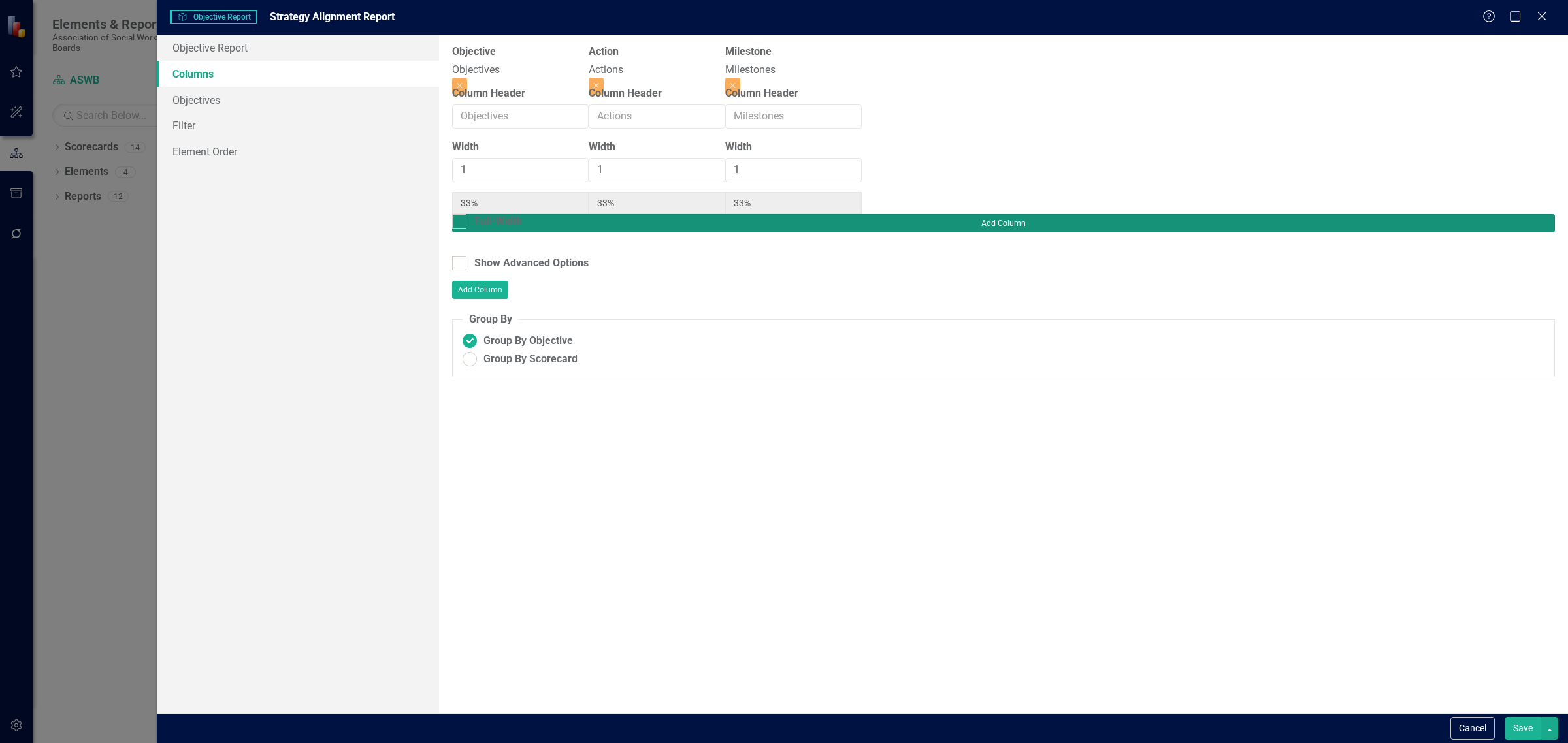
type input "17%"
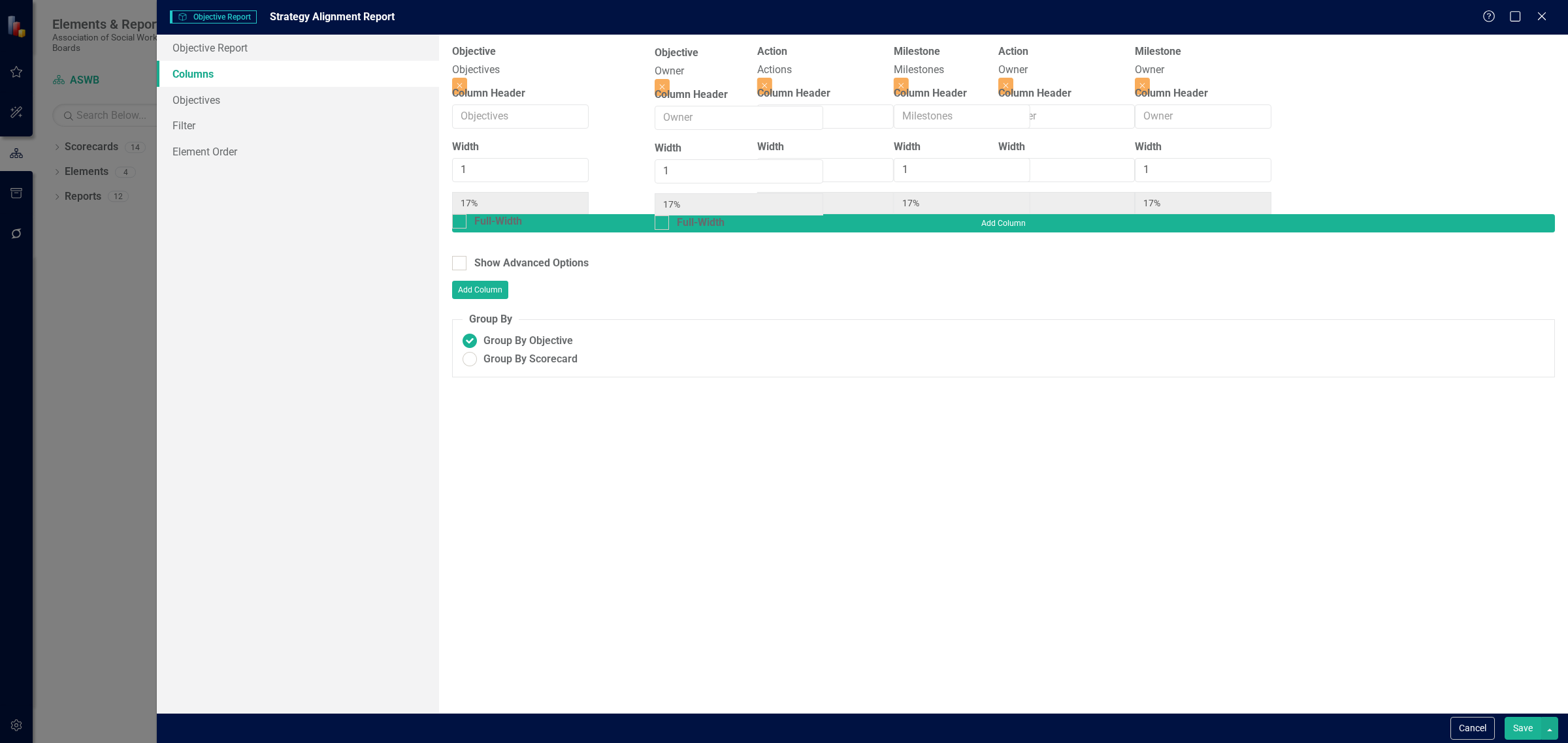
drag, startPoint x: 1017, startPoint y: 73, endPoint x: 699, endPoint y: 73, distance: 318.0
click at [699, 73] on div "Objective Objectives Close Column Header Width 1 17% Full-Width Action Actions …" at bounding box center [861, 129] width 819 height 170
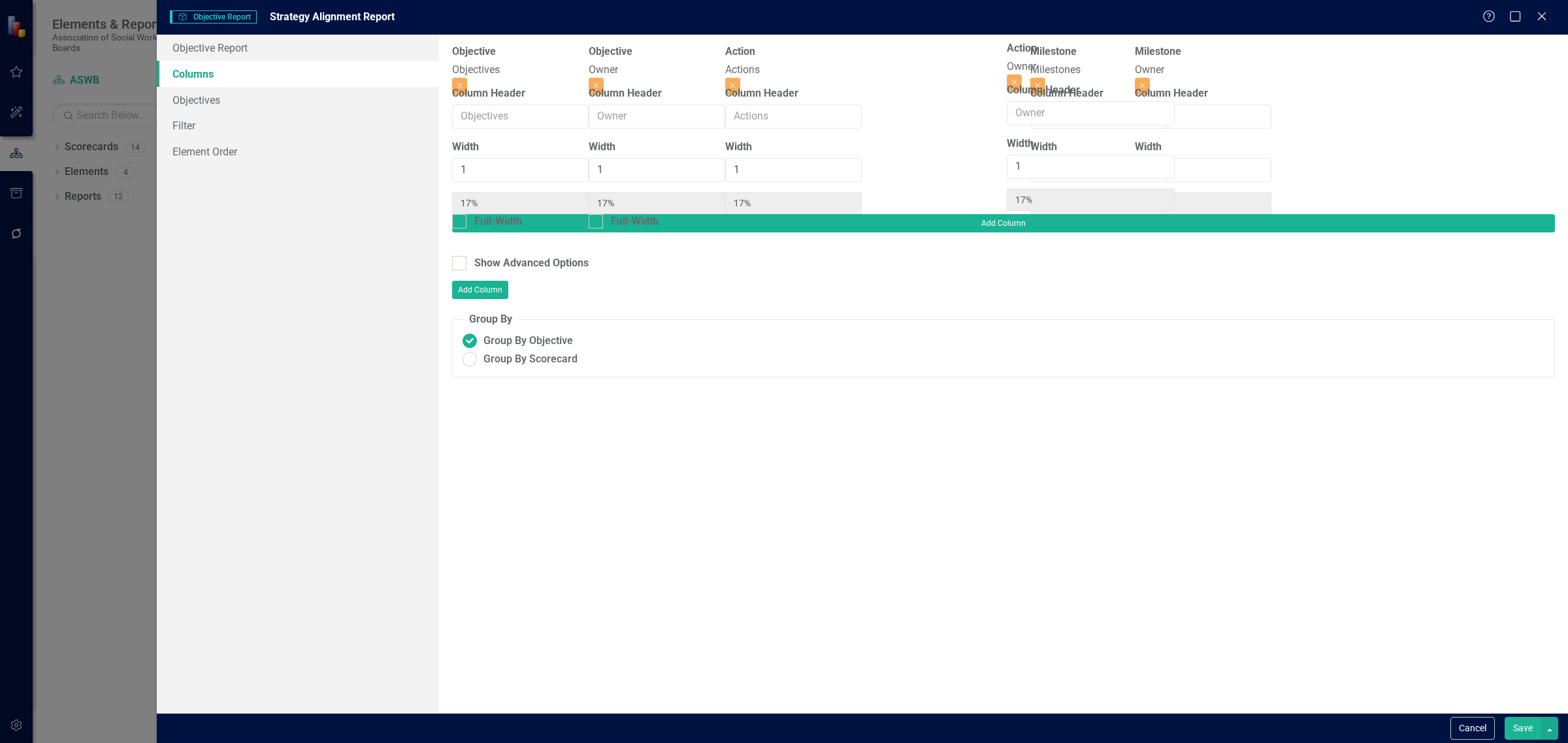
drag, startPoint x: 1174, startPoint y: 76, endPoint x: 1053, endPoint y: 71, distance: 121.1
click at [1053, 71] on div "Objective Objectives Close Column Header Width 1 17% Full-Width Objective Owner…" at bounding box center [861, 129] width 819 height 170
click at [1536, 723] on button "Save" at bounding box center [1523, 728] width 36 height 23
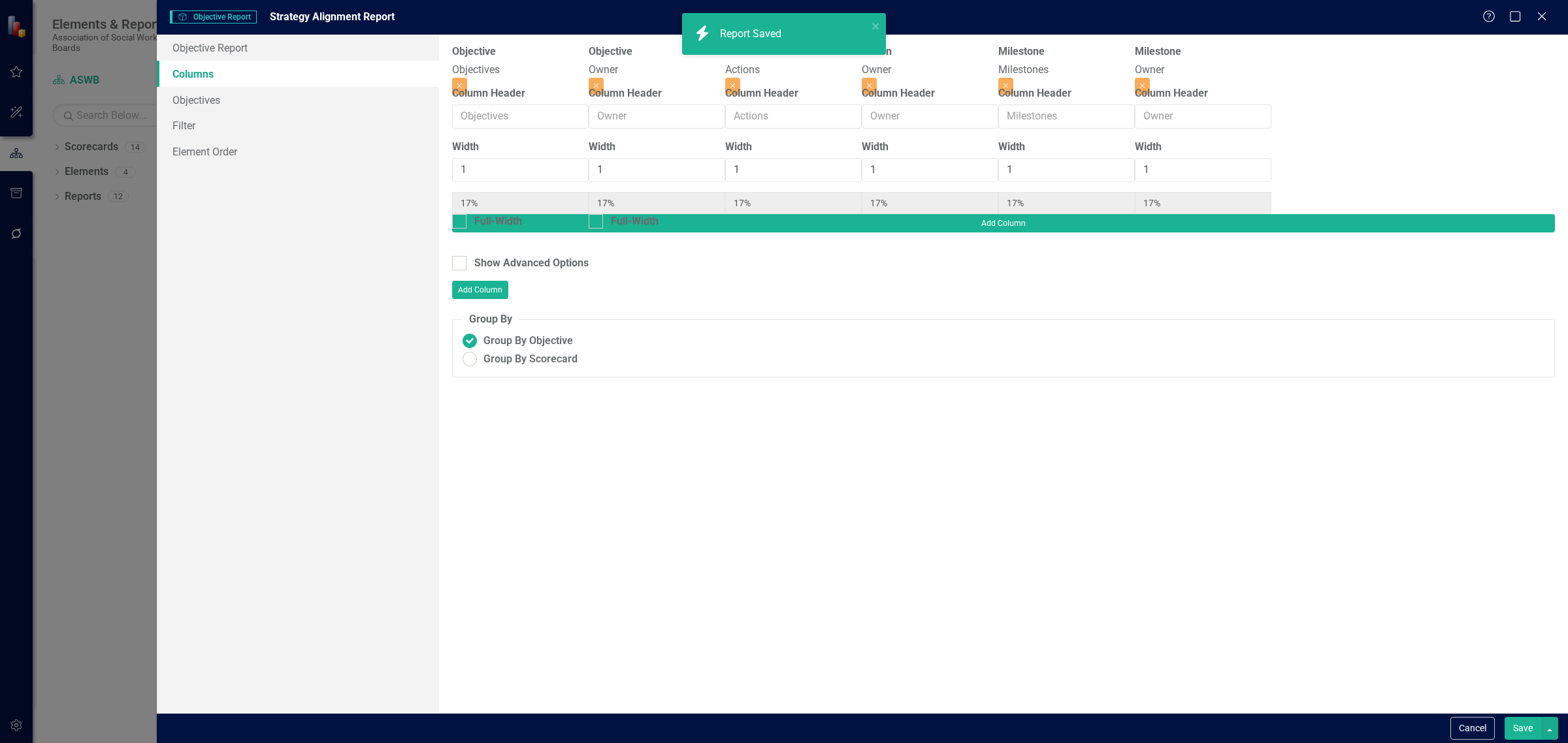
radio input "false"
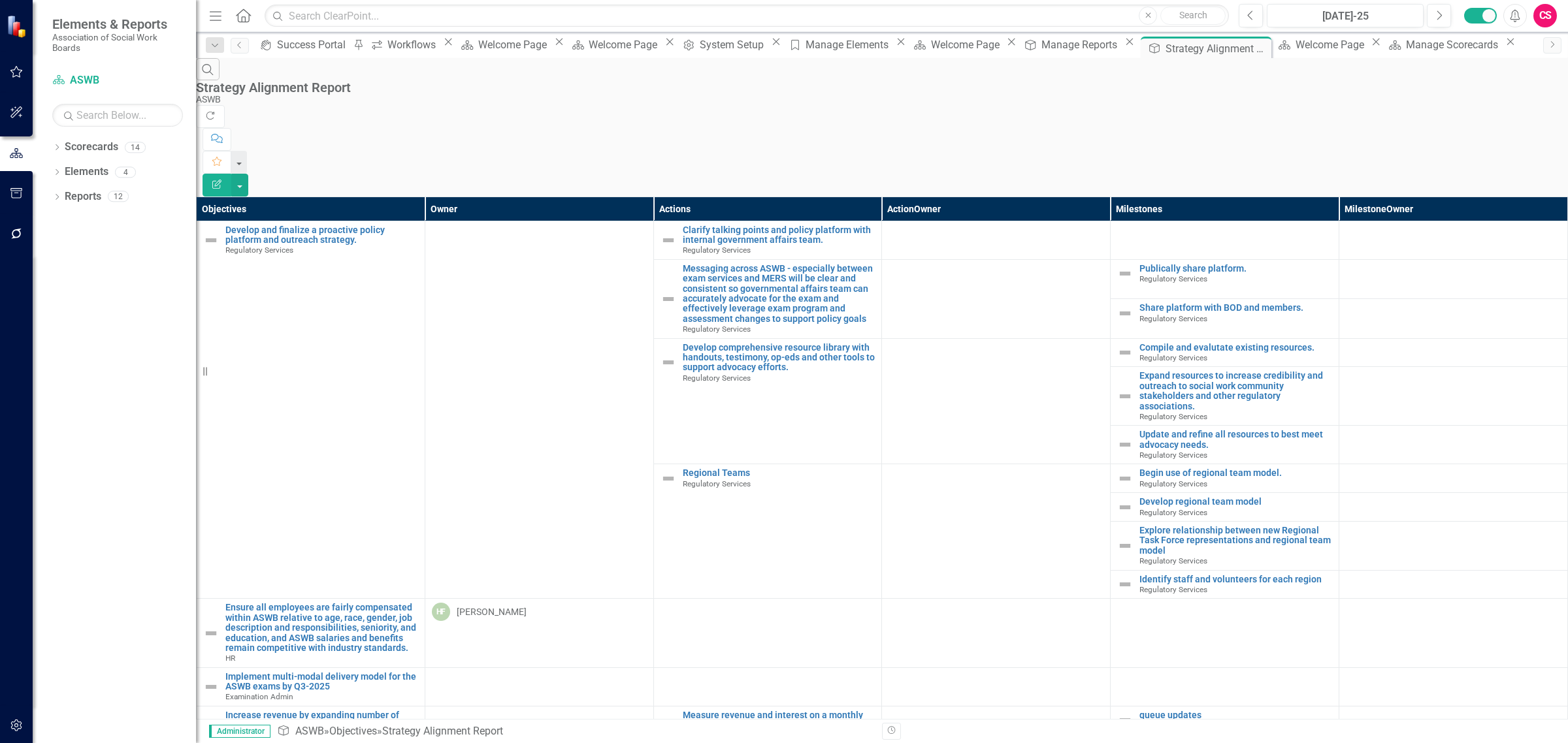
scroll to position [524, 0]
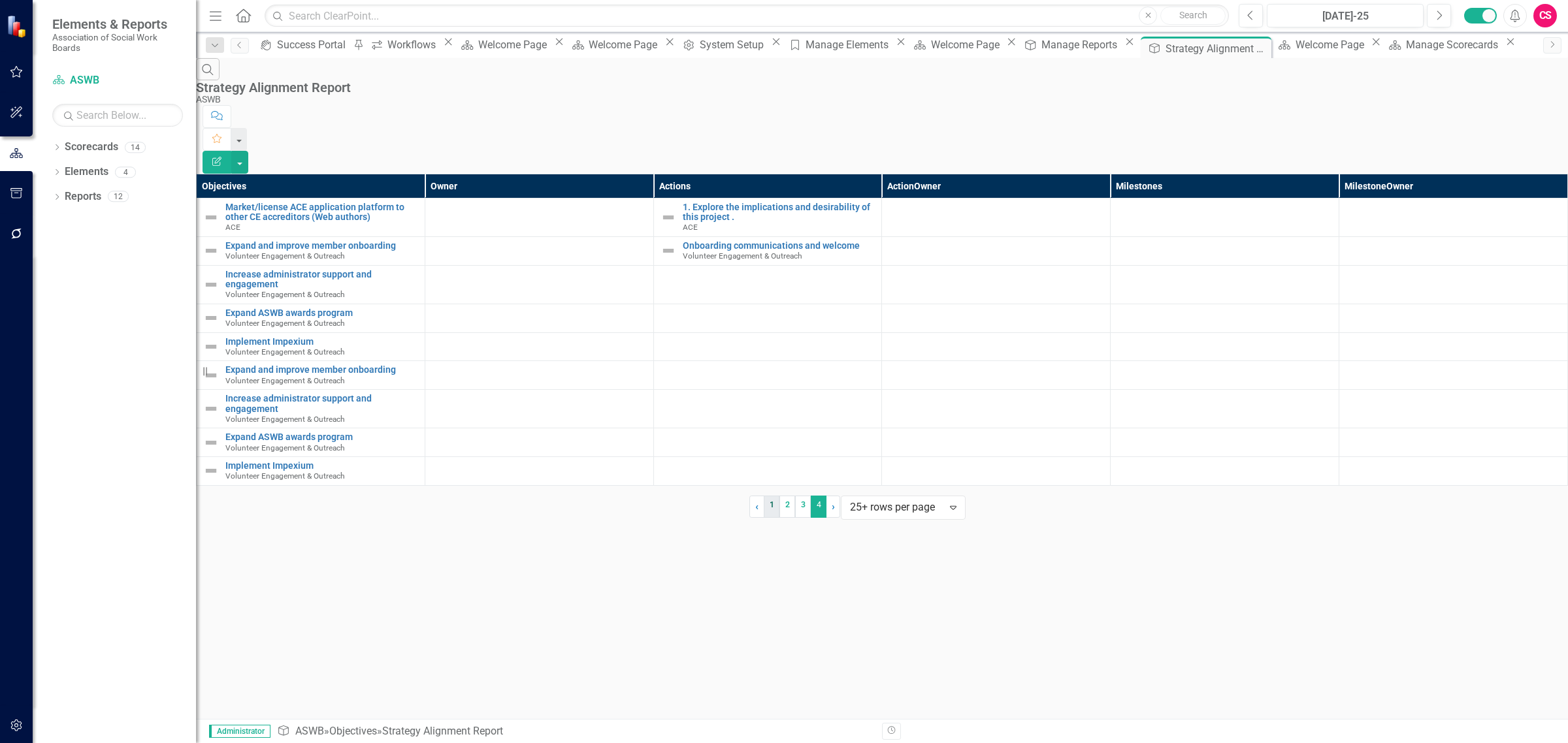
click at [764, 518] on link "1" at bounding box center [771, 506] width 16 height 22
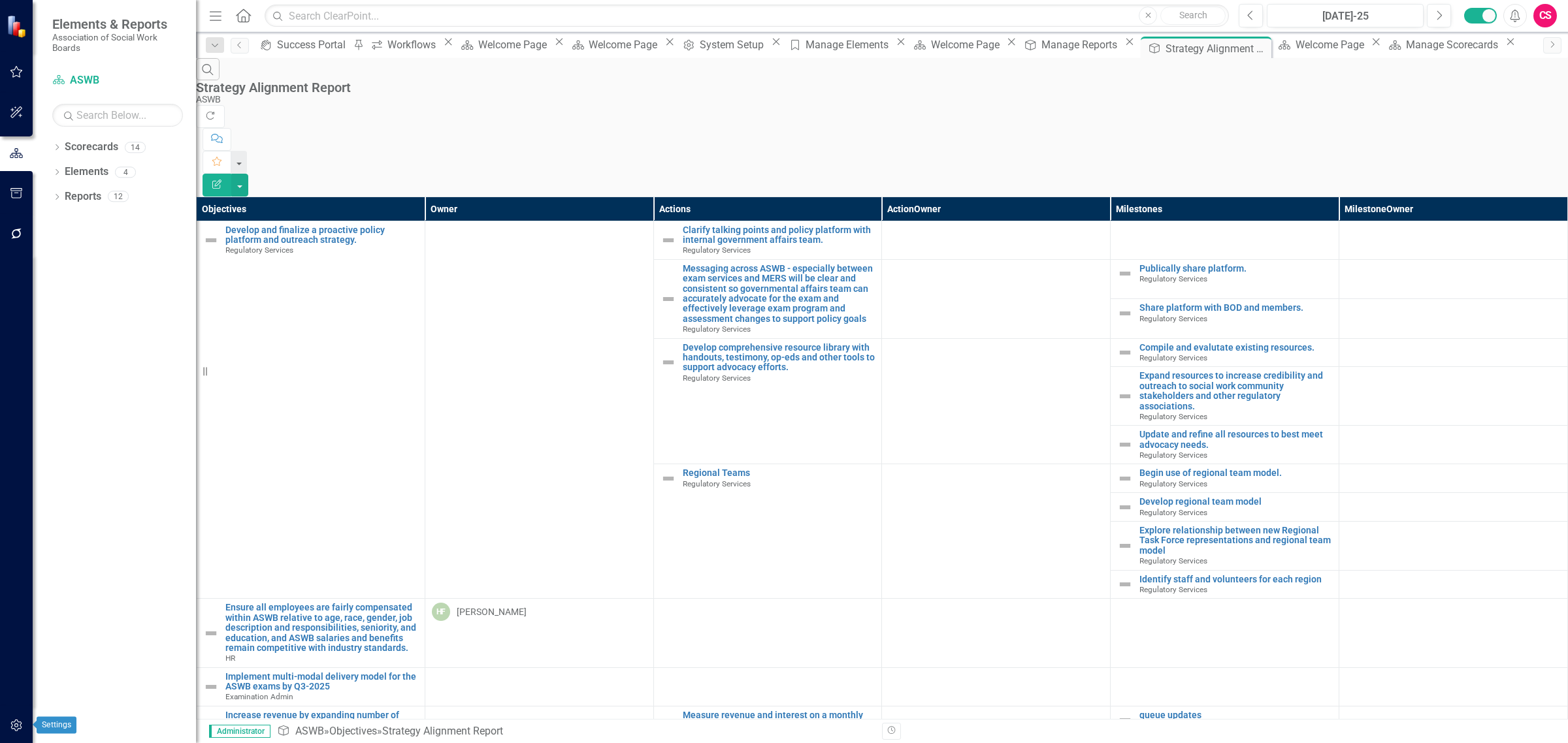
click at [16, 712] on button "button" at bounding box center [16, 726] width 30 height 27
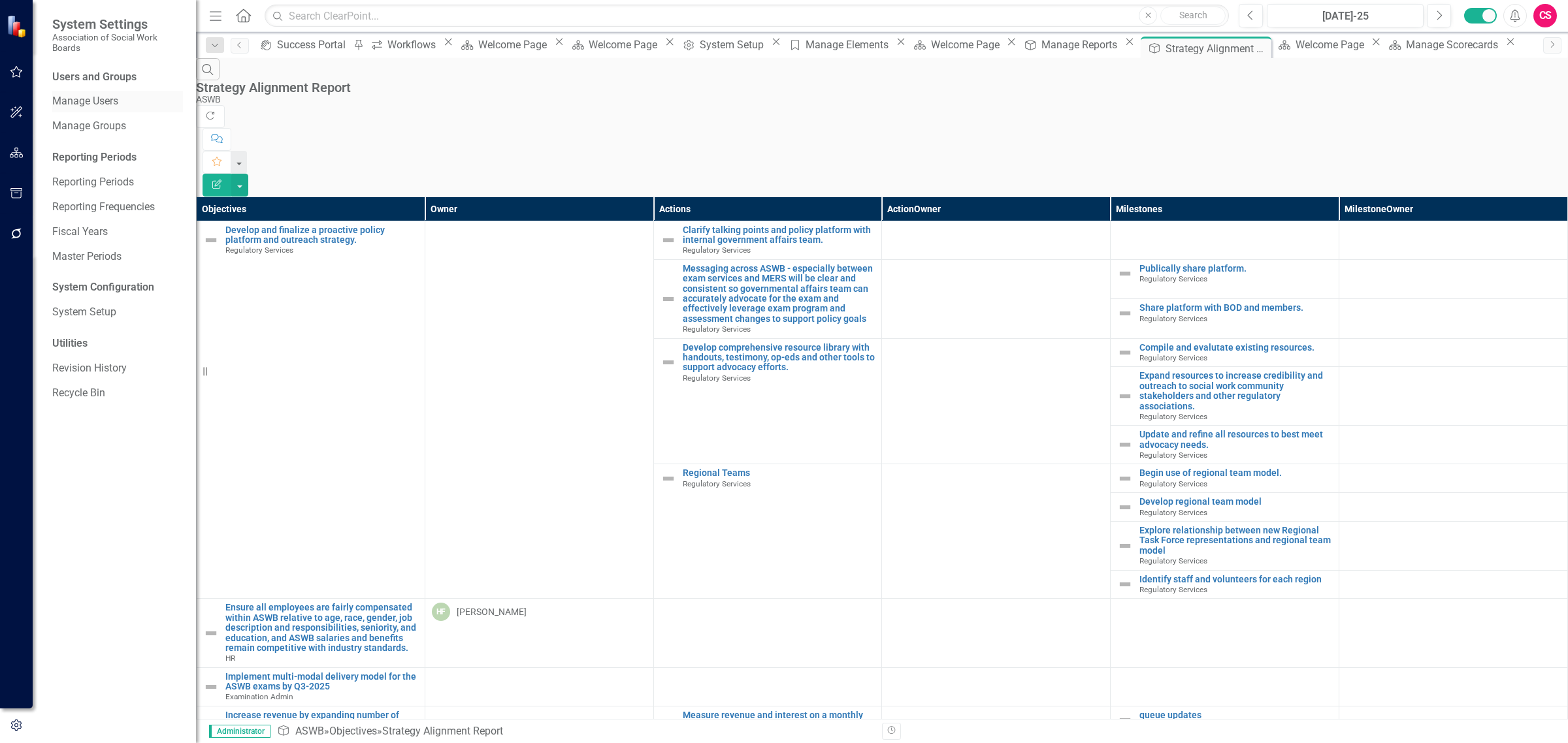
click at [102, 100] on link "Manage Users" at bounding box center [117, 101] width 130 height 15
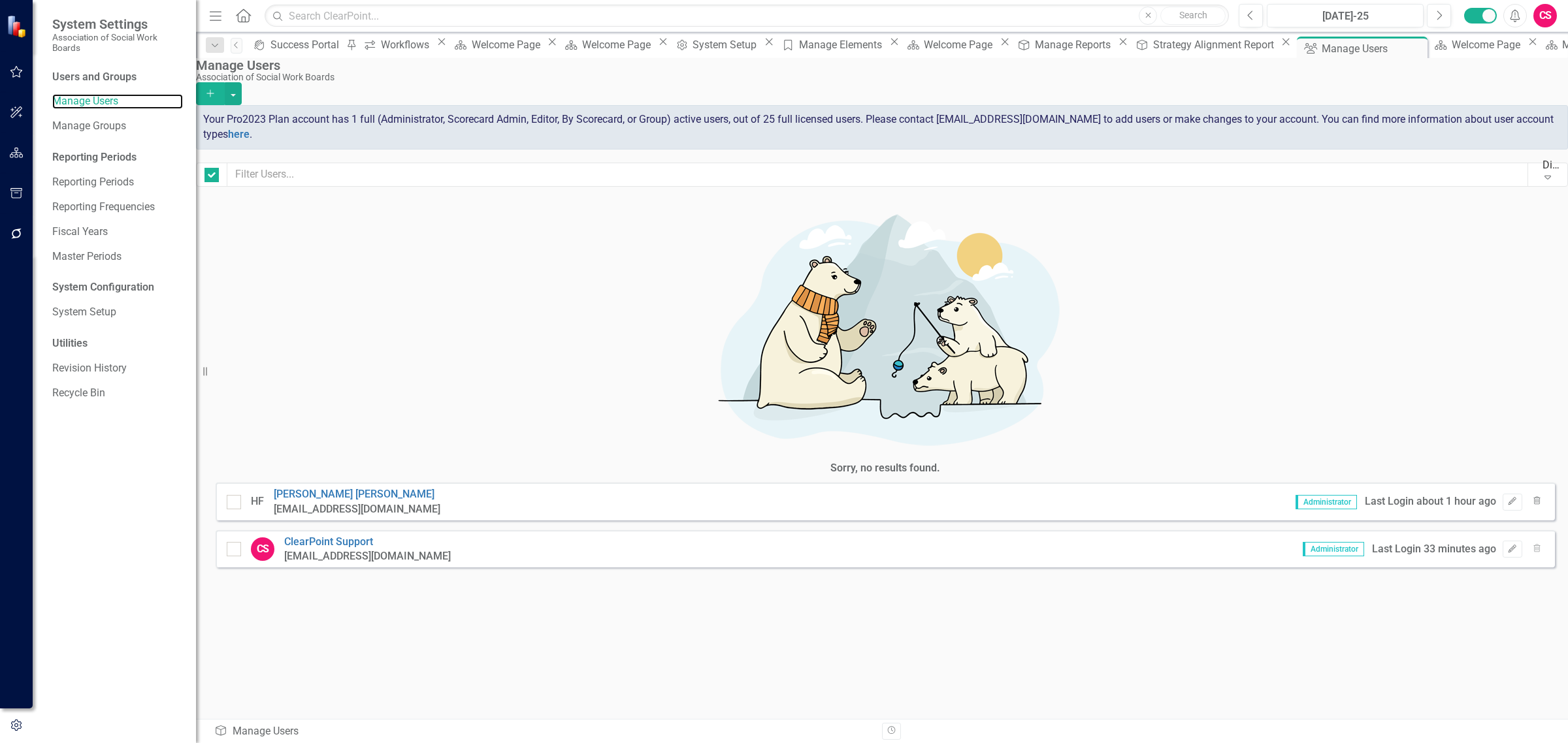
checkbox input "false"
click at [242, 83] on button "button" at bounding box center [233, 94] width 17 height 23
click at [1515, 129] on link "Add Multiple Add Multiple Users" at bounding box center [1486, 130] width 120 height 24
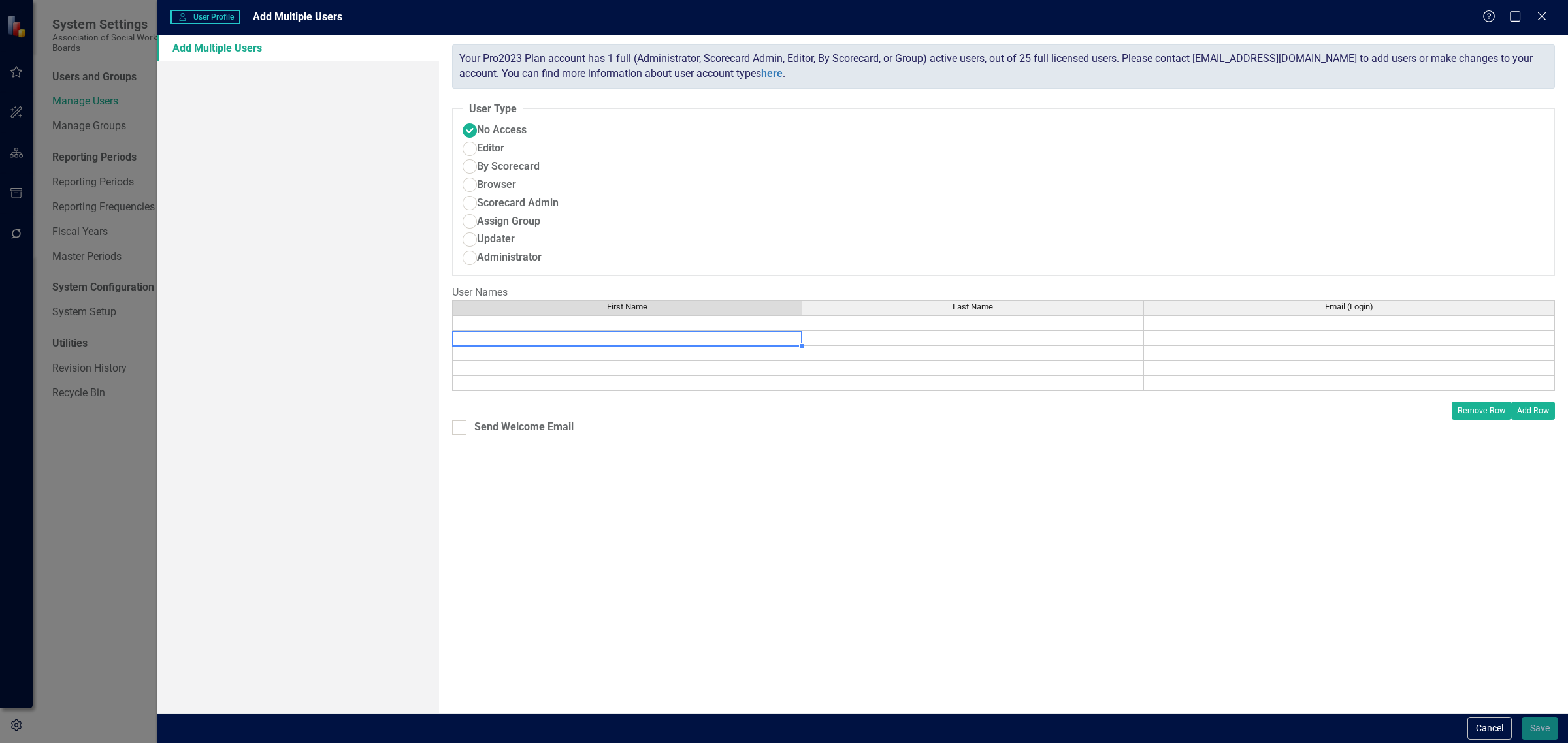
click at [452, 300] on div "First Name Last Name Email (Login)" at bounding box center [452, 346] width 0 height 91
click at [645, 315] on td at bounding box center [627, 322] width 350 height 16
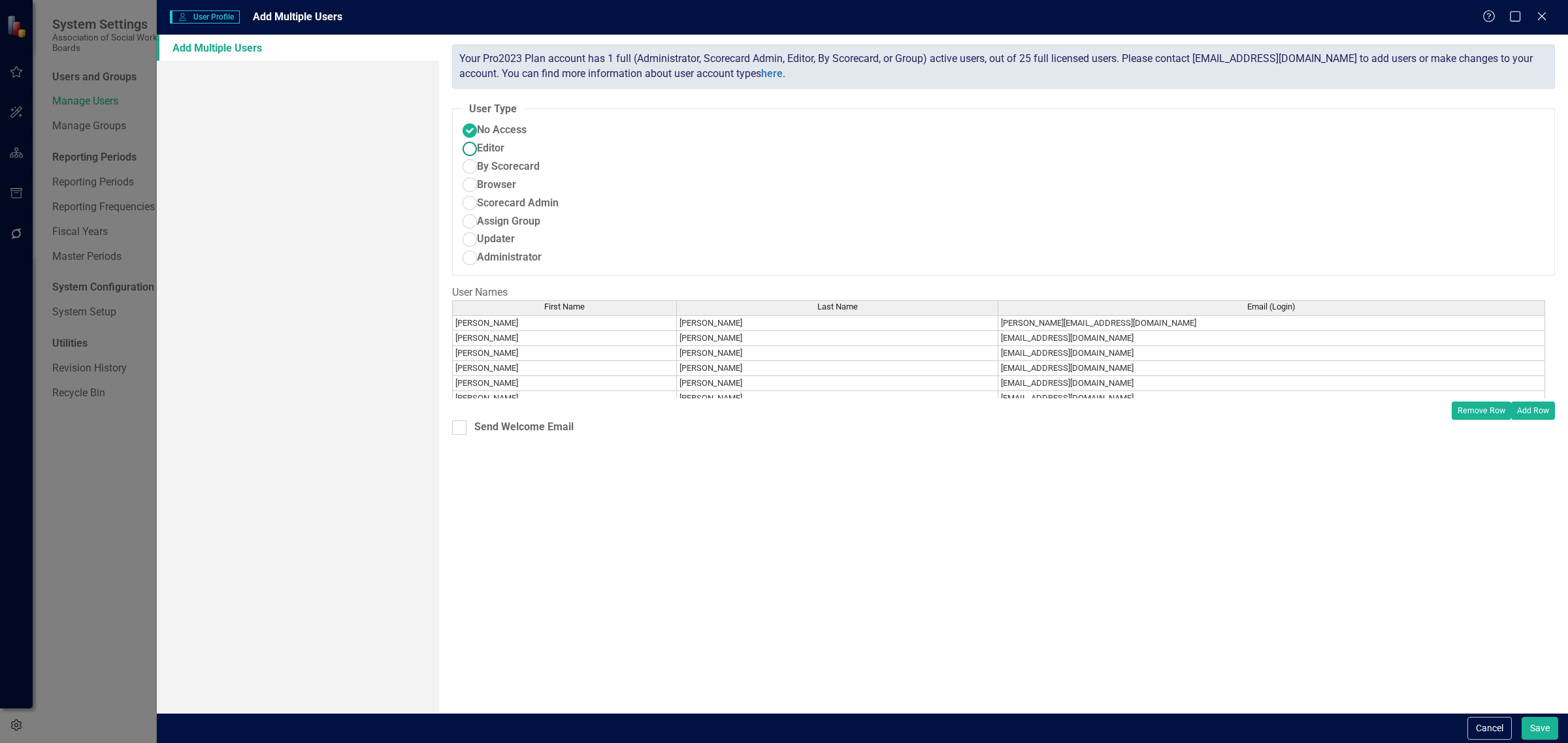
click at [504, 141] on span "Editor" at bounding box center [490, 148] width 27 height 15
click at [480, 139] on input "Editor" at bounding box center [469, 148] width 21 height 21
radio input "true"
click at [558, 196] on span "Scorecard Admin" at bounding box center [517, 204] width 82 height 15
click at [480, 193] on input "Scorecard Admin" at bounding box center [469, 203] width 21 height 21
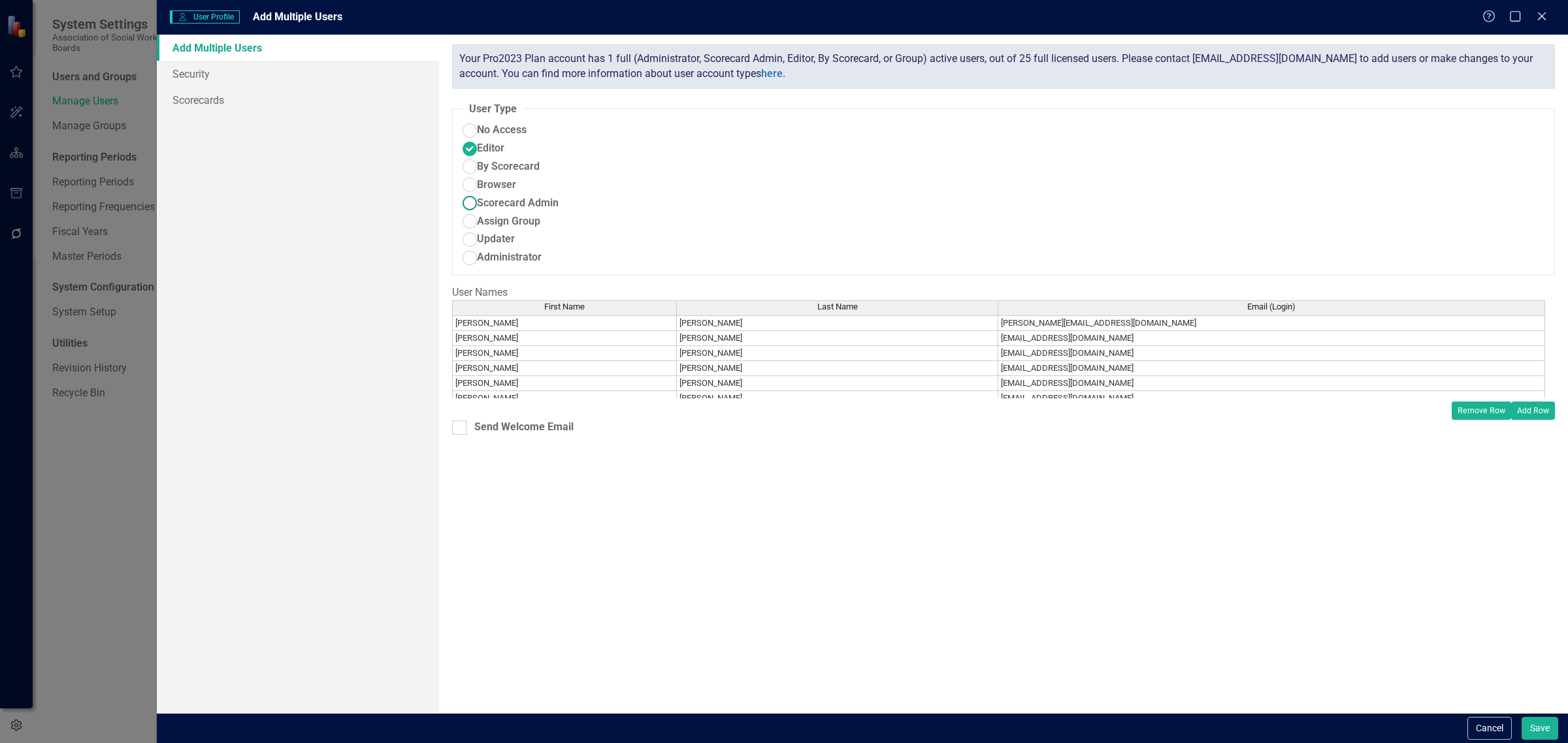
radio input "true"
click at [321, 70] on link "Security" at bounding box center [298, 74] width 282 height 26
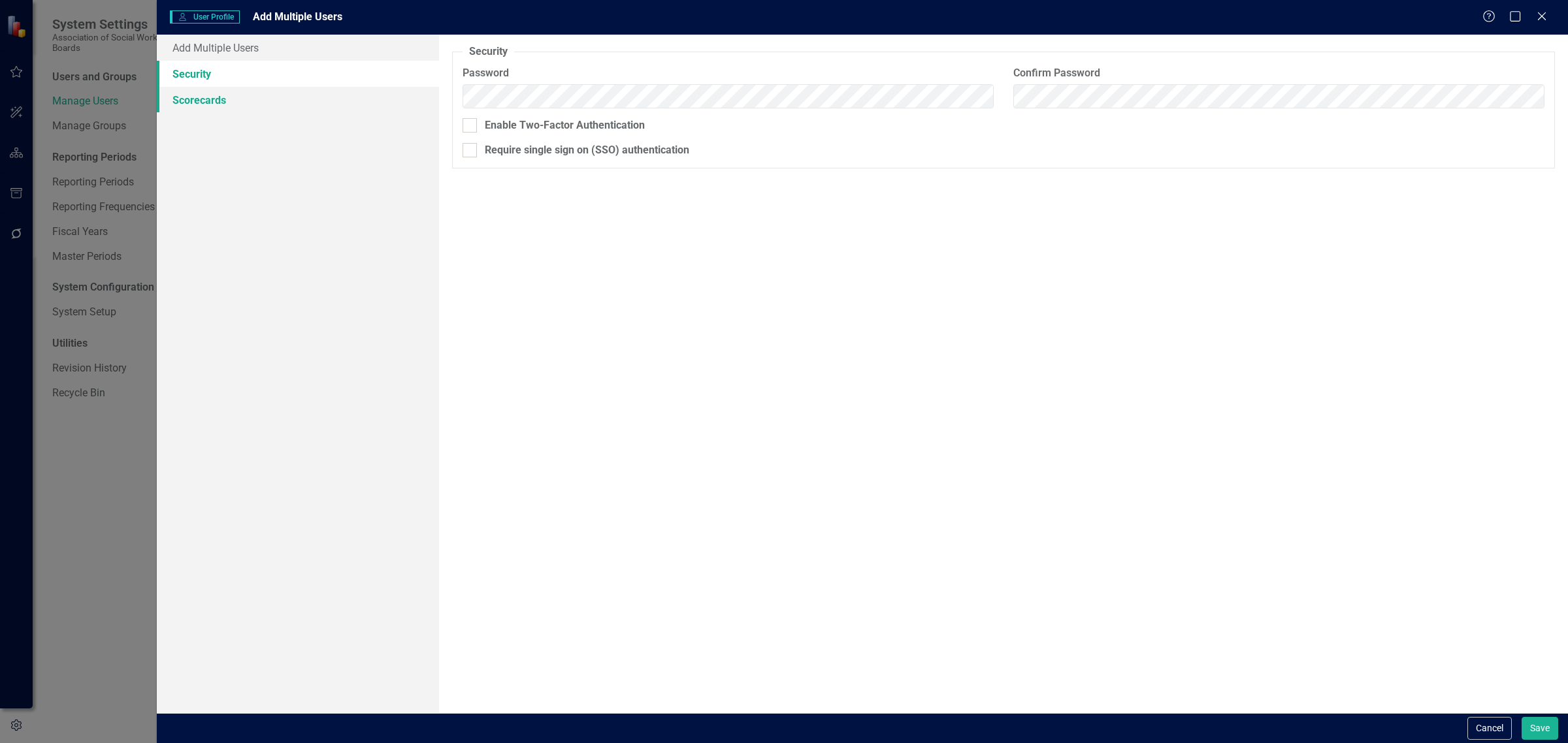
click at [308, 100] on link "Scorecards" at bounding box center [298, 100] width 282 height 26
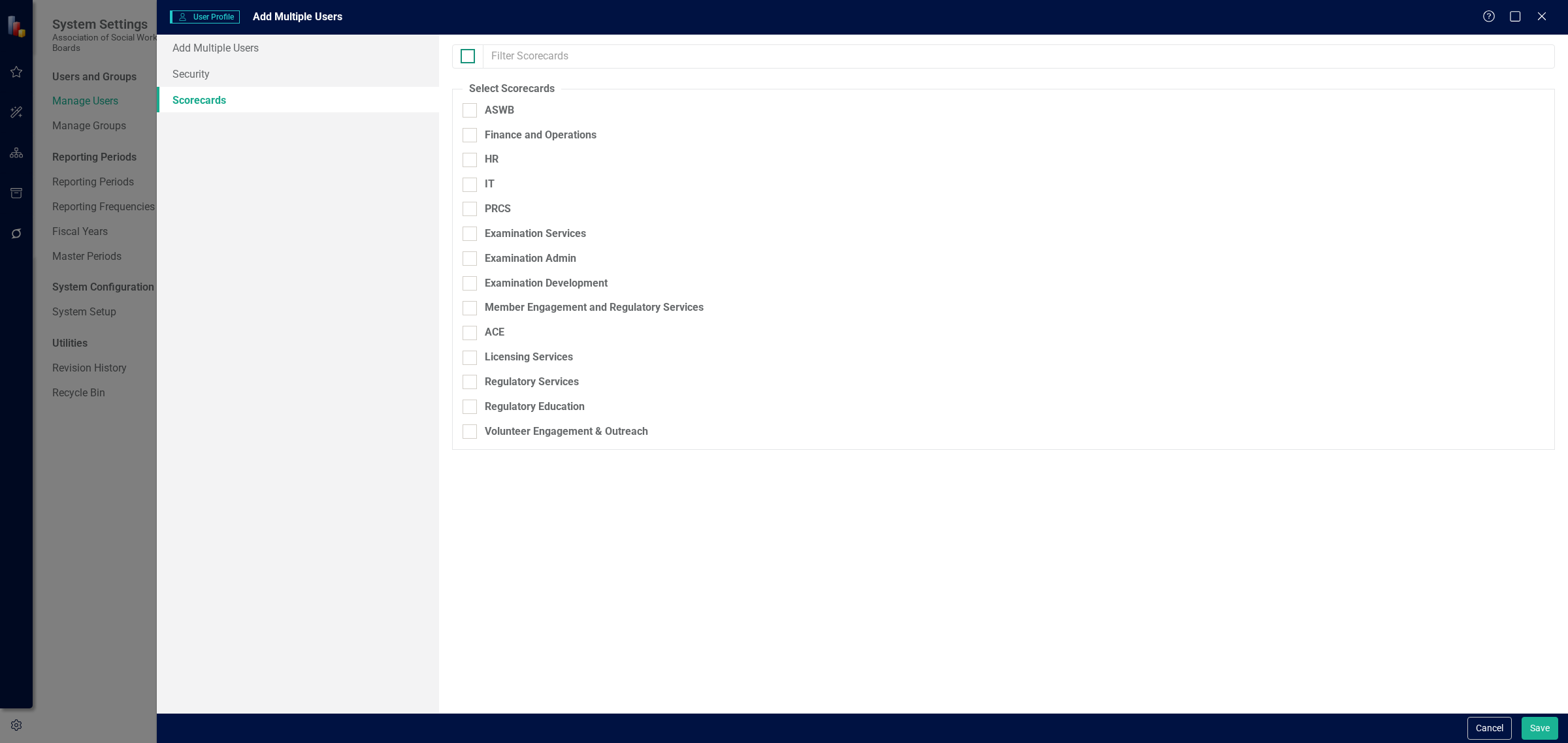
click at [468, 60] on div at bounding box center [467, 55] width 14 height 14
click at [468, 58] on input "checkbox" at bounding box center [464, 53] width 8 height 8
checkbox input "true"
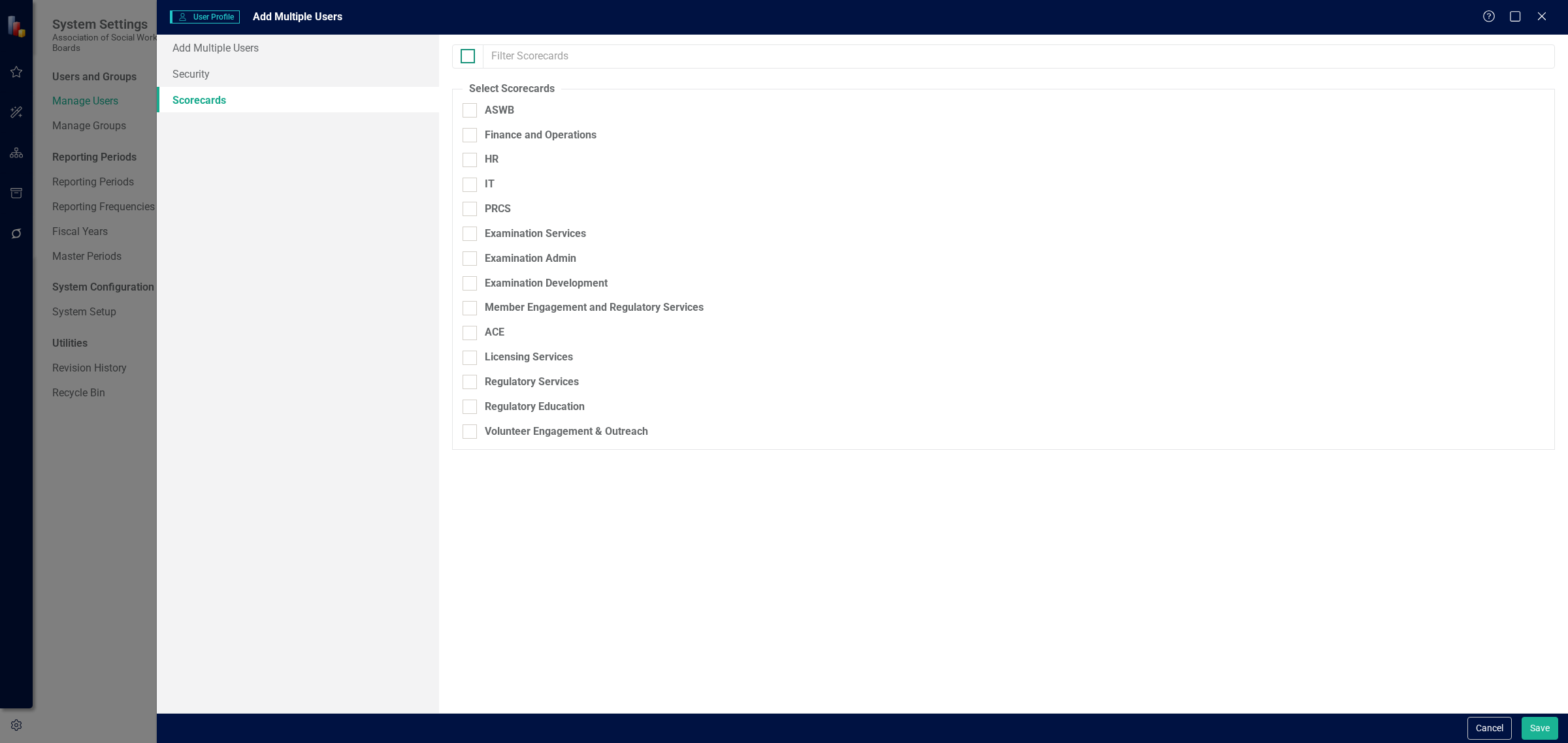
checkbox input "true"
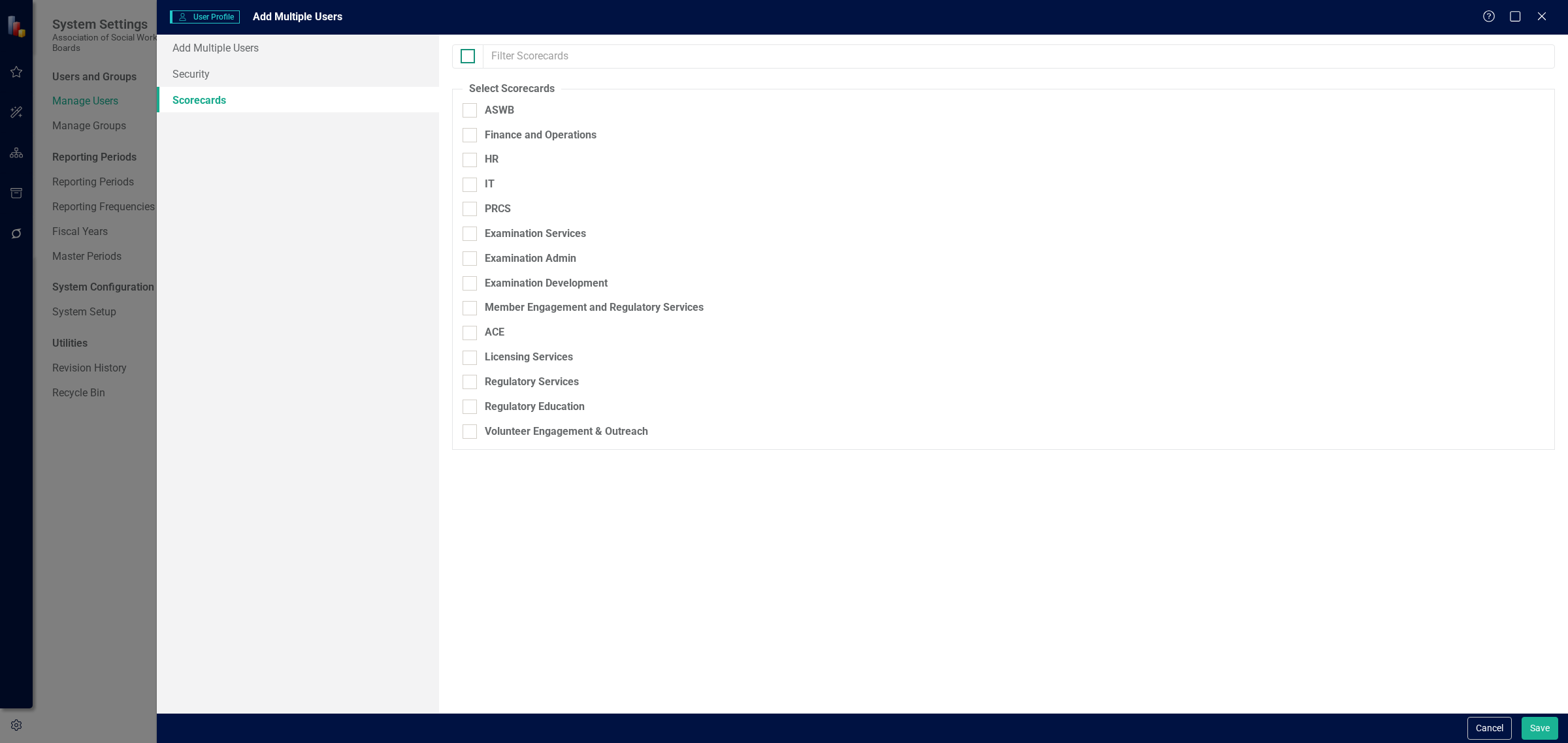
checkbox input "true"
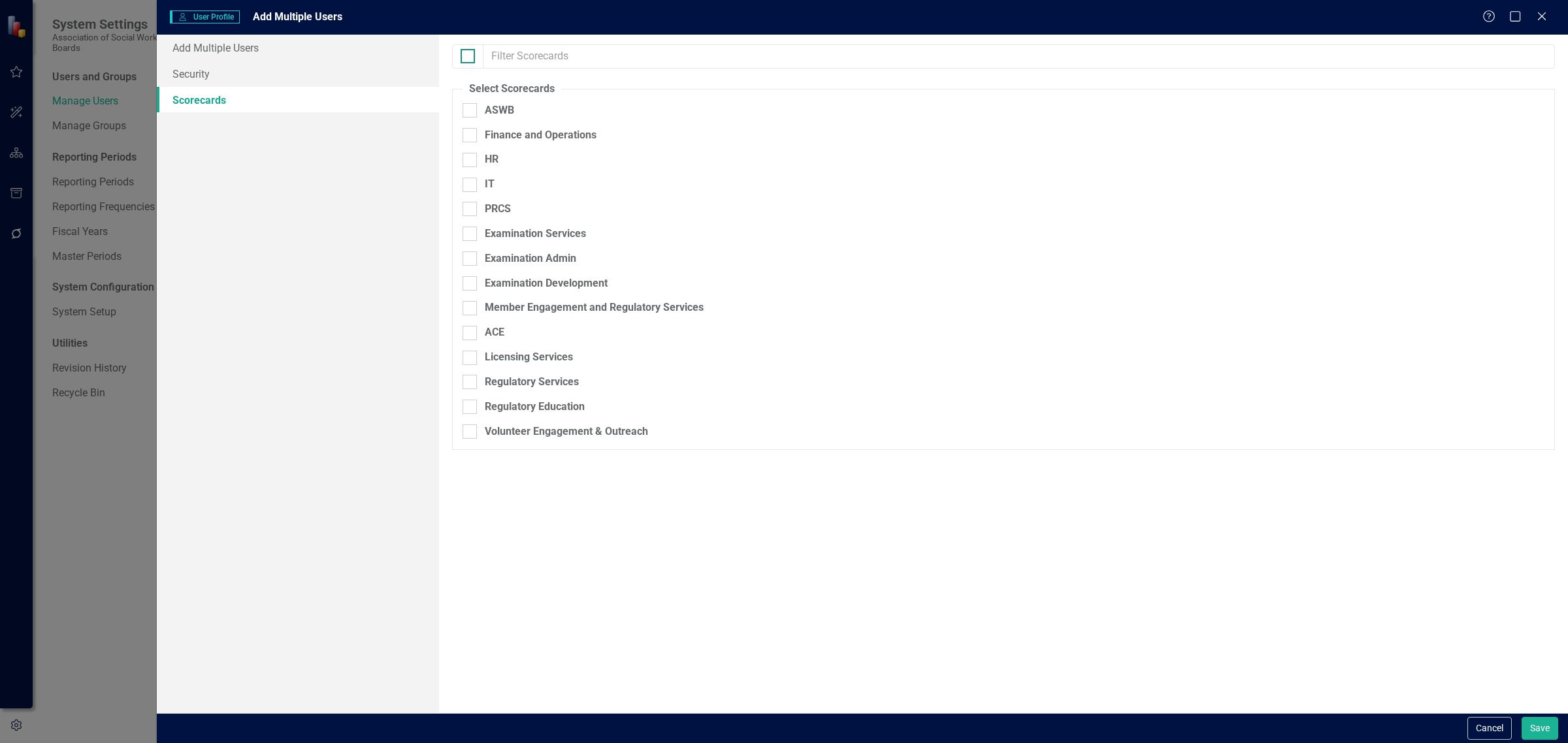
checkbox input "true"
click at [1539, 719] on button "Save" at bounding box center [1539, 728] width 36 height 23
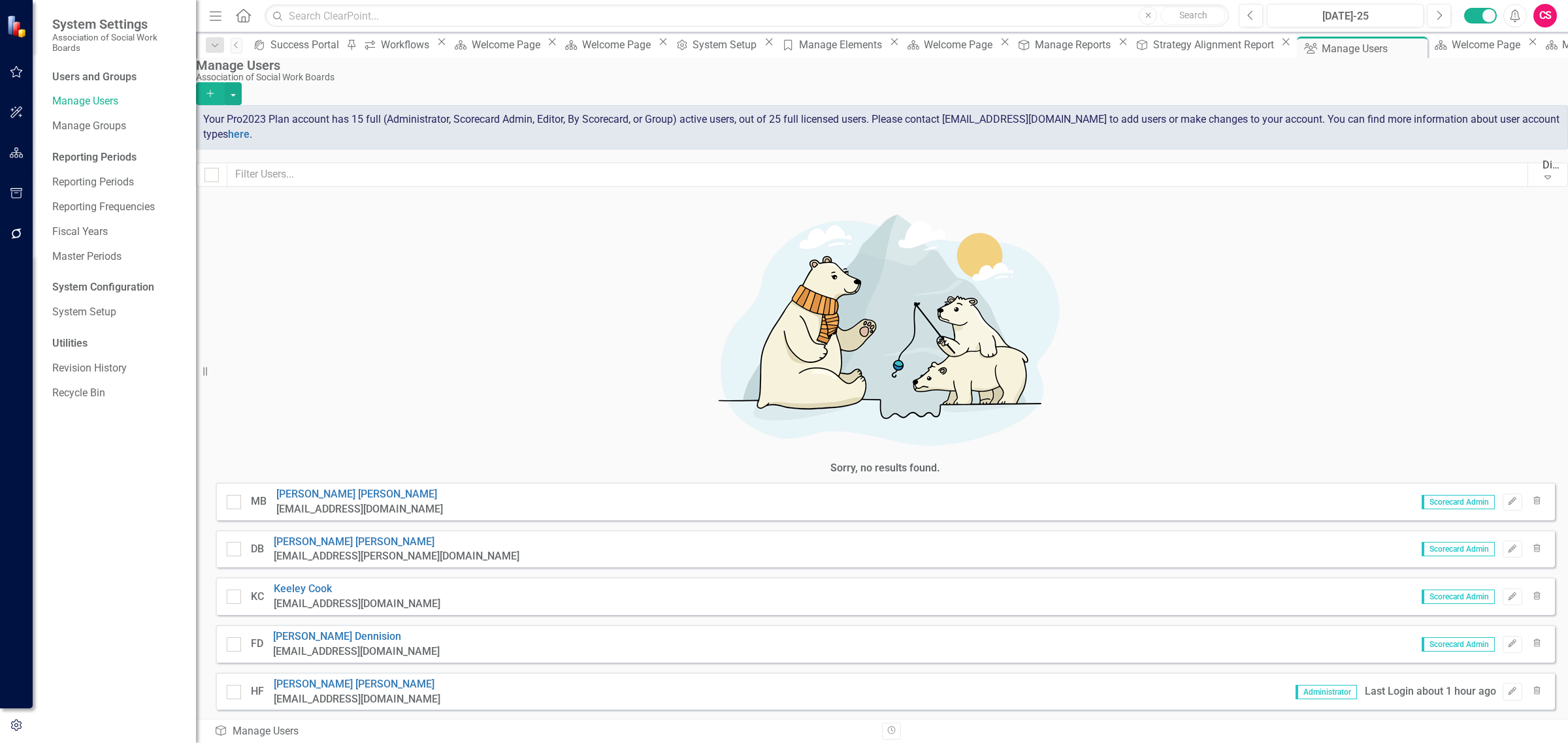
drag, startPoint x: 1134, startPoint y: 449, endPoint x: 379, endPoint y: 520, distance: 758.3
click at [21, 63] on button "button" at bounding box center [16, 72] width 30 height 27
click at [102, 99] on link "My Workspace" at bounding box center [117, 95] width 130 height 15
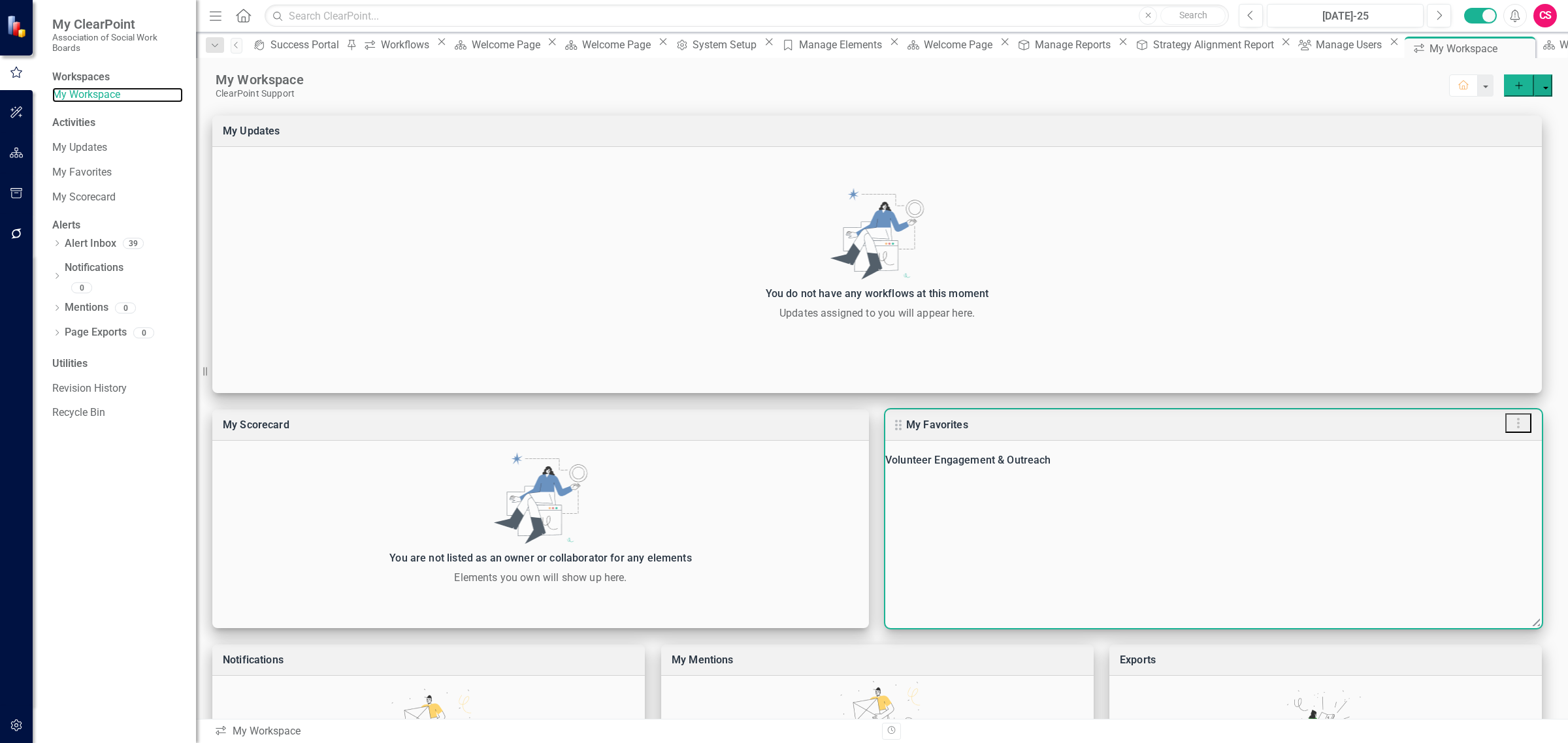
scroll to position [161, 0]
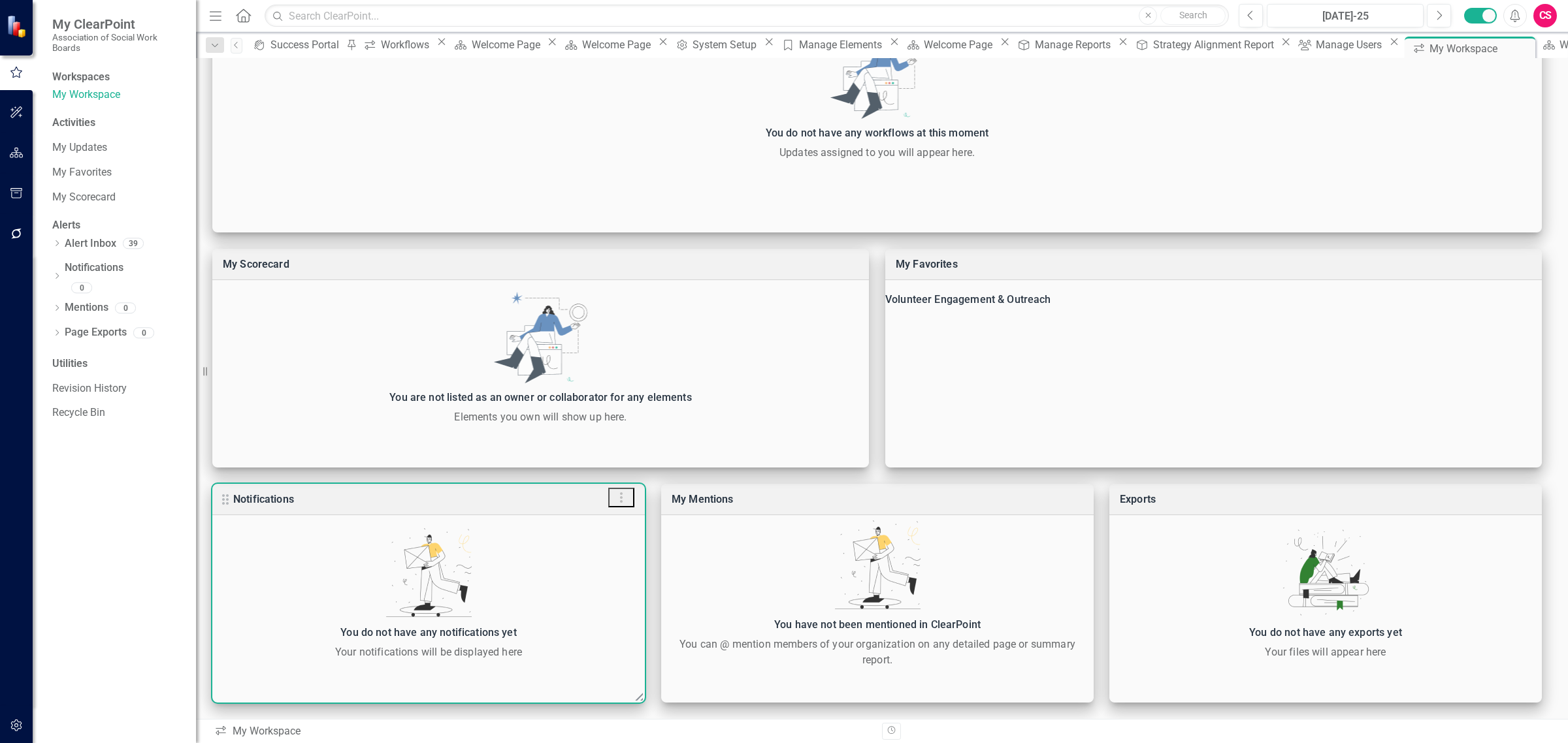
click at [624, 501] on icon "button" at bounding box center [621, 497] width 16 height 16
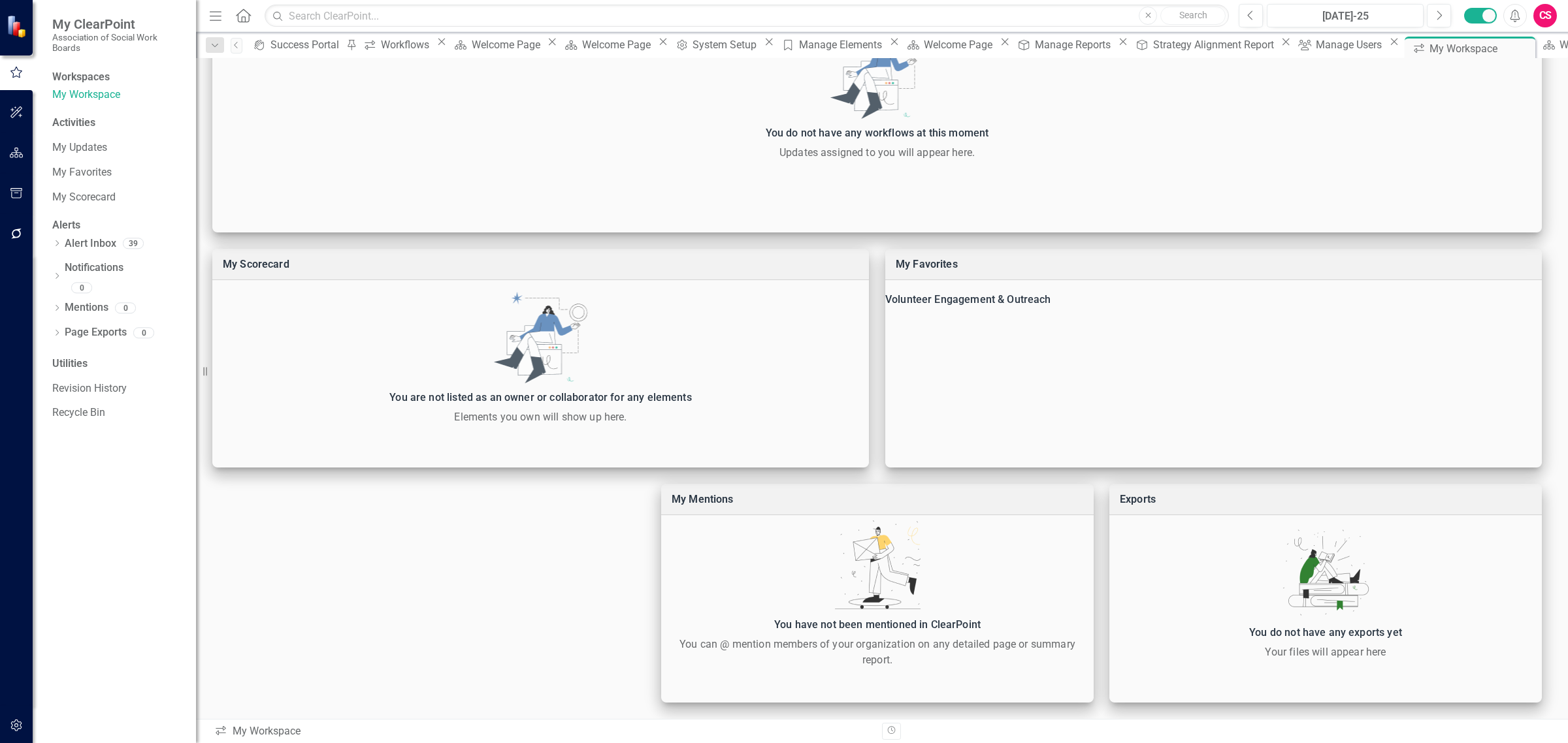
scroll to position [160, 0]
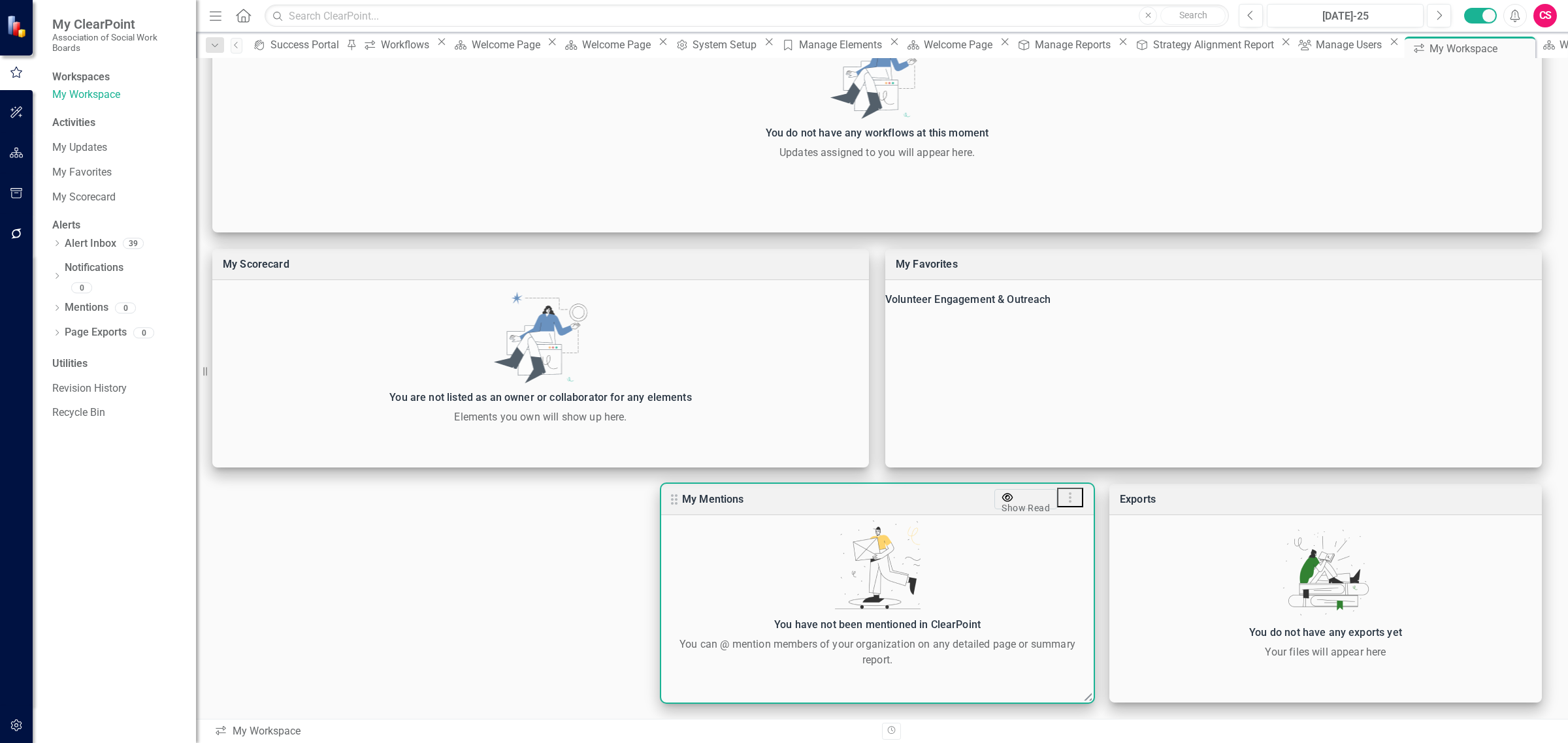
click at [1070, 501] on icon "button" at bounding box center [1070, 497] width 16 height 16
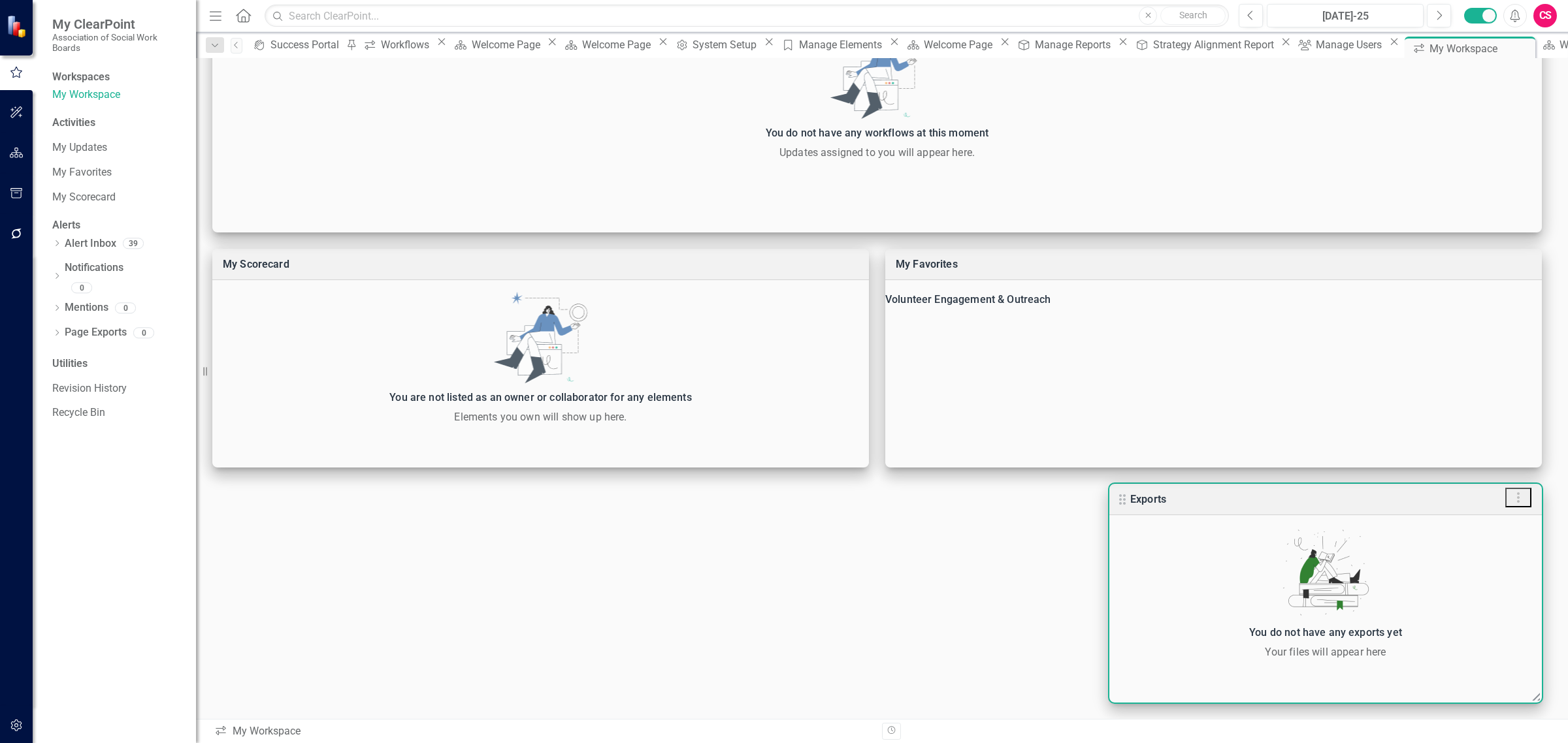
click at [1518, 495] on use "button" at bounding box center [1518, 497] width 2 height 11
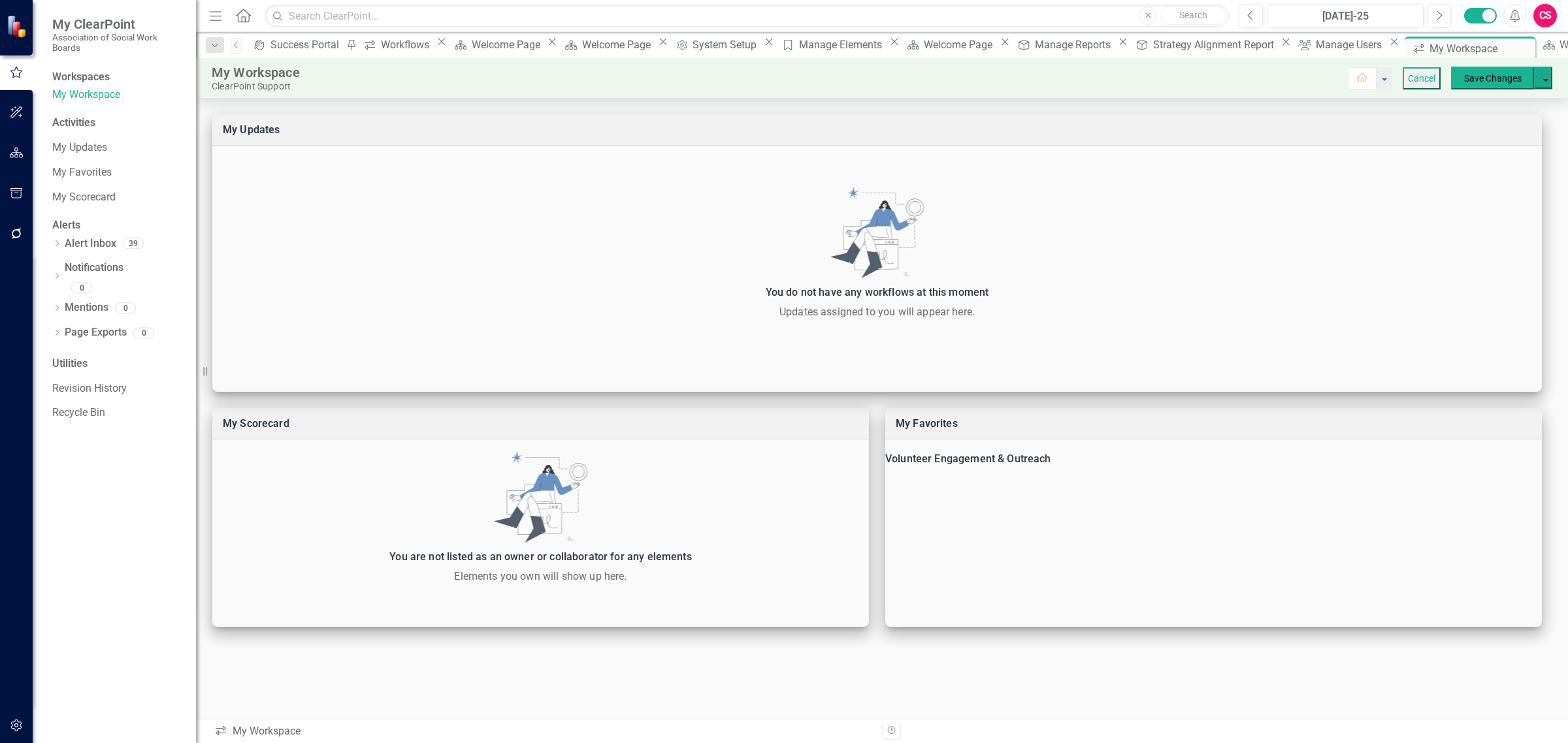
scroll to position [0, 0]
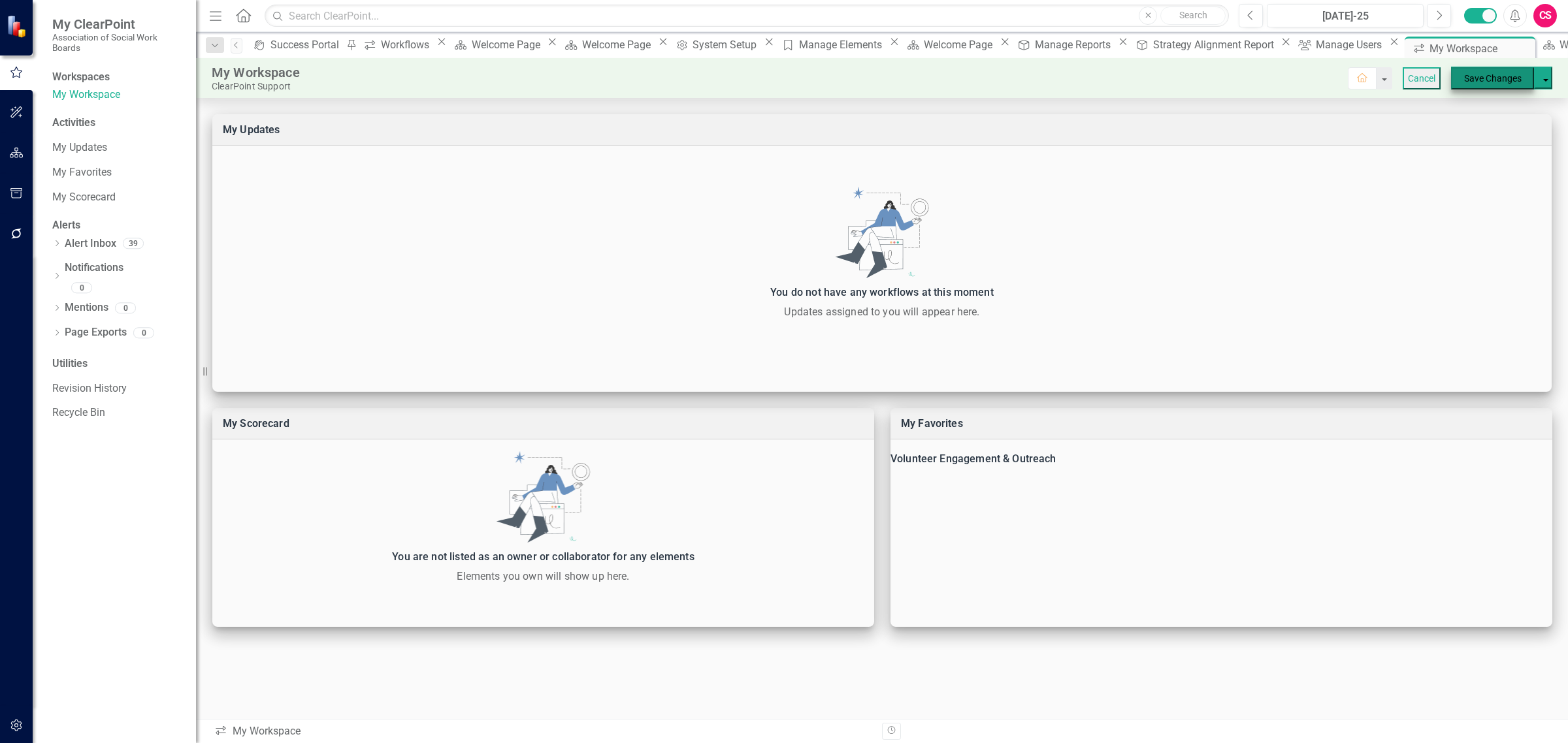
click at [1505, 77] on button "Save Changes" at bounding box center [1492, 78] width 83 height 22
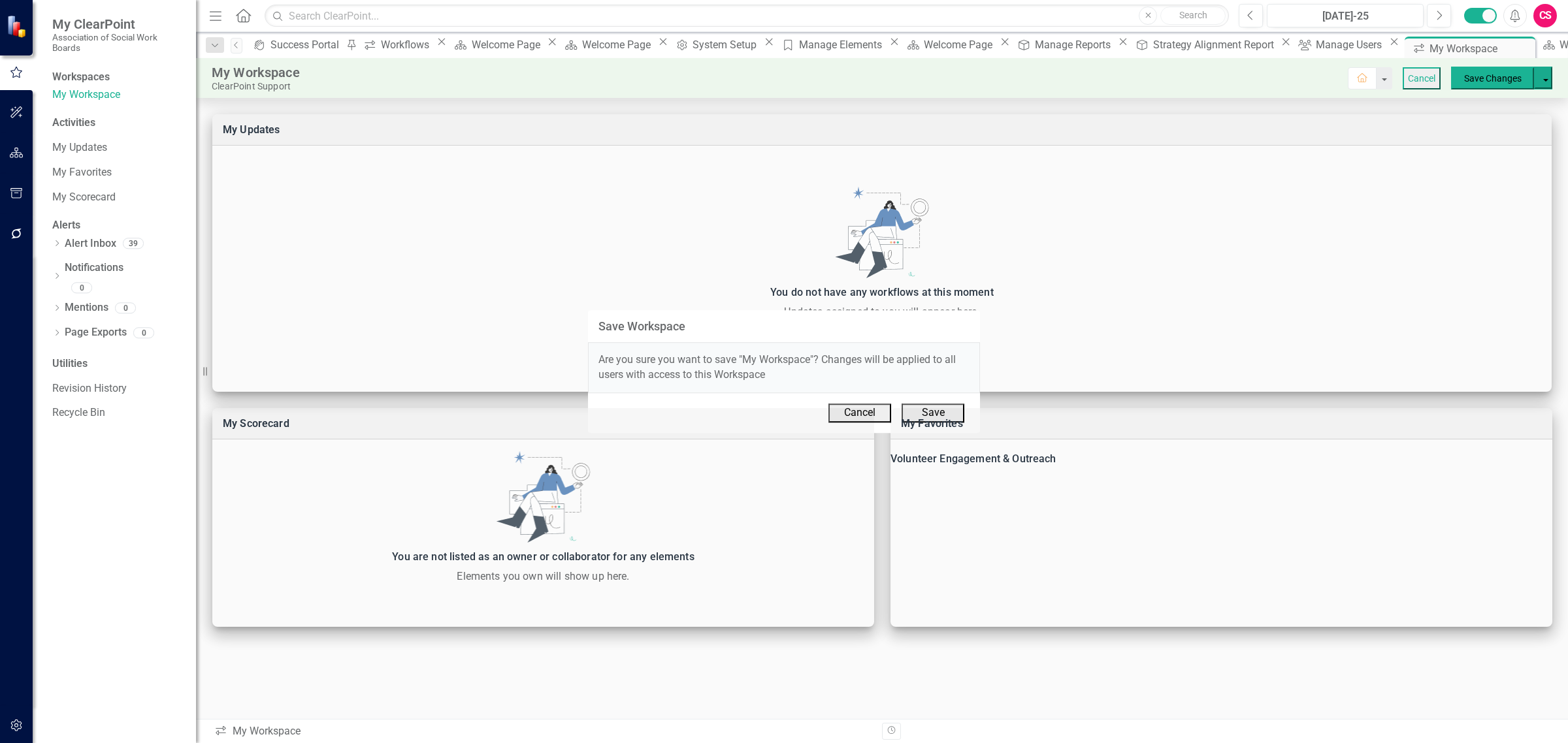
click at [944, 416] on button "Save" at bounding box center [933, 412] width 63 height 19
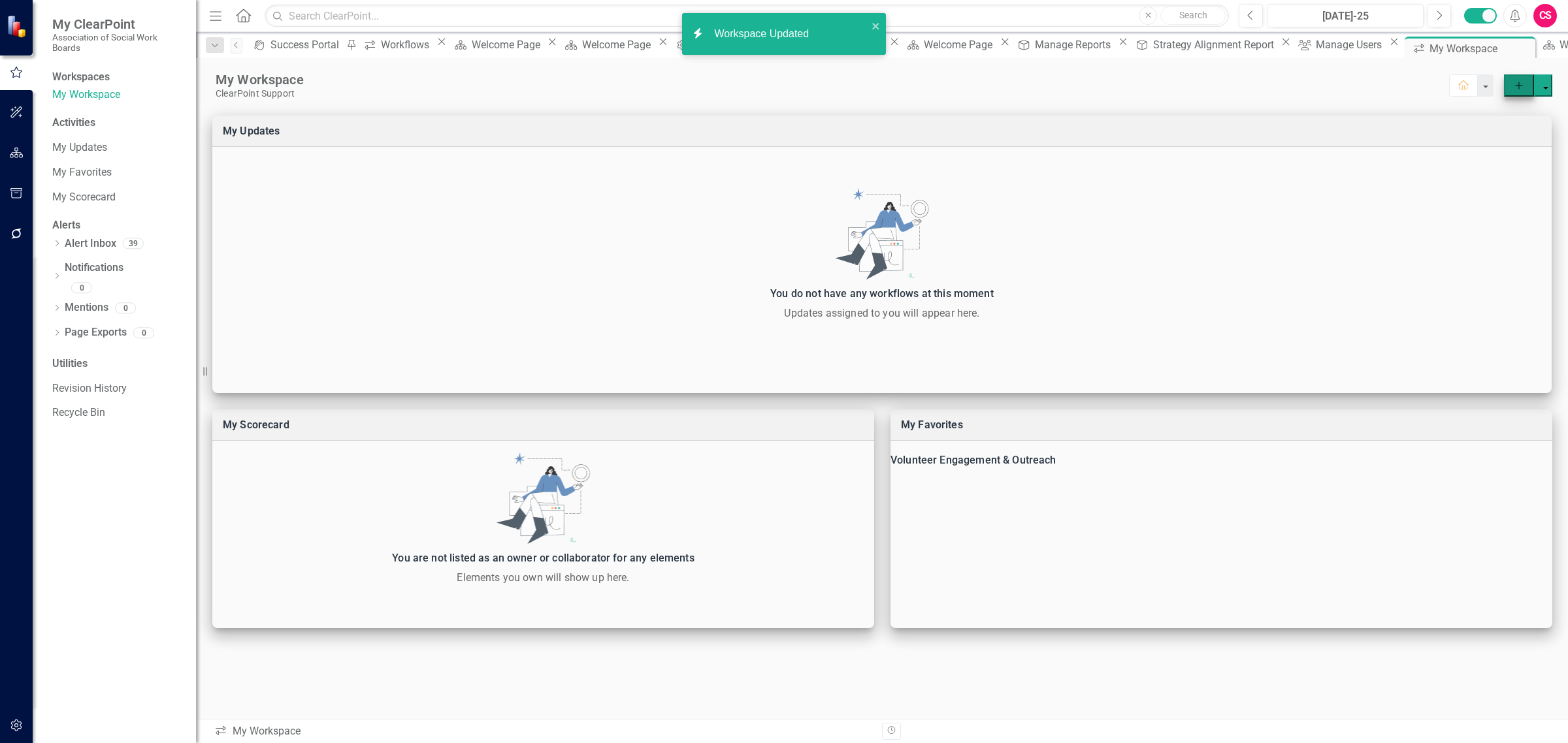
click at [1518, 87] on icon "Add" at bounding box center [1519, 85] width 12 height 9
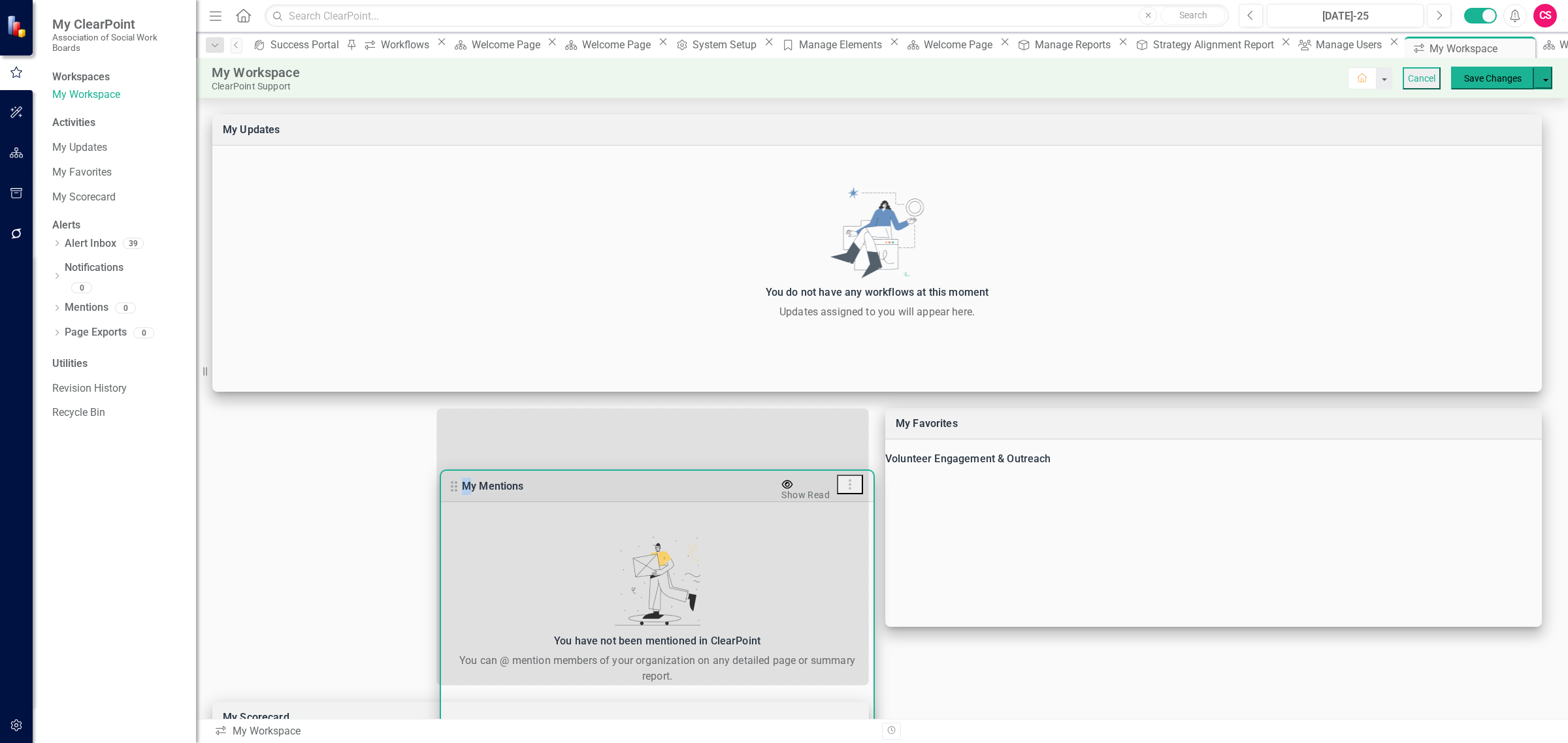
drag, startPoint x: 227, startPoint y: 124, endPoint x: 446, endPoint y: 477, distance: 415.4
click at [446, 478] on icon at bounding box center [454, 486] width 16 height 16
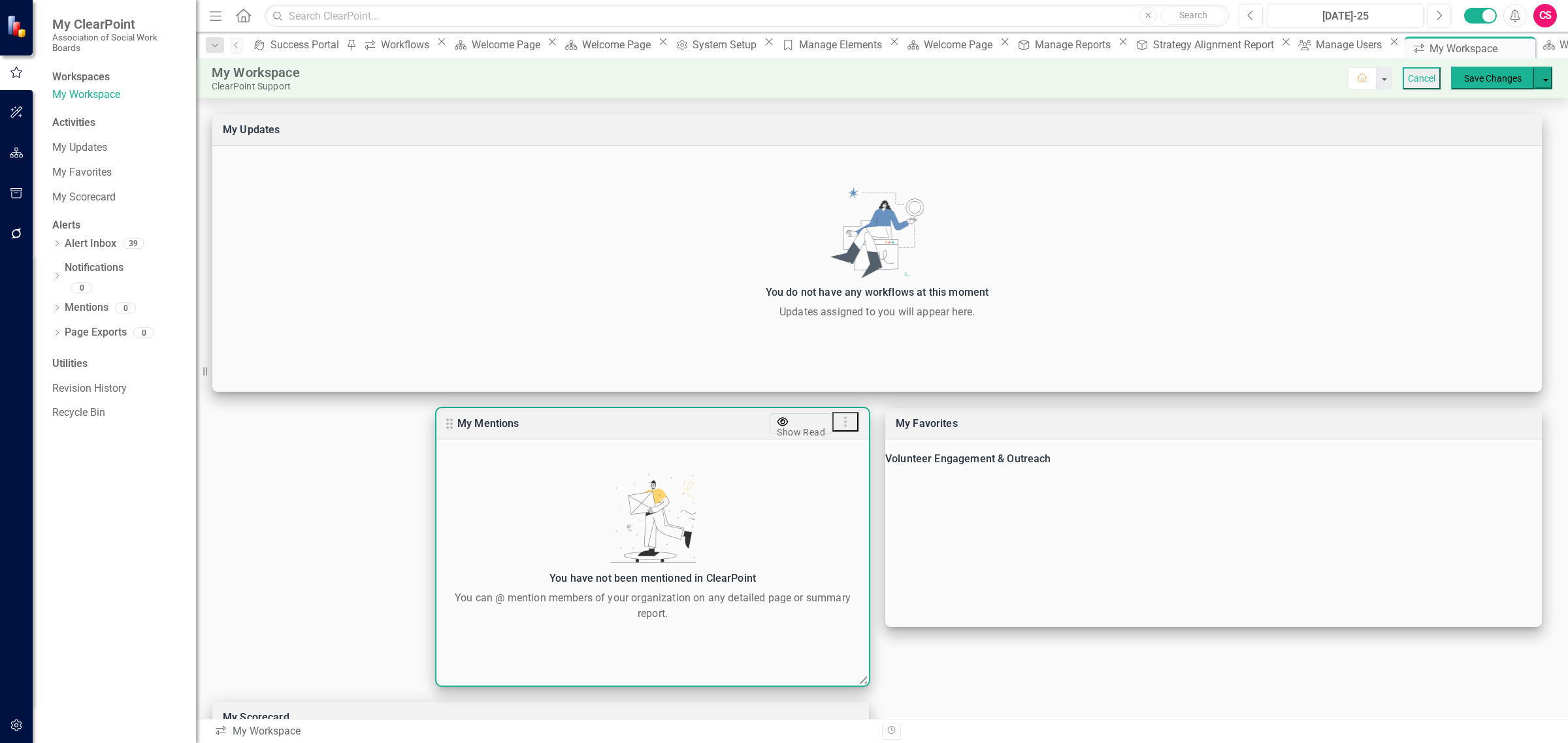
scroll to position [218, 0]
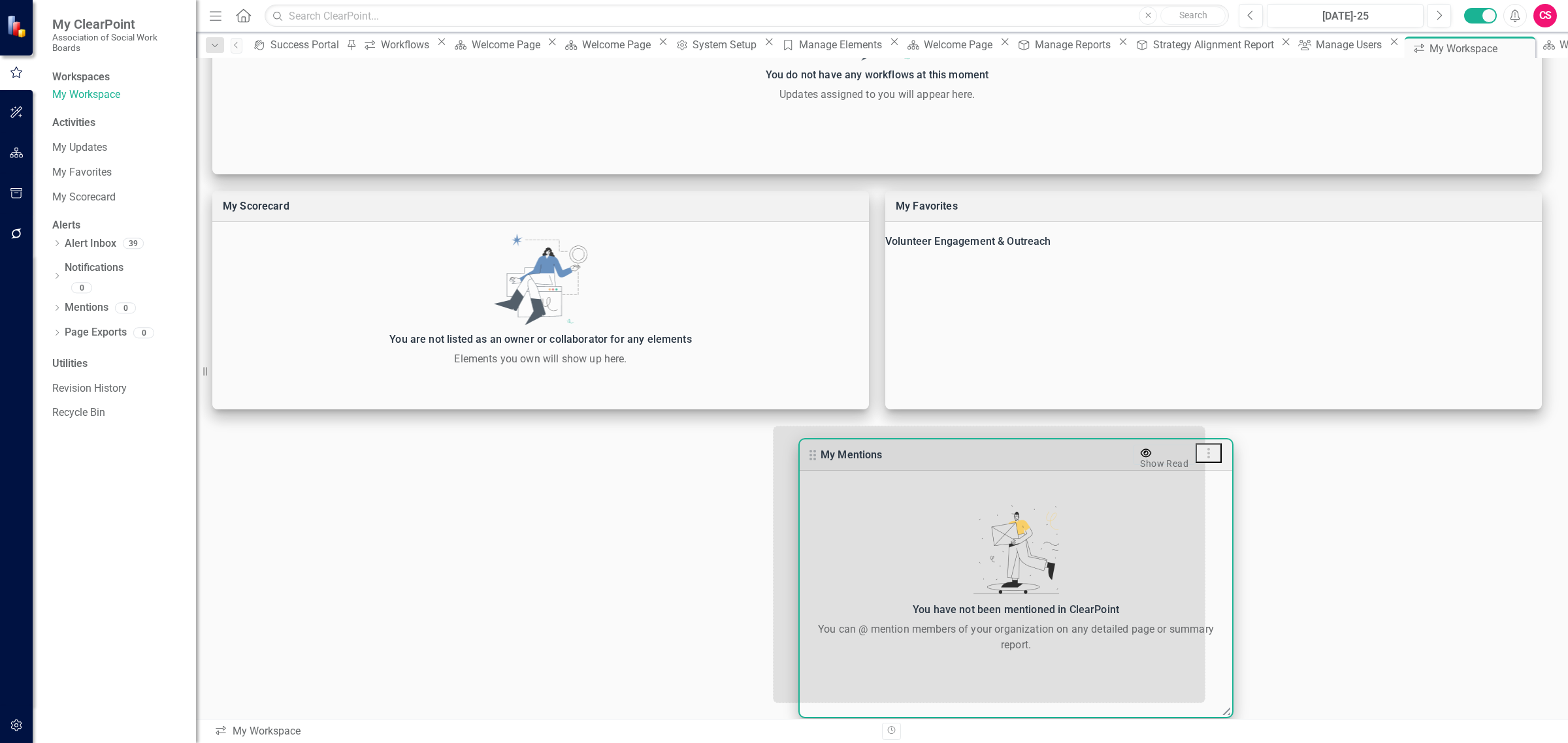
drag, startPoint x: 449, startPoint y: 206, endPoint x: 814, endPoint y: 458, distance: 443.5
click at [814, 458] on icon at bounding box center [812, 454] width 16 height 16
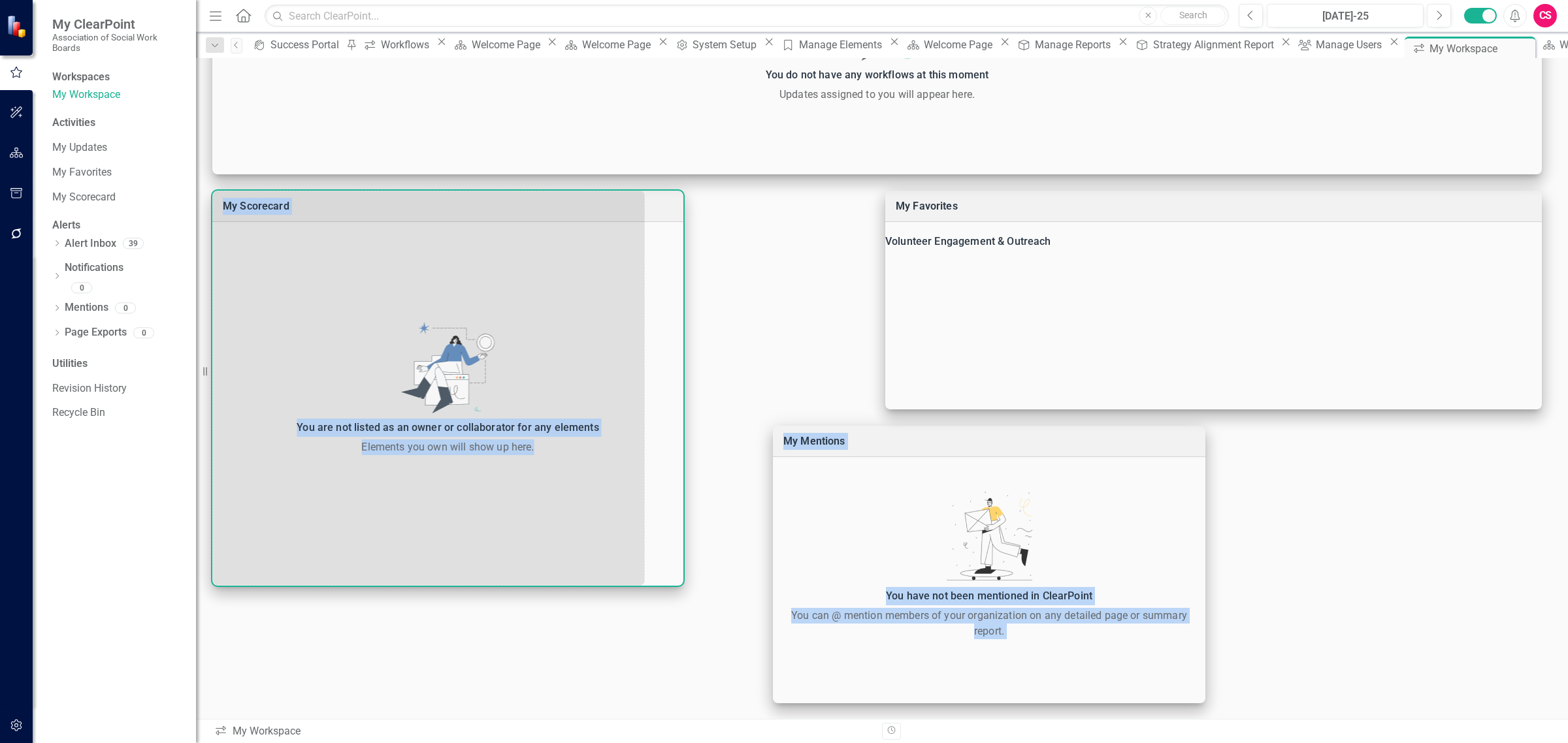
drag, startPoint x: 864, startPoint y: 407, endPoint x: 678, endPoint y: 588, distance: 259.5
click at [678, 588] on div "My Mentions Show Read You have not been mentioned in ClearPoint You can @ menti…" at bounding box center [882, 300] width 1372 height 839
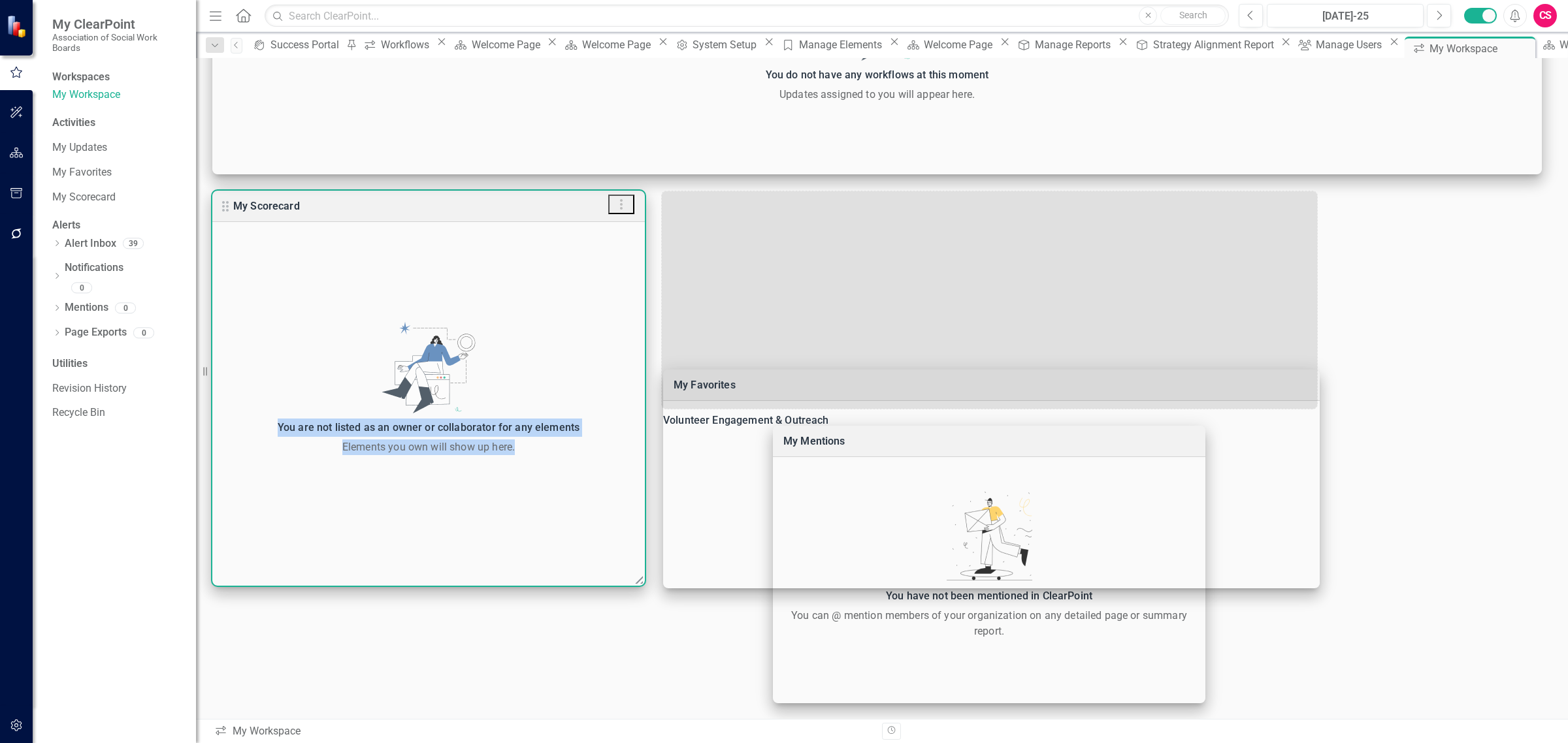
drag, startPoint x: 902, startPoint y: 205, endPoint x: 598, endPoint y: 386, distance: 353.8
click at [598, 386] on div "My Mentions Show Read You have not been mentioned in ClearPoint You can @ menti…" at bounding box center [882, 300] width 1372 height 839
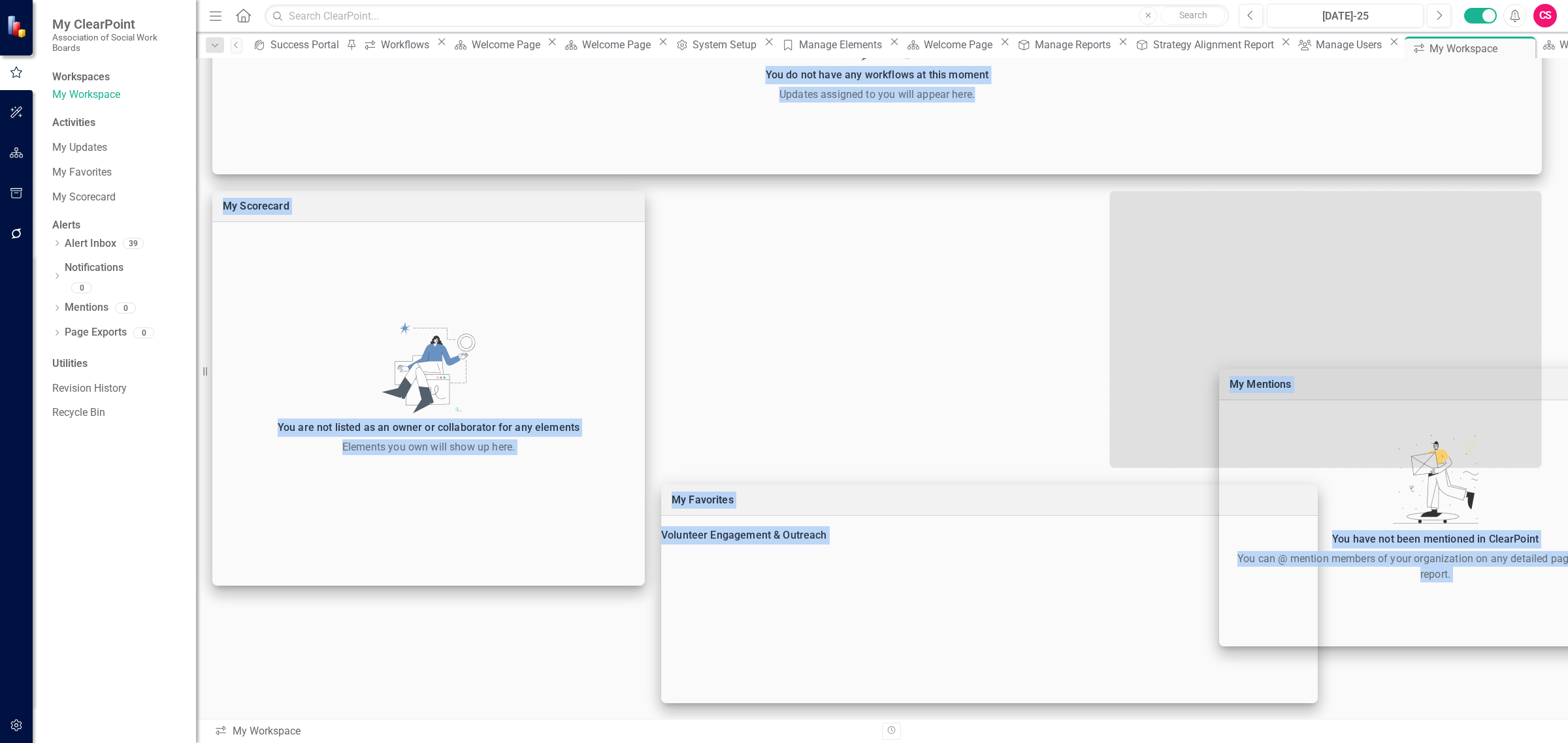
drag, startPoint x: 789, startPoint y: 439, endPoint x: 1316, endPoint y: 361, distance: 532.7
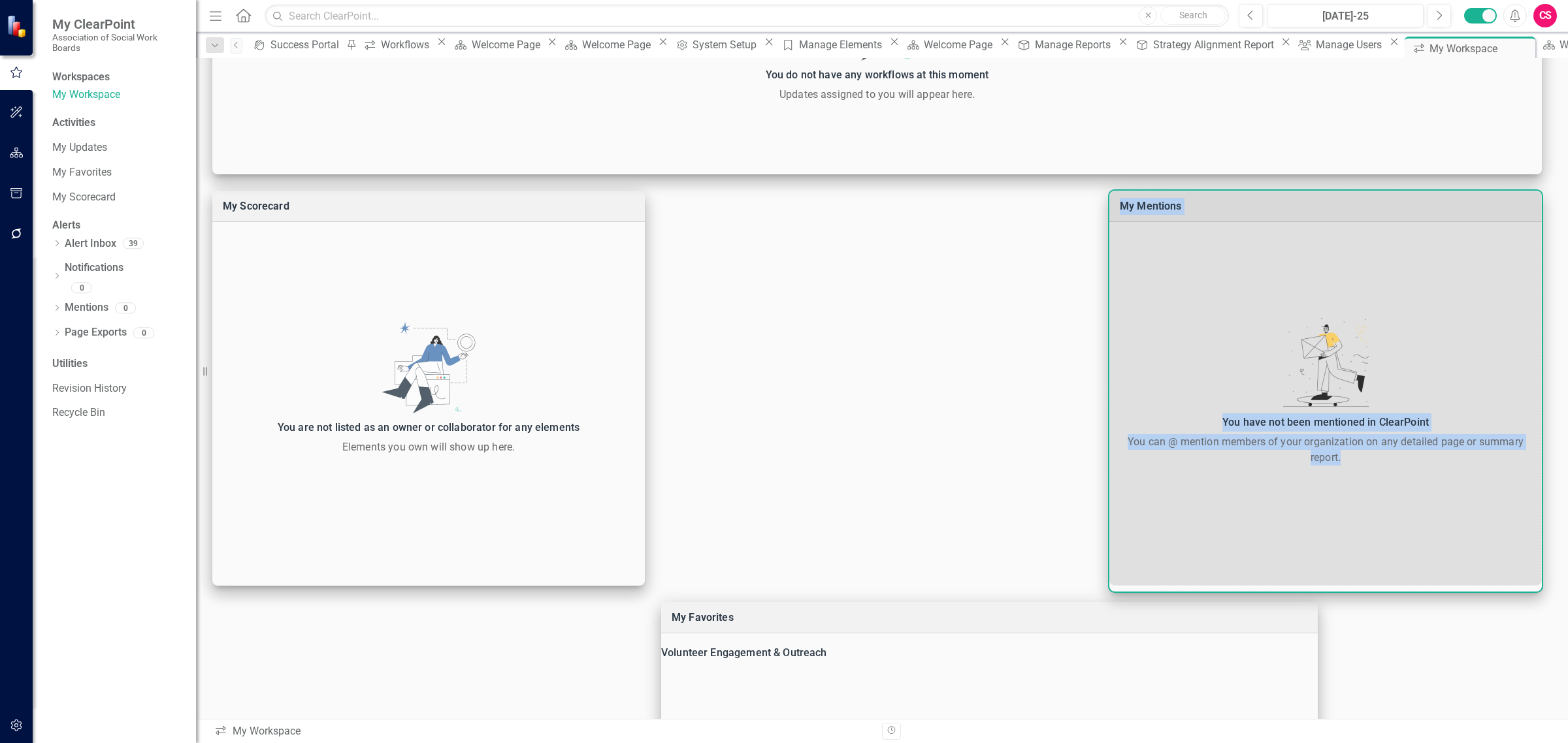
drag, startPoint x: 1536, startPoint y: 466, endPoint x: 1392, endPoint y: 631, distance: 219.0
click at [1392, 631] on div "My Mentions Show Read You have not been mentioned in ClearPoint You can @ menti…" at bounding box center [882, 359] width 1372 height 957
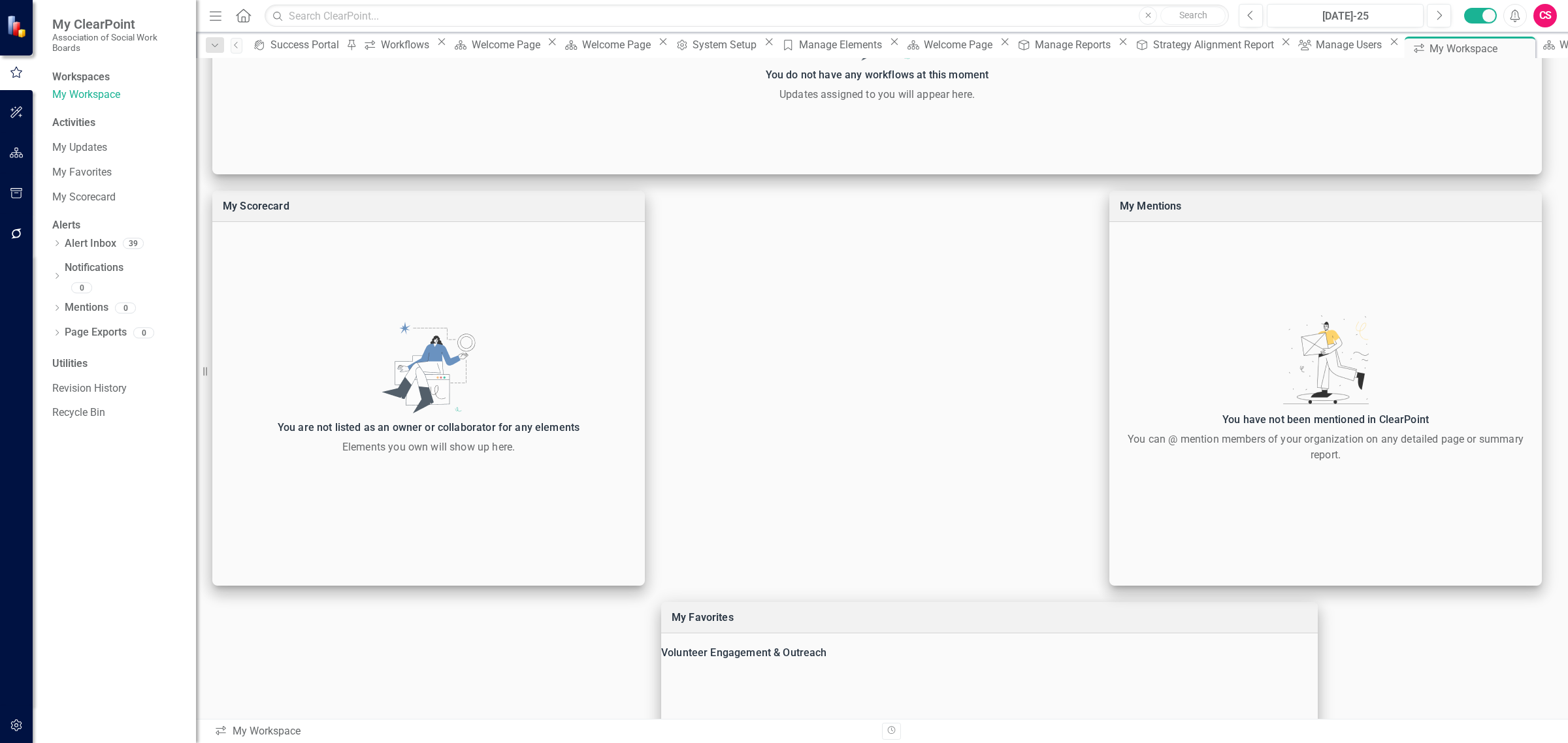
scroll to position [335, 0]
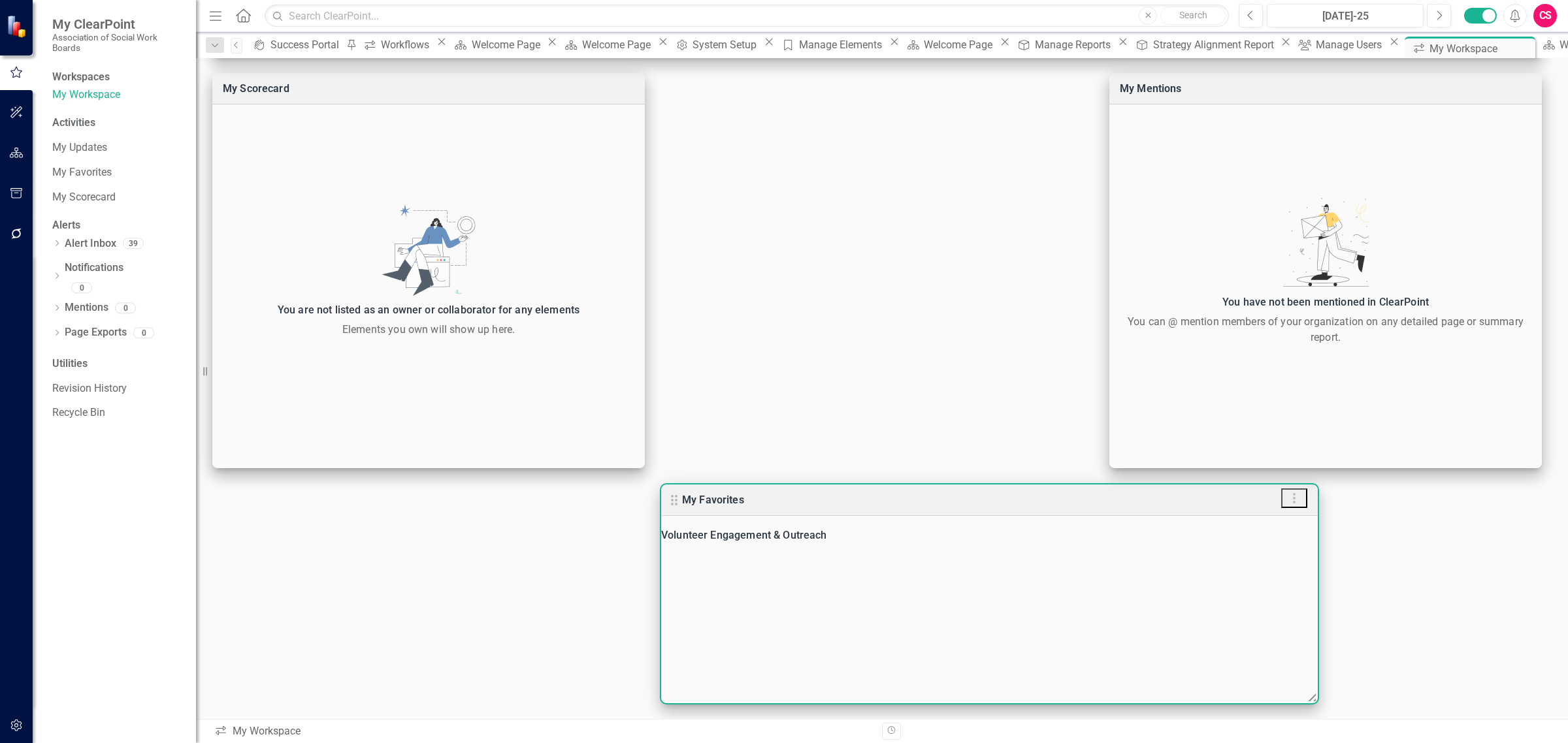
click at [1285, 670] on div "Volunteer Engagement & Outreach Monthly Leadership Dashboard" at bounding box center [989, 609] width 657 height 187
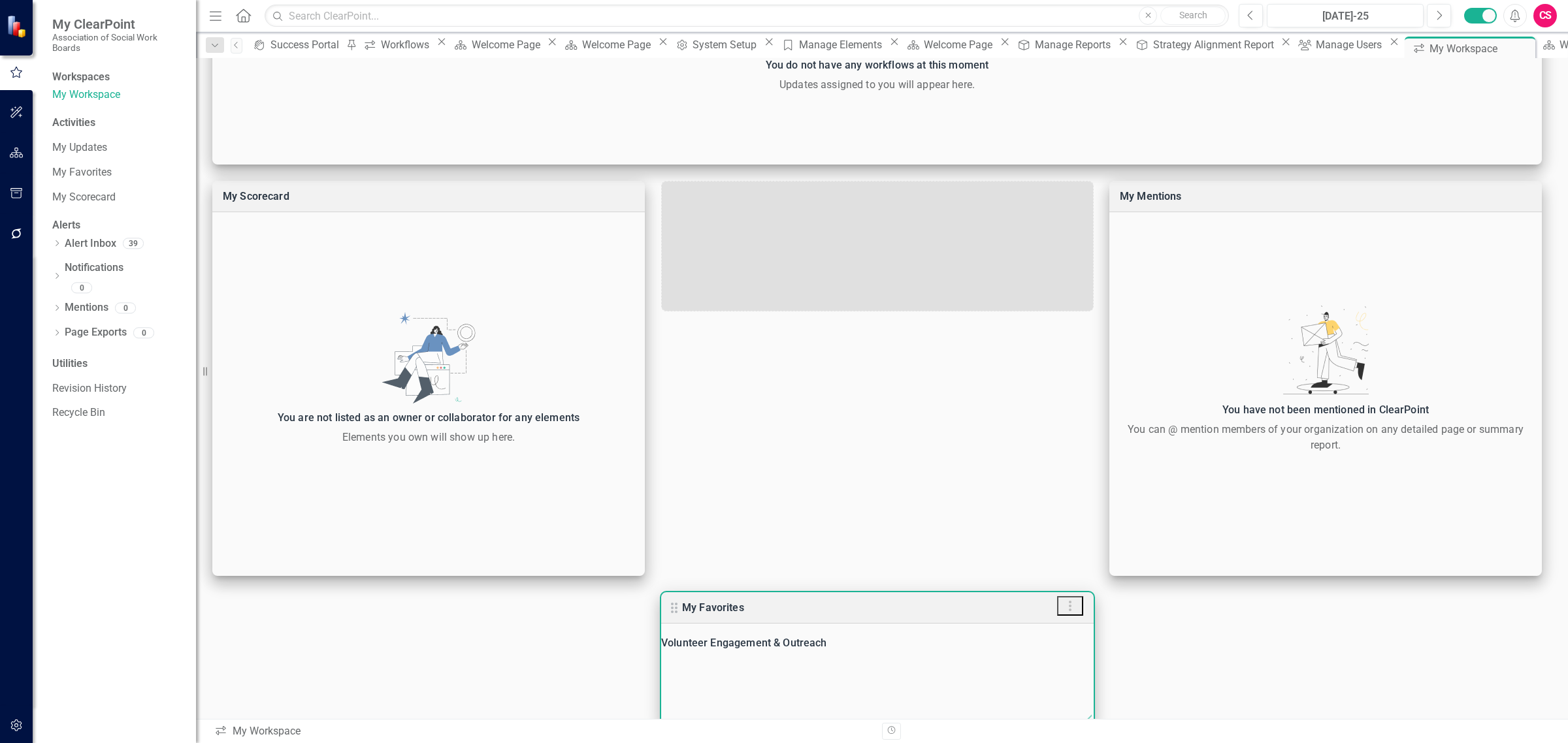
drag, startPoint x: 1313, startPoint y: 696, endPoint x: 1086, endPoint y: 710, distance: 227.4
click at [1086, 710] on icon at bounding box center [1085, 716] width 16 height 16
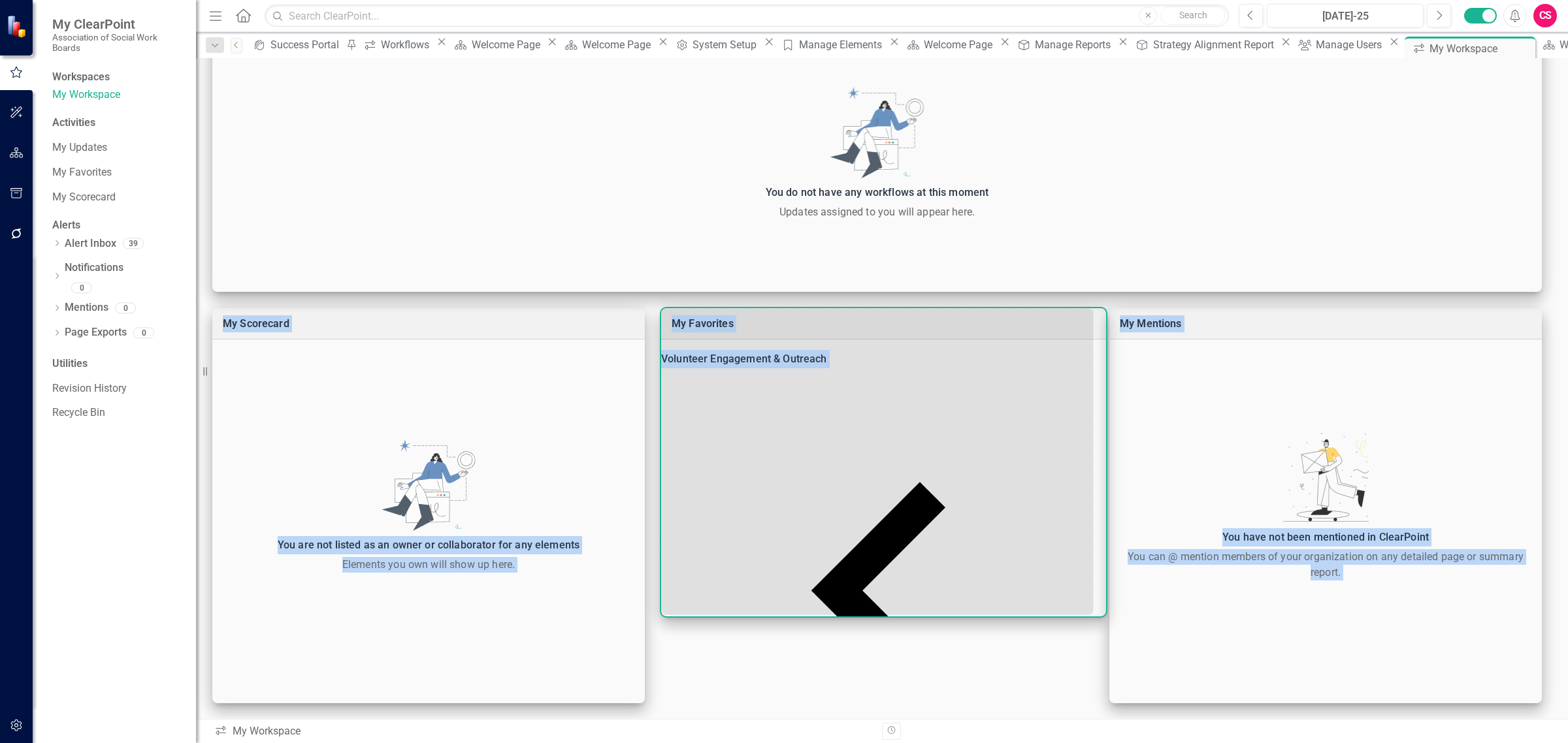
scroll to position [101, 0]
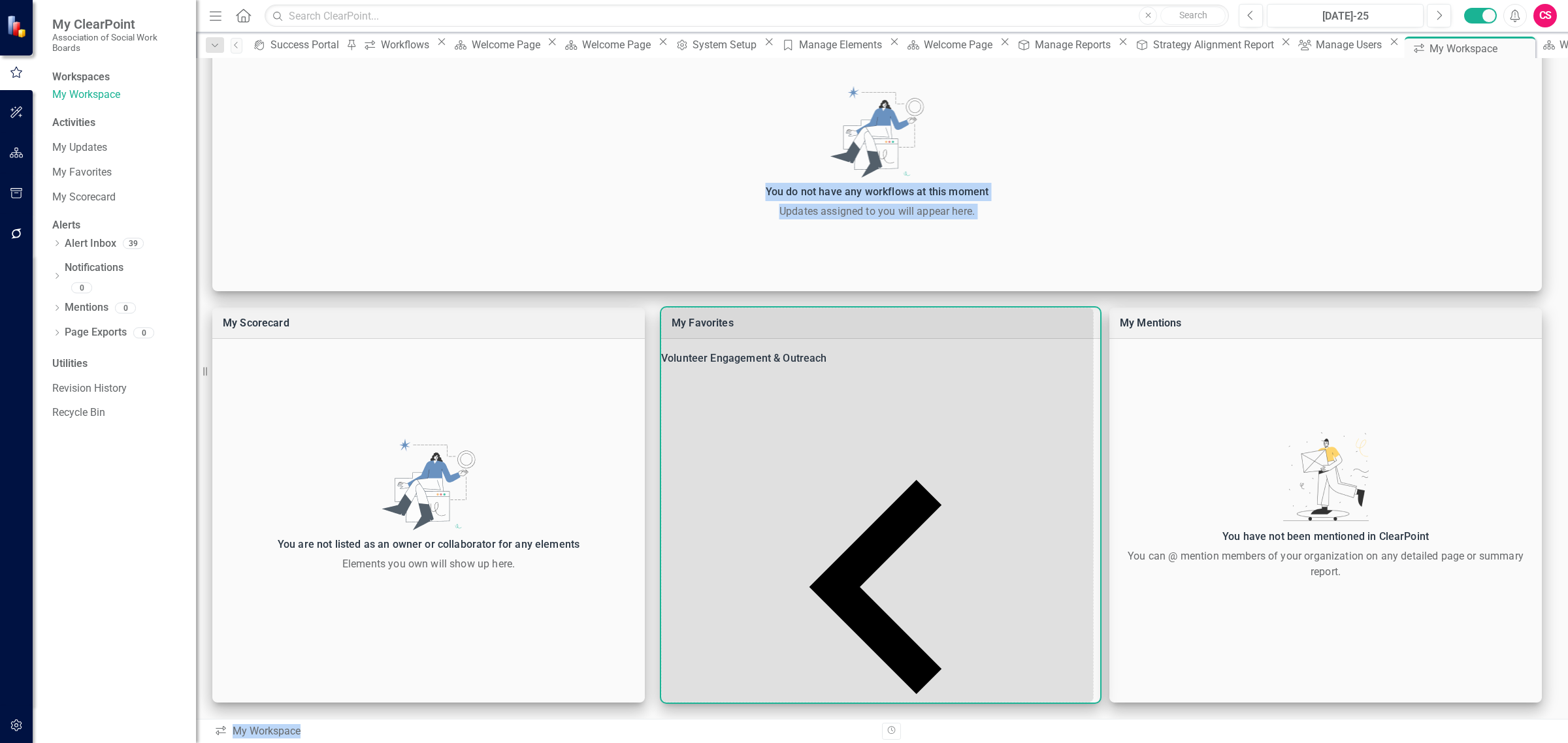
drag, startPoint x: 1085, startPoint y: 435, endPoint x: 1099, endPoint y: 782, distance: 347.3
click at [1099, 742] on html "My ClearPoint Association of Social Work Boards Workspaces My Workspace Activit…" at bounding box center [784, 371] width 1568 height 743
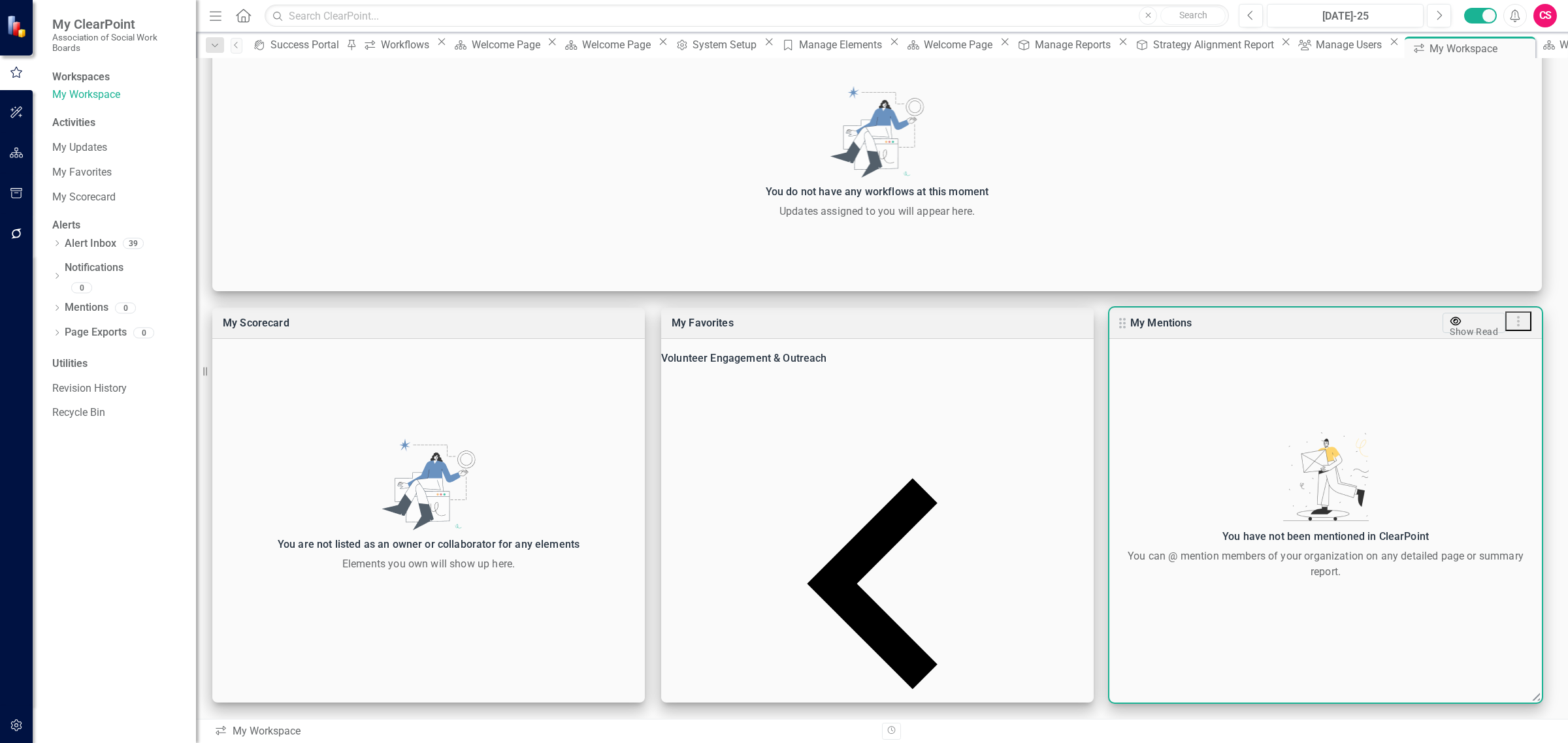
scroll to position [0, 0]
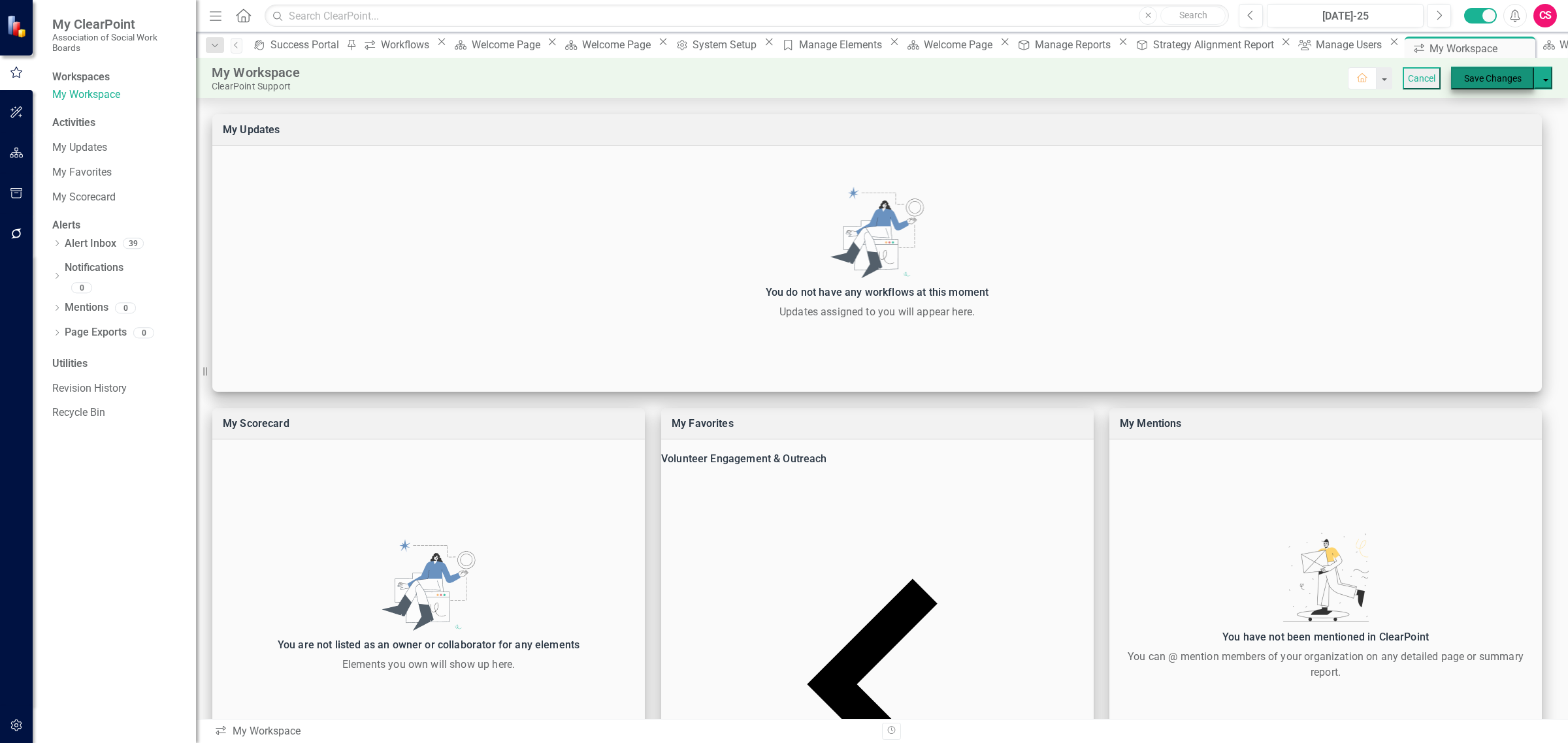
click at [1477, 73] on button "Save Changes" at bounding box center [1492, 78] width 83 height 22
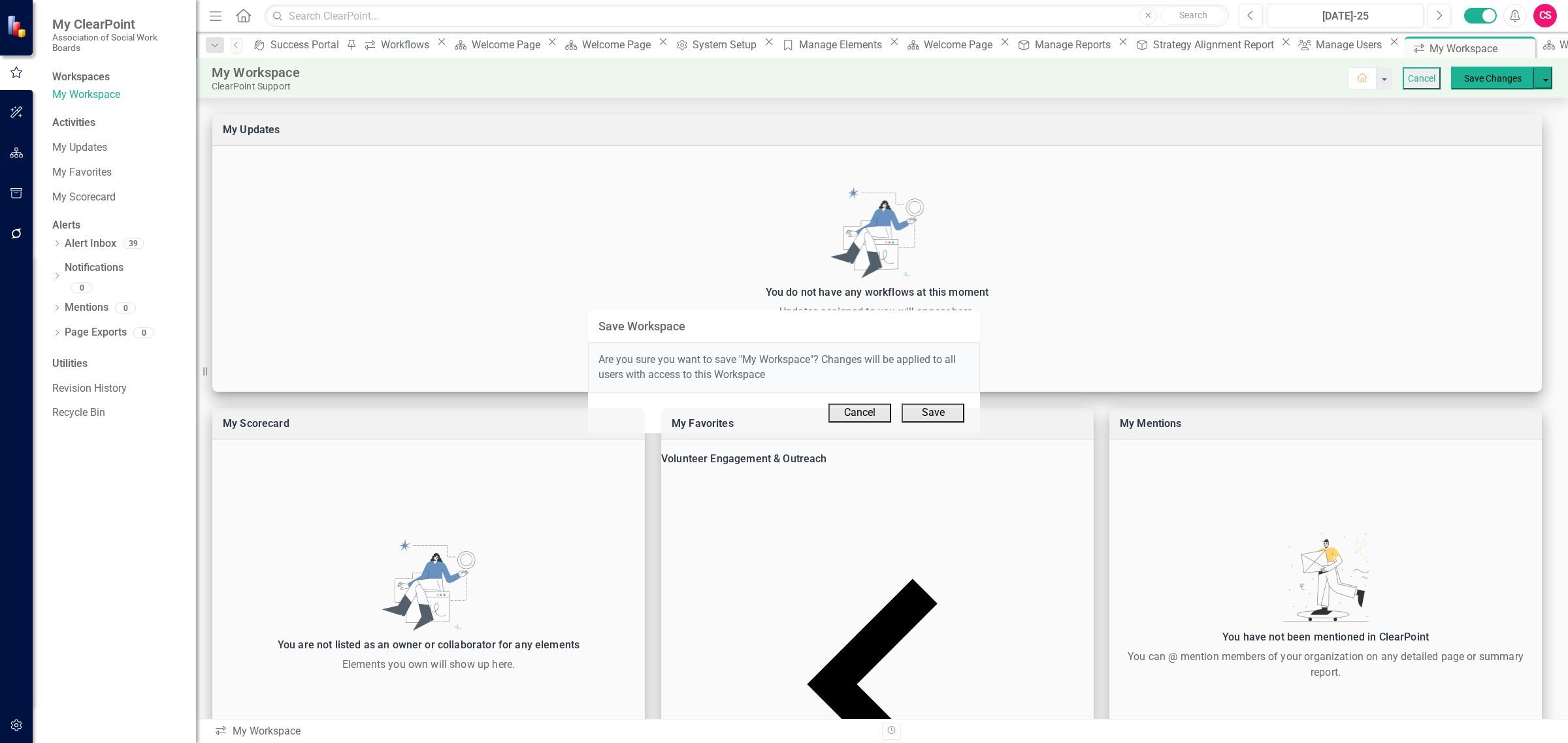
click at [920, 411] on button "Save" at bounding box center [933, 412] width 63 height 19
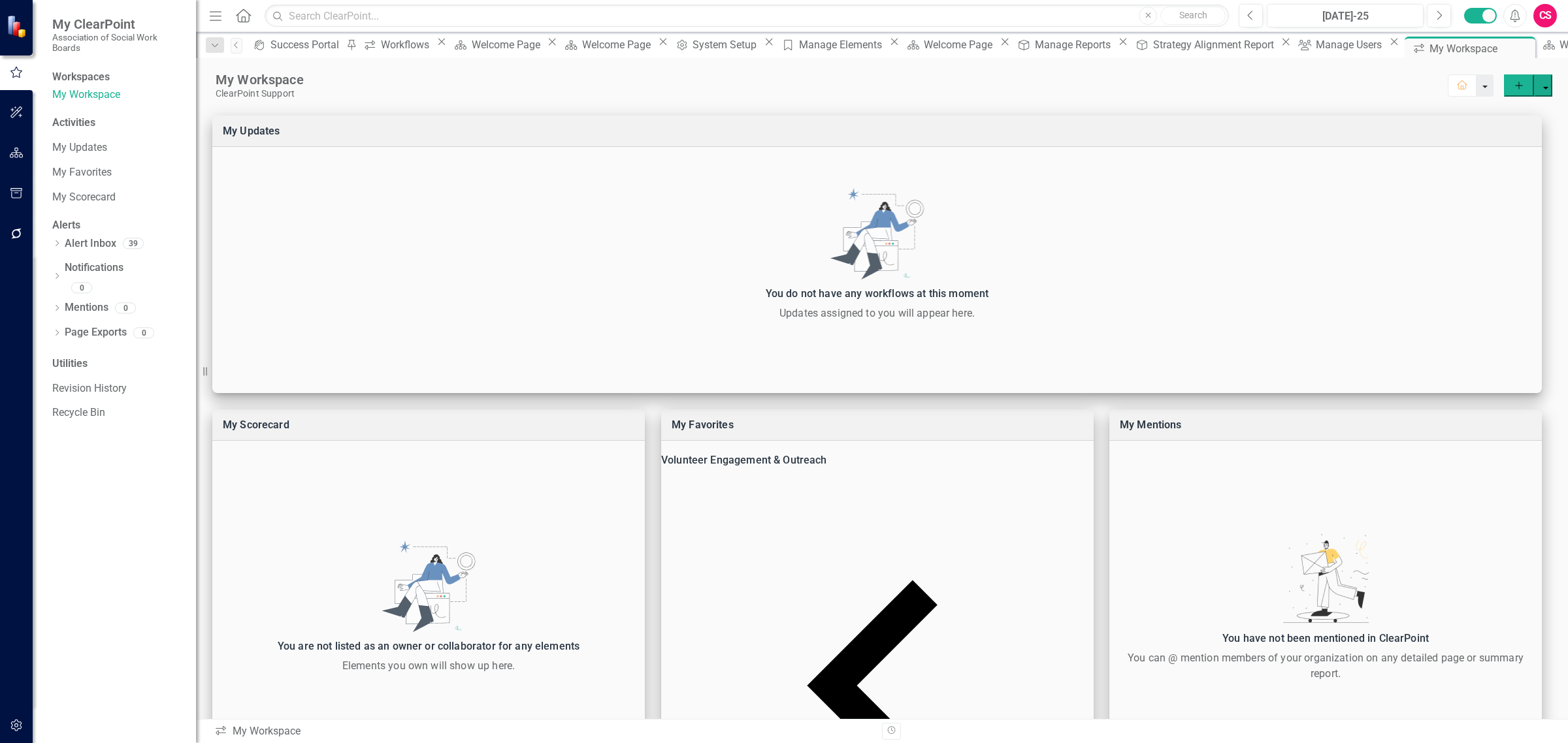
click at [1478, 86] on button "button" at bounding box center [1485, 85] width 17 height 22
click at [1462, 128] on link "Group Bulk Set Home Page" at bounding box center [1423, 133] width 125 height 24
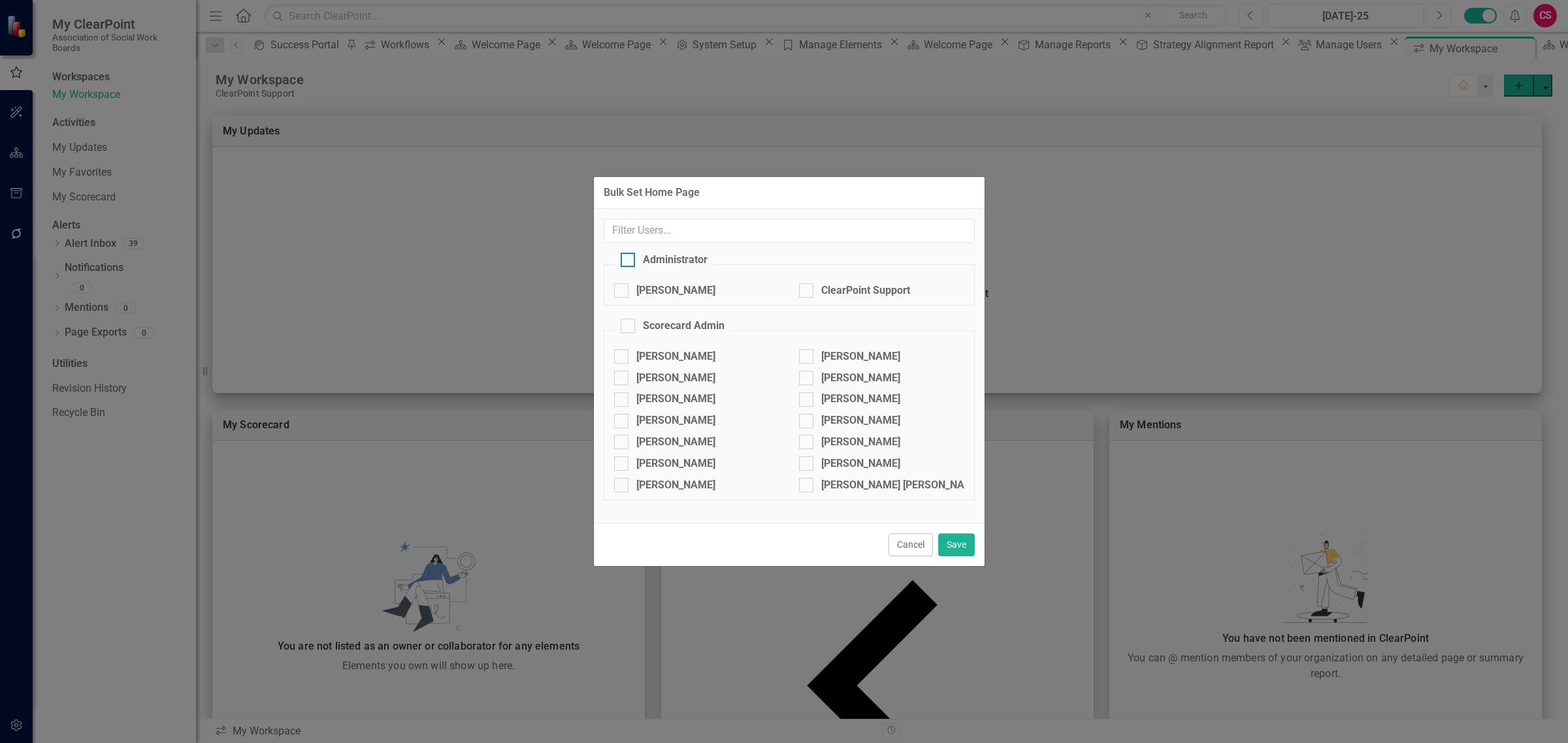
click at [629, 259] on input "Administrator" at bounding box center [624, 256] width 8 height 8
checkbox input "true"
click at [627, 325] on input "Scorecard Admin" at bounding box center [624, 322] width 8 height 8
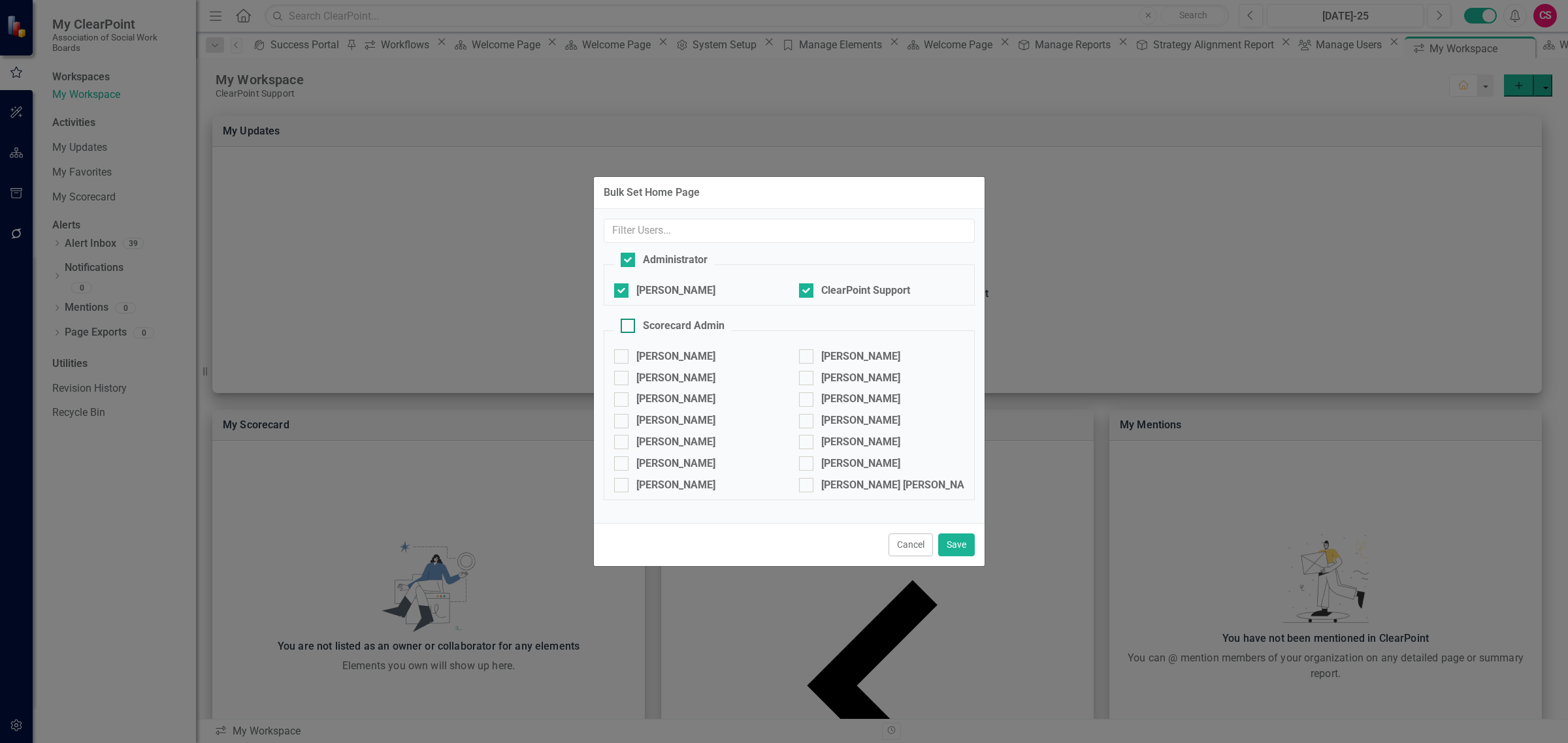
checkbox input "true"
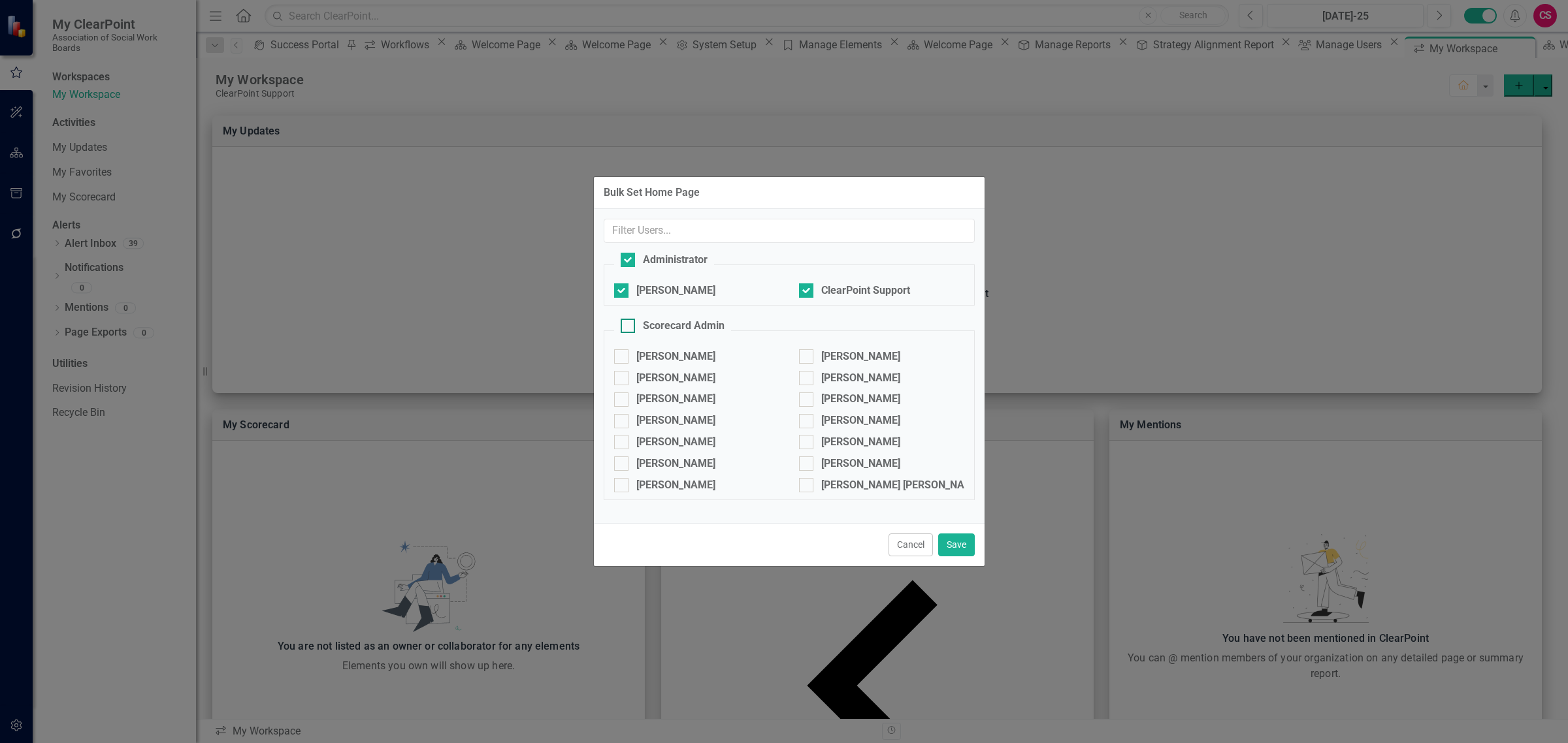
checkbox input "true"
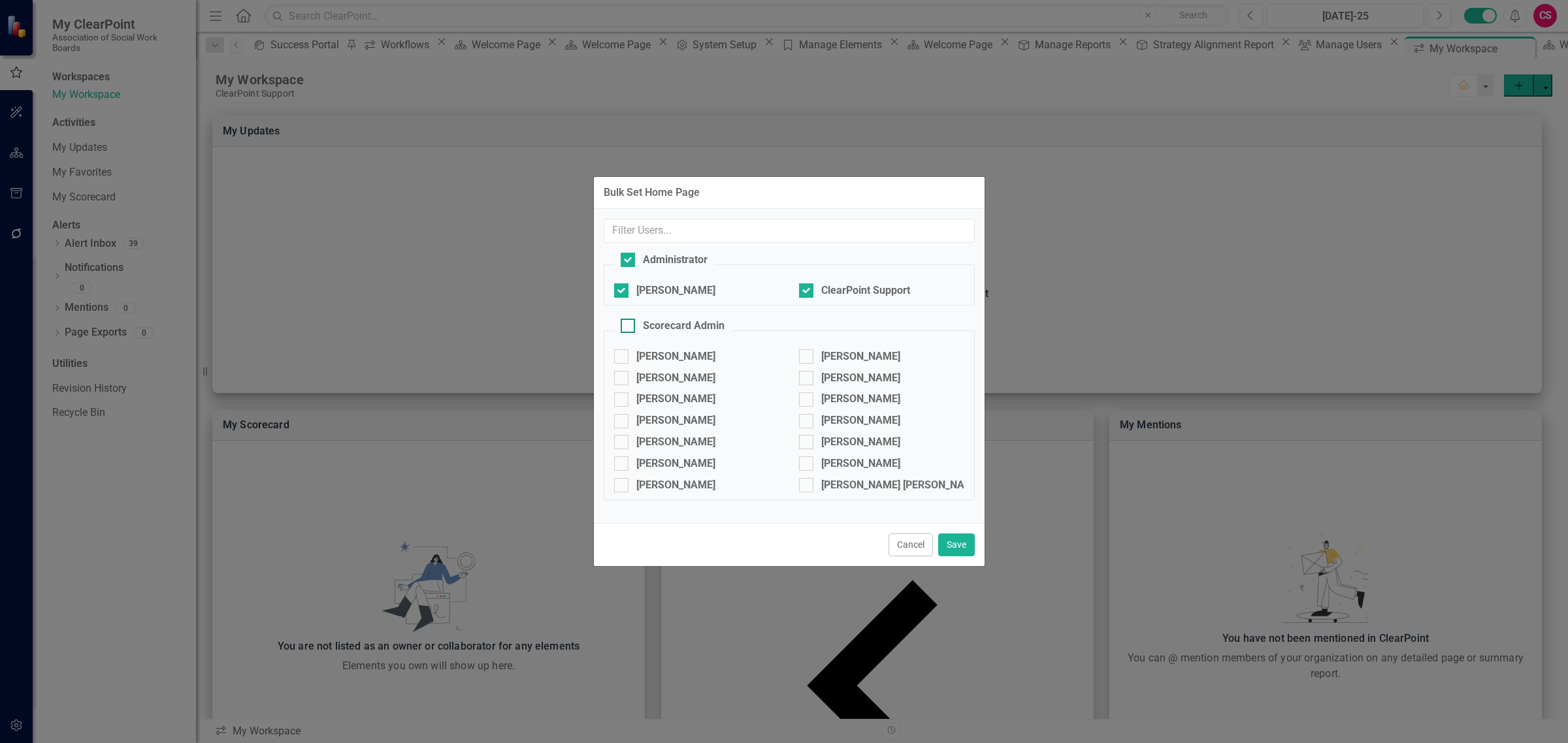
checkbox input "true"
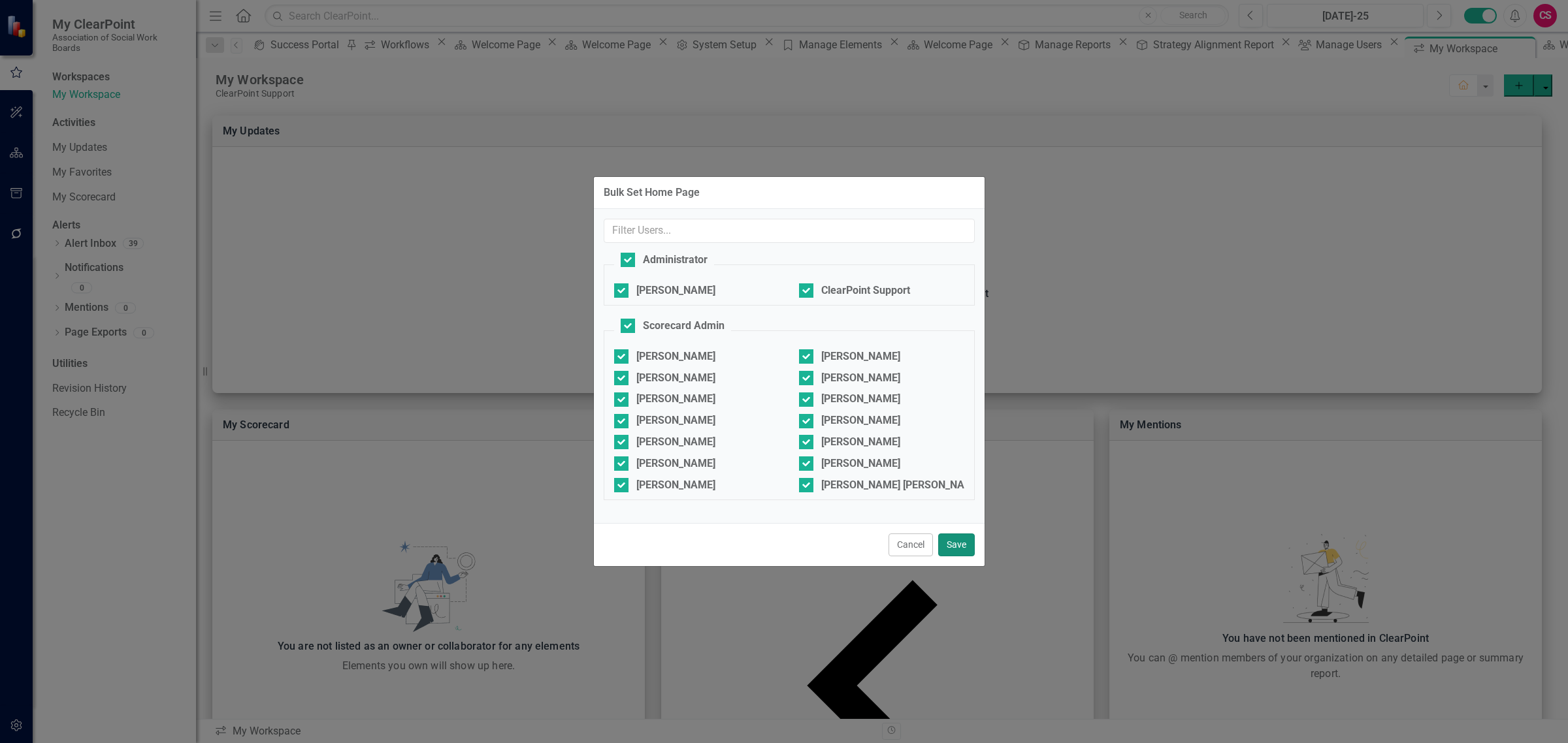
click at [949, 542] on button "Save" at bounding box center [956, 545] width 36 height 23
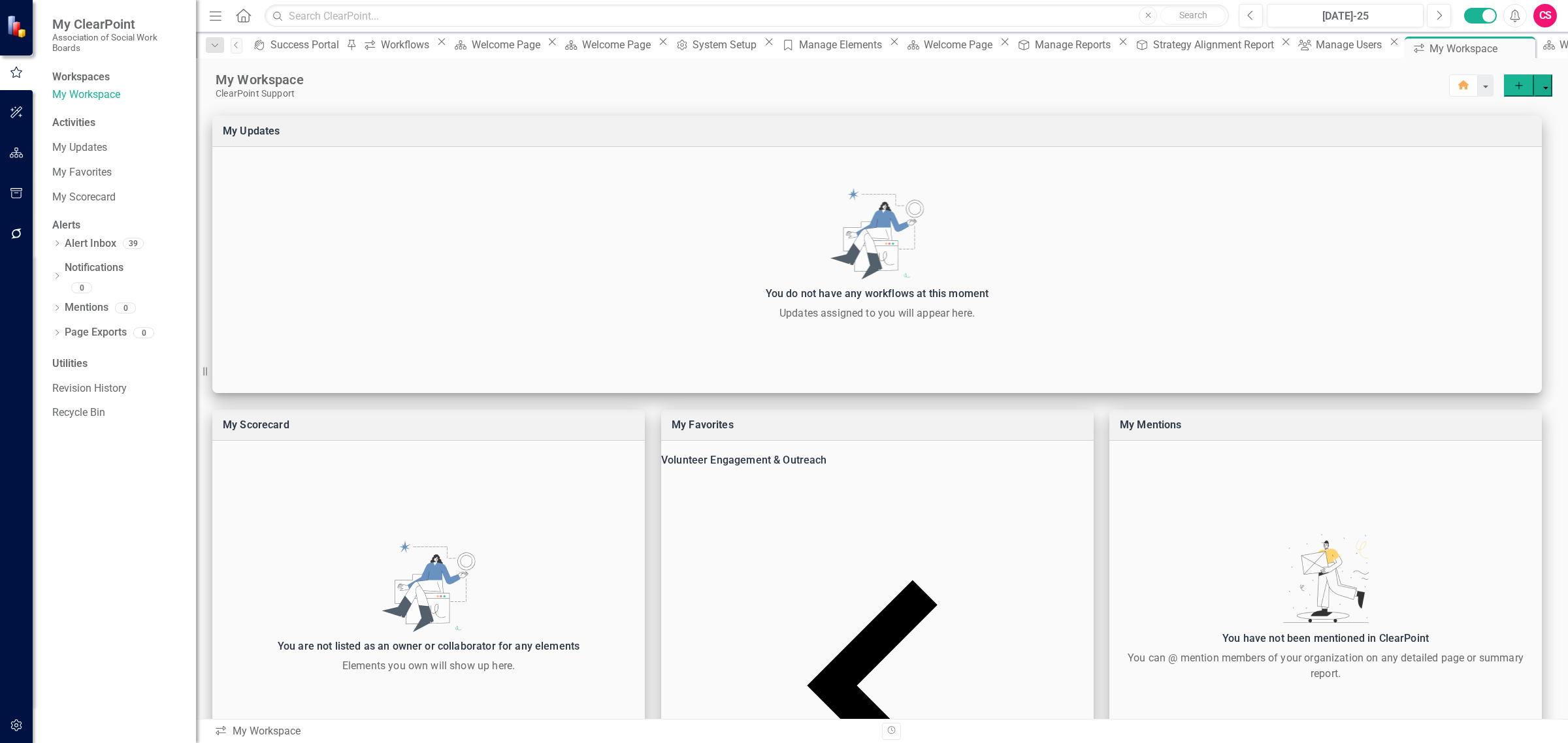
click at [240, 20] on icon "Home" at bounding box center [242, 15] width 17 height 14
click at [17, 150] on icon "button" at bounding box center [16, 153] width 14 height 11
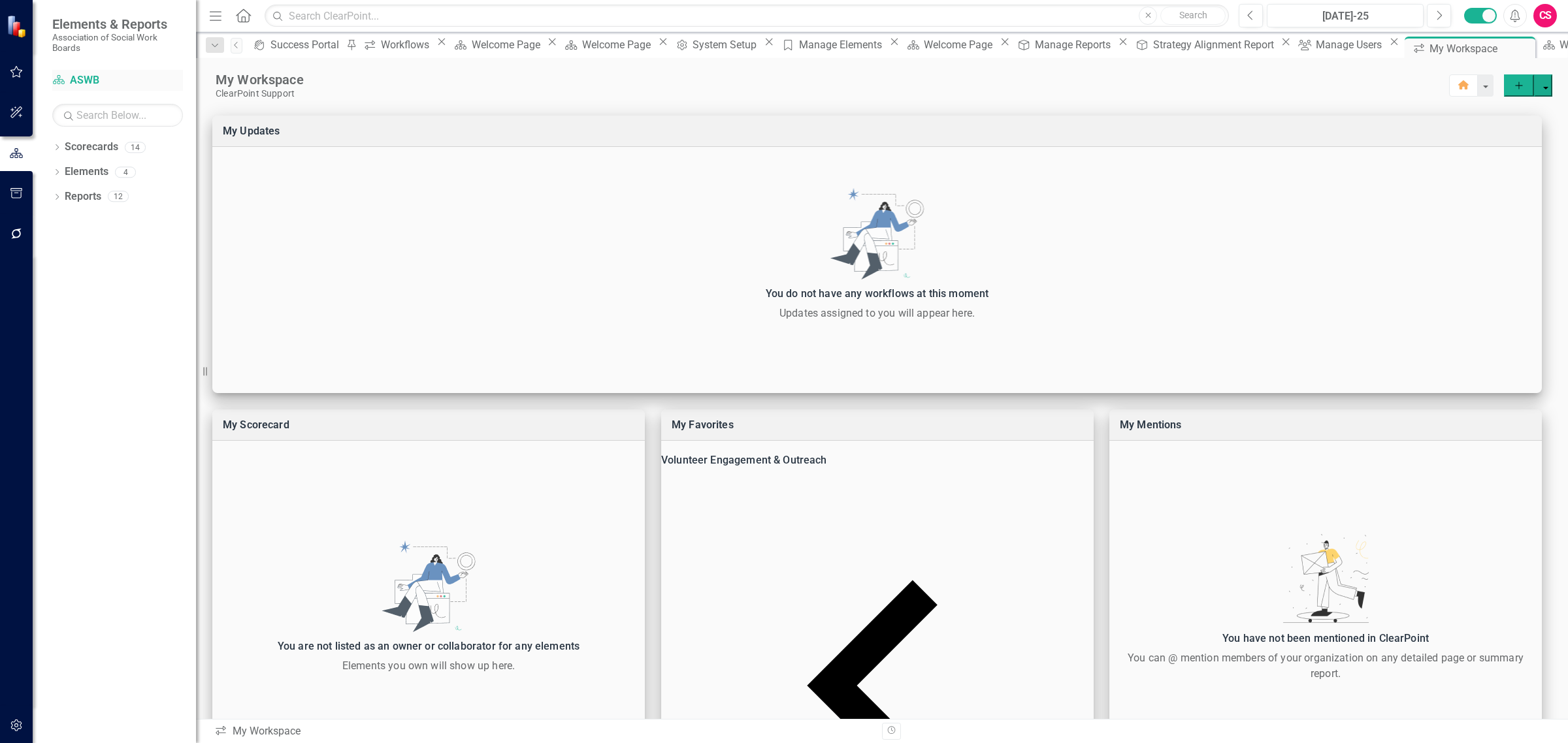
click at [92, 77] on link "Scorecard ASWB" at bounding box center [117, 81] width 130 height 15
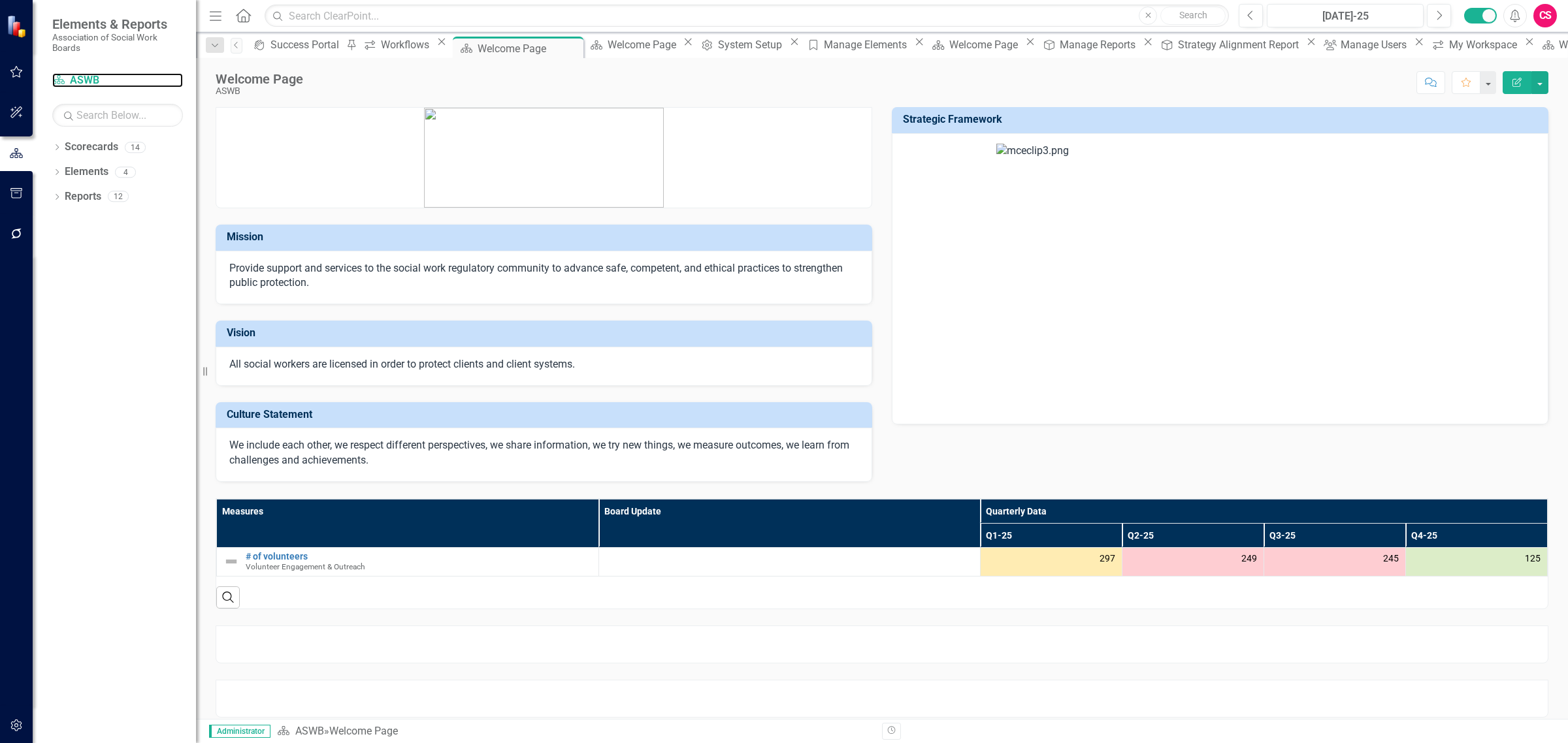
scroll to position [14, 0]
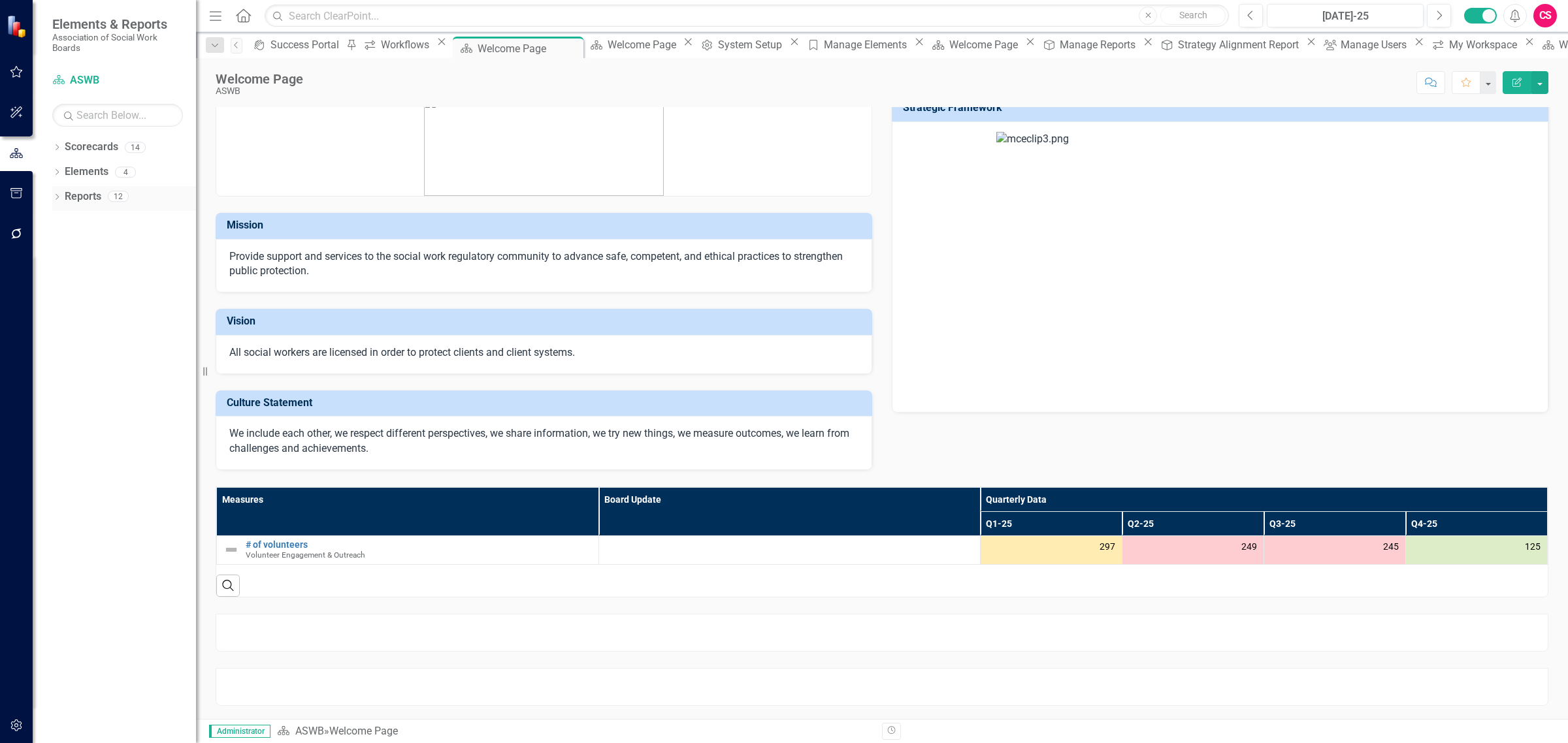
click at [56, 196] on icon "Dropdown" at bounding box center [56, 198] width 9 height 7
click at [89, 266] on div "Monthly Leadership Dashboard" at bounding box center [133, 266] width 127 height 12
